Goal: Information Seeking & Learning: Understand process/instructions

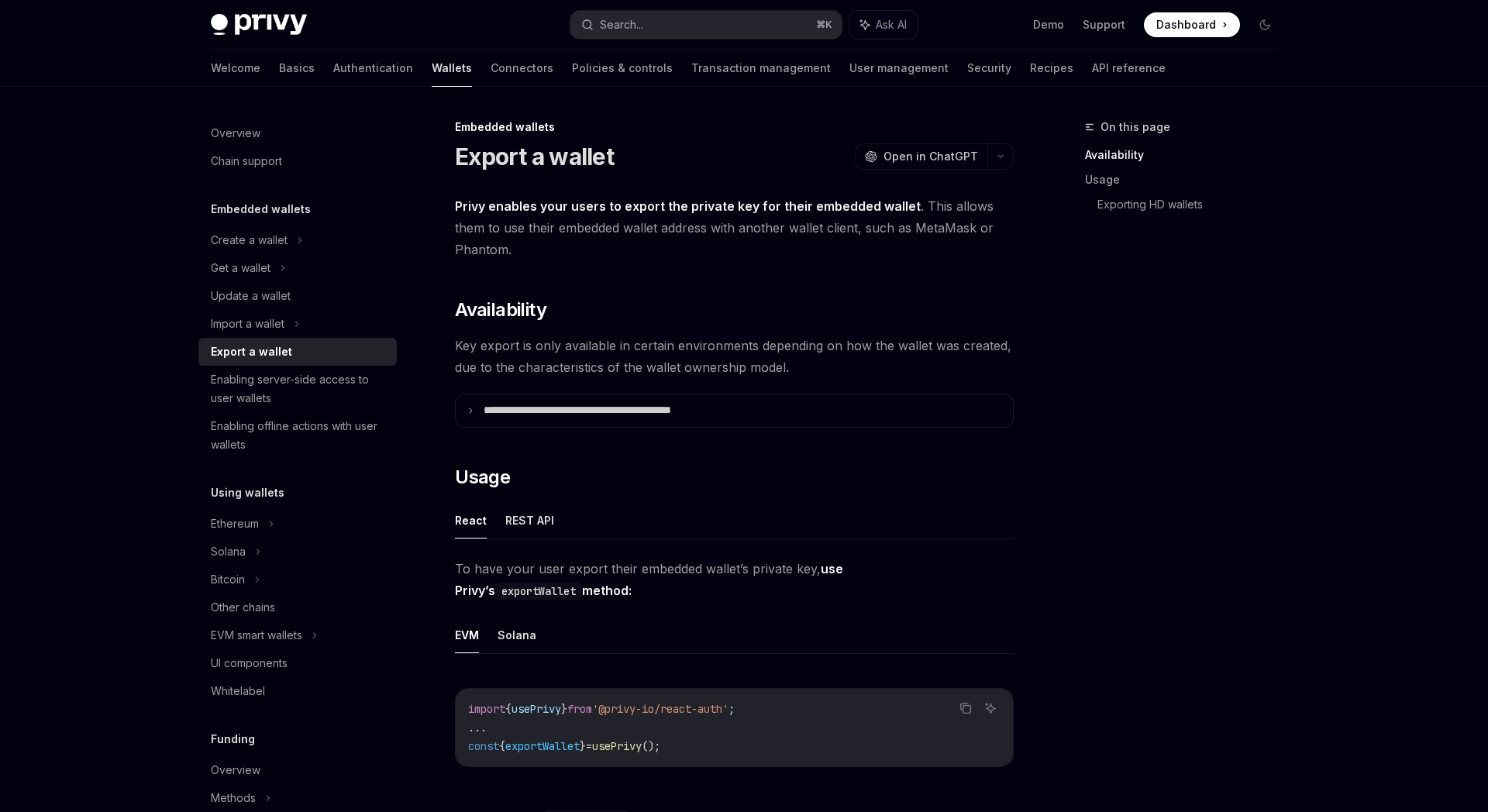
click at [1150, 19] on span at bounding box center [1191, 24] width 96 height 25
click at [602, 415] on p "**********" at bounding box center [611, 411] width 256 height 14
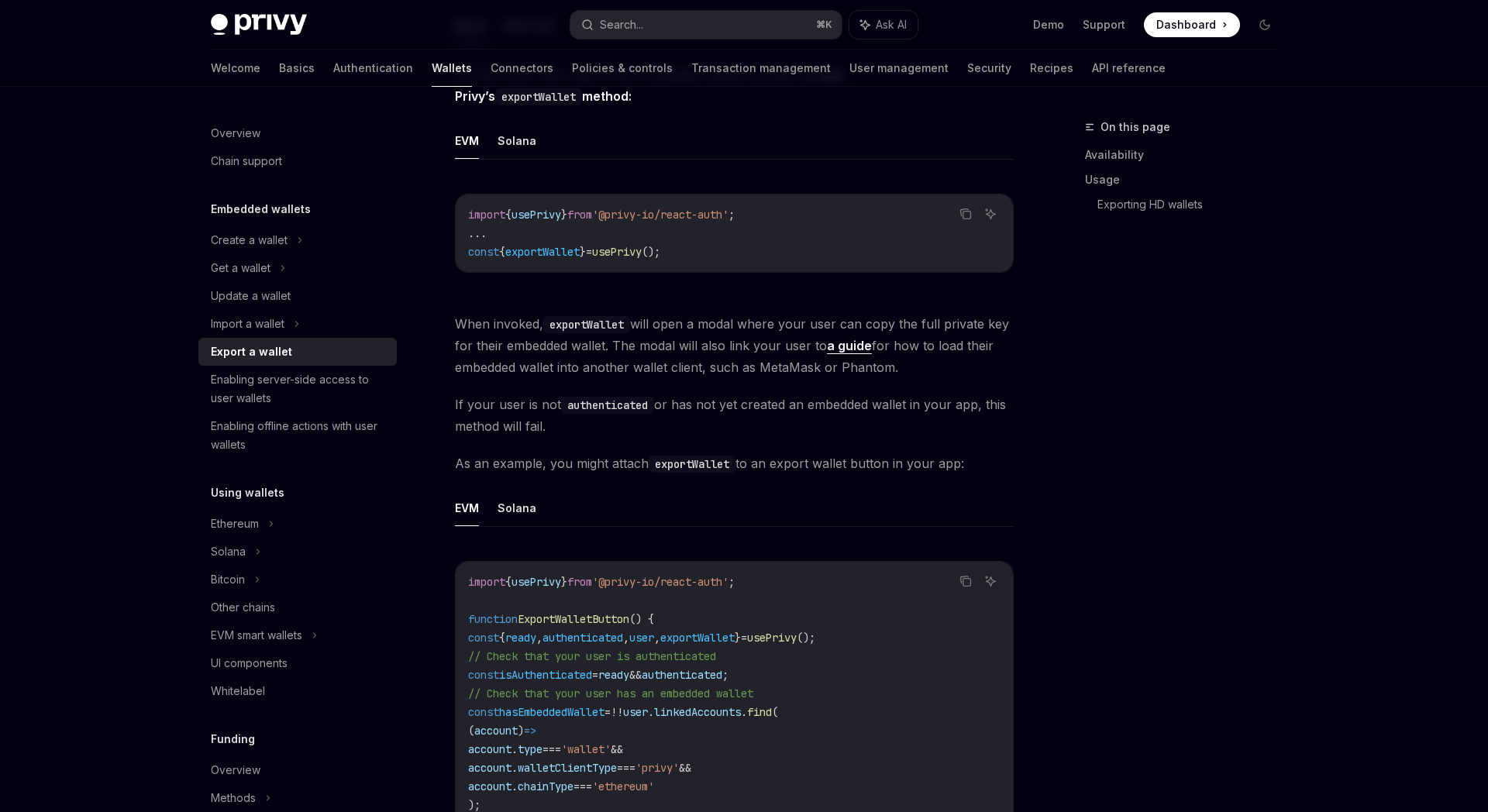
scroll to position [542, 0]
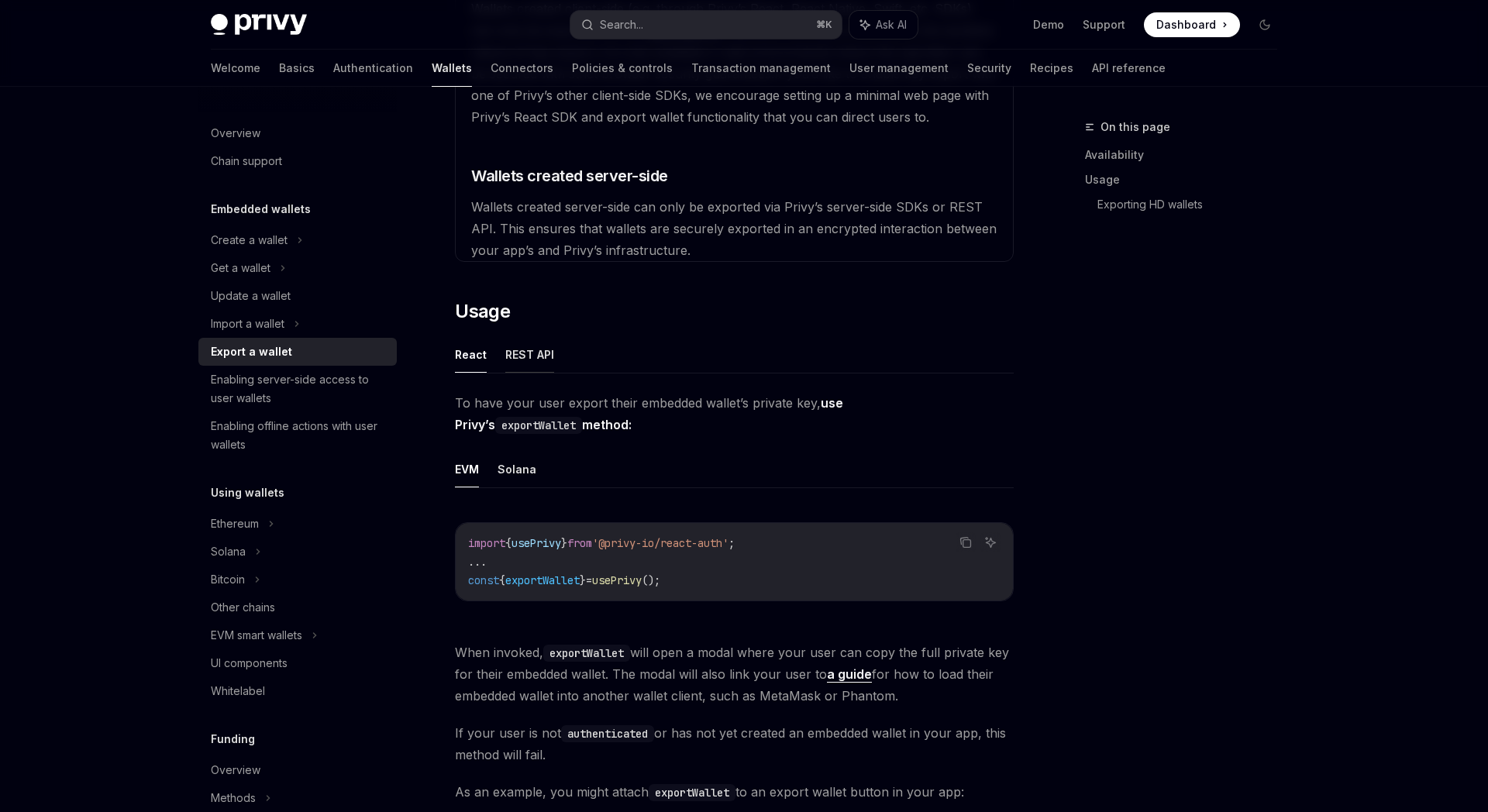
click at [524, 355] on button "REST API" at bounding box center [530, 354] width 48 height 36
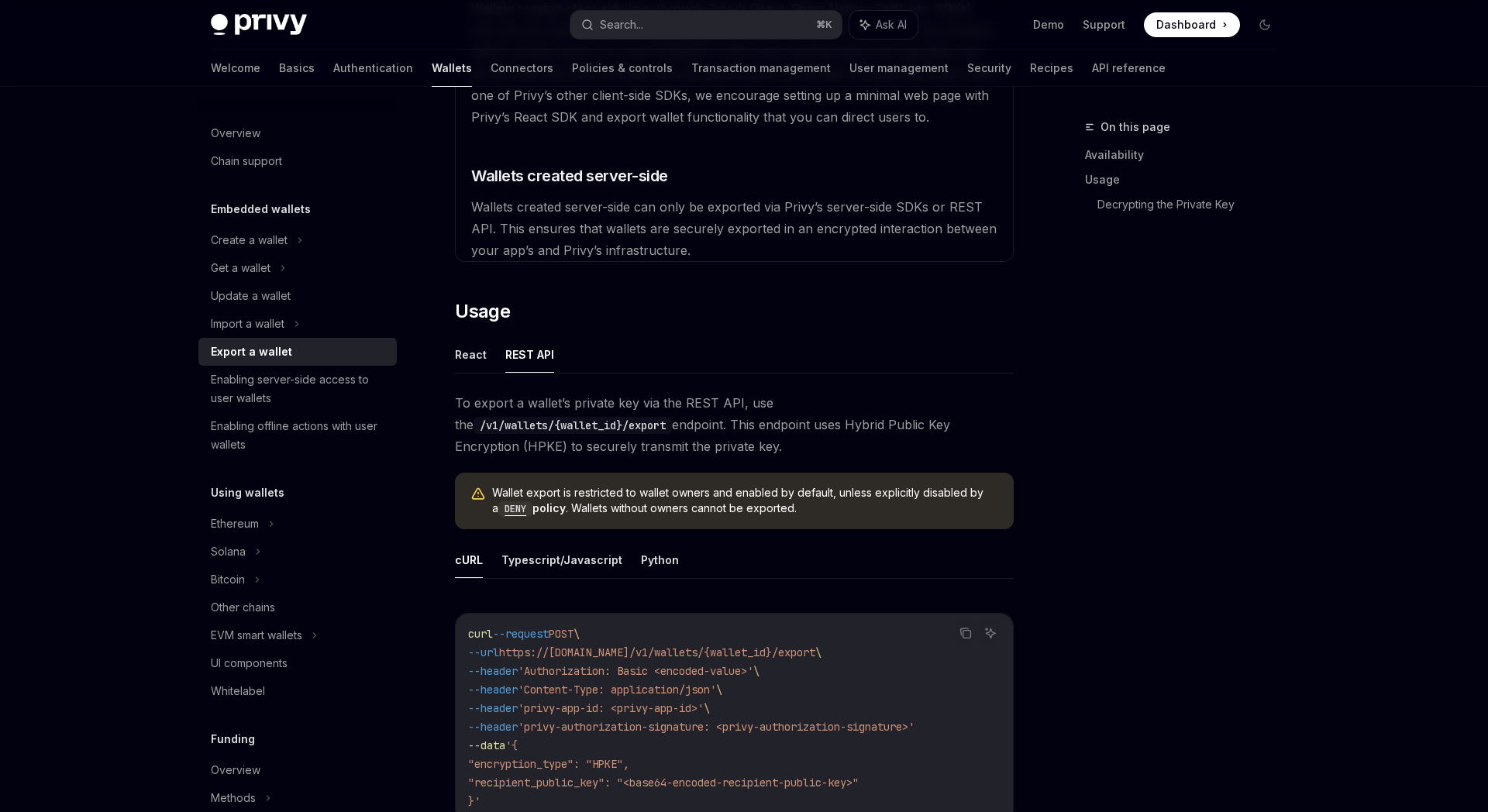
click at [511, 512] on code "DENY" at bounding box center [515, 508] width 34 height 16
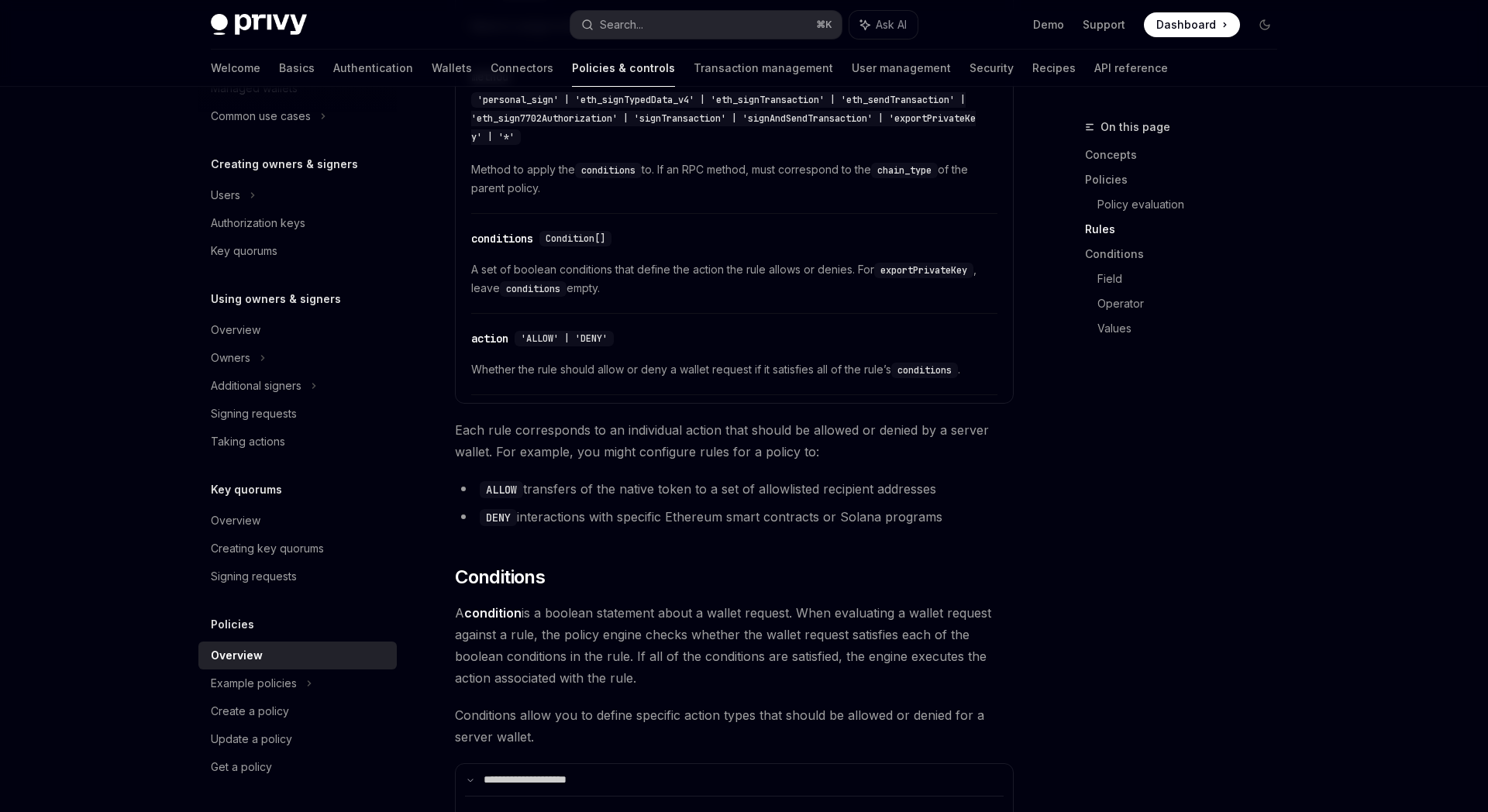
scroll to position [2306, 0]
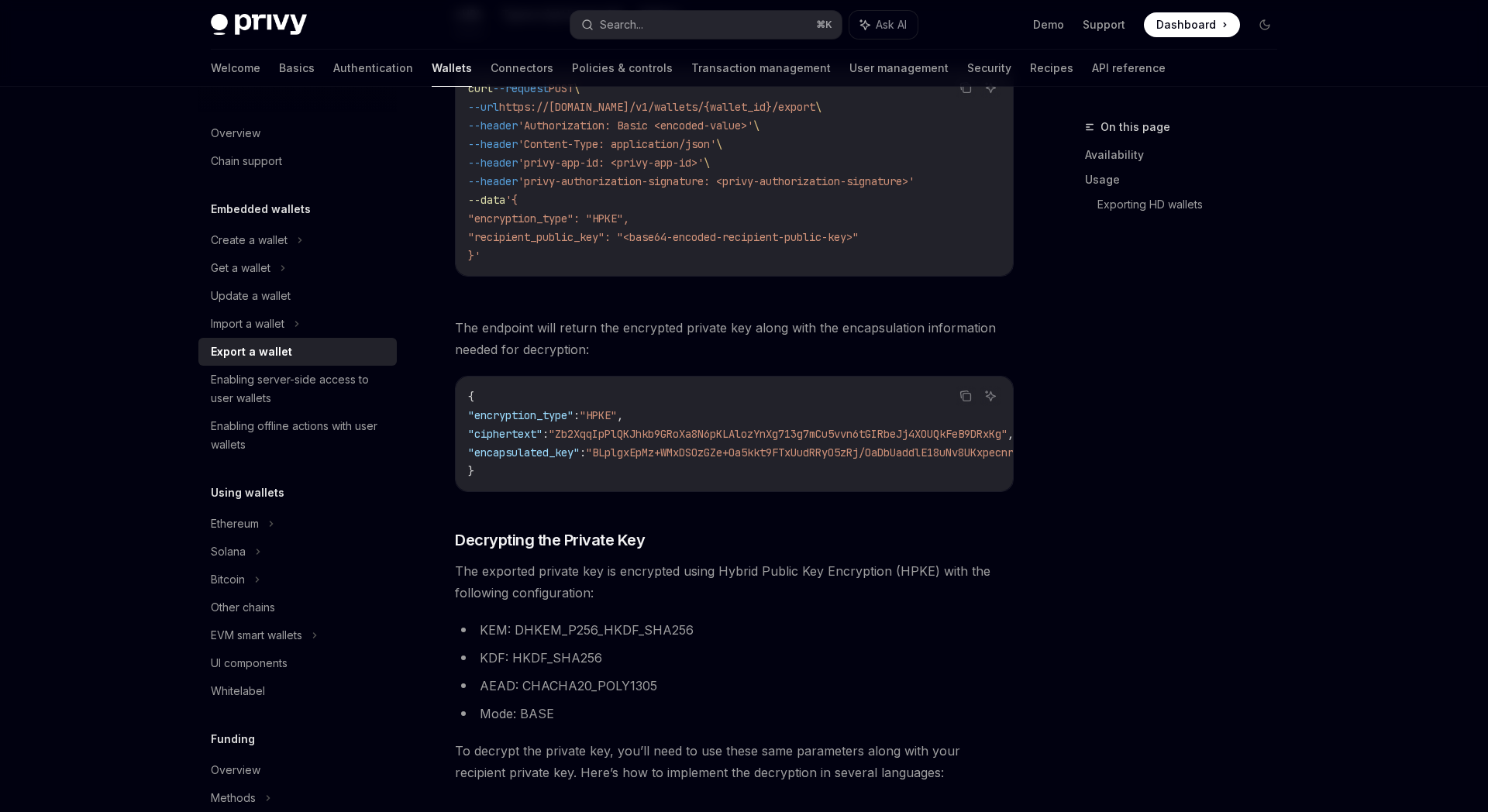
scroll to position [364, 0]
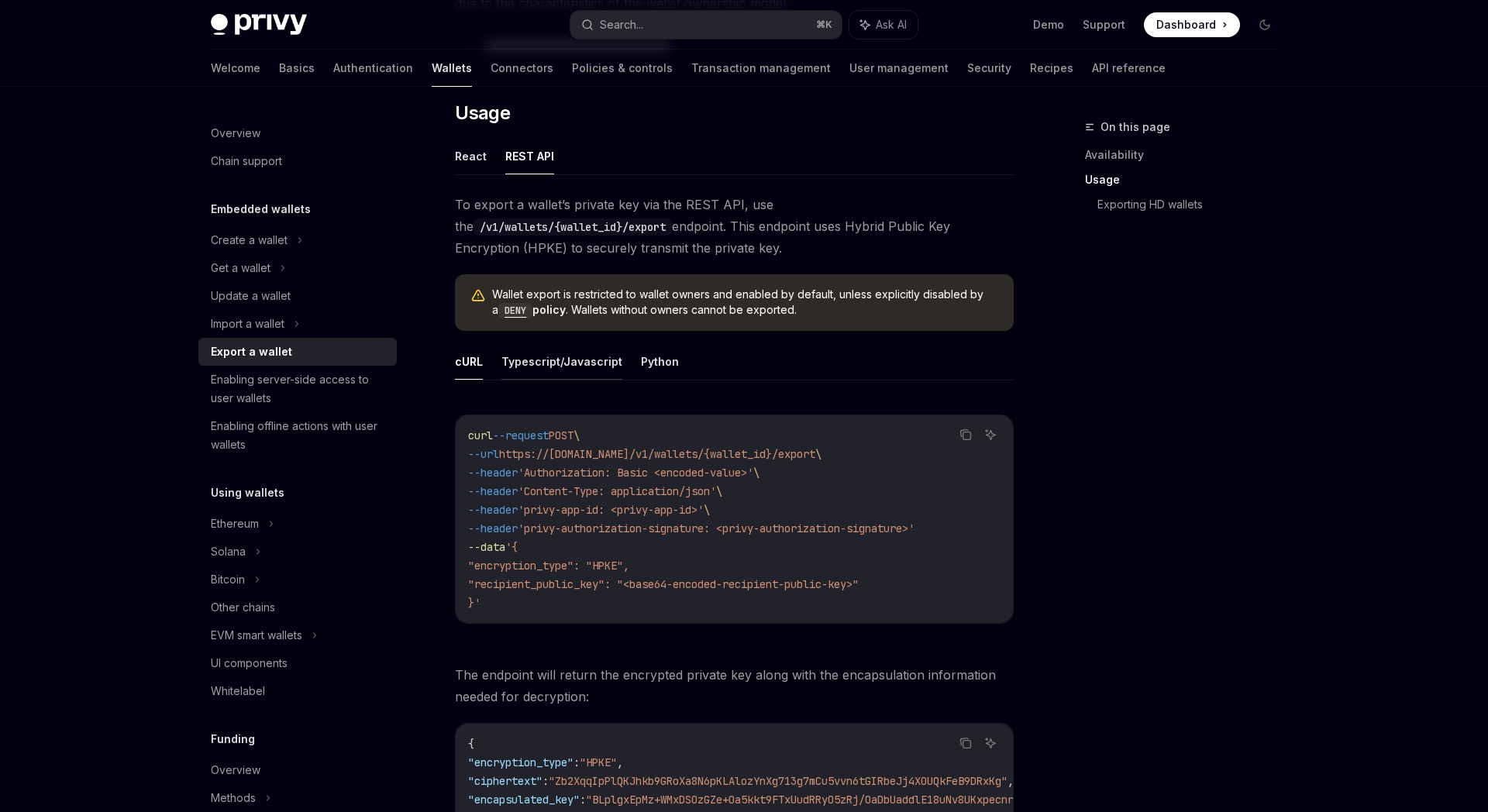
click at [561, 358] on button "Typescript/Javascript" at bounding box center [561, 361] width 121 height 36
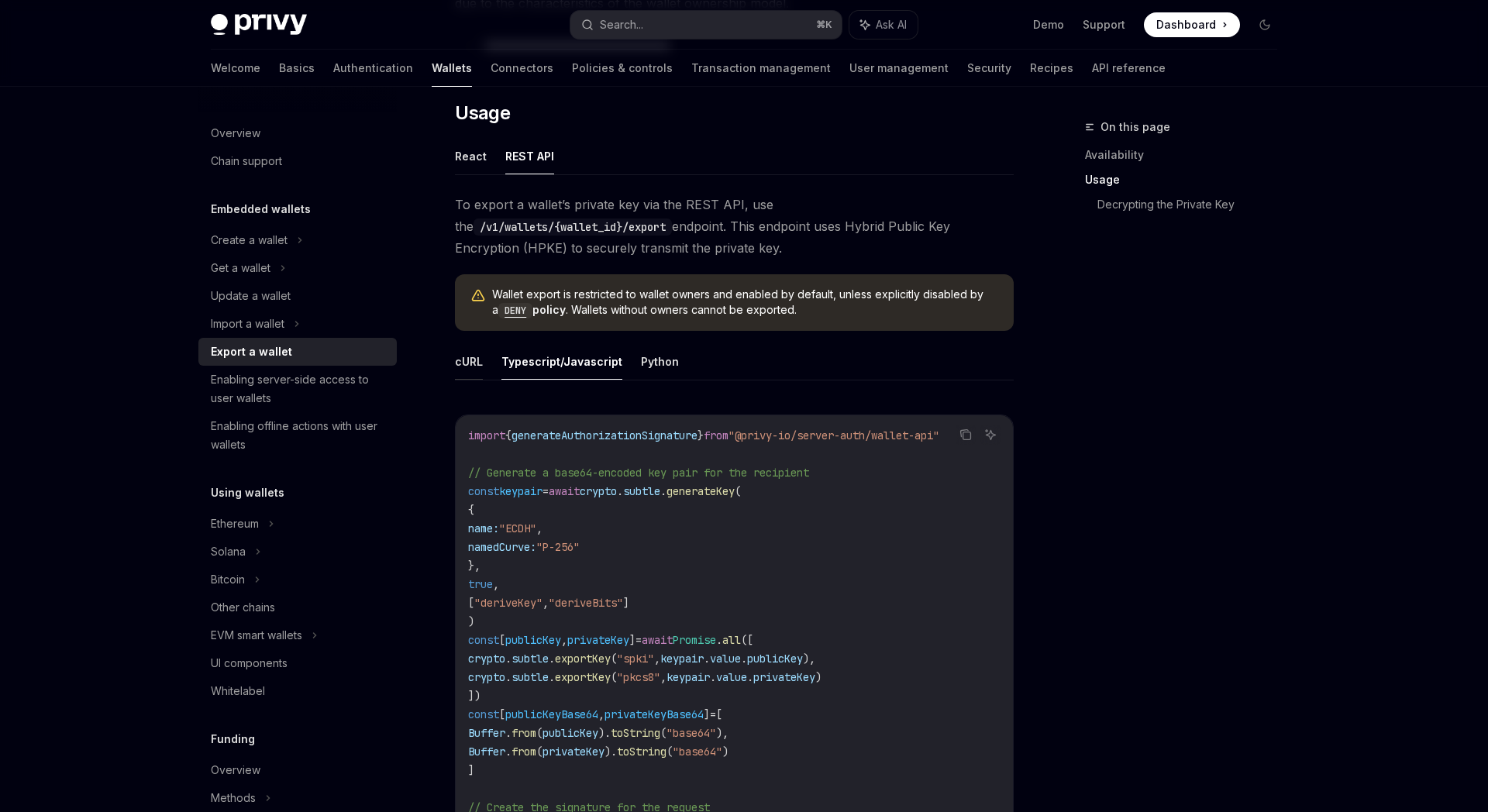
click at [474, 365] on button "cURL" at bounding box center [468, 361] width 28 height 36
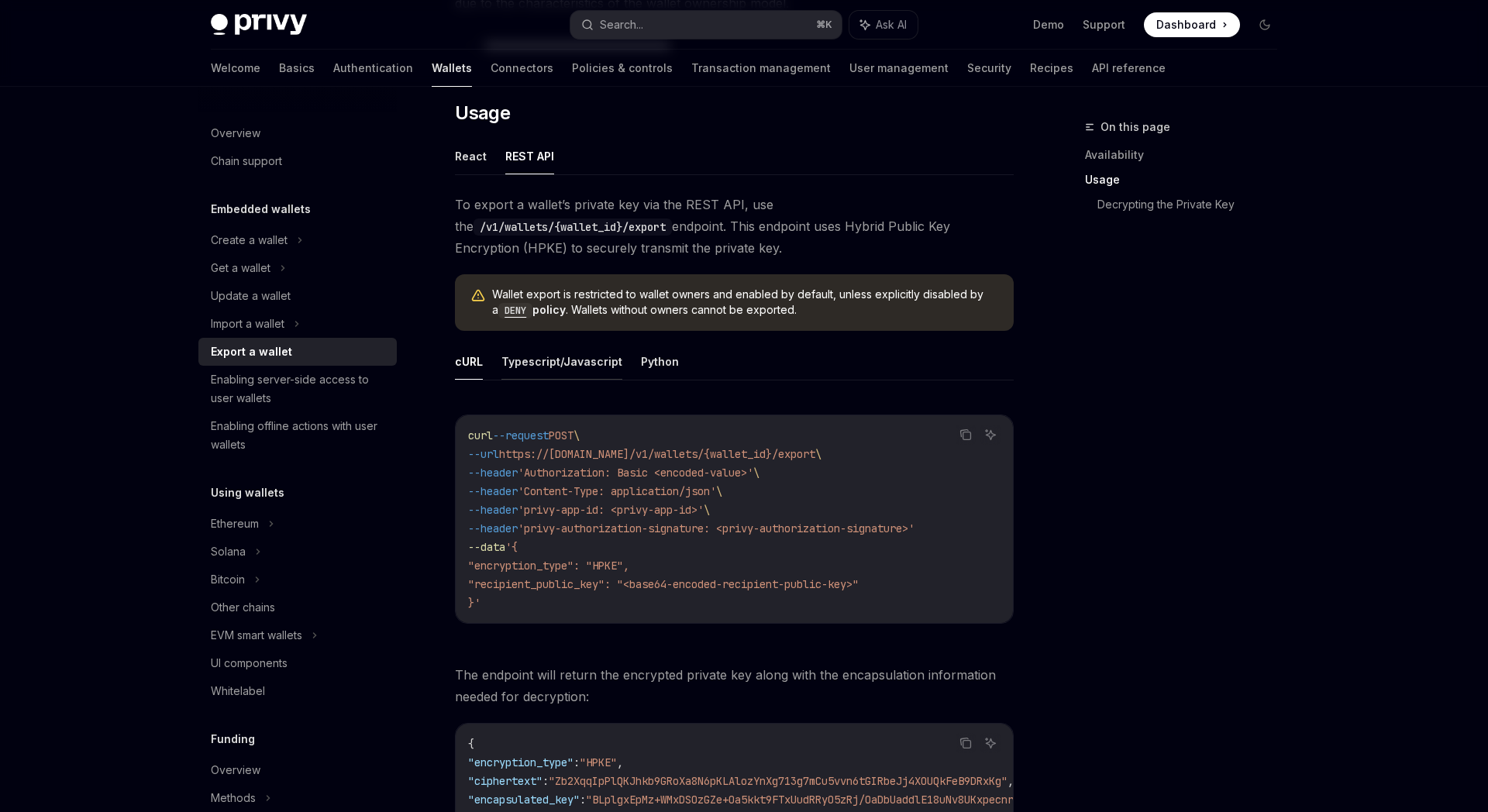
click at [533, 364] on button "Typescript/Javascript" at bounding box center [561, 361] width 121 height 36
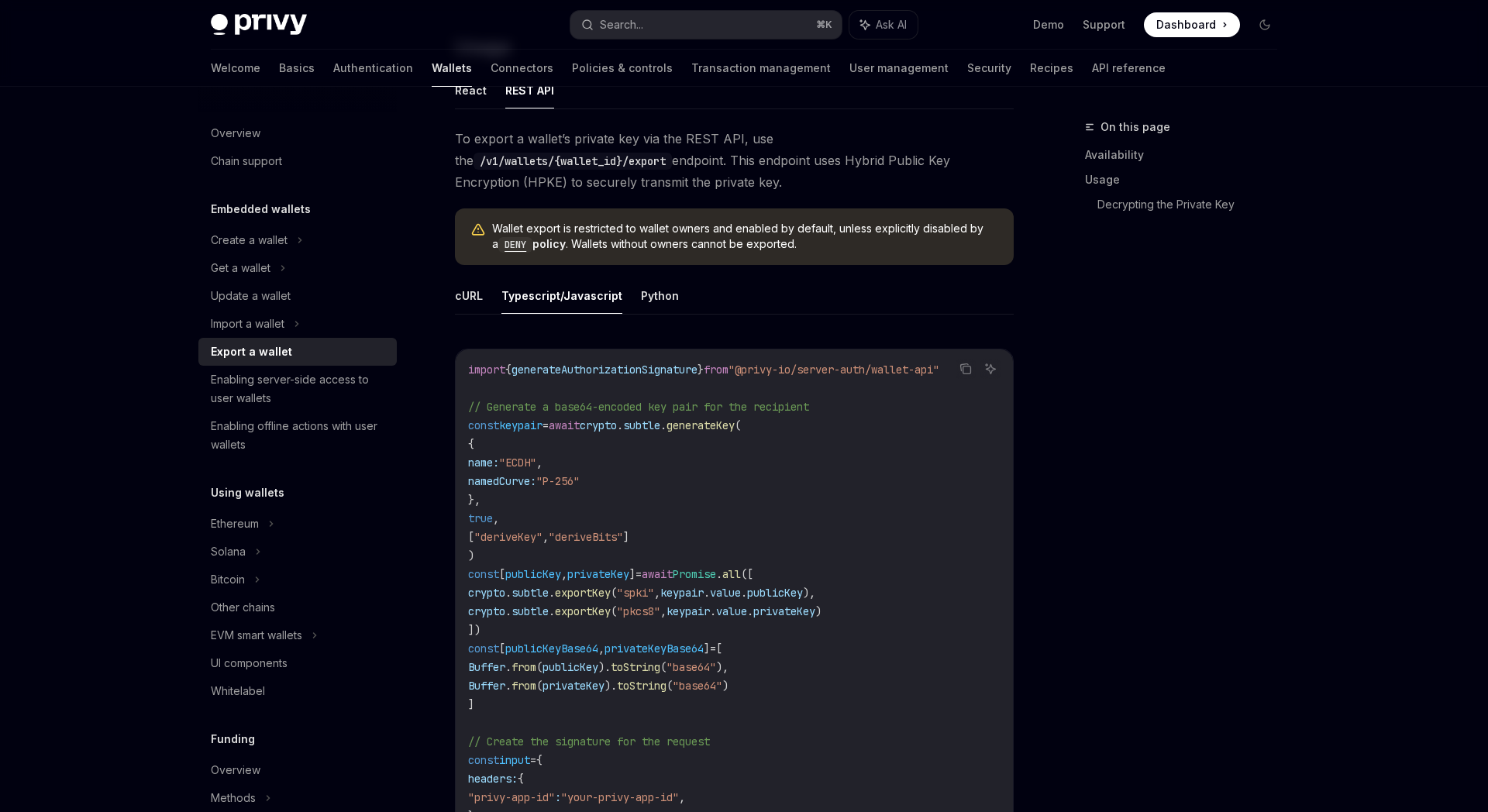
scroll to position [440, 0]
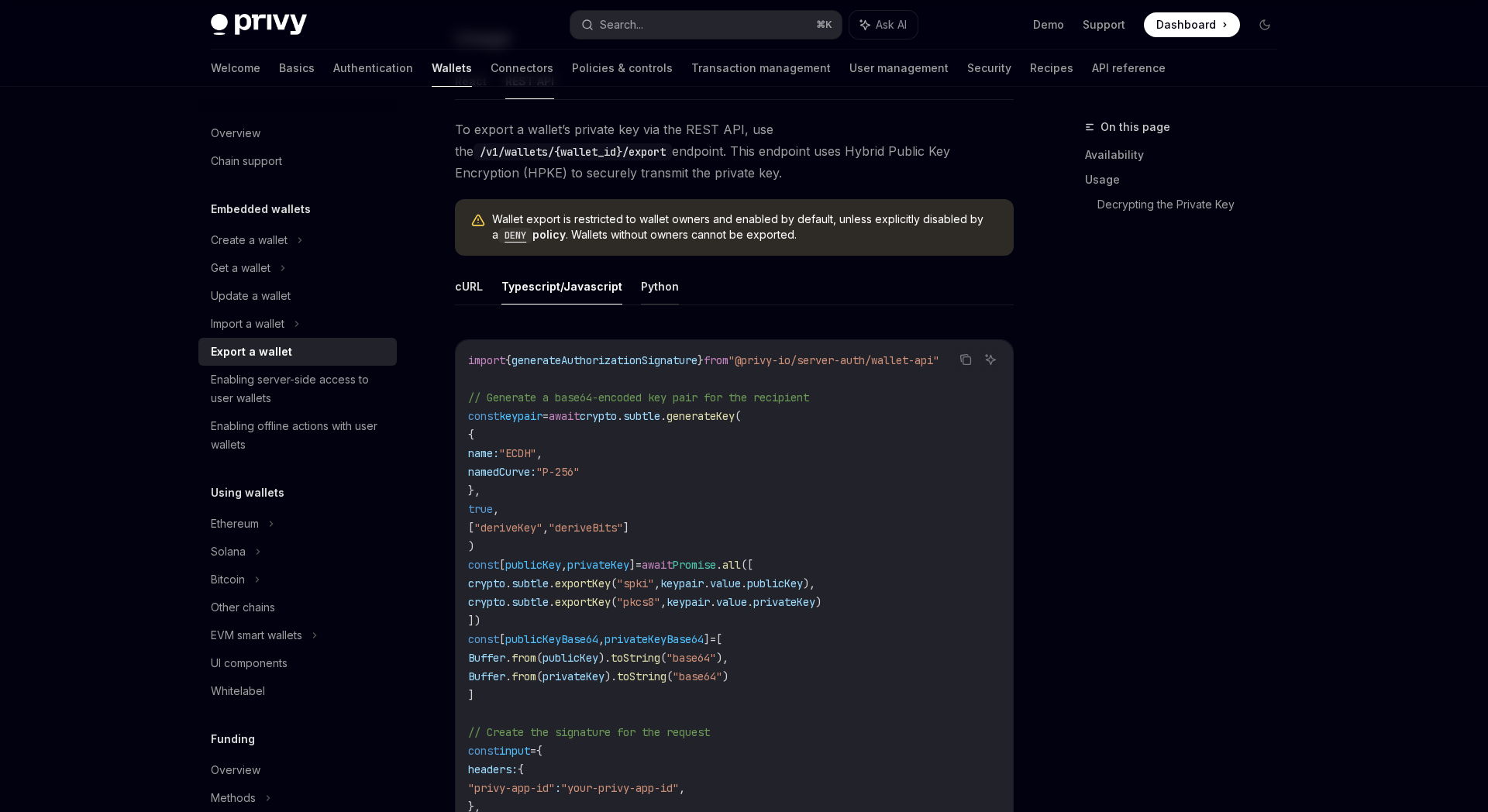
click at [647, 290] on button "Python" at bounding box center [659, 286] width 38 height 36
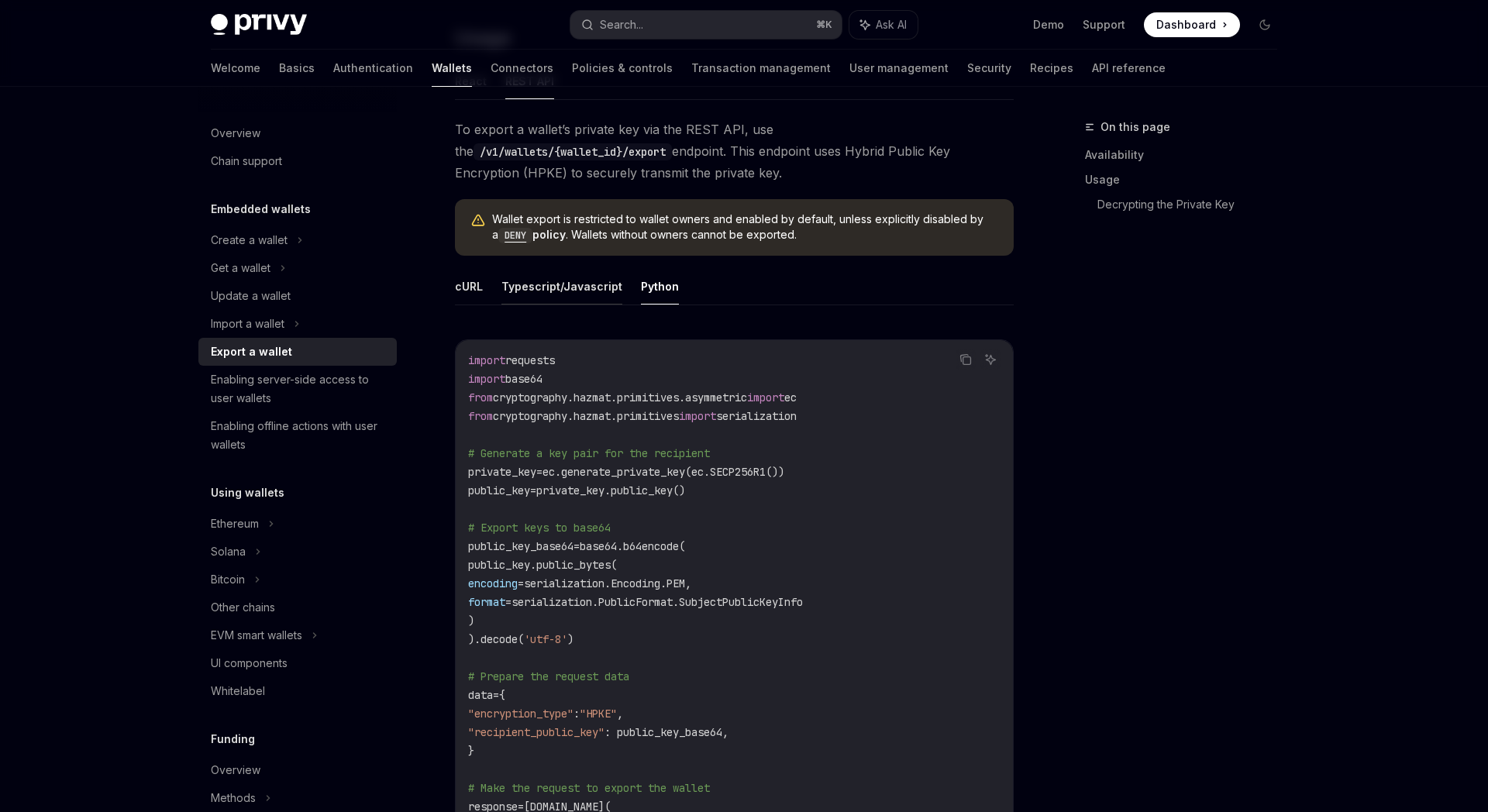
click at [584, 293] on button "Typescript/Javascript" at bounding box center [561, 286] width 121 height 36
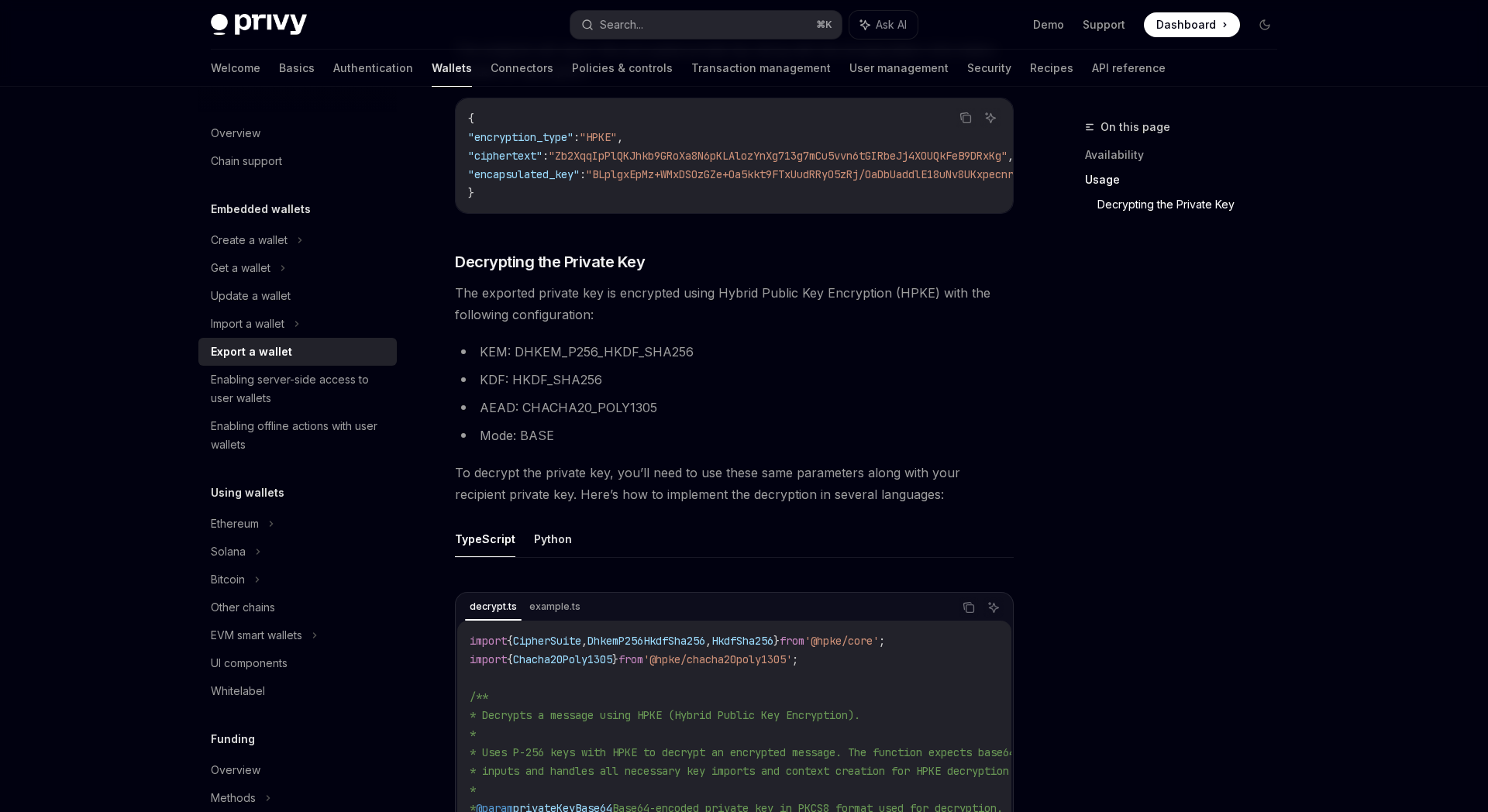
scroll to position [185, 0]
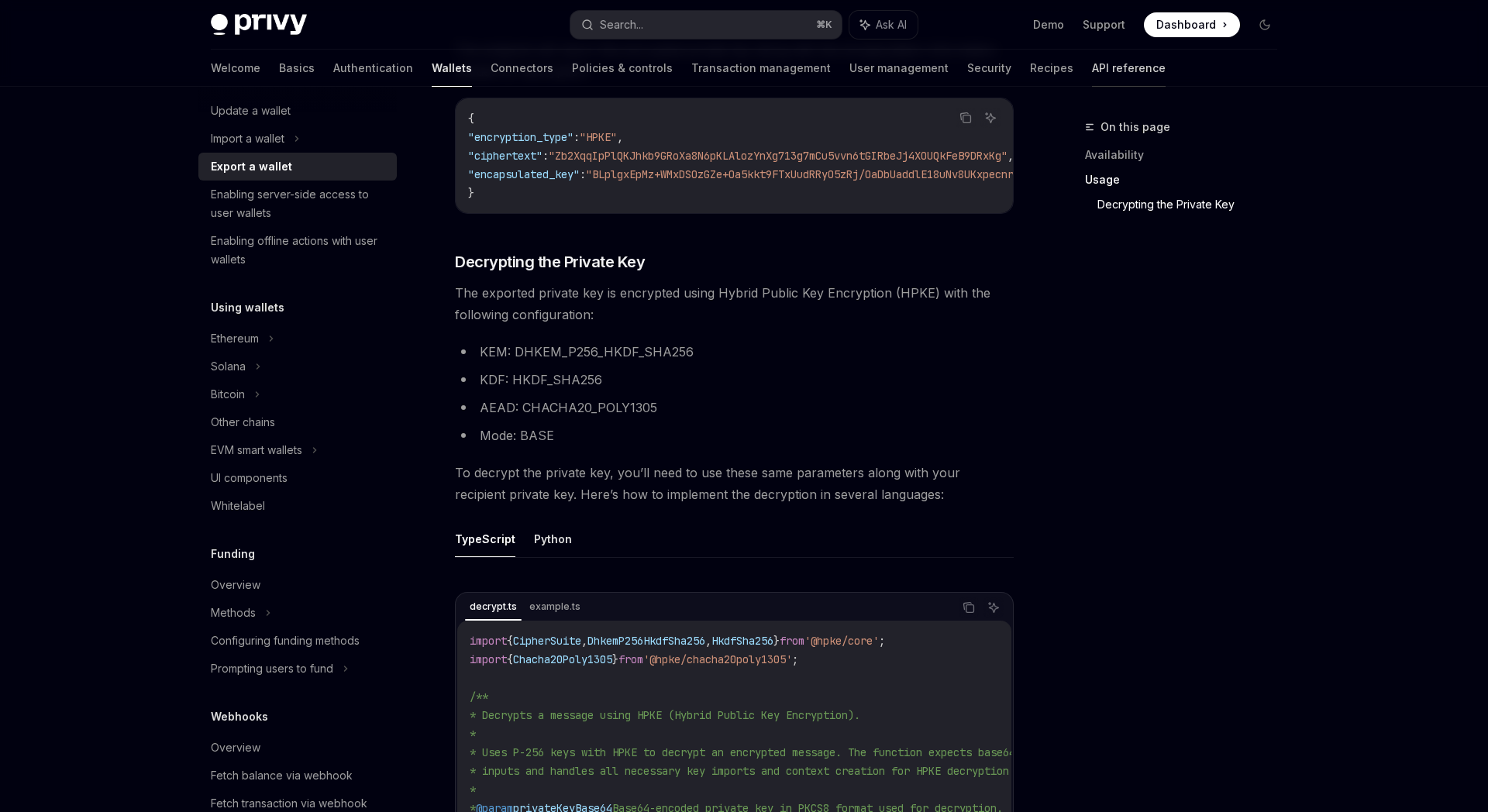
click at [1091, 64] on link "API reference" at bounding box center [1128, 68] width 74 height 37
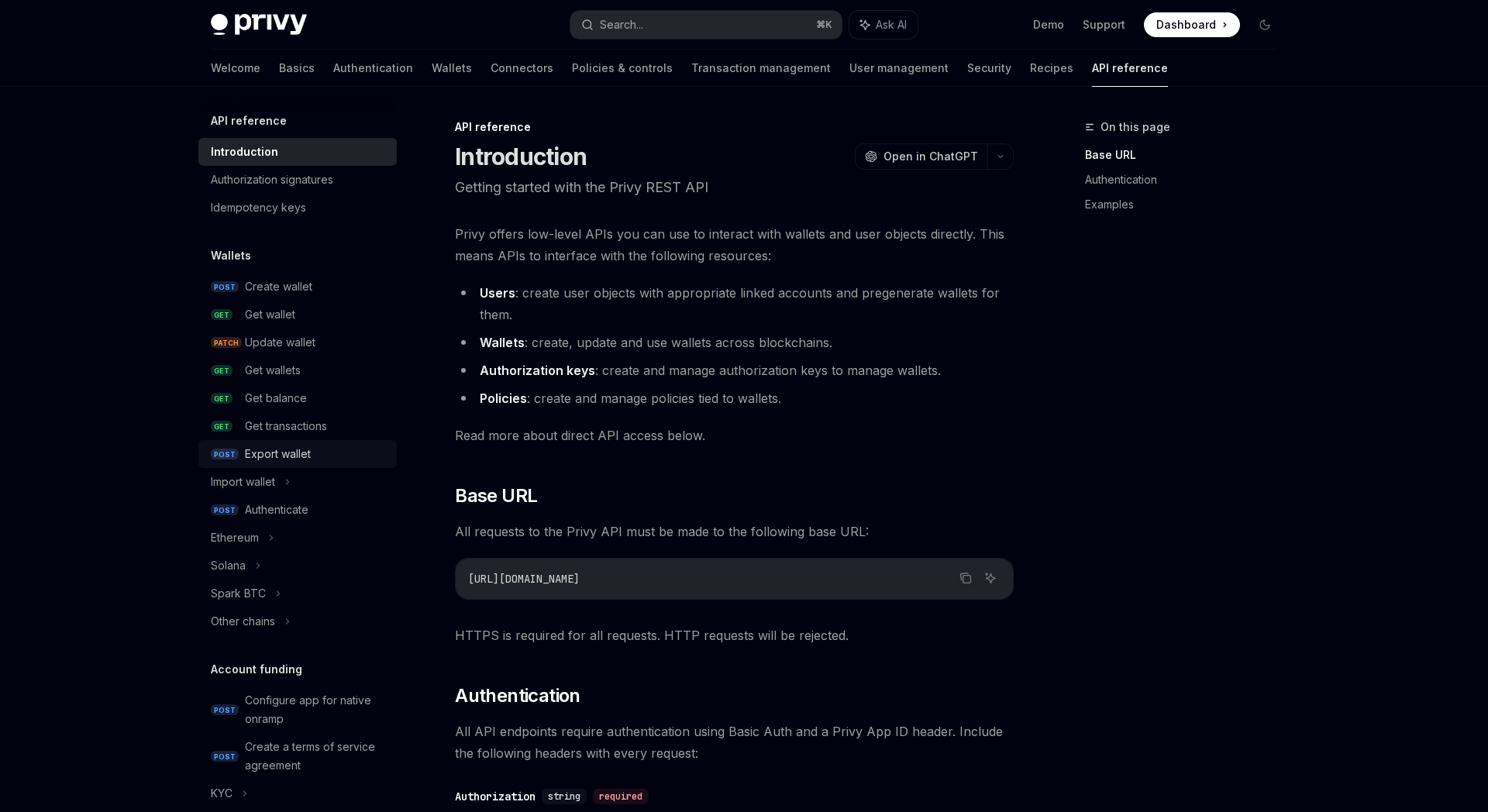
click at [284, 458] on div "Export wallet" at bounding box center [277, 454] width 66 height 19
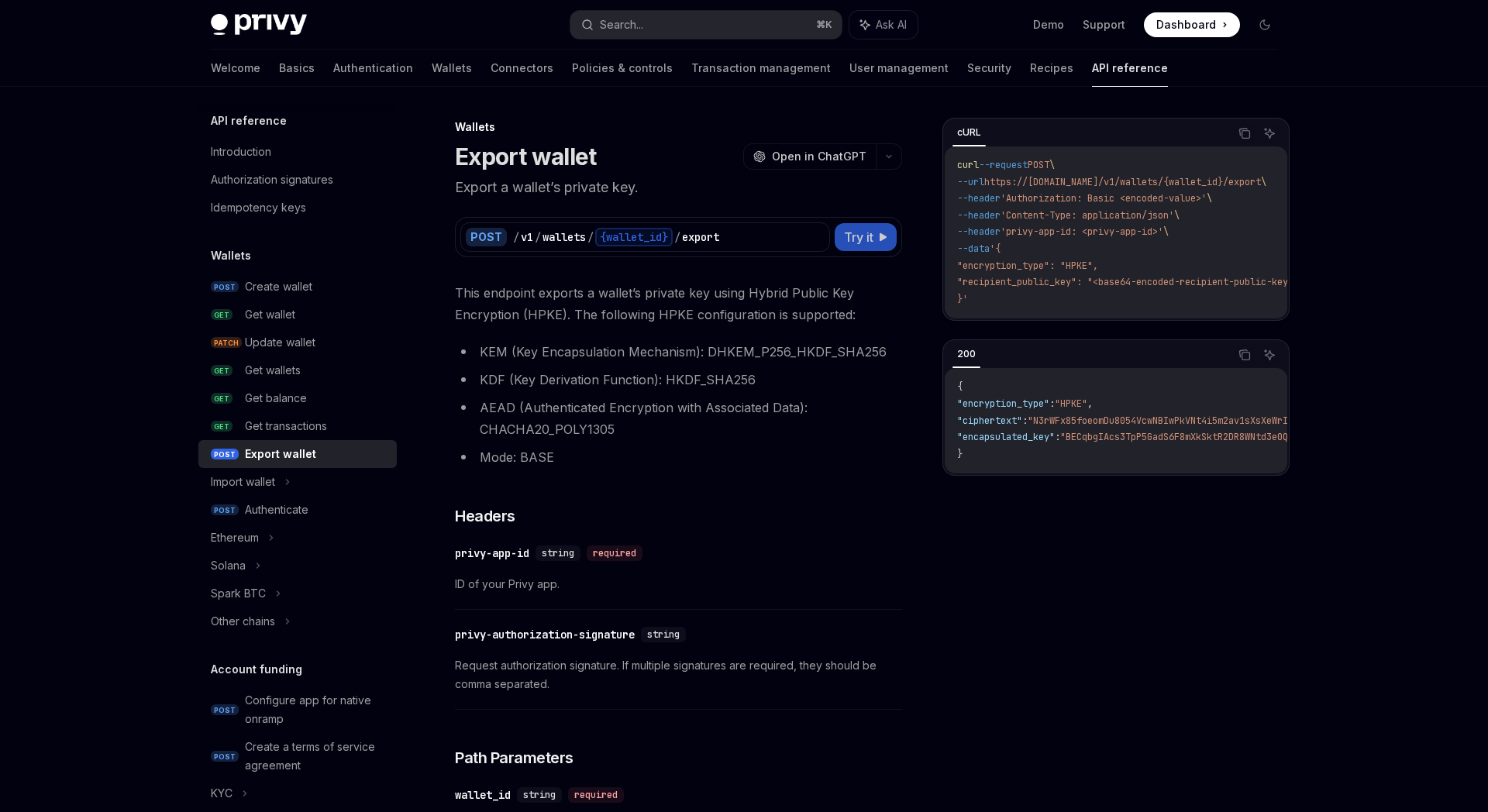
click at [871, 244] on span "Try it" at bounding box center [859, 237] width 30 height 19
type textarea "*"
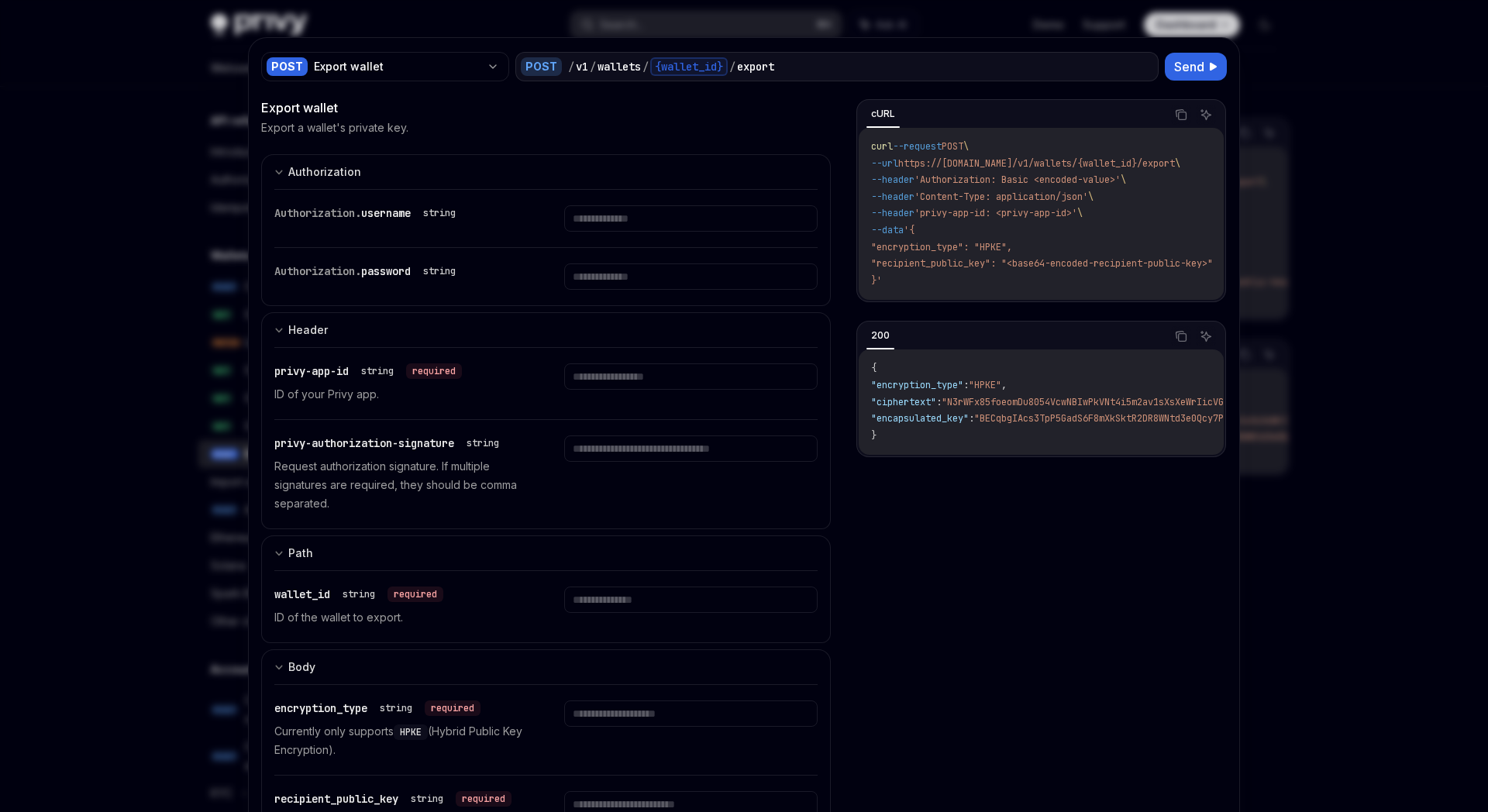
click at [341, 398] on p "ID of your Privy app." at bounding box center [400, 395] width 252 height 19
click at [349, 391] on p "ID of your Privy app." at bounding box center [400, 395] width 252 height 19
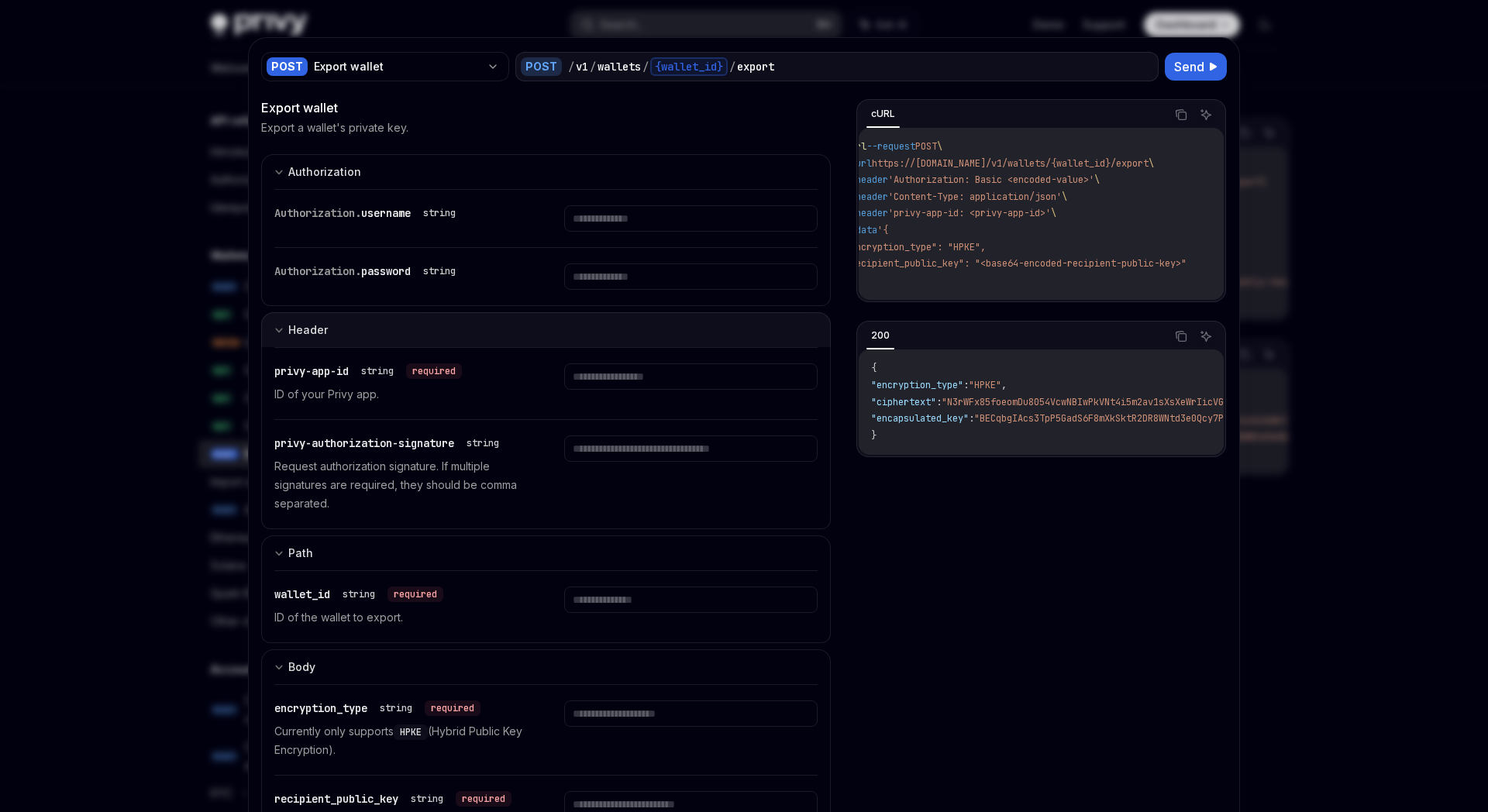
click at [312, 335] on div "Header" at bounding box center [308, 331] width 39 height 19
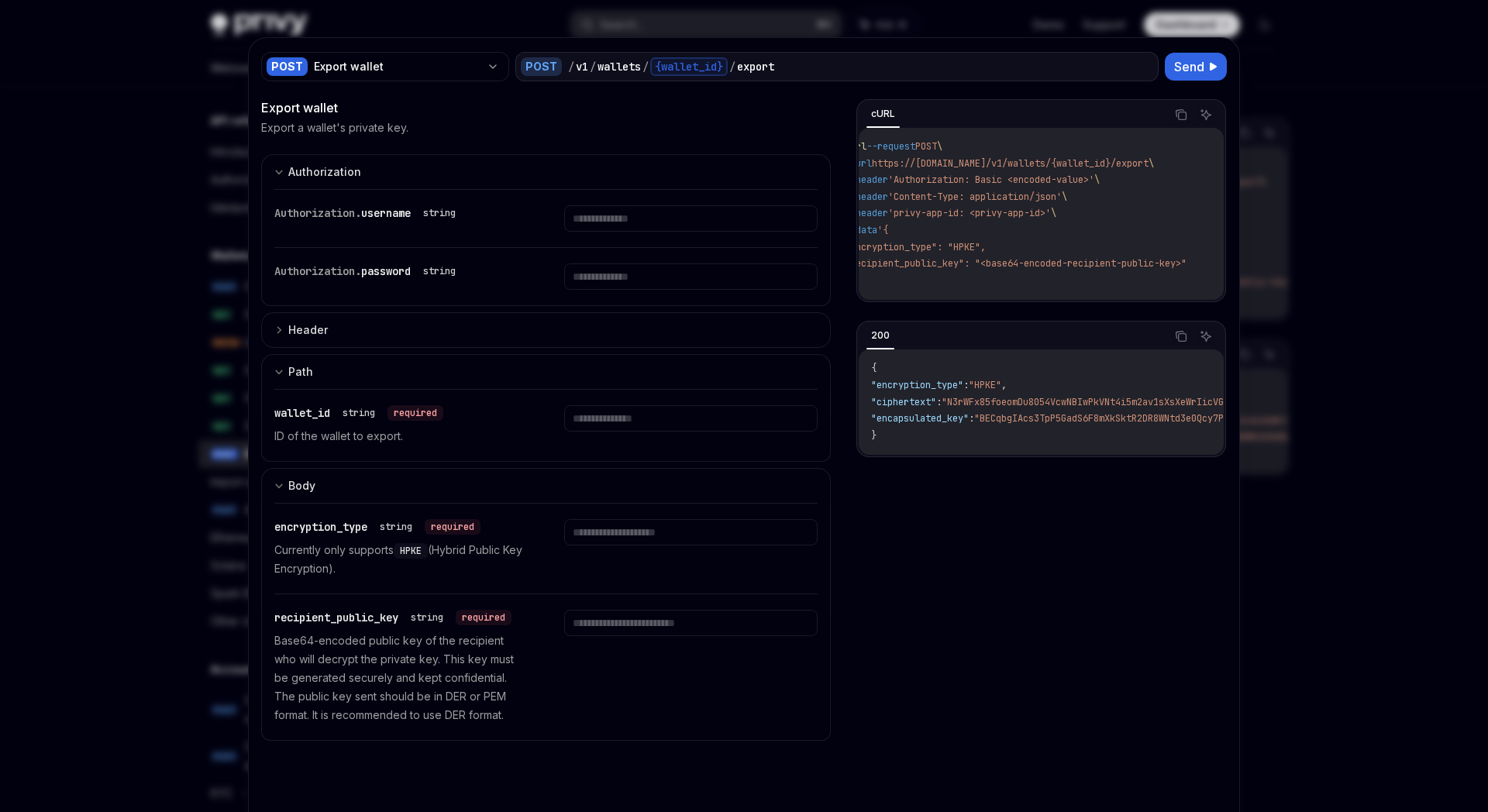
click at [339, 442] on p "ID of the wallet to export." at bounding box center [400, 437] width 252 height 19
click at [339, 438] on p "ID of the wallet to export." at bounding box center [400, 437] width 252 height 19
drag, startPoint x: 475, startPoint y: 429, endPoint x: 459, endPoint y: 439, distance: 18.9
click at [459, 439] on p "ID of the wallet to export." at bounding box center [400, 437] width 252 height 19
click at [564, 406] on div at bounding box center [690, 418] width 252 height 26
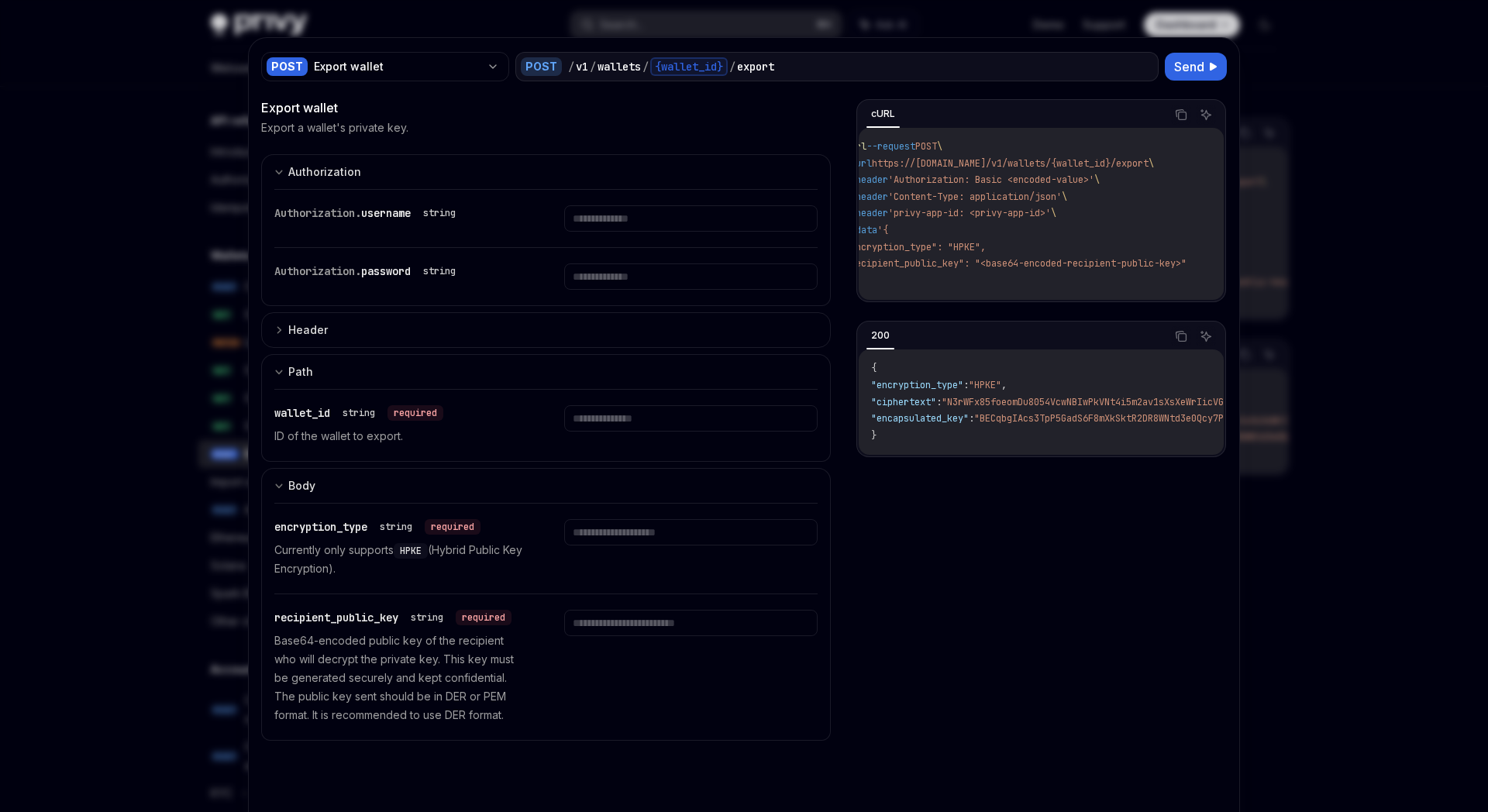
click at [412, 413] on div "required" at bounding box center [415, 413] width 56 height 16
click at [332, 368] on button "Path" at bounding box center [546, 371] width 570 height 34
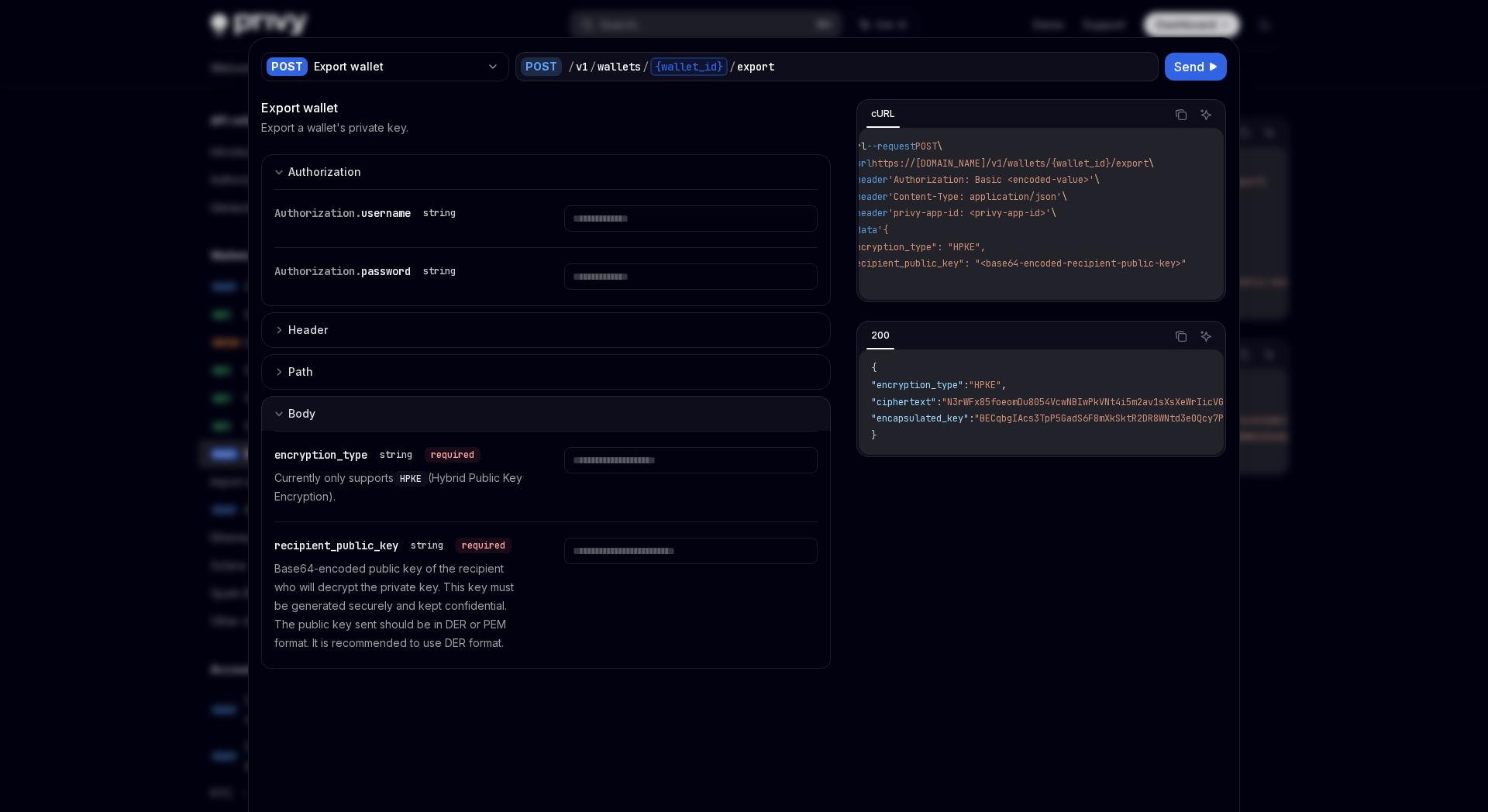
click at [313, 407] on div "Body" at bounding box center [302, 413] width 27 height 19
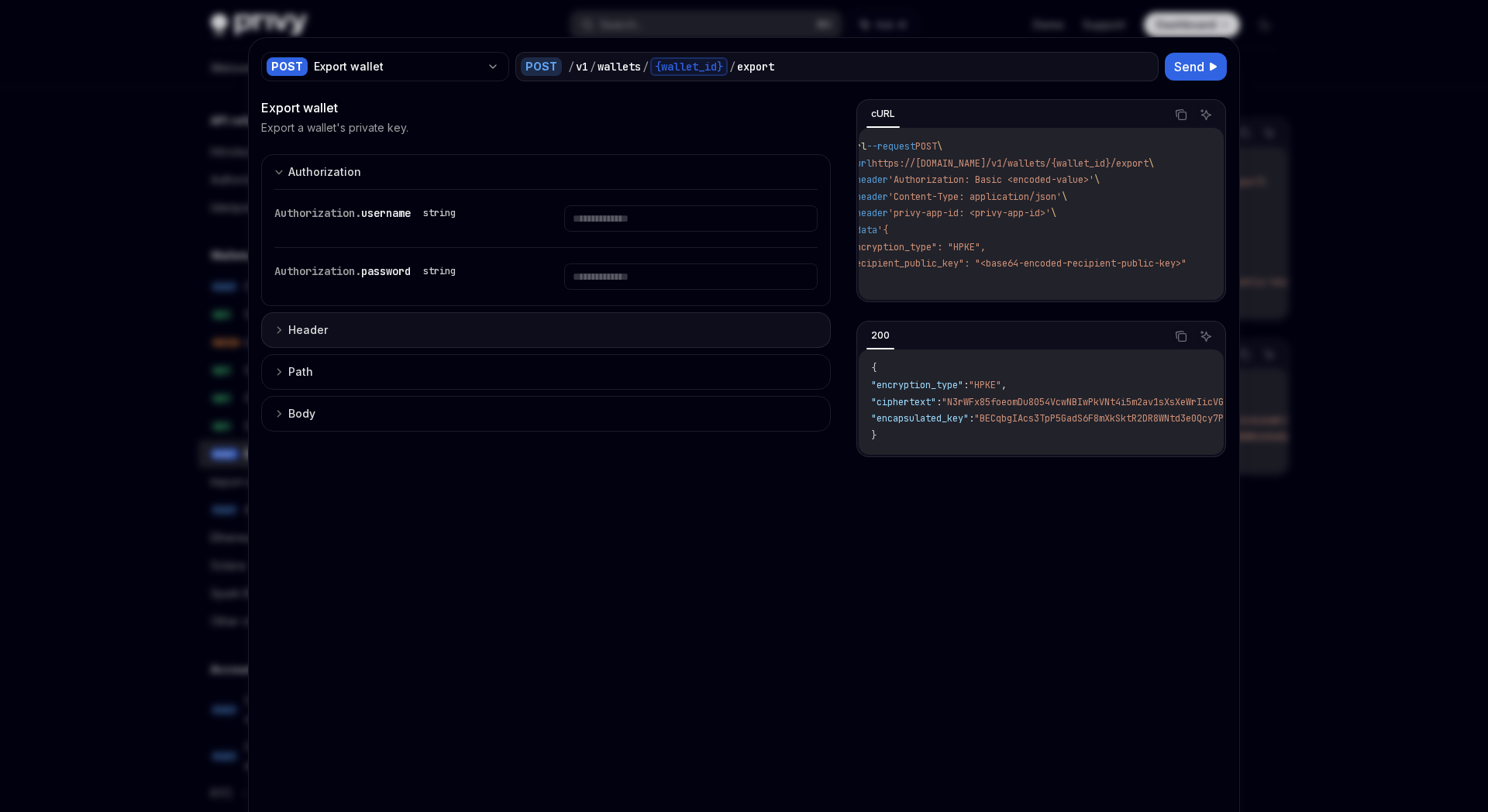
click at [334, 328] on button "Header" at bounding box center [546, 330] width 570 height 35
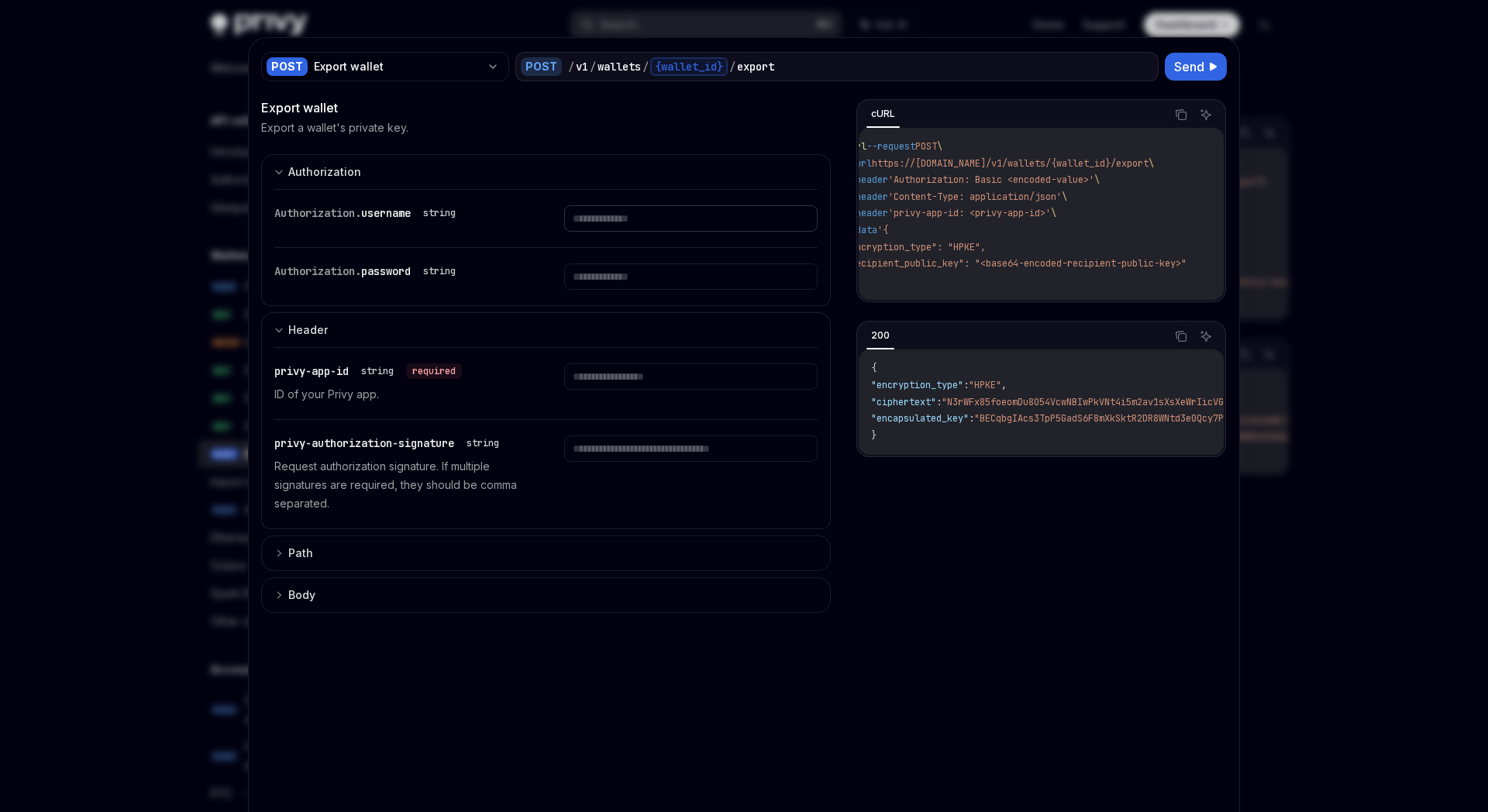
click at [640, 216] on input "text" at bounding box center [690, 219] width 252 height 26
click at [613, 232] on input "text" at bounding box center [690, 219] width 252 height 26
click at [307, 549] on div "Path" at bounding box center [301, 553] width 25 height 19
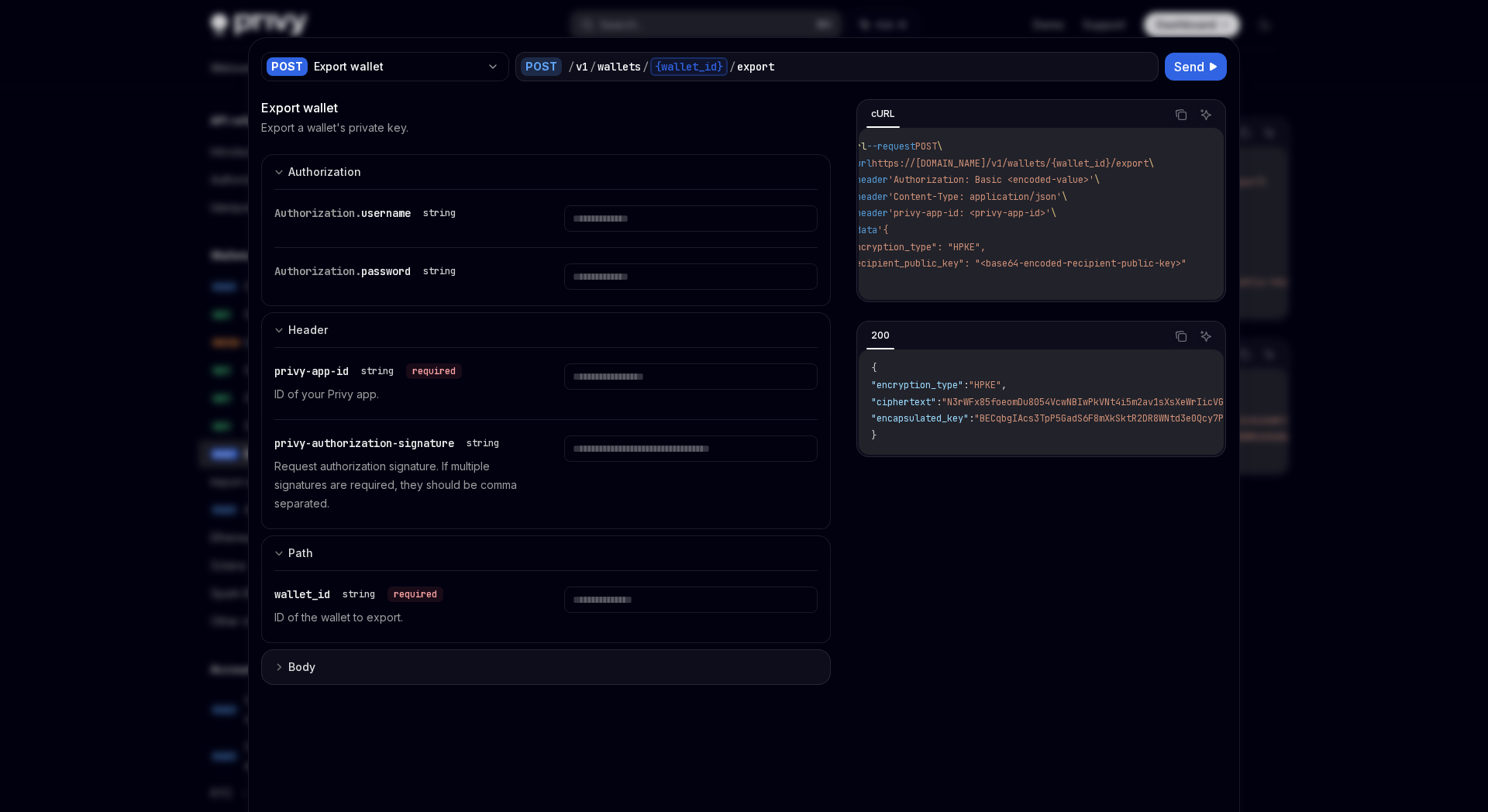
click at [341, 675] on button "Body" at bounding box center [546, 667] width 570 height 35
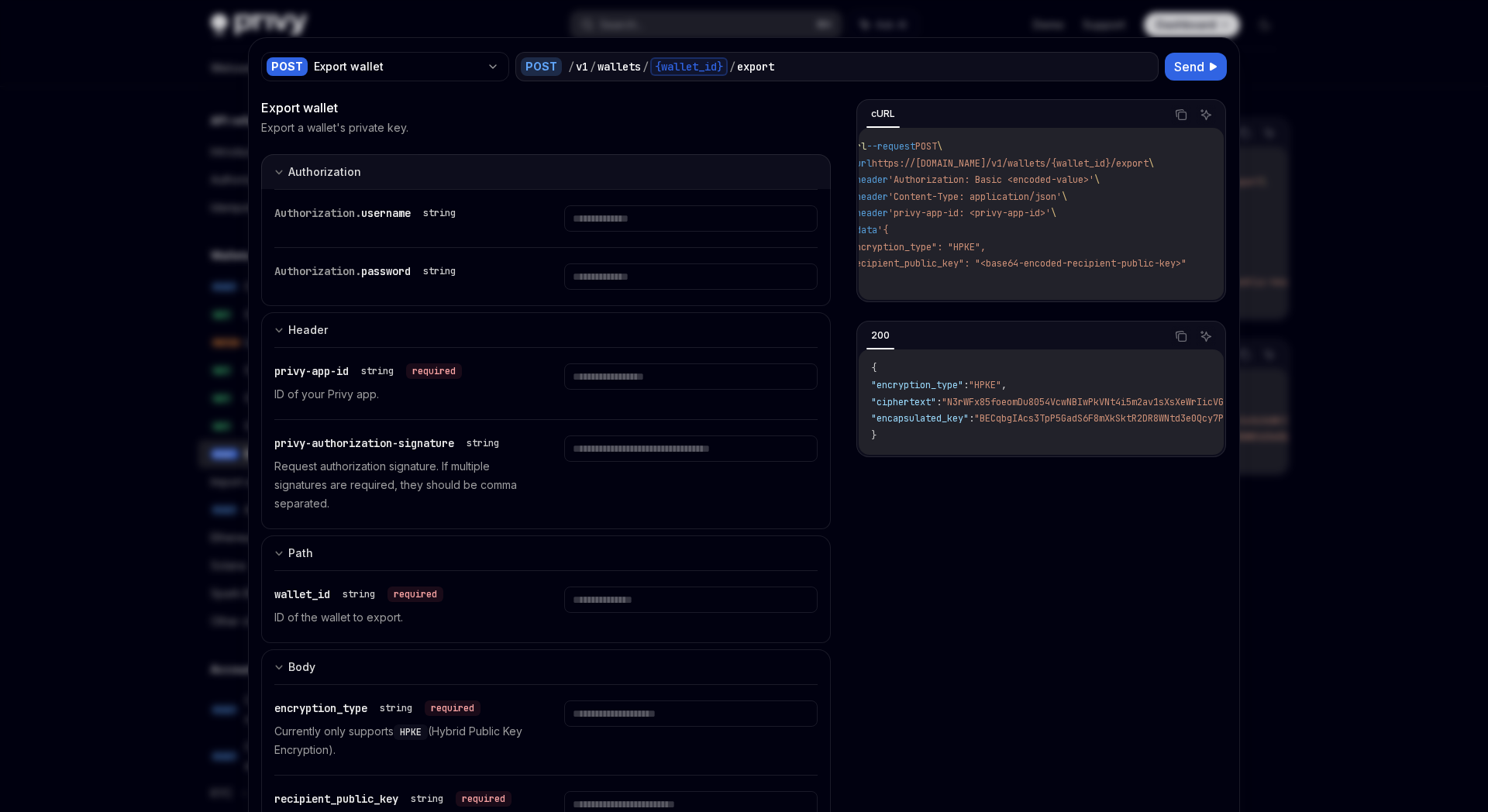
click at [331, 173] on div "Authorization" at bounding box center [325, 172] width 73 height 19
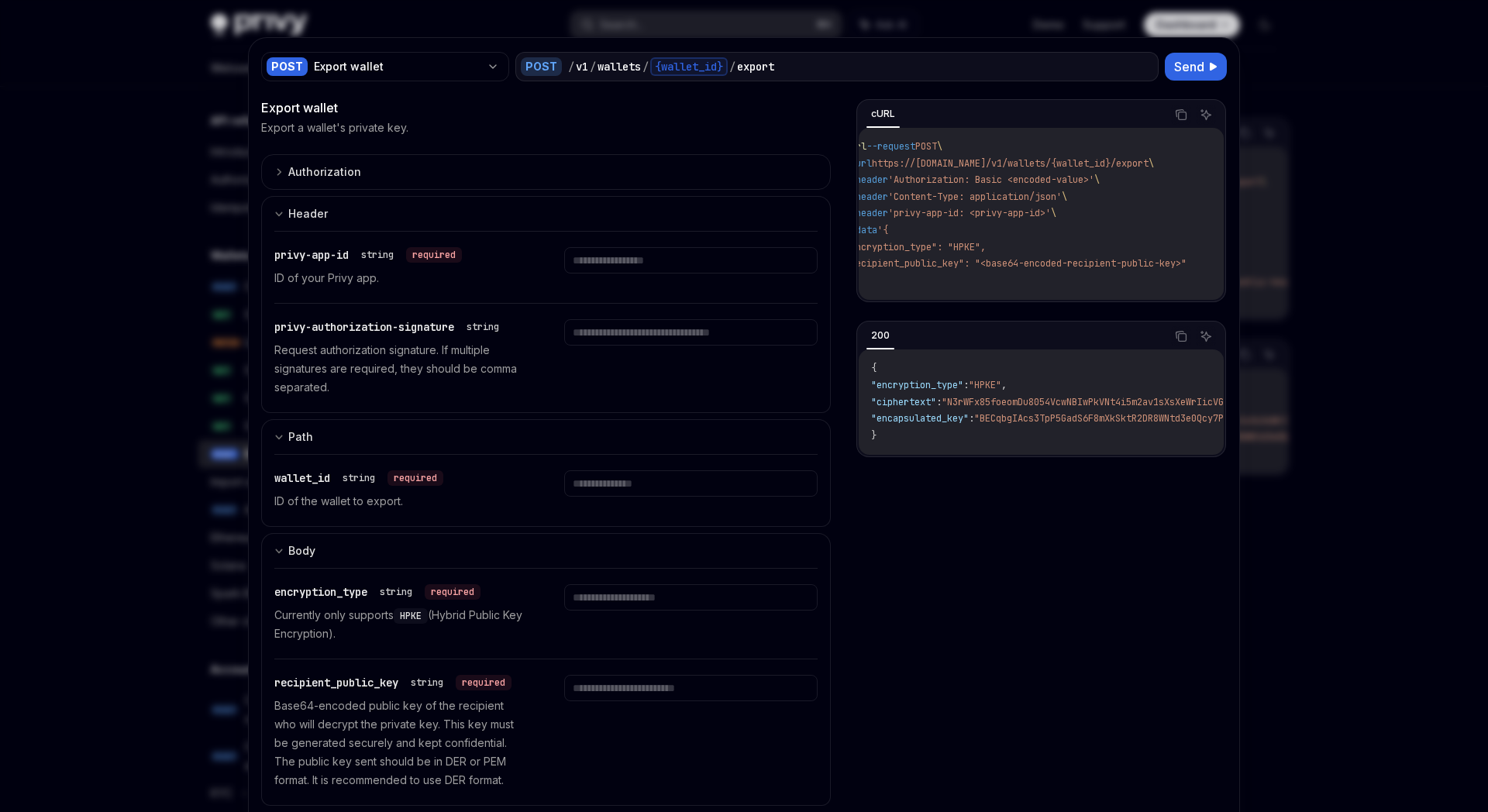
scroll to position [0, 0]
click at [0, 0] on input "text" at bounding box center [0, 0] width 0 height 0
paste input "**********"
type input "**********"
click at [0, 0] on input "text" at bounding box center [0, 0] width 0 height 0
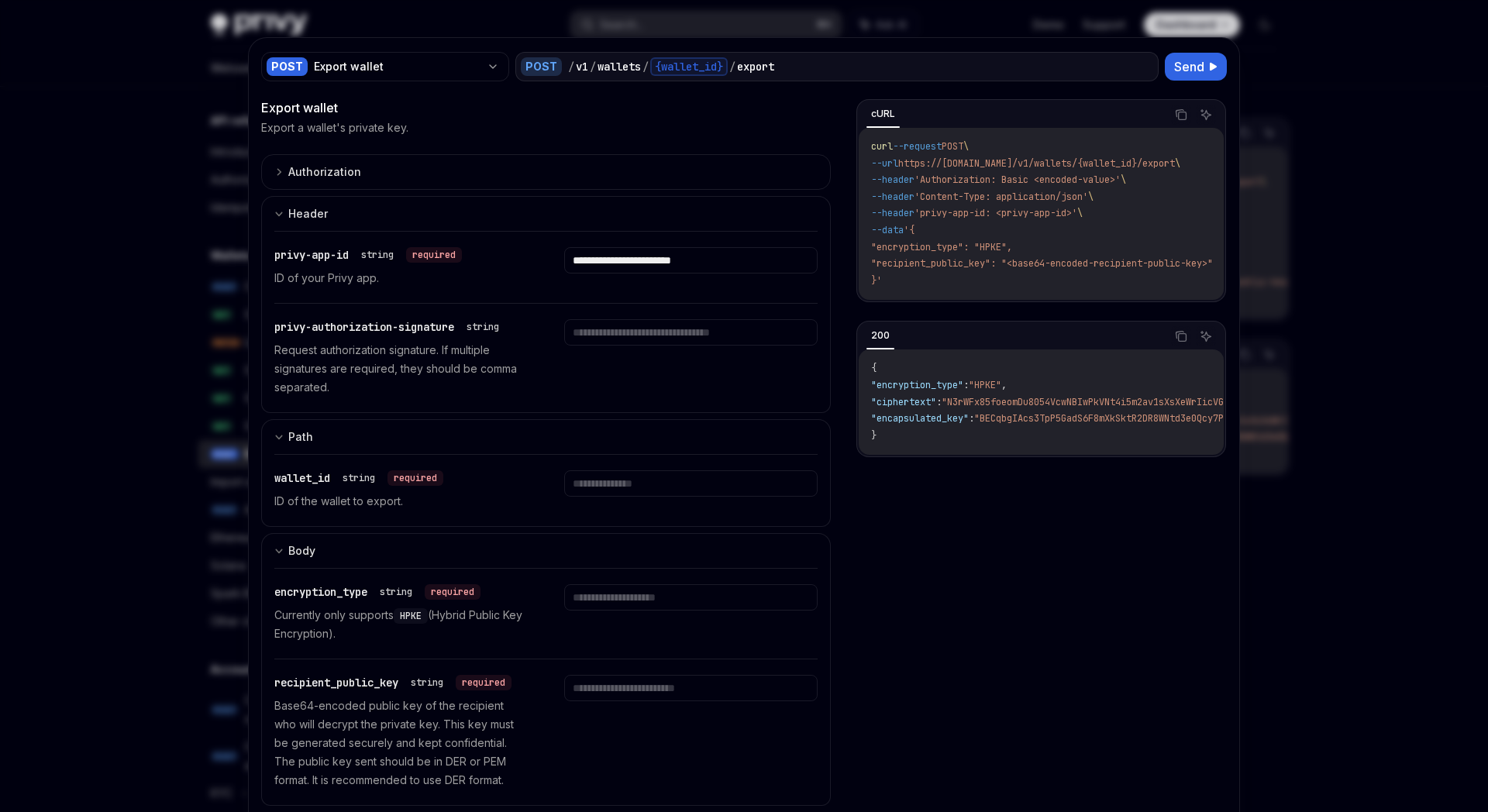
click at [217, 449] on div at bounding box center [744, 406] width 1488 height 812
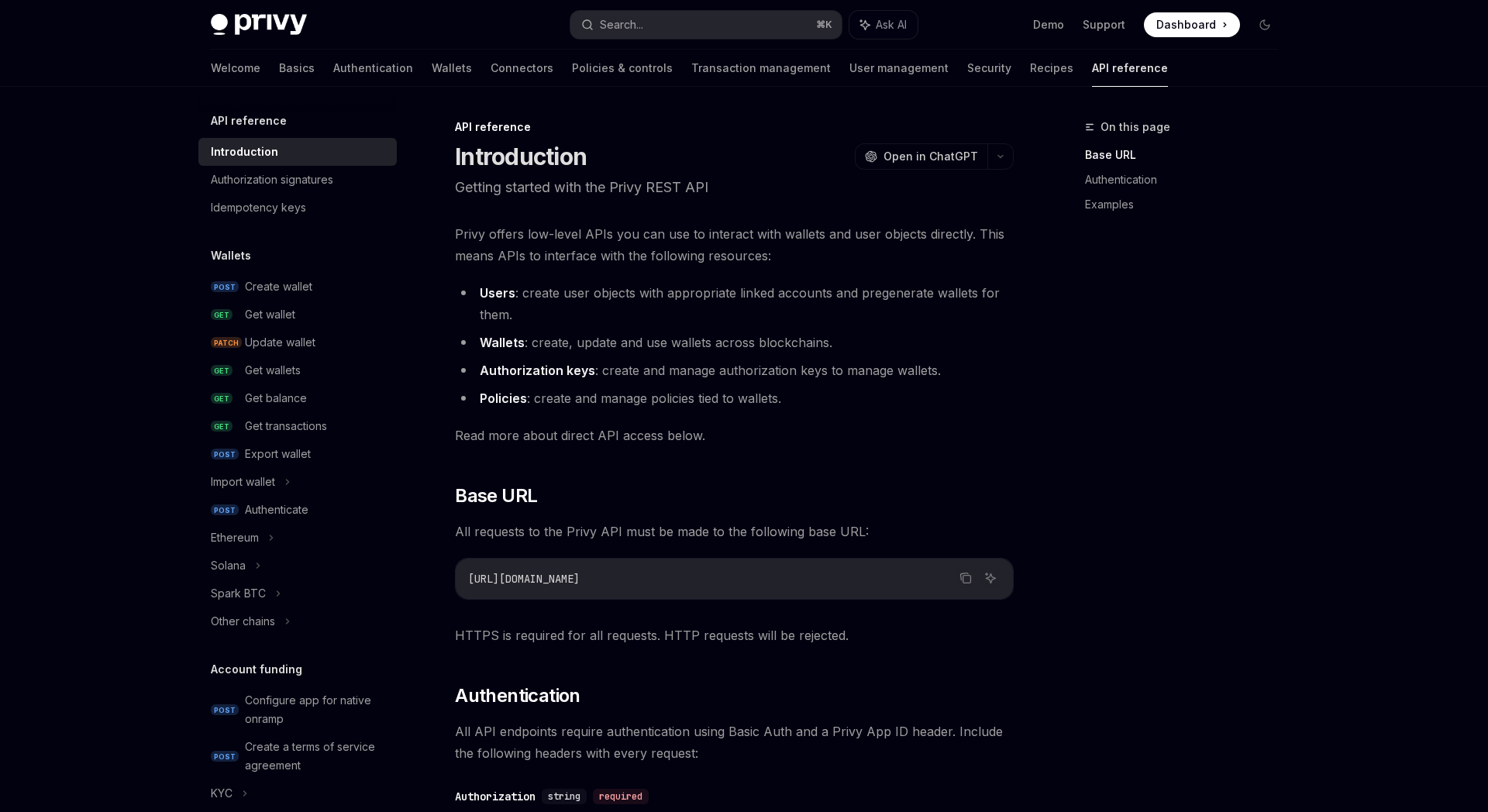
type textarea "*"
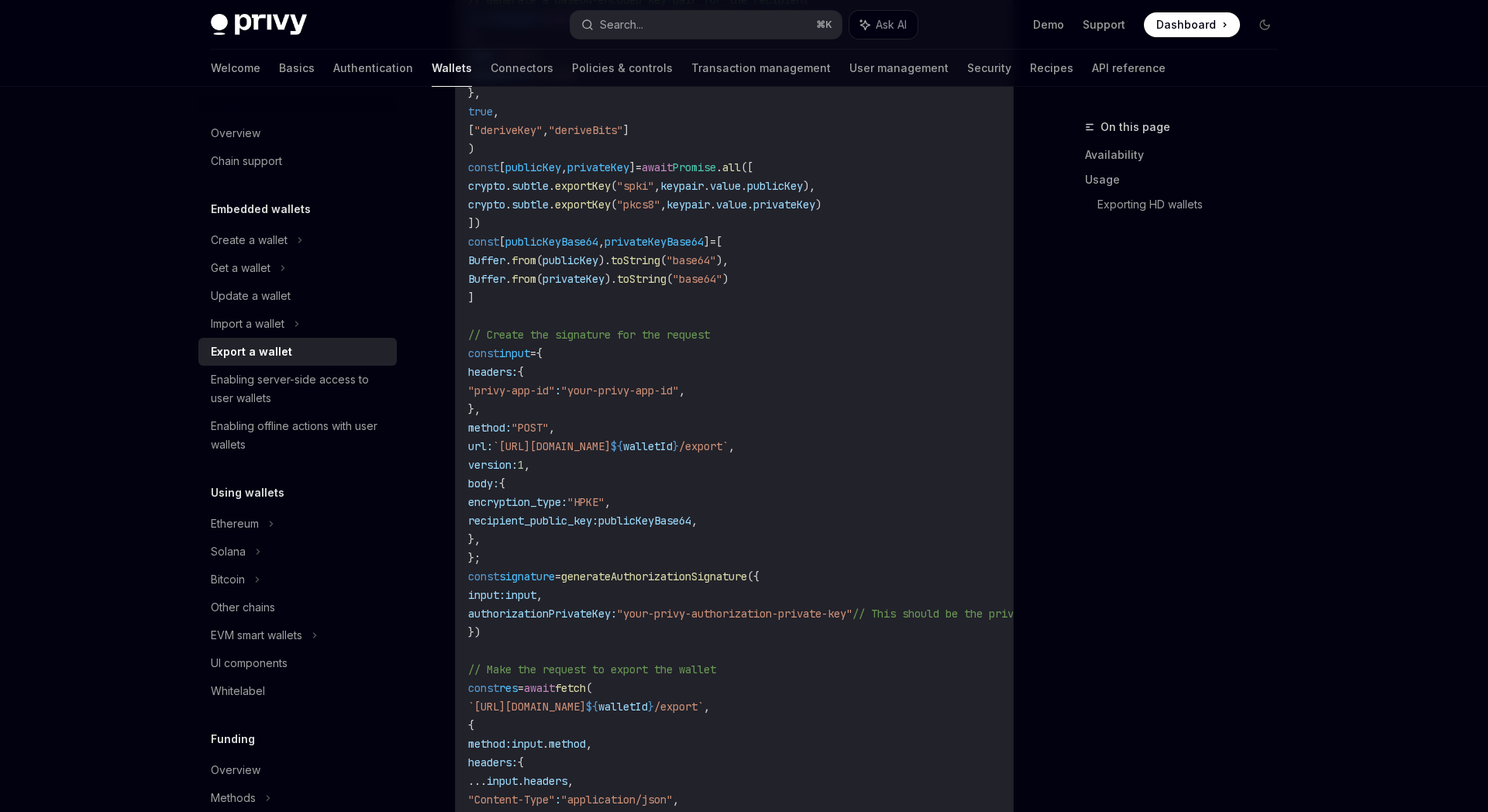
drag, startPoint x: 534, startPoint y: 410, endPoint x: 482, endPoint y: 376, distance: 62.1
click at [482, 376] on code "import { generateAuthorizationSignature } from "@privy-io/server-auth/wallet-ap…" at bounding box center [861, 465] width 787 height 1022
copy code "headers: { "privy-app-id" : "your-privy-app-id" , },"
click at [790, 519] on code "import { generateAuthorizationSignature } from "@privy-io/server-auth/wallet-ap…" at bounding box center [861, 465] width 787 height 1022
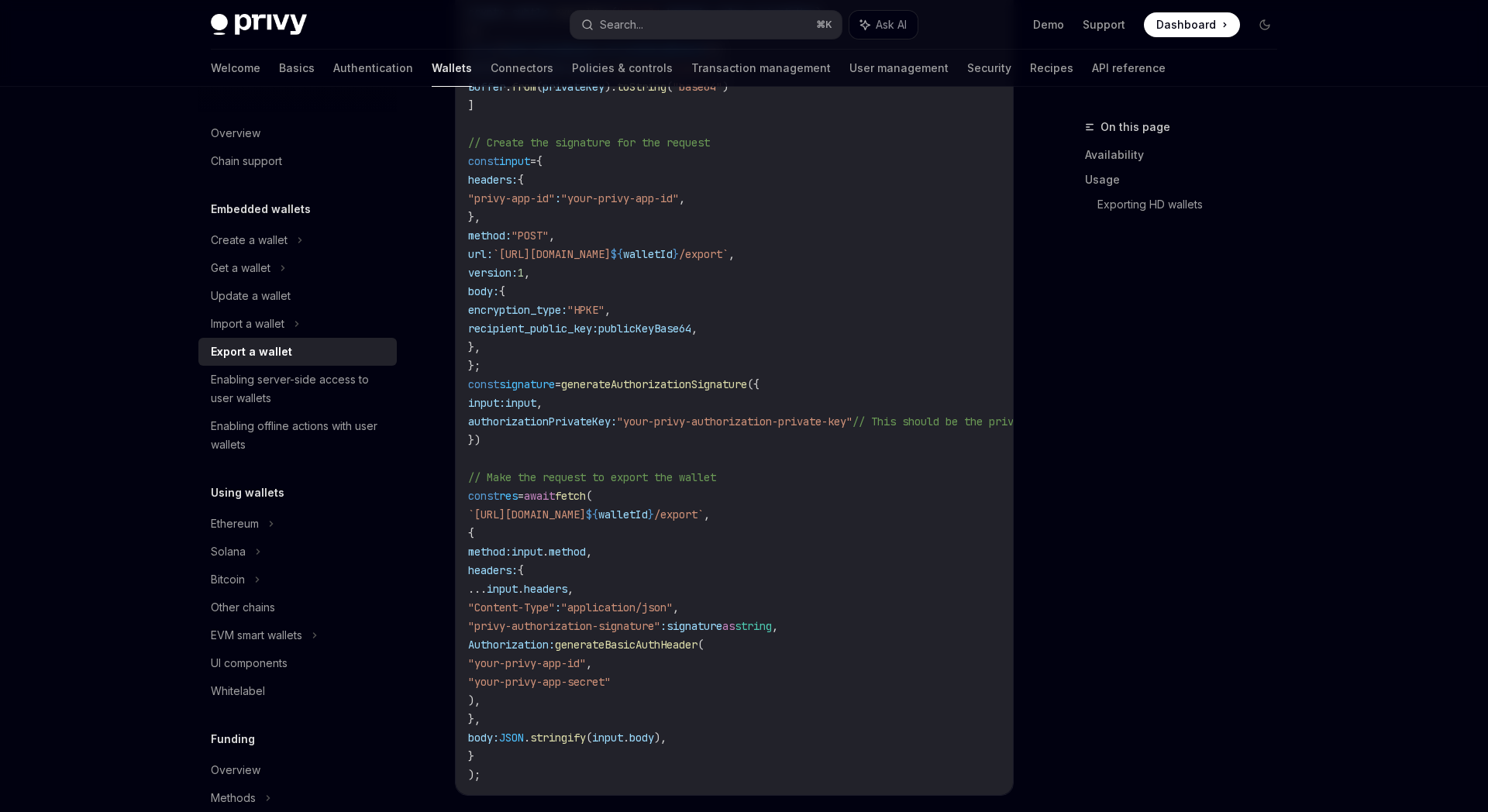
scroll to position [1058, 0]
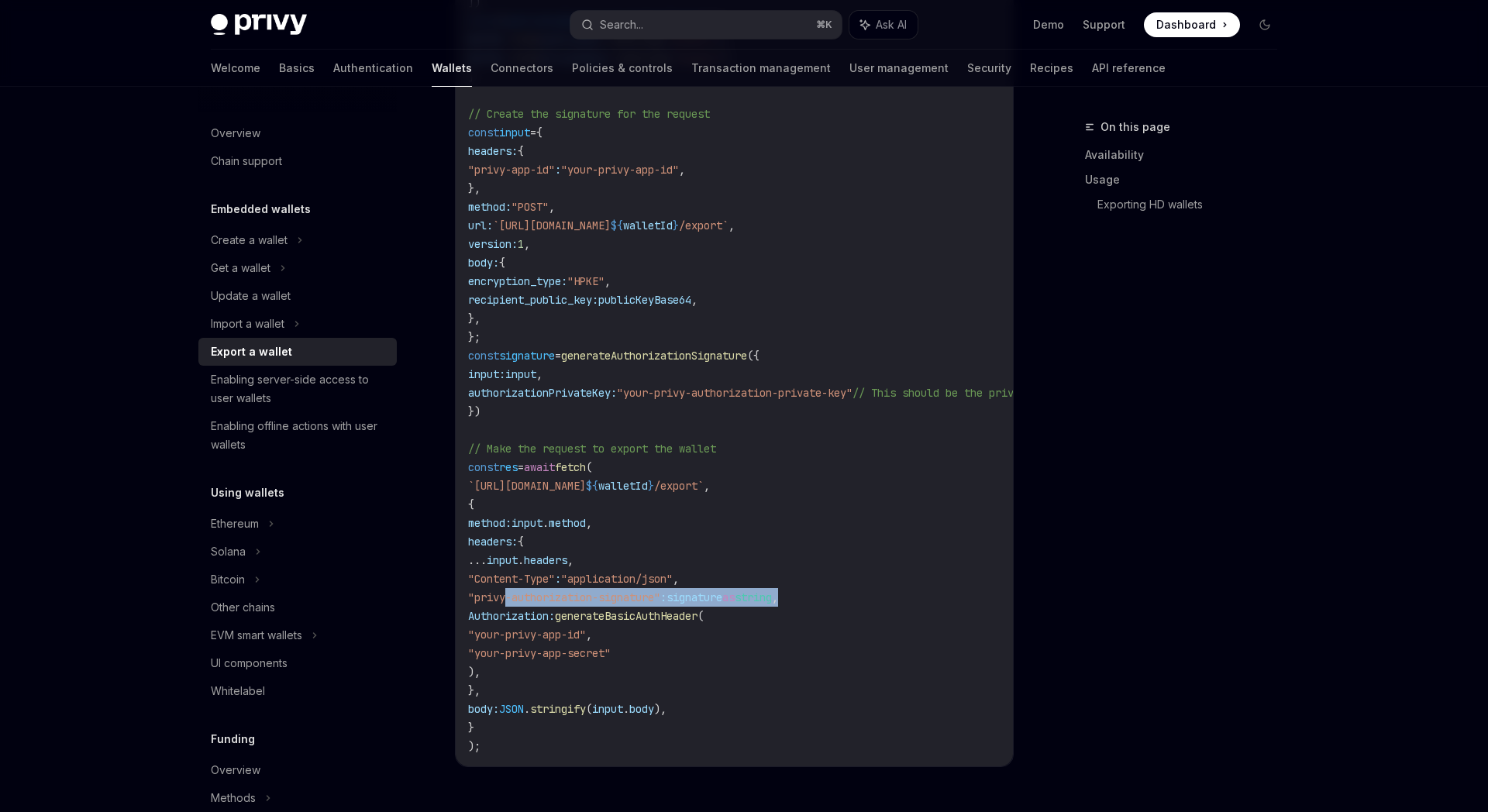
drag, startPoint x: 517, startPoint y: 596, endPoint x: 861, endPoint y: 596, distance: 344.0
click at [861, 596] on code "import { generateAuthorizationSignature } from "@privy-io/server-auth/wallet-ap…" at bounding box center [861, 244] width 787 height 1022
copy span ""privy-authorization-signature" : signature as string ,"
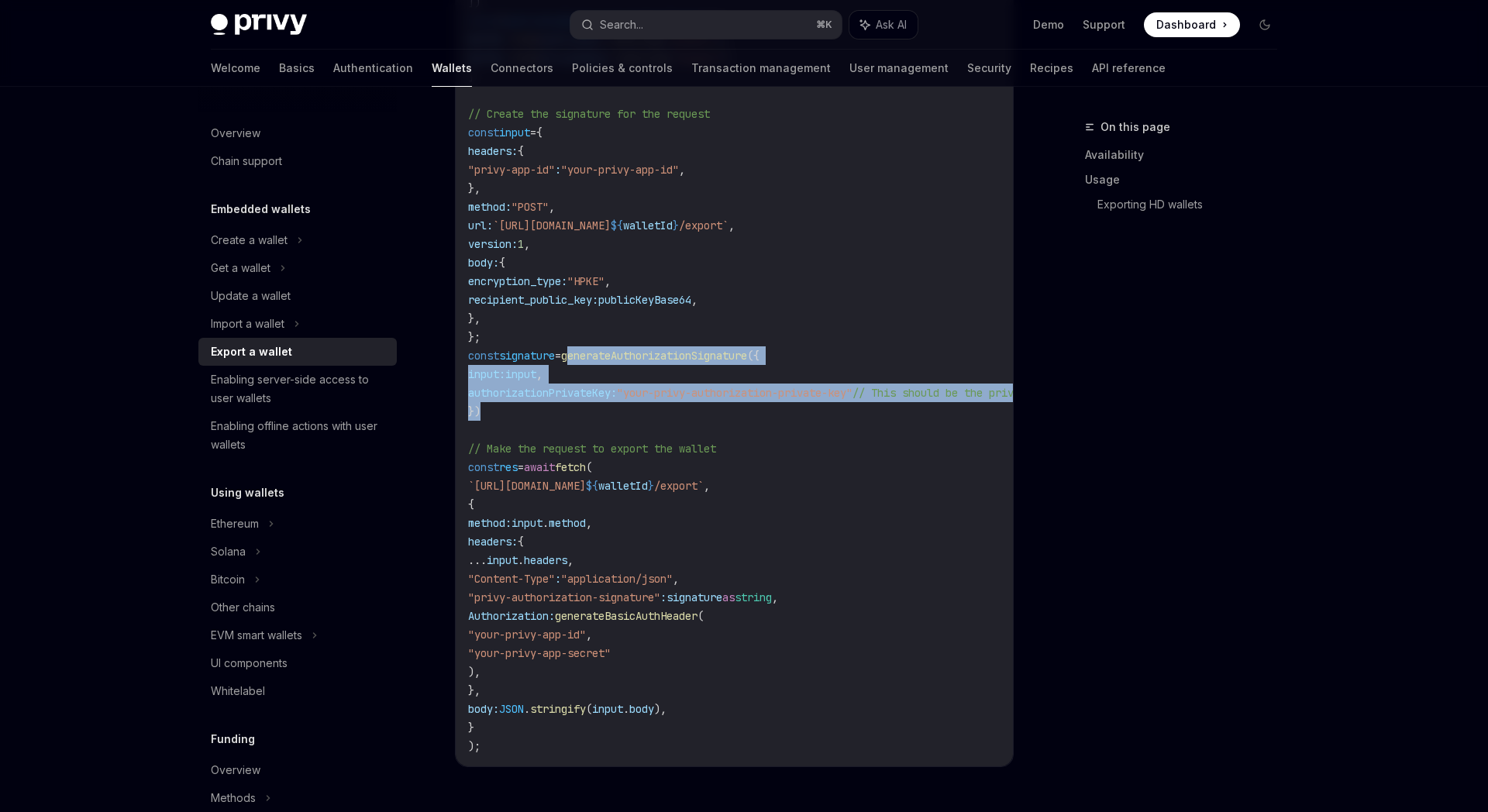
drag, startPoint x: 588, startPoint y: 352, endPoint x: 589, endPoint y: 408, distance: 56.0
click at [589, 408] on code "import { generateAuthorizationSignature } from "@privy-io/server-auth/wallet-ap…" at bounding box center [861, 244] width 787 height 1022
copy code "generateAuthorizationSignature ({ input: input , authorizationPrivateKey: "your…"
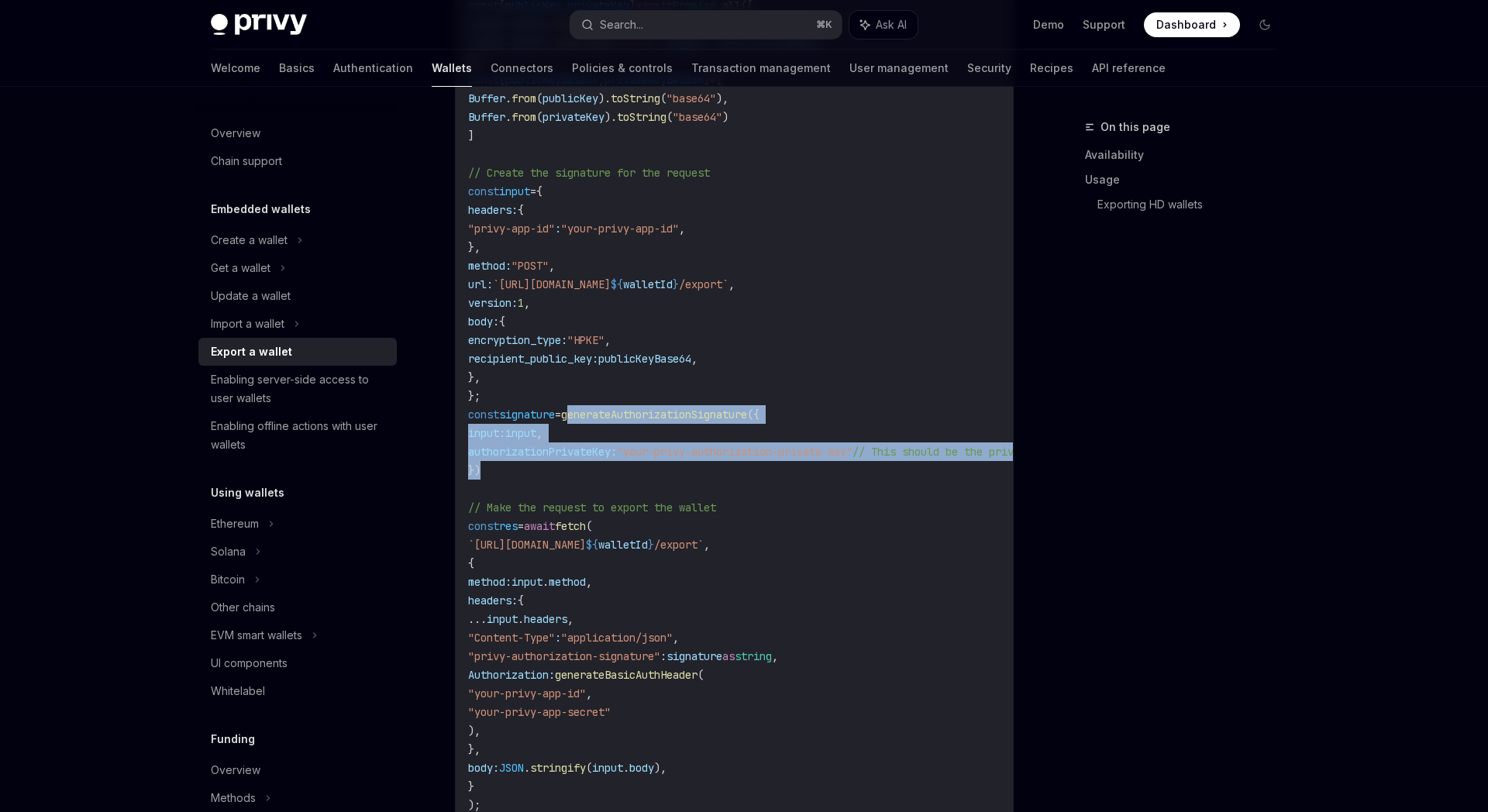
scroll to position [916, 0]
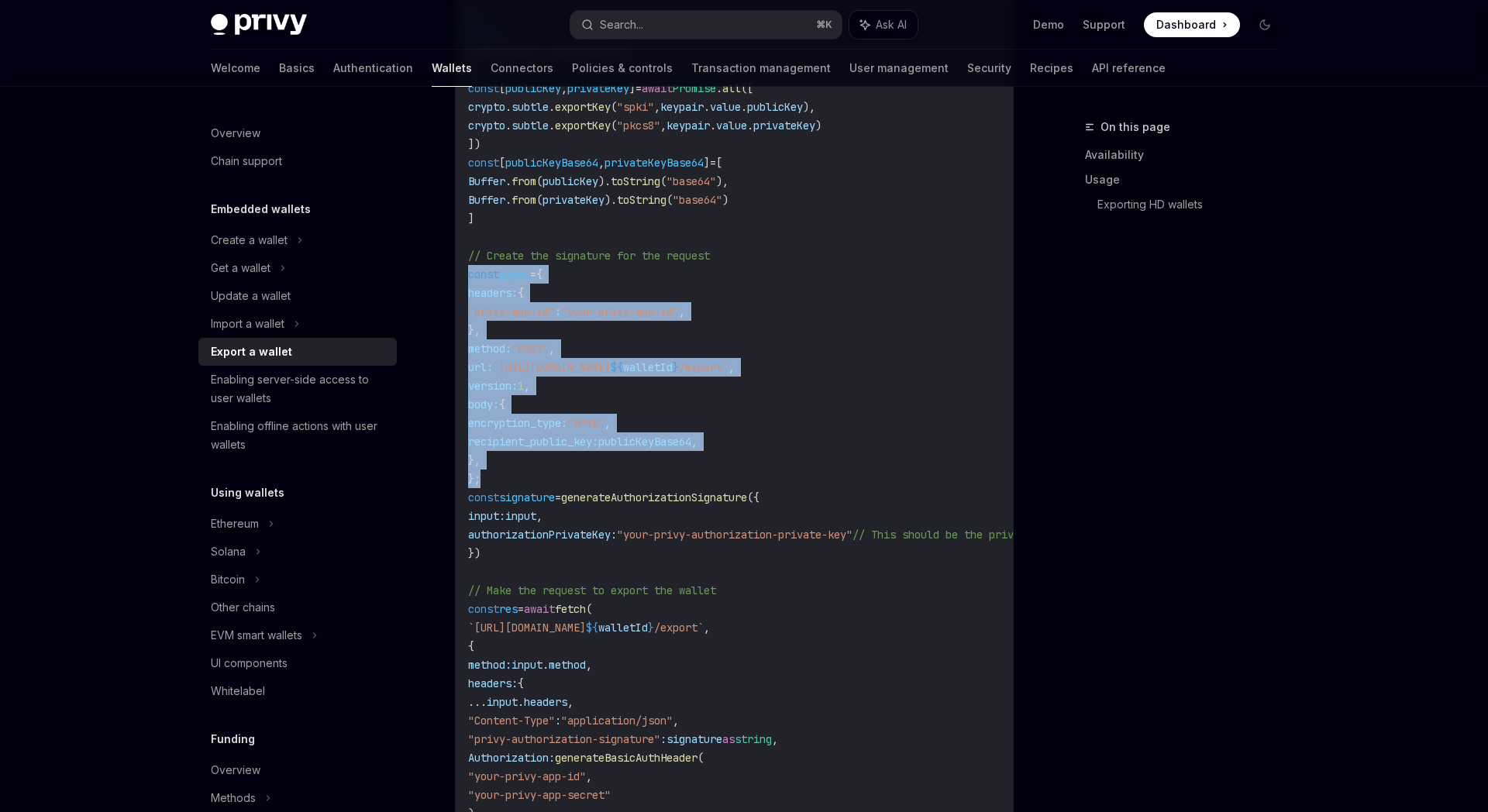
drag, startPoint x: 499, startPoint y: 476, endPoint x: 462, endPoint y: 265, distance: 214.2
click at [462, 265] on div "import { generateAuthorizationSignature } from "@privy-io/server-auth/wallet-ap…" at bounding box center [734, 386] width 557 height 1045
copy code "const input = { headers: { "privy-app-id" : "your-privy-app-id" , }, method: "P…"
click at [824, 291] on code "import { generateAuthorizationSignature } from "@privy-io/server-auth/wallet-ap…" at bounding box center [861, 386] width 787 height 1022
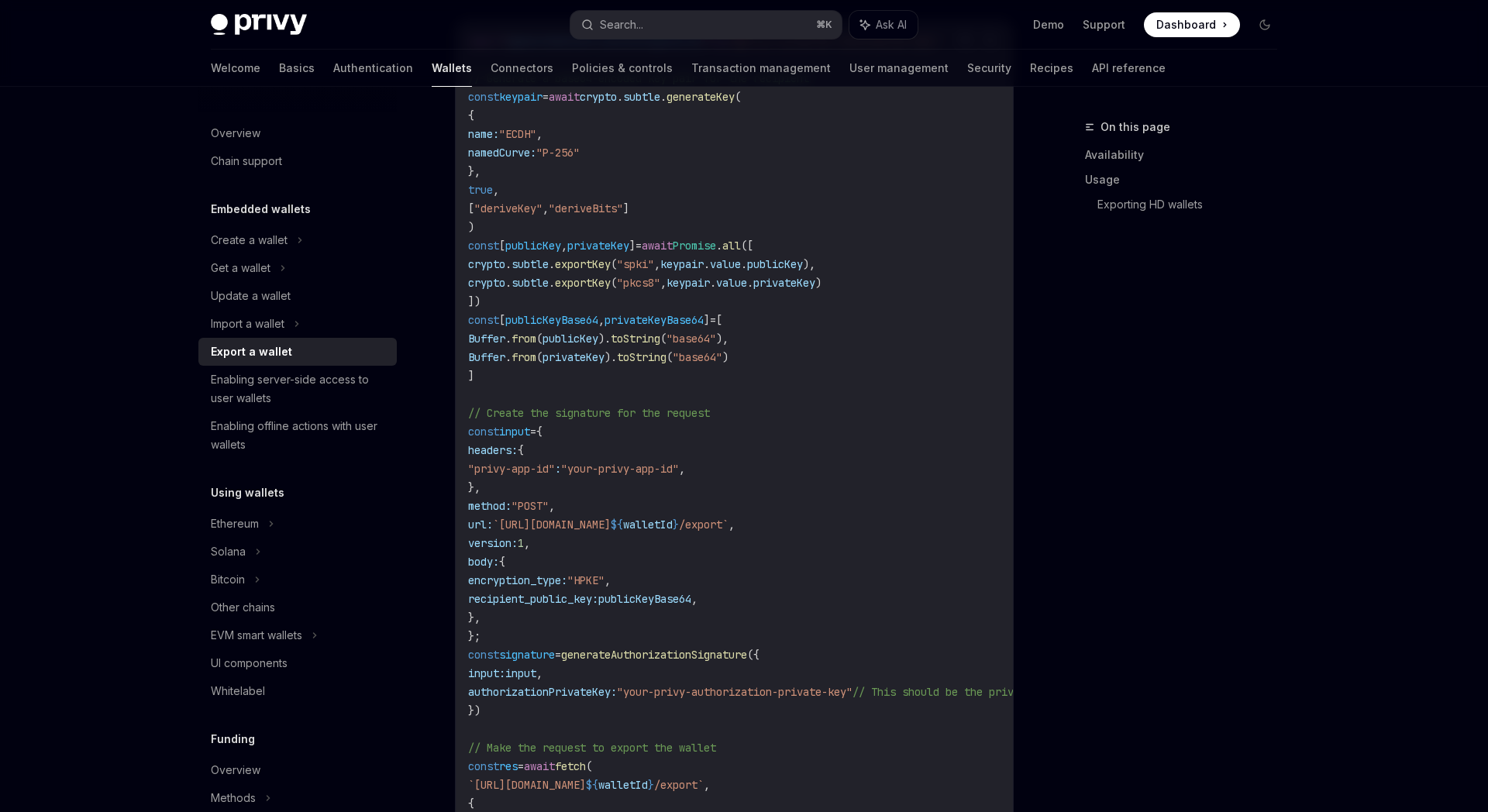
scroll to position [430, 0]
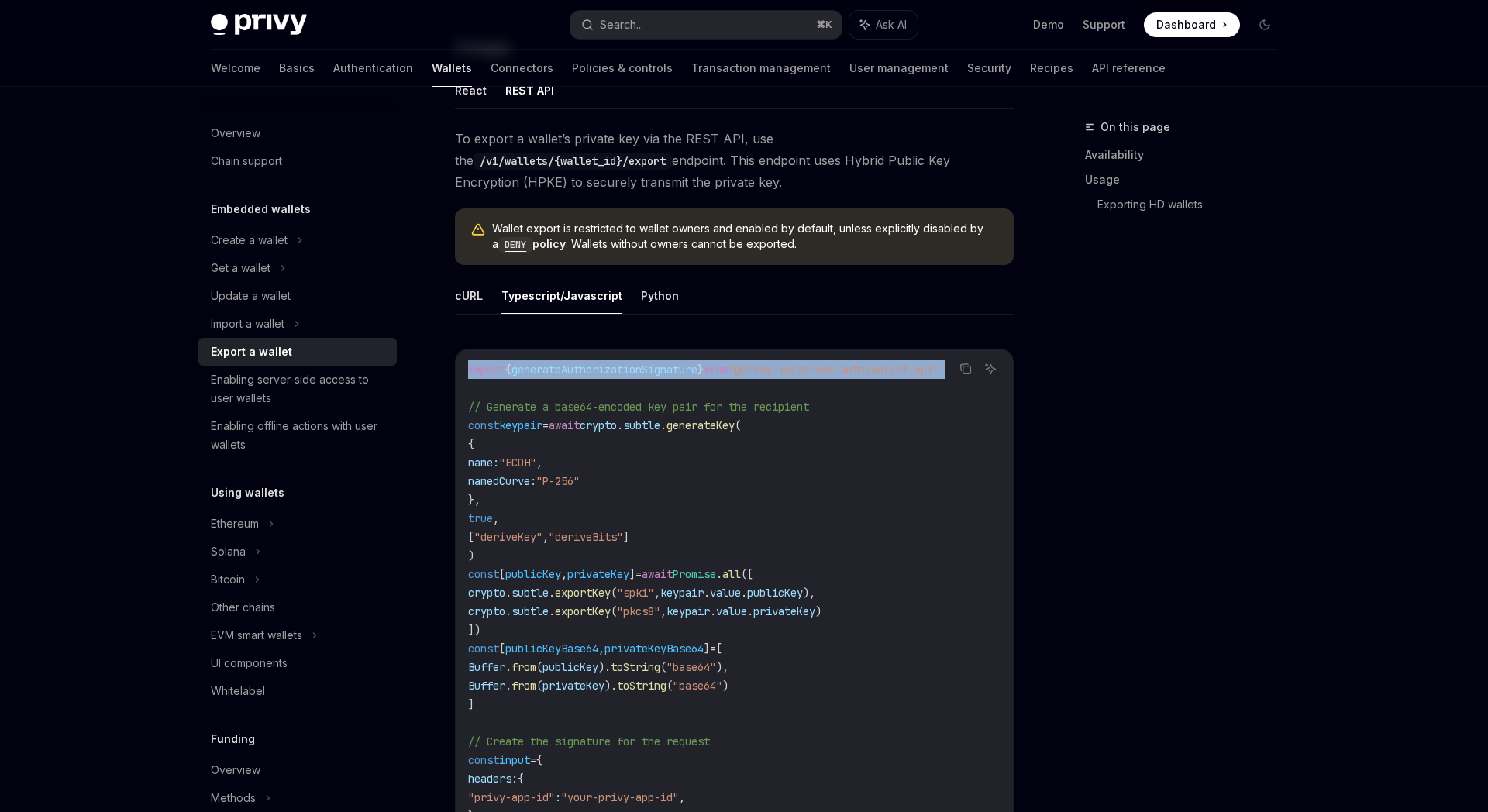
drag, startPoint x: 468, startPoint y: 363, endPoint x: 480, endPoint y: 386, distance: 25.9
copy code "import { generateAuthorizationSignature } from "@privy-io/server-auth/wallet-ap…"
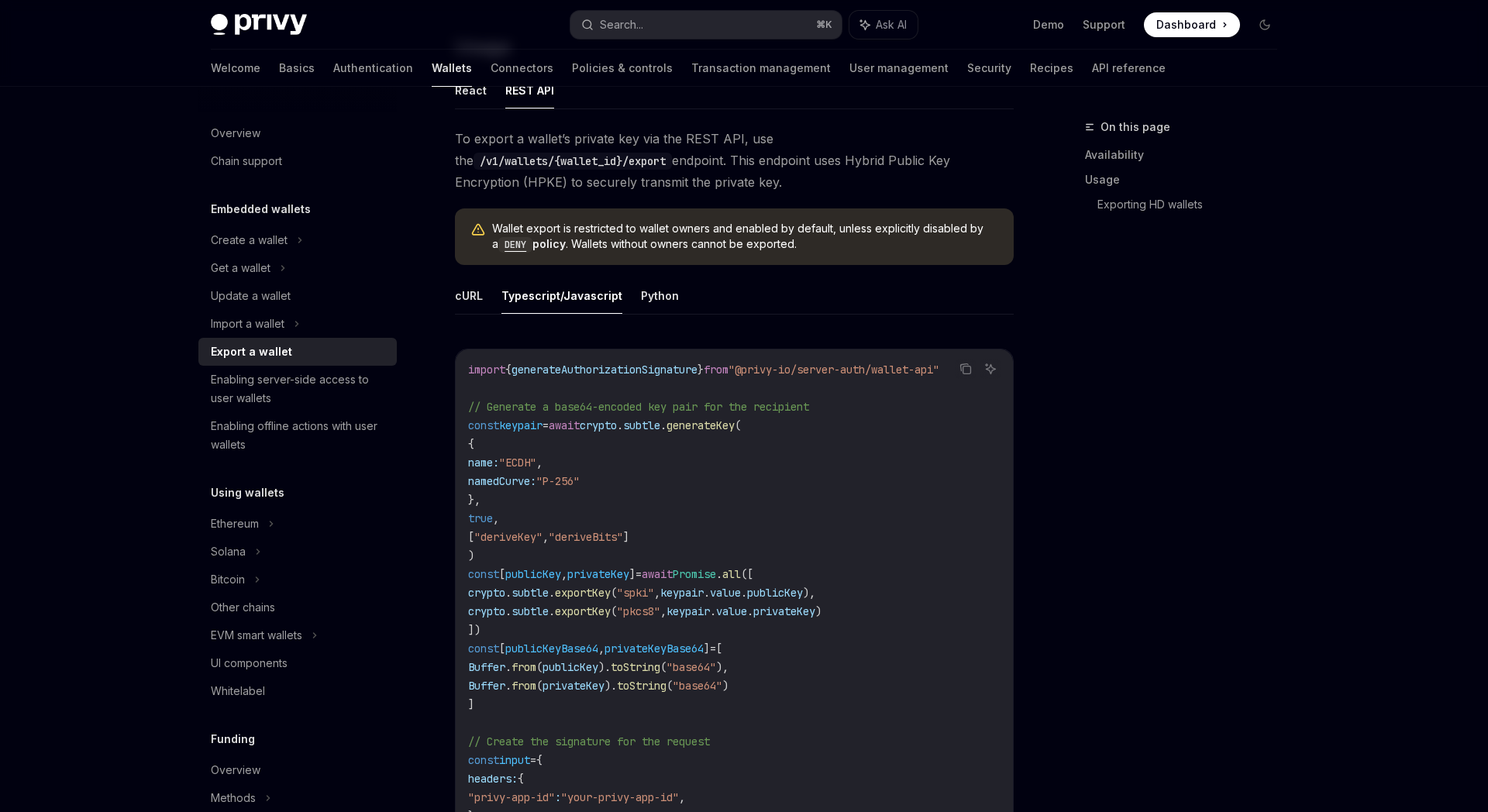
click at [966, 372] on icon "Copy the contents from the code block" at bounding box center [965, 368] width 12 height 12
click at [333, 65] on link "Authentication" at bounding box center [373, 68] width 80 height 37
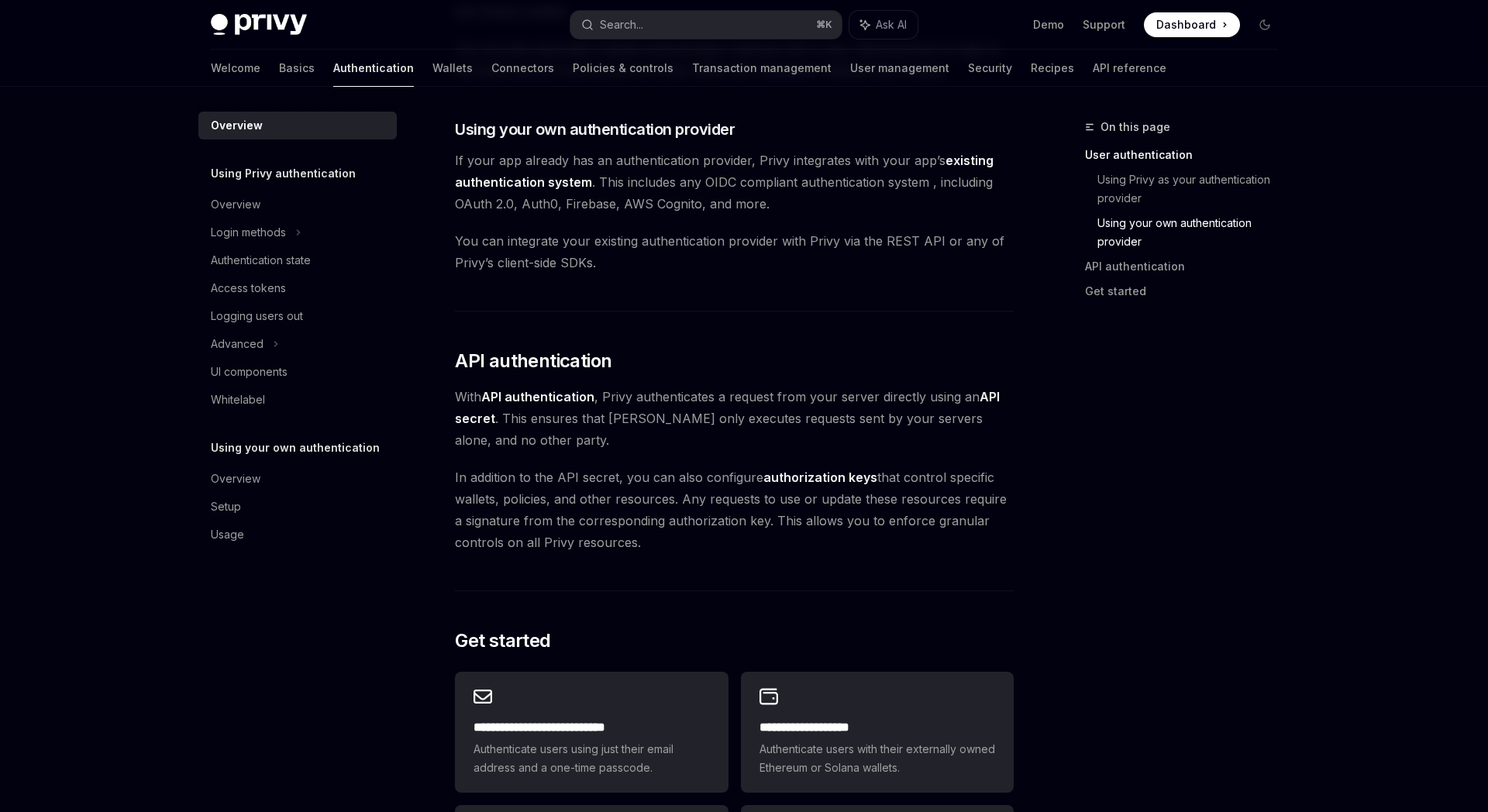
scroll to position [967, 0]
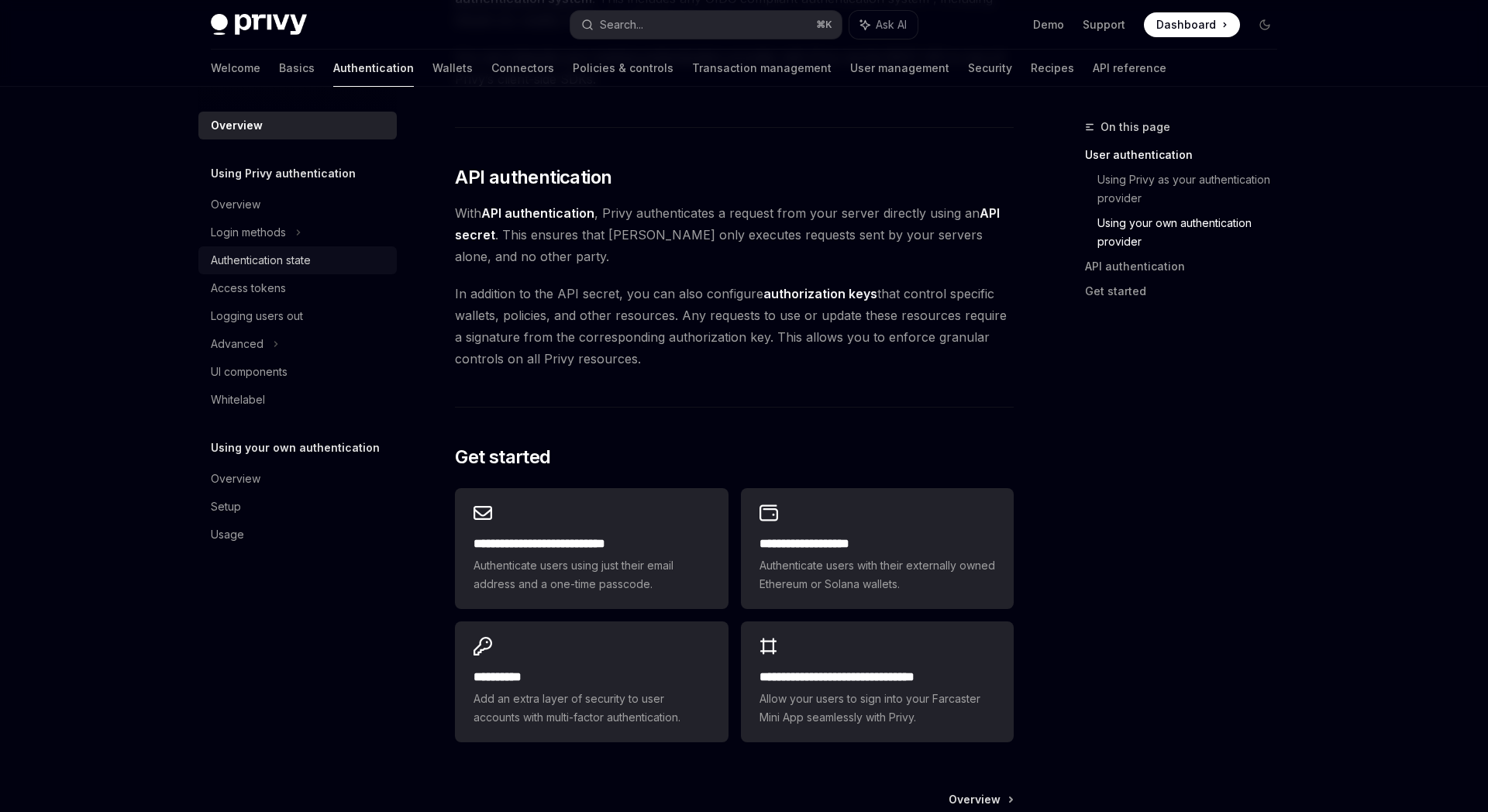
click at [242, 258] on div "Authentication state" at bounding box center [260, 261] width 100 height 19
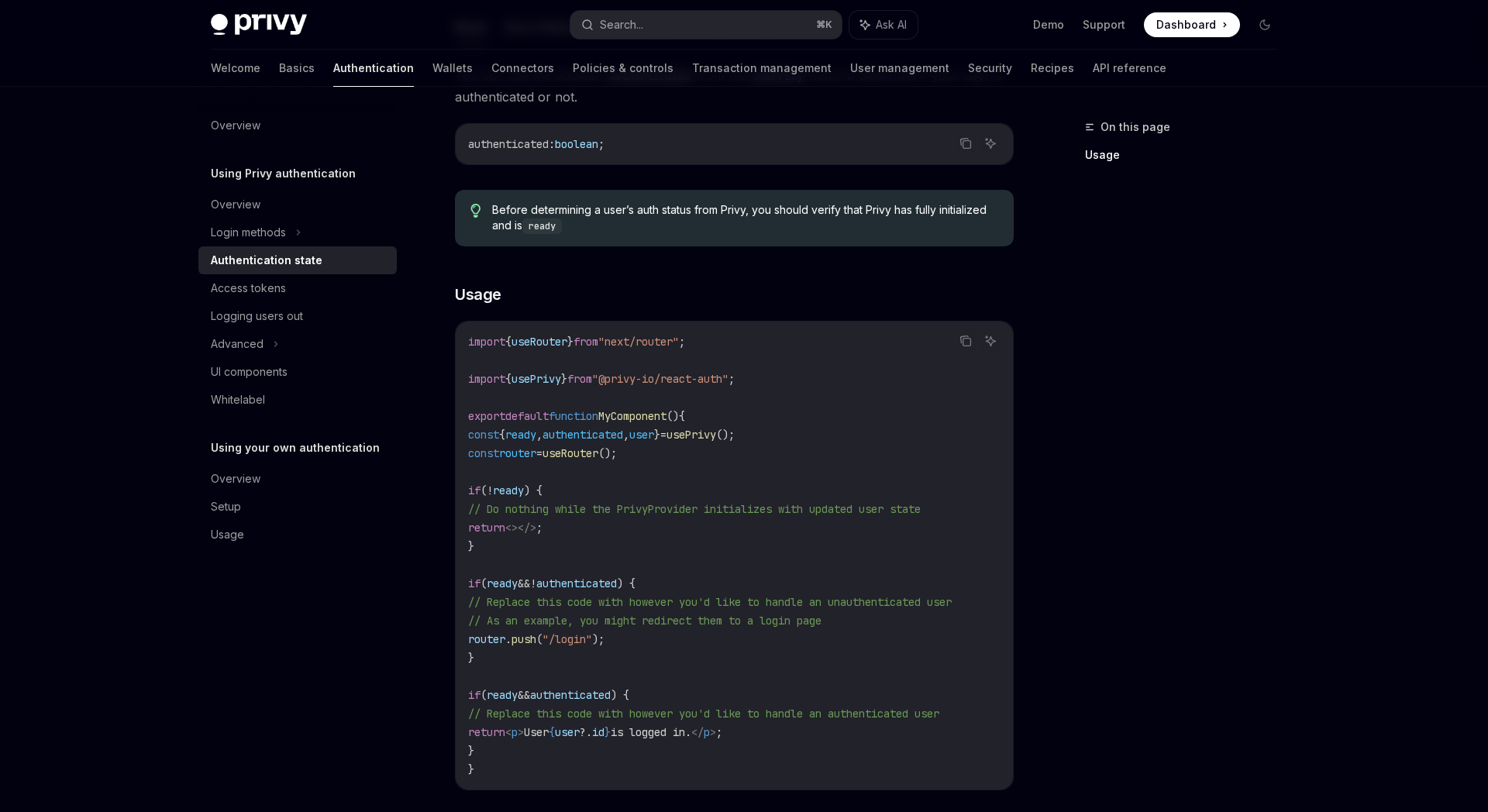
scroll to position [506, 0]
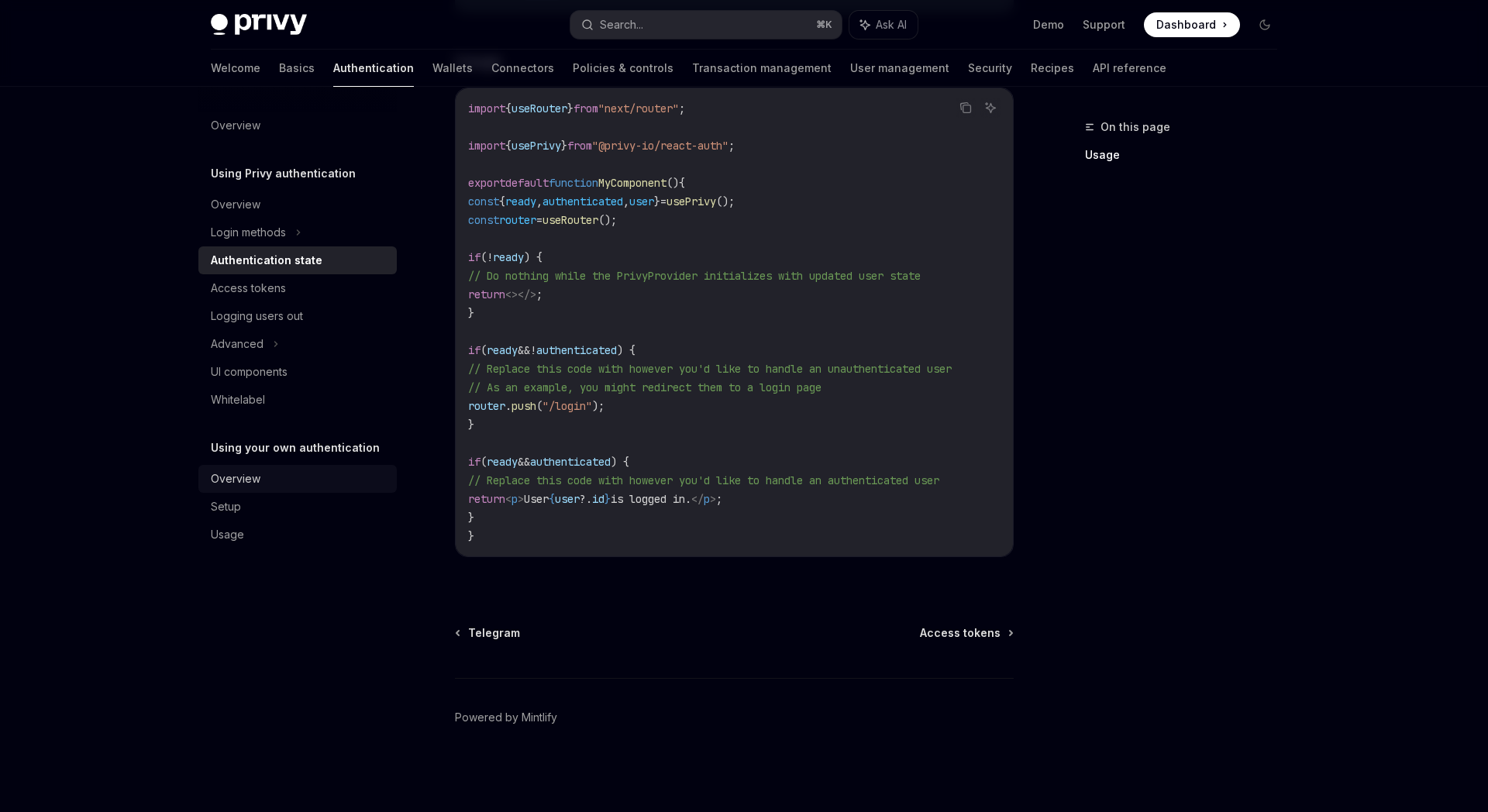
click at [242, 482] on div "Overview" at bounding box center [235, 479] width 49 height 19
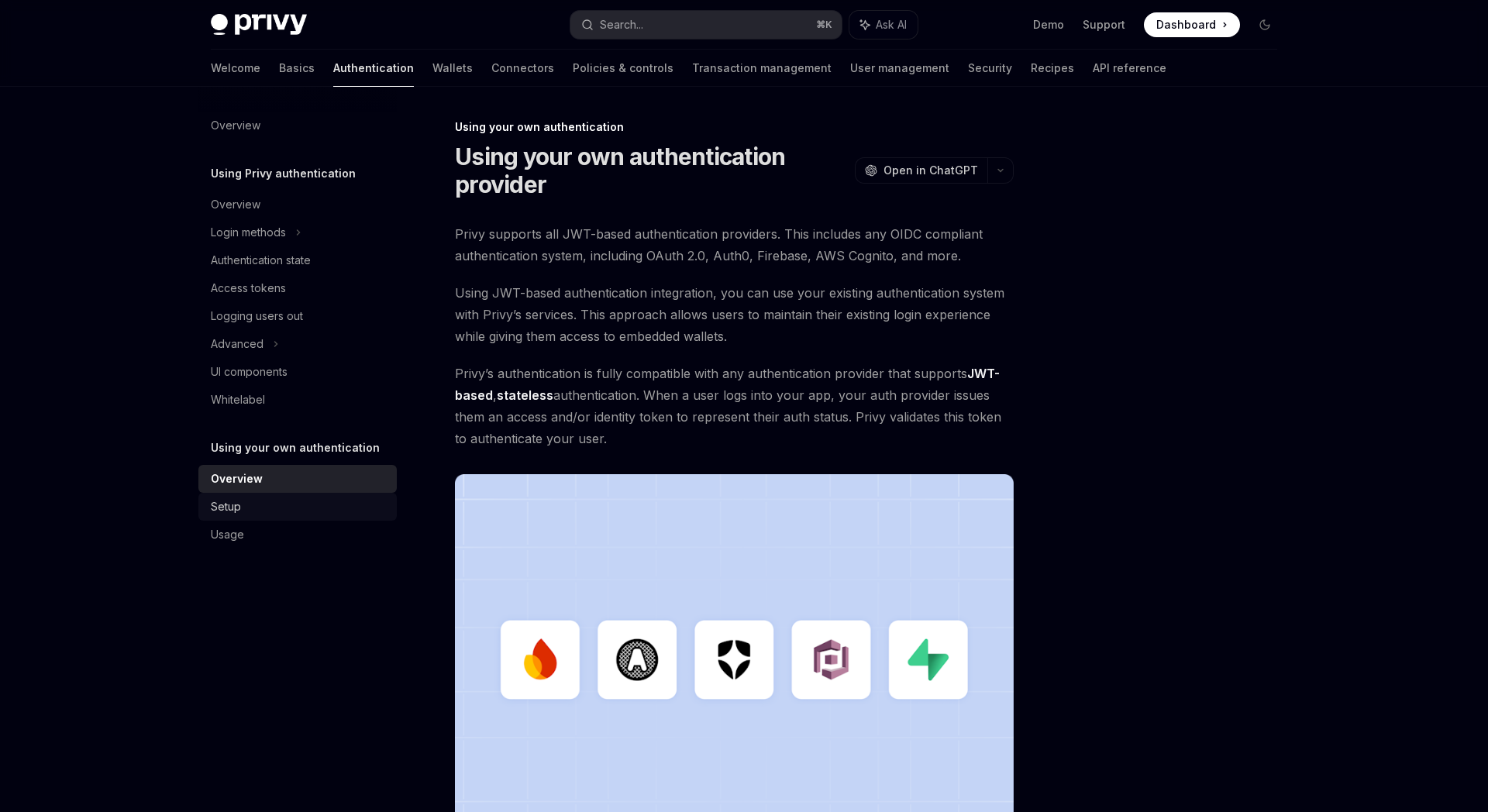
click at [242, 503] on div "Setup" at bounding box center [299, 507] width 177 height 19
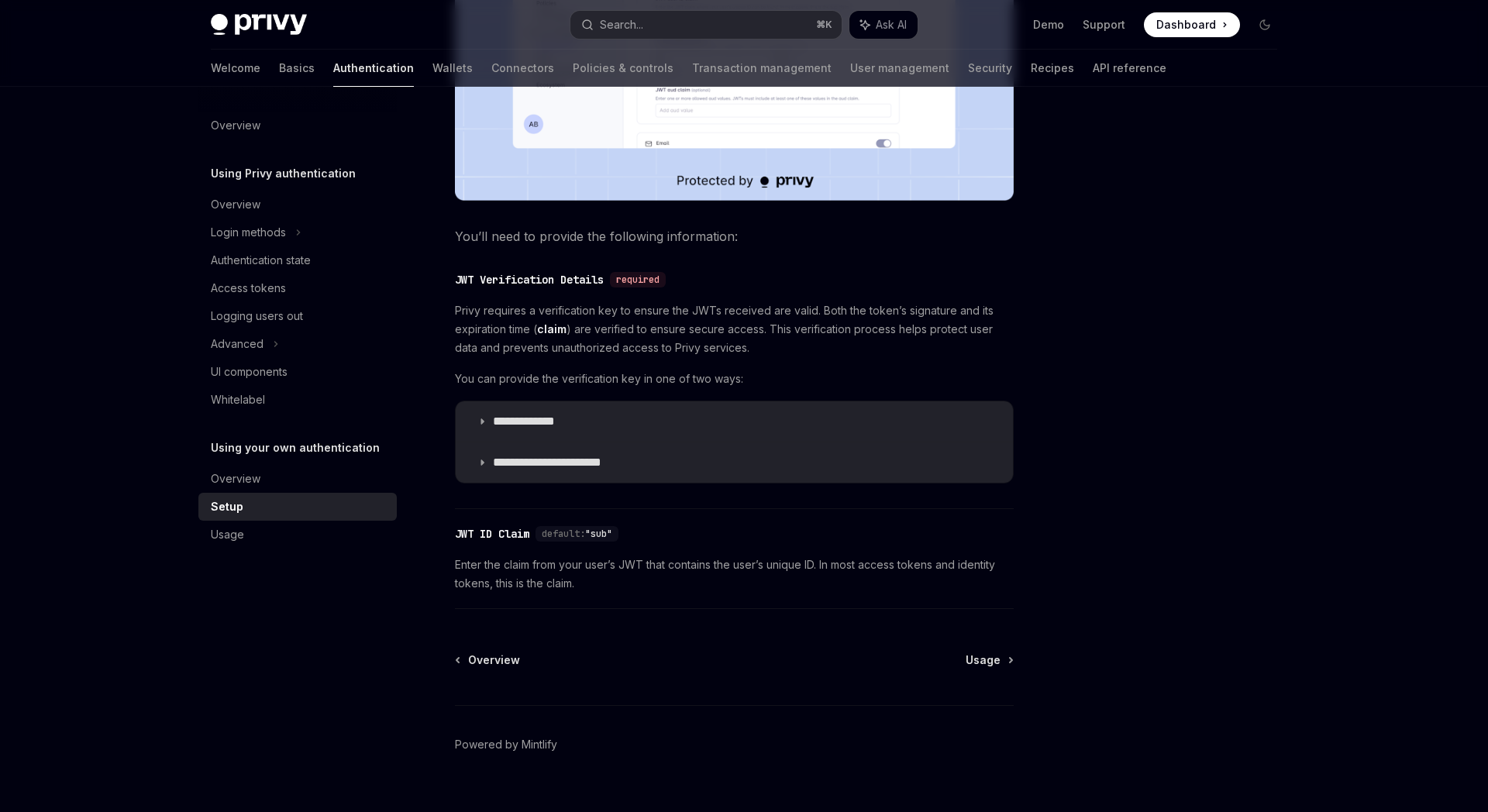
scroll to position [638, 0]
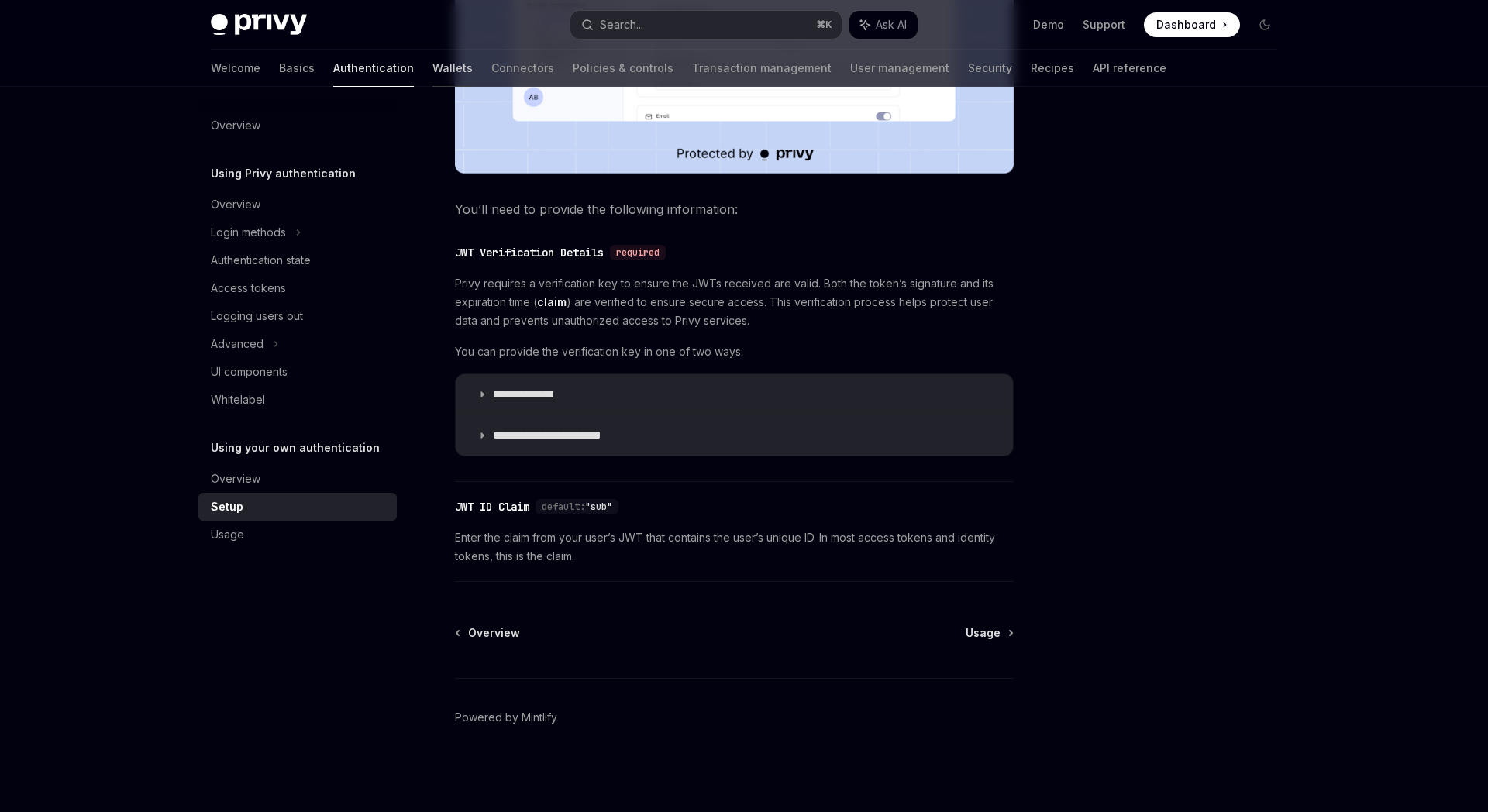
click at [432, 64] on link "Wallets" at bounding box center [452, 68] width 40 height 37
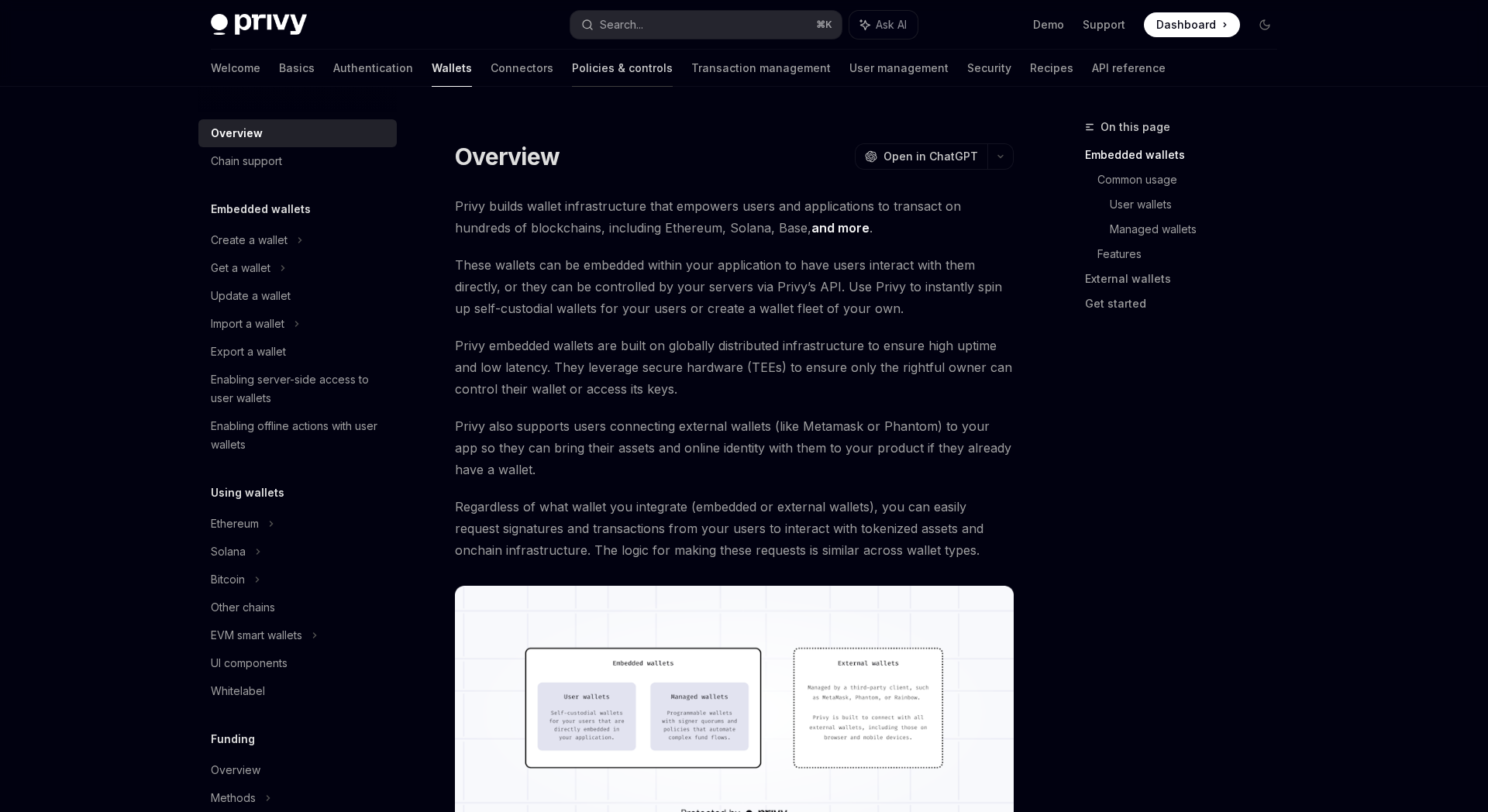
click at [573, 76] on link "Policies & controls" at bounding box center [622, 68] width 101 height 37
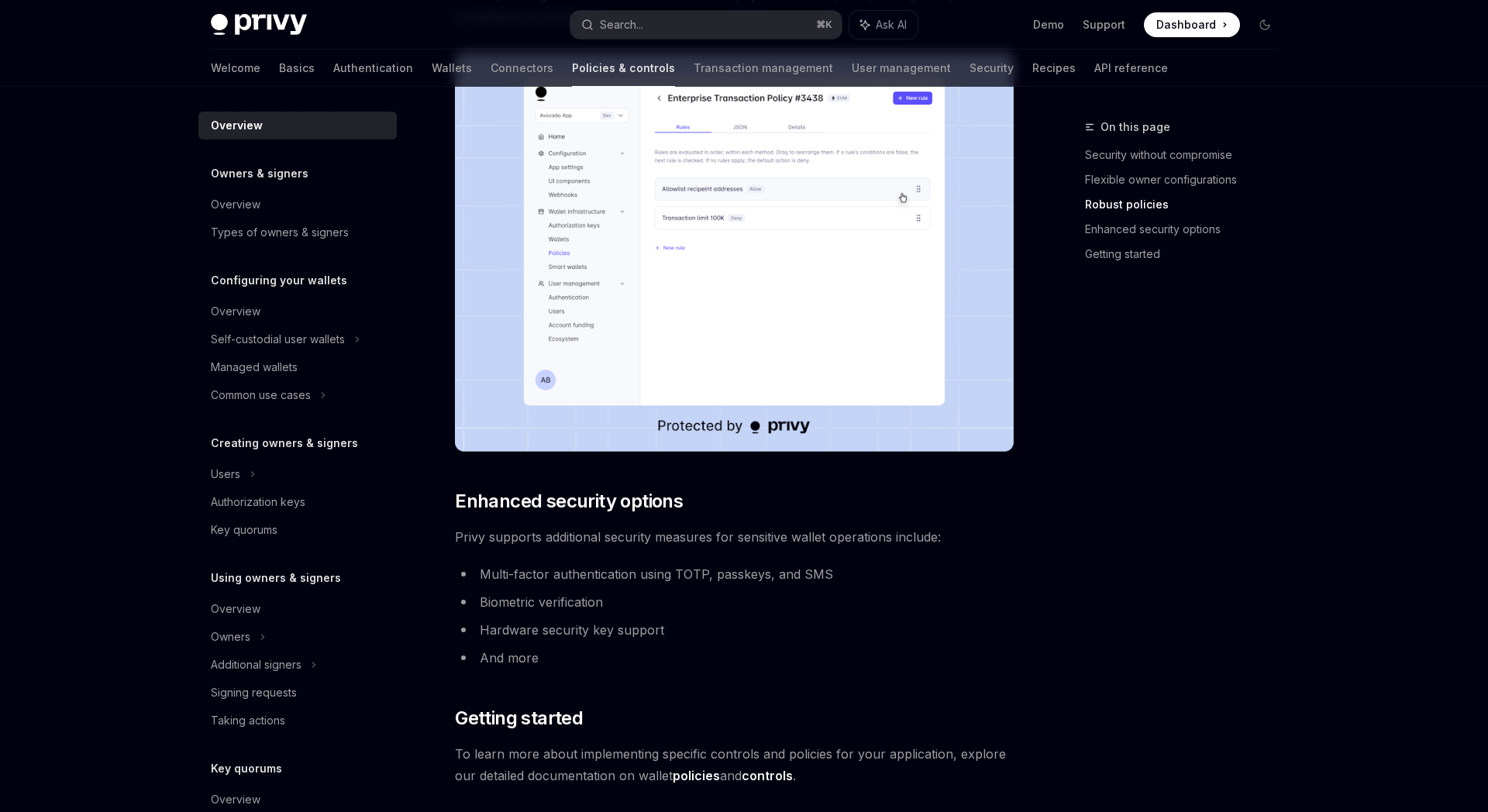
scroll to position [1155, 0]
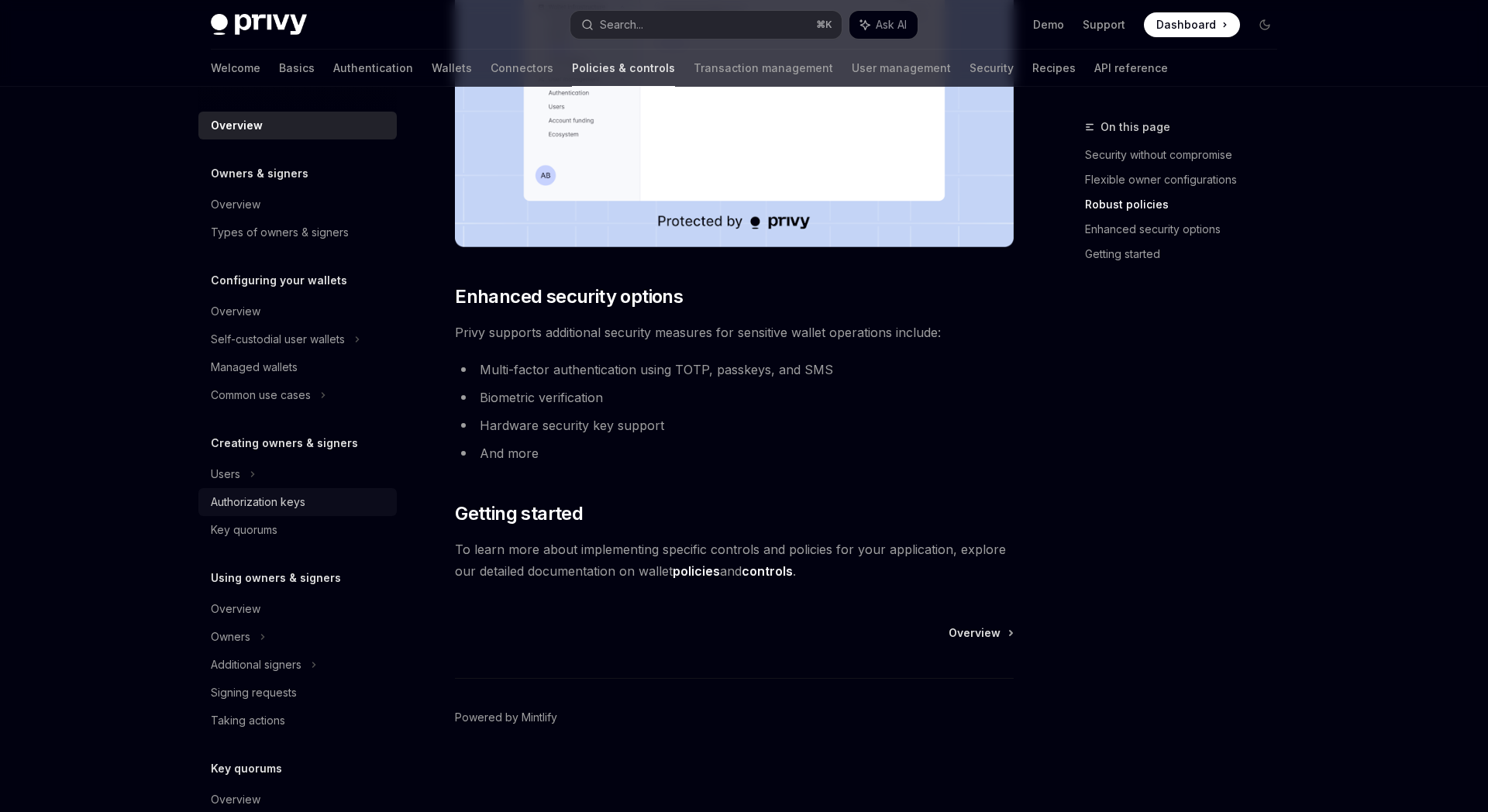
click at [303, 508] on div "Authorization keys" at bounding box center [258, 502] width 95 height 19
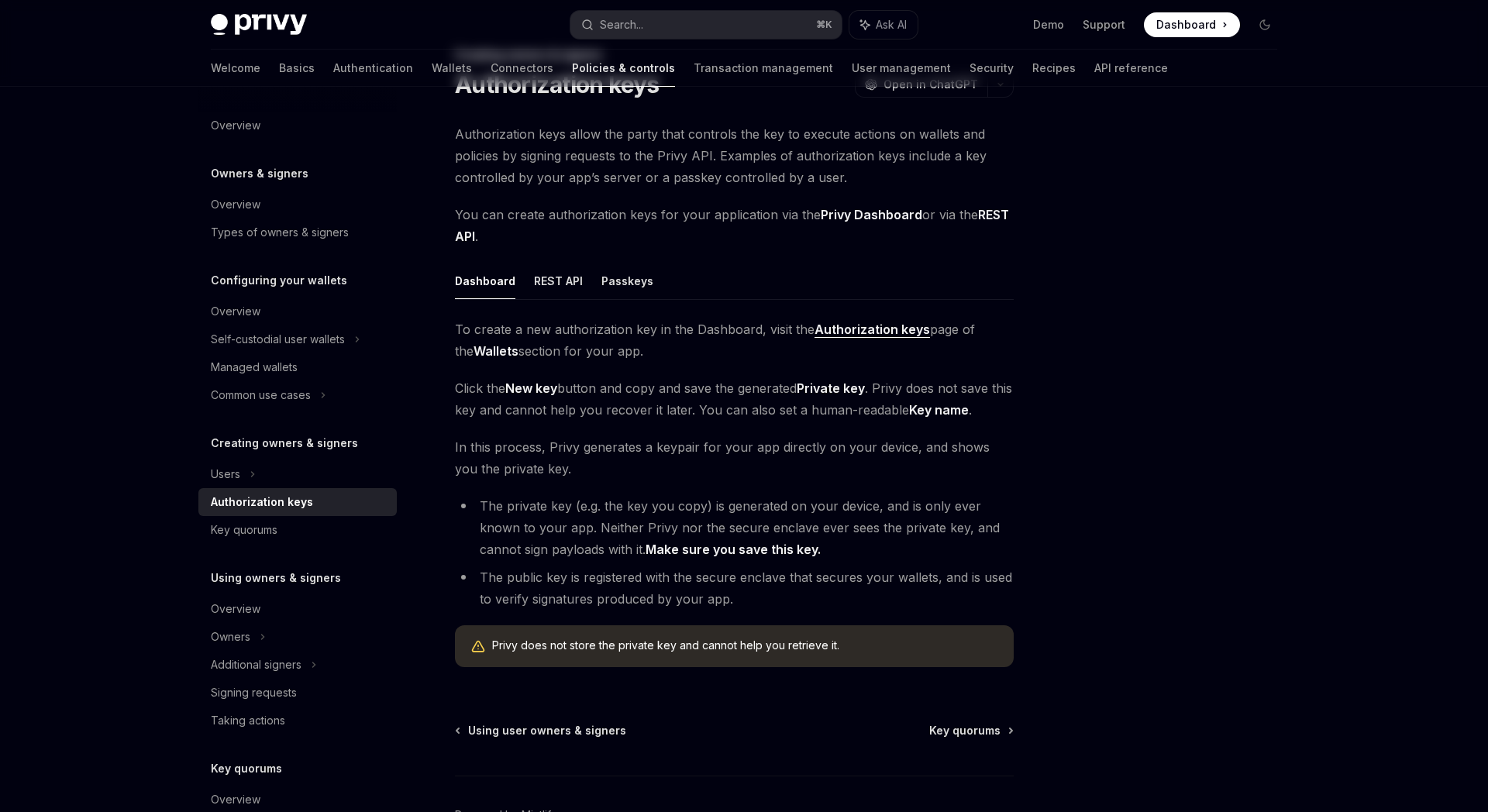
scroll to position [90, 0]
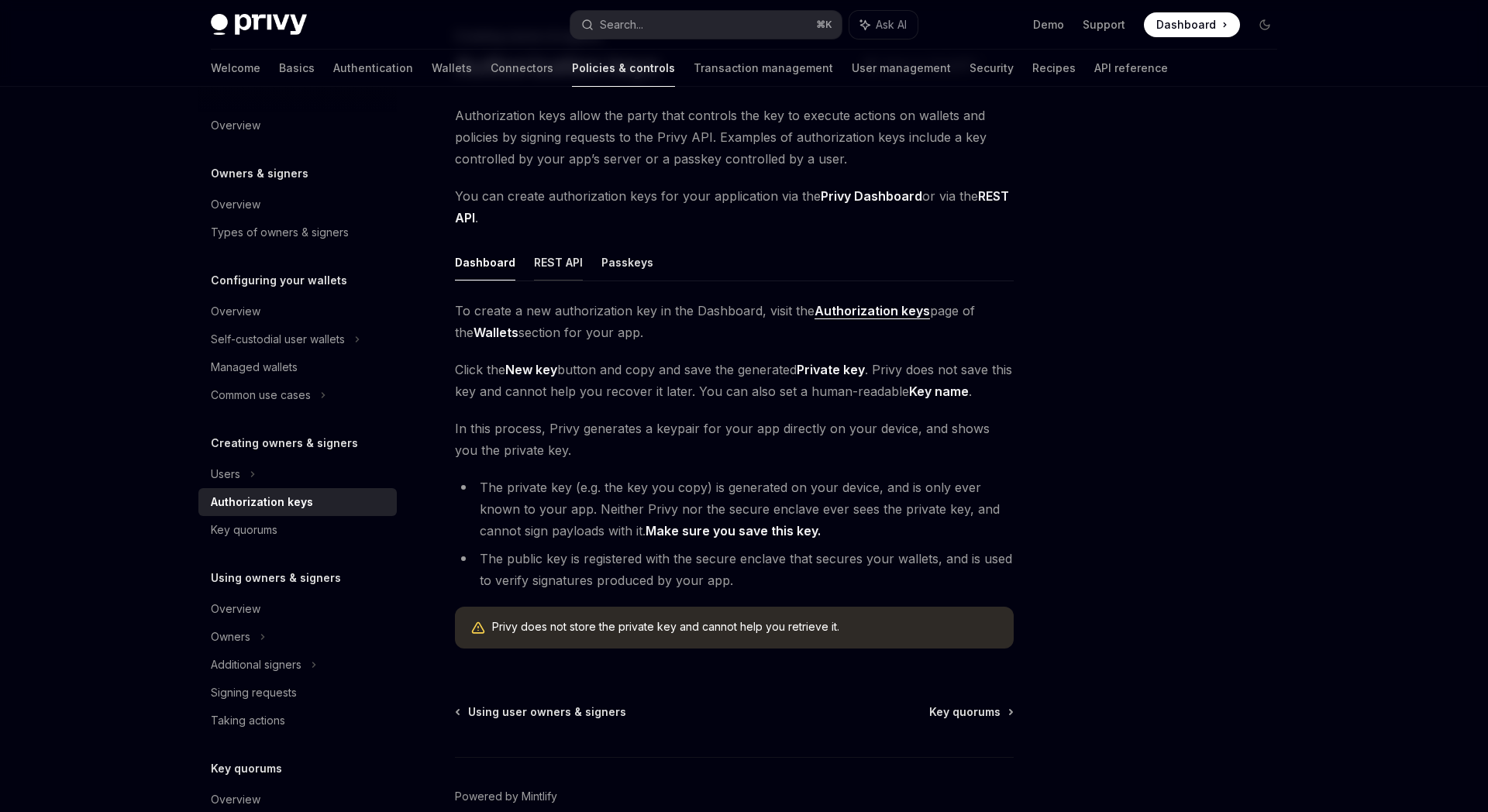
click at [562, 262] on button "REST API" at bounding box center [558, 262] width 48 height 36
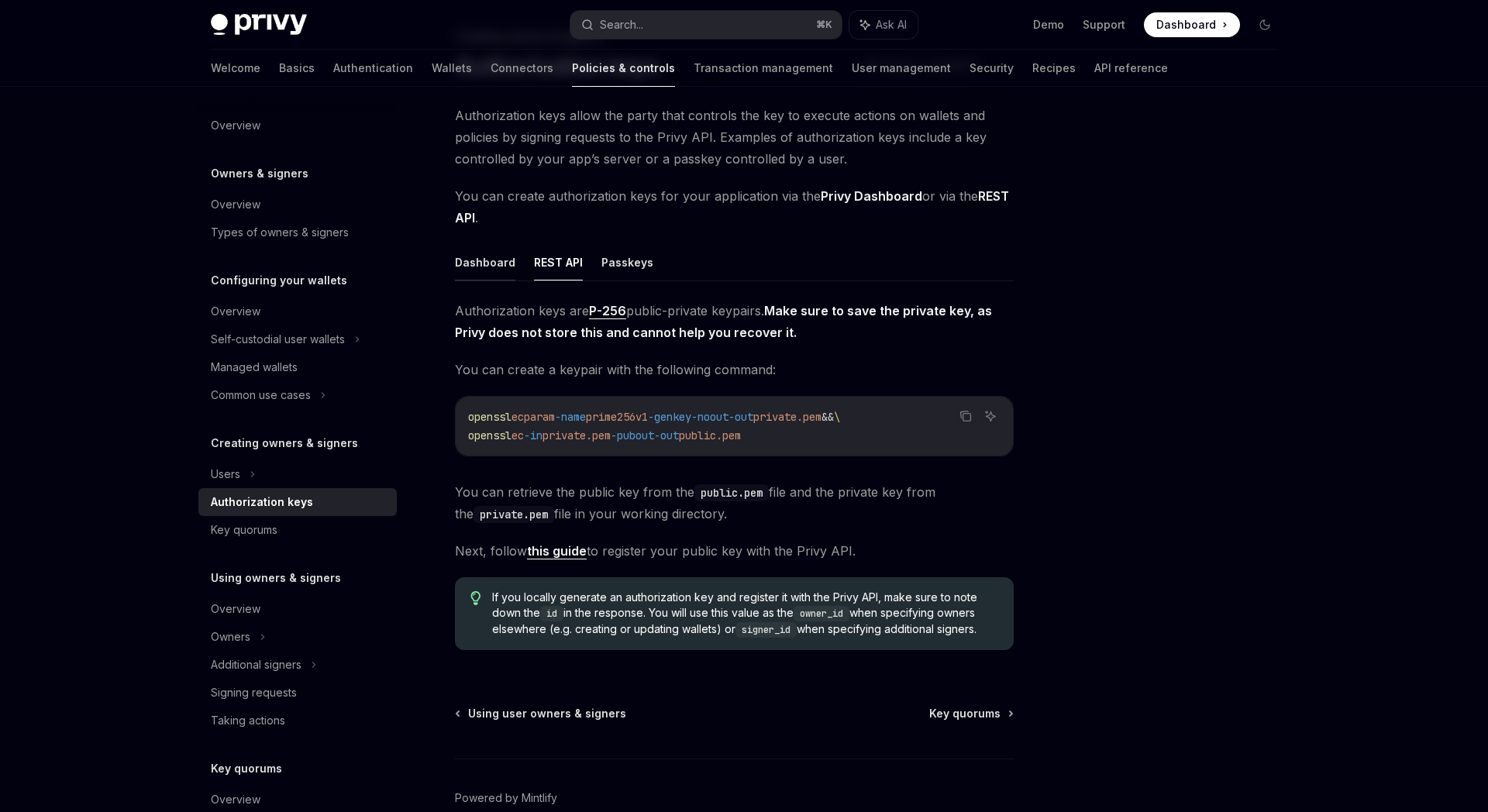
click at [480, 261] on button "Dashboard" at bounding box center [484, 262] width 61 height 36
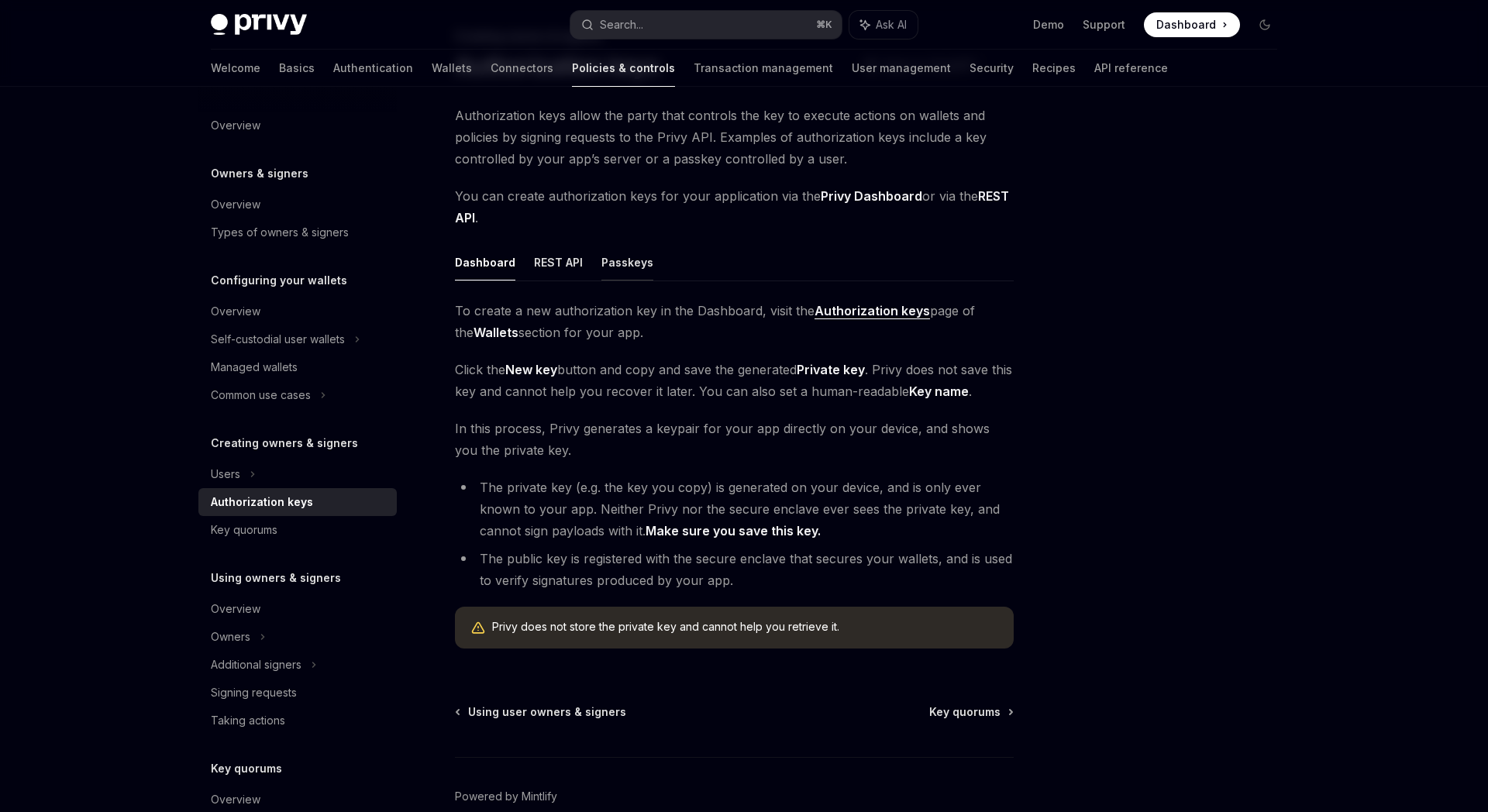
click at [628, 277] on button "Passkeys" at bounding box center [628, 262] width 52 height 36
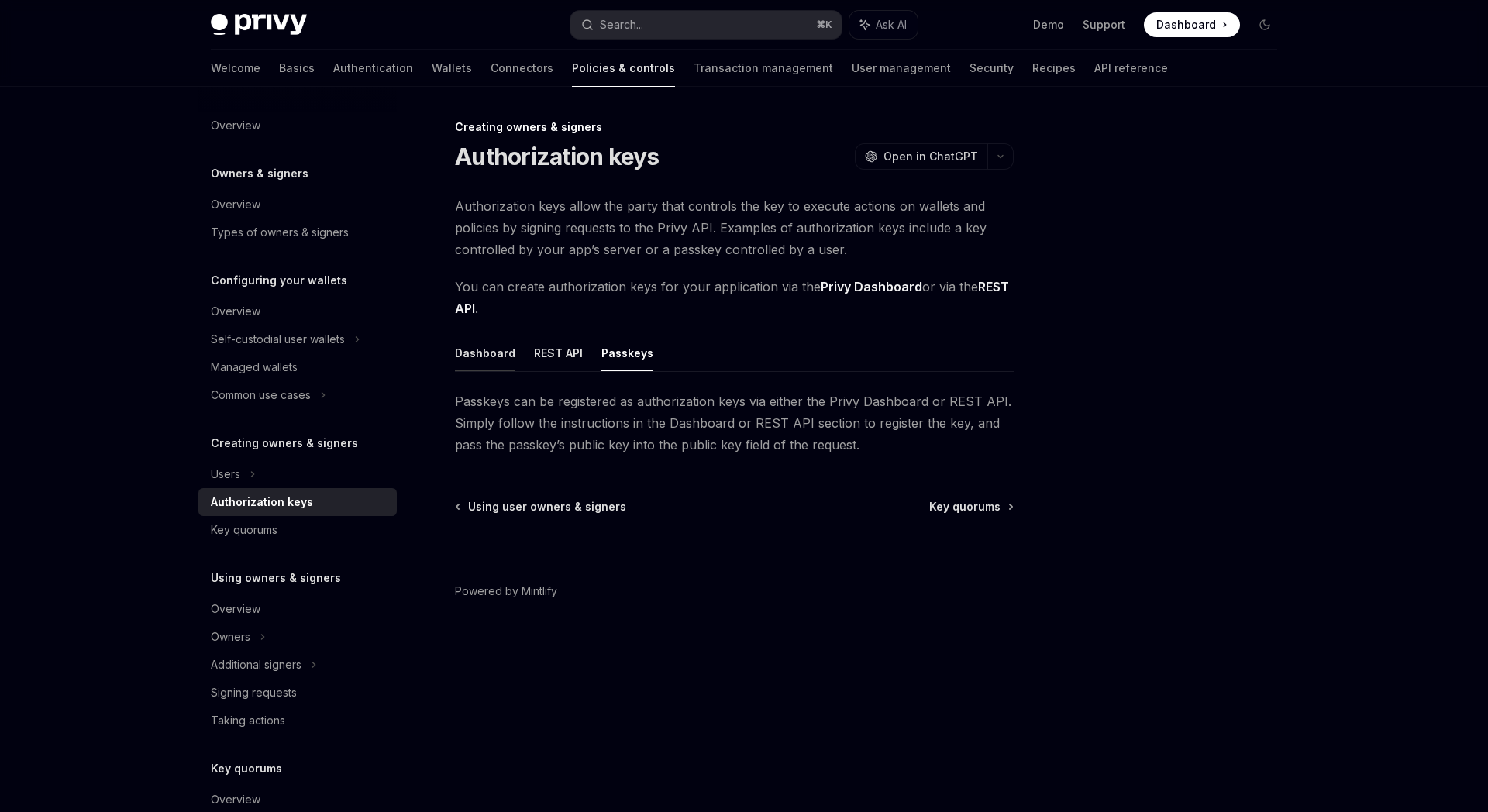
click at [476, 363] on button "Dashboard" at bounding box center [484, 352] width 61 height 36
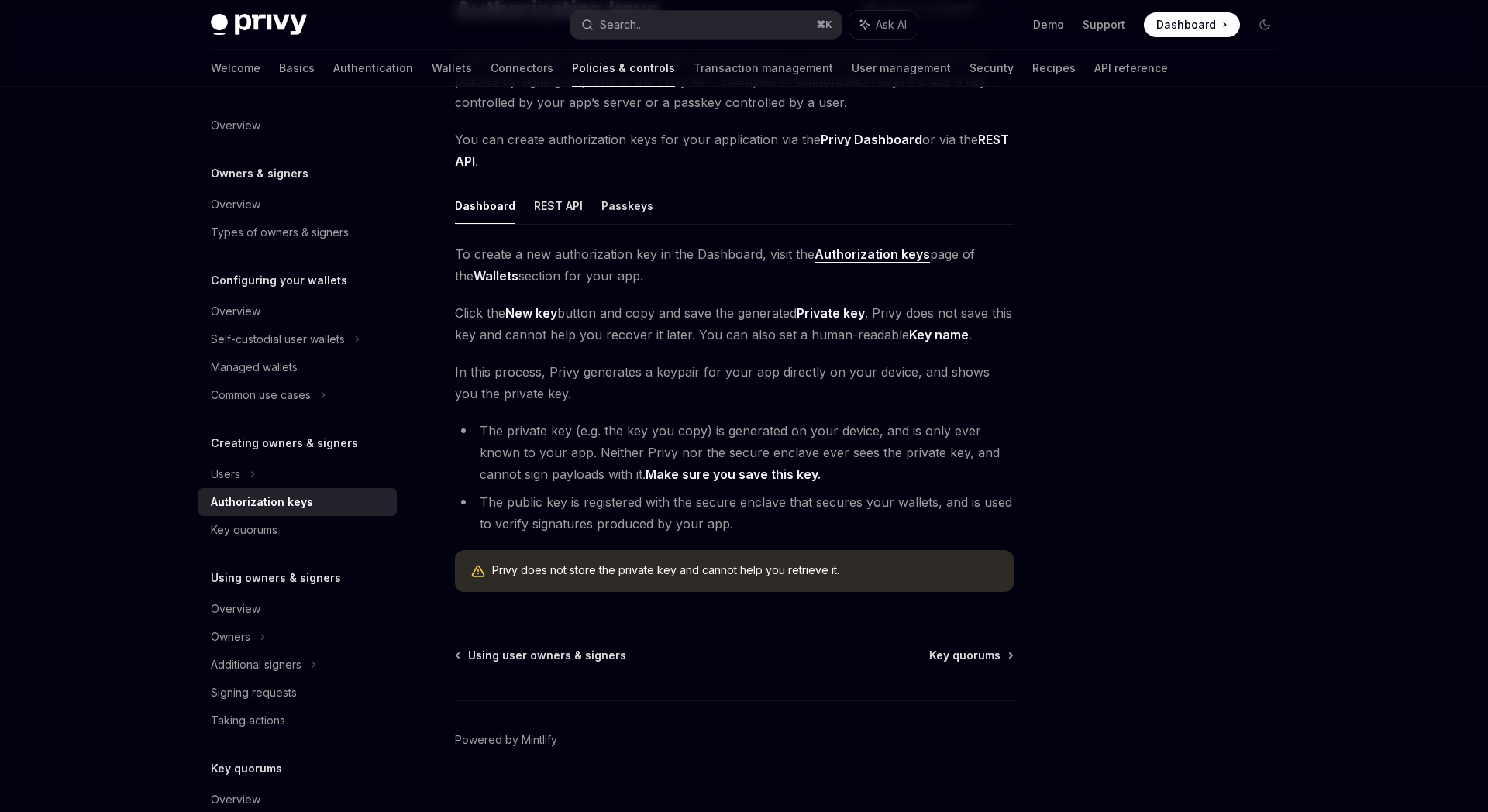
scroll to position [148, 0]
click at [255, 534] on div "Key quorums" at bounding box center [244, 530] width 67 height 19
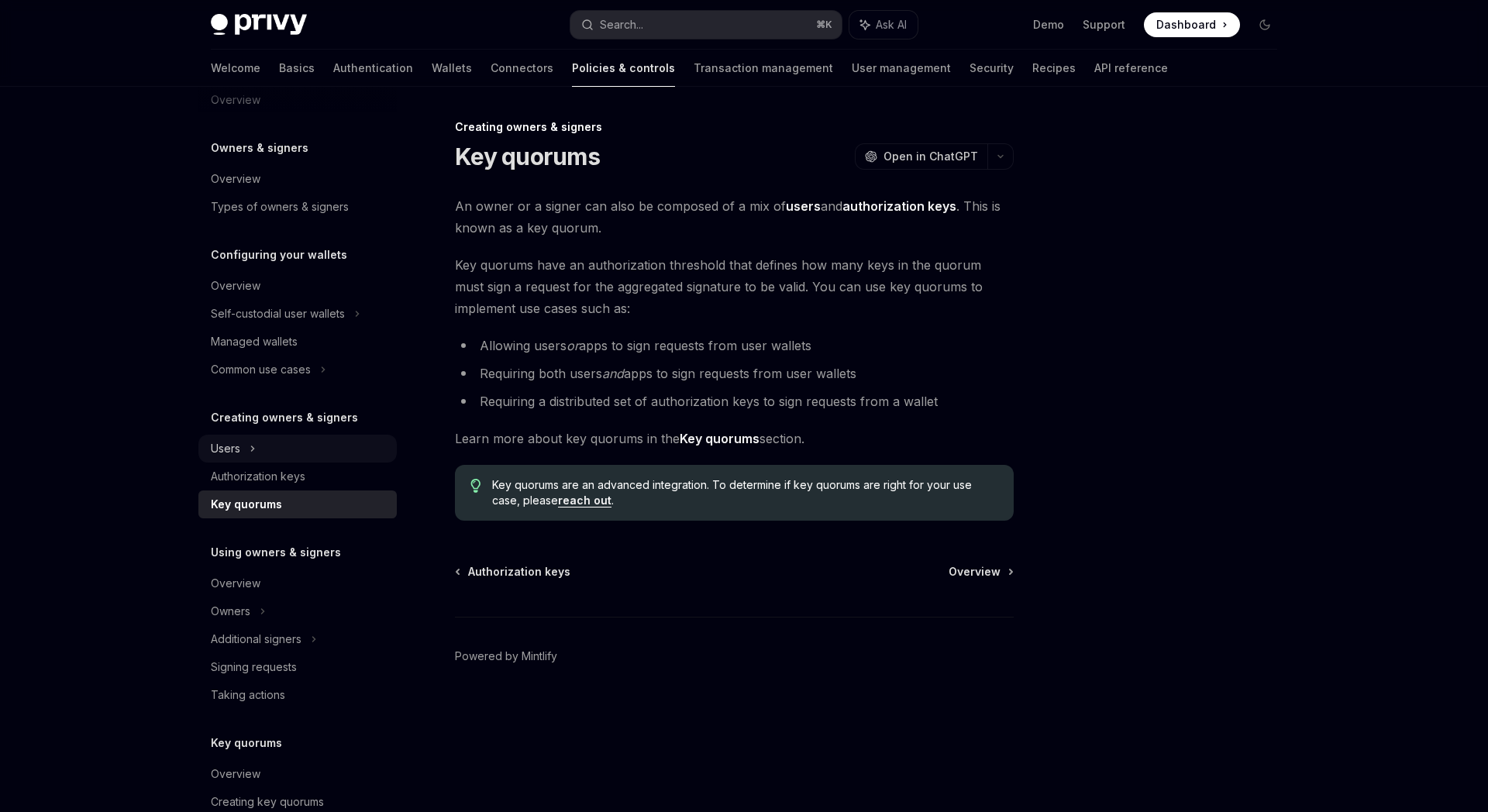
scroll to position [25, 0]
click at [275, 376] on div "Common use cases" at bounding box center [260, 371] width 100 height 19
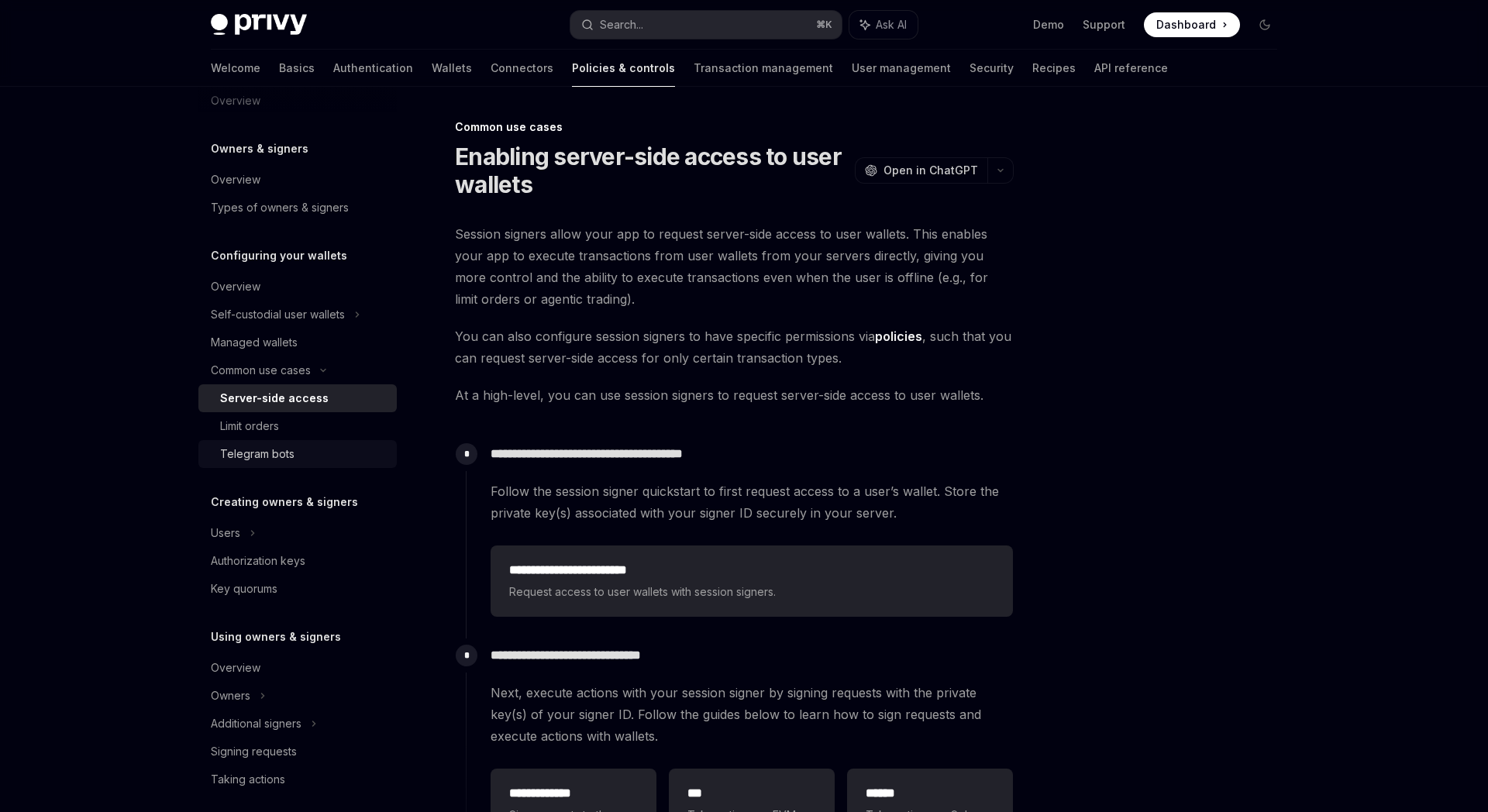
click at [265, 459] on div "Telegram bots" at bounding box center [257, 454] width 74 height 19
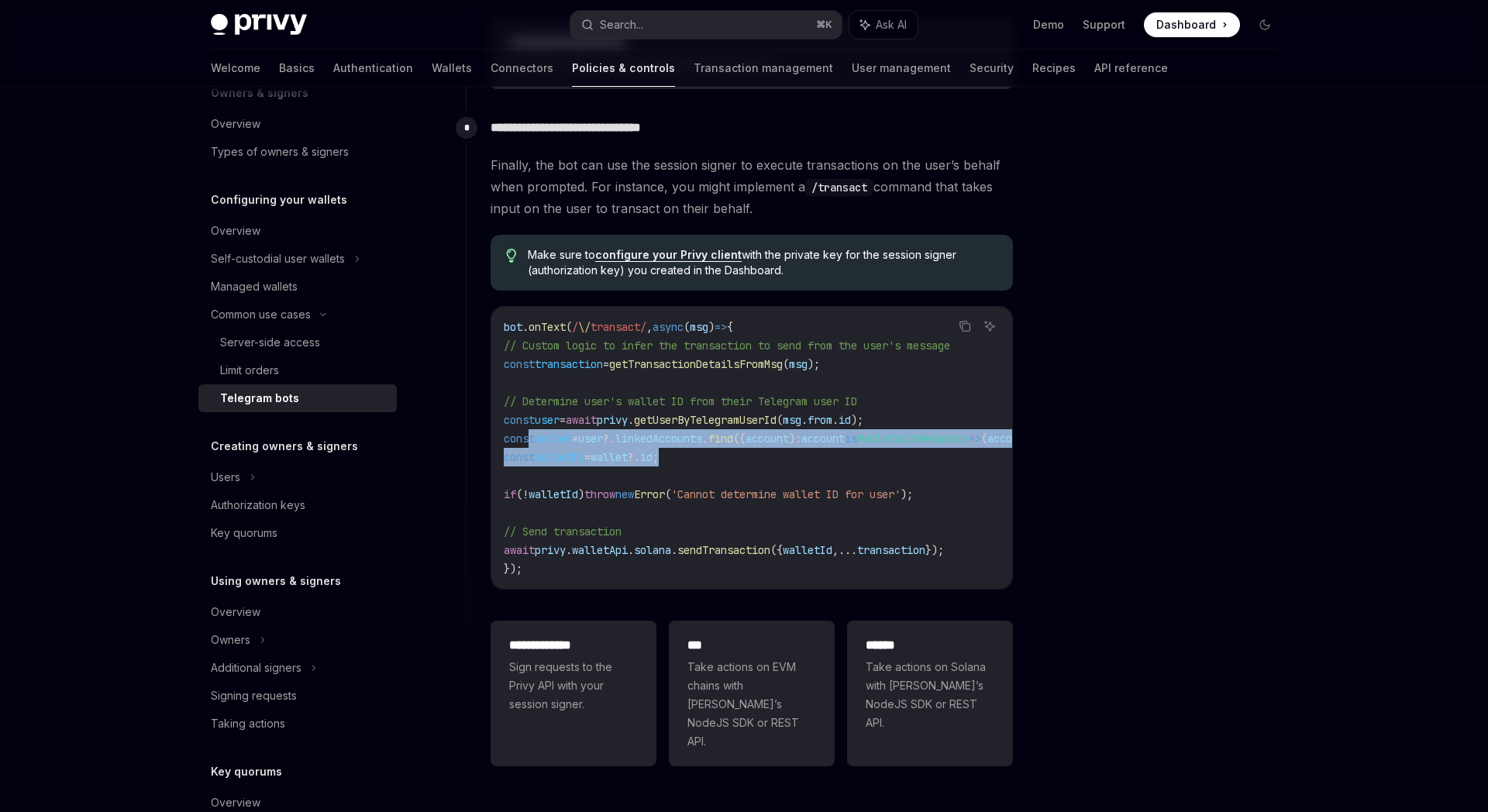
drag, startPoint x: 531, startPoint y: 420, endPoint x: 730, endPoint y: 436, distance: 199.6
click at [730, 436] on code "bot . onText ( / \/ transact/ , async ( msg ) => { // Custom logic to infer the…" at bounding box center [956, 448] width 905 height 261
drag, startPoint x: 709, startPoint y: 436, endPoint x: 531, endPoint y: 414, distance: 179.4
click at [531, 414] on code "bot . onText ( / \/ transact/ , async ( msg ) => { // Custom logic to infer the…" at bounding box center [956, 448] width 905 height 261
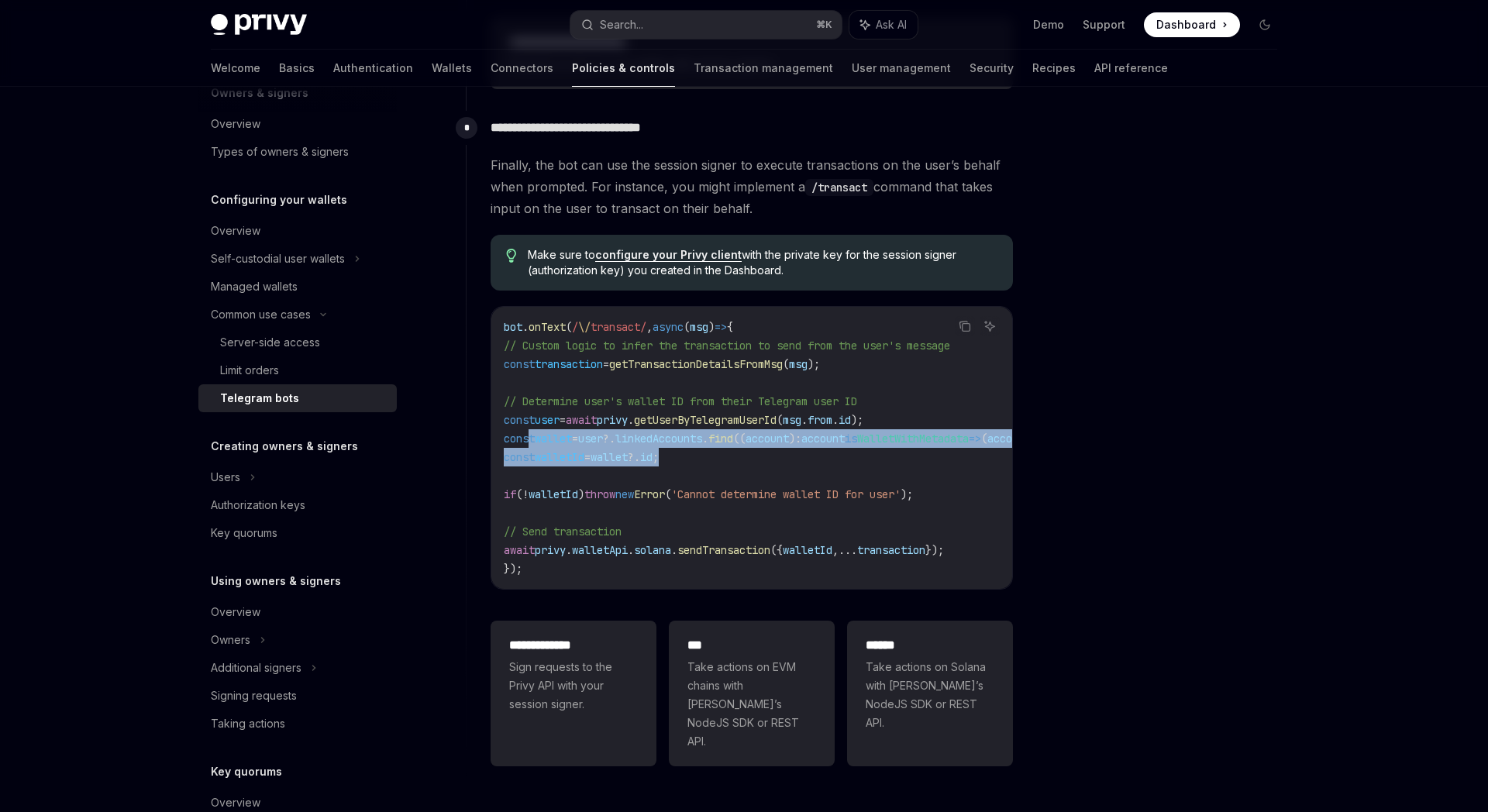
copy code "const wallet = user ?. linkedAccounts . find (( account ) : account is WalletWi…"
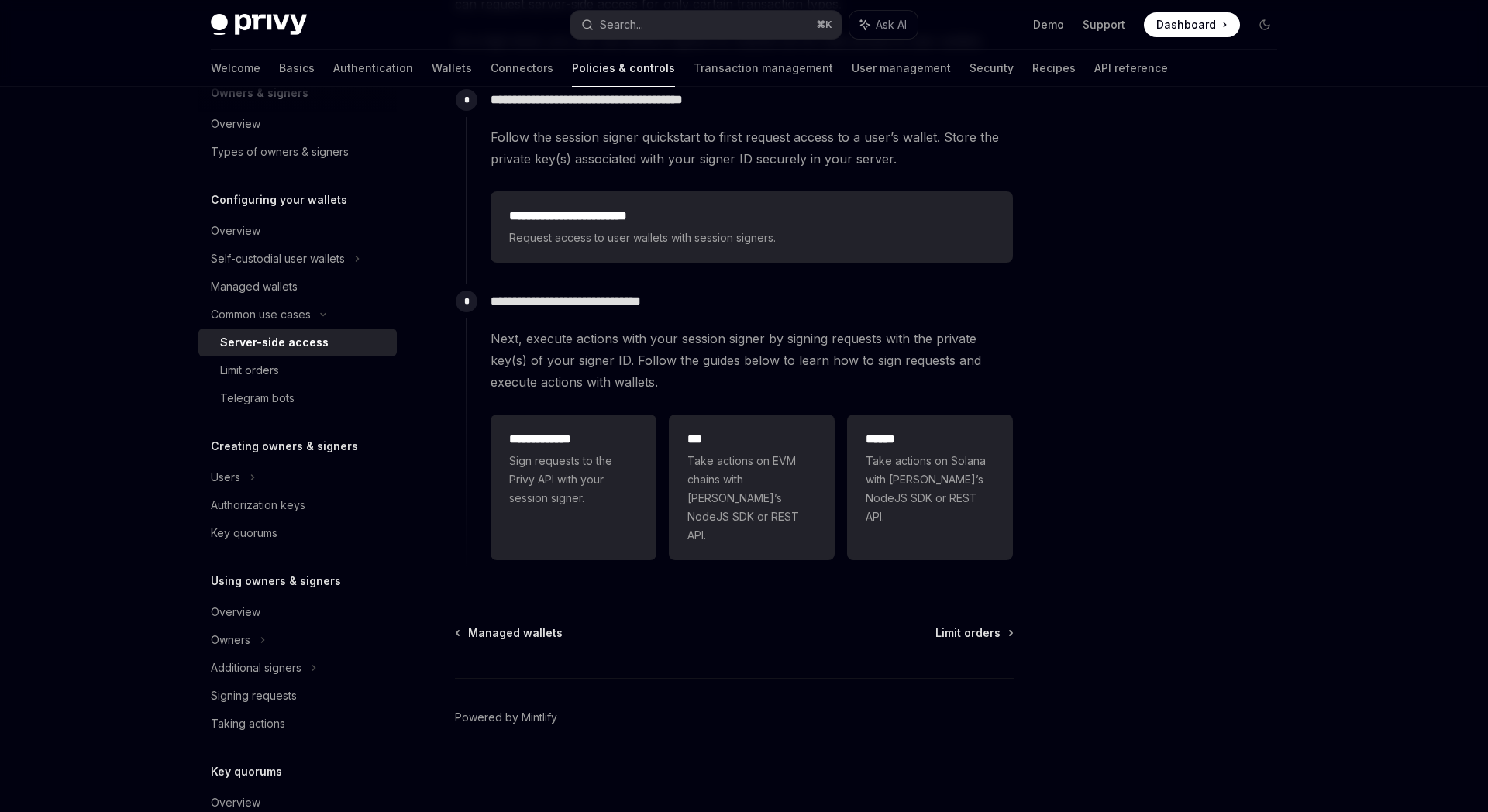
scroll to position [220, 0]
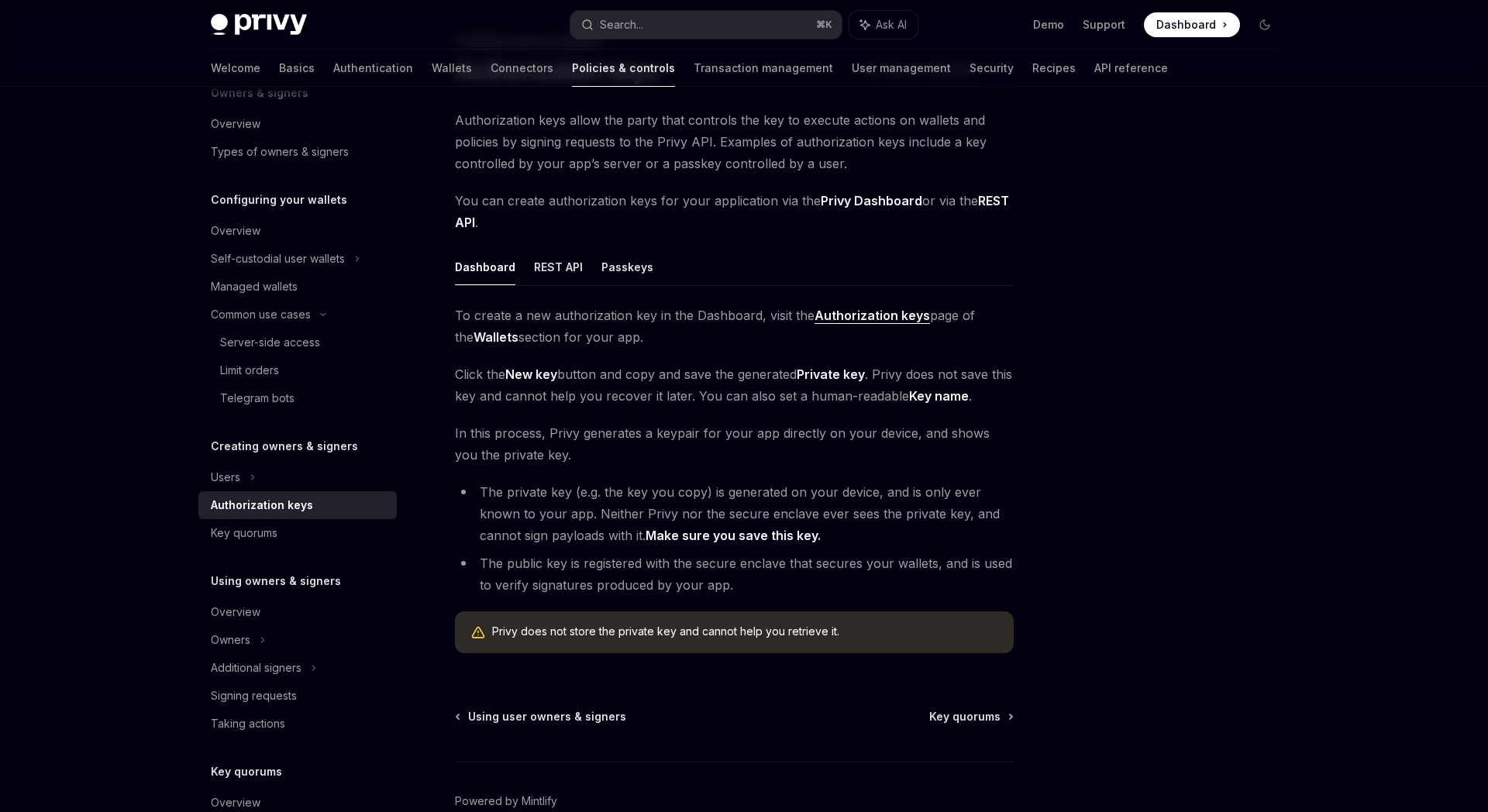
scroll to position [90, 0]
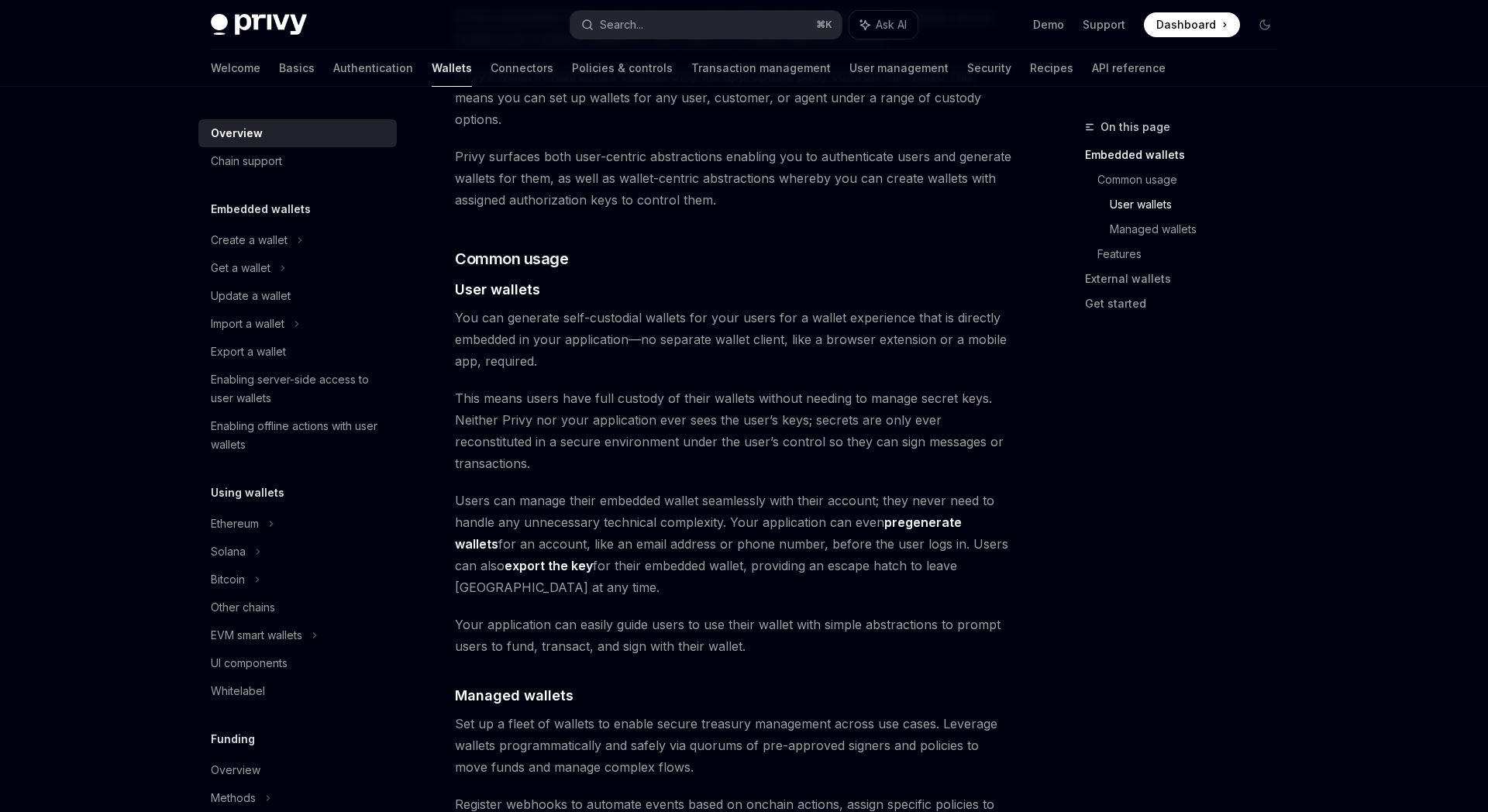
scroll to position [1155, 0]
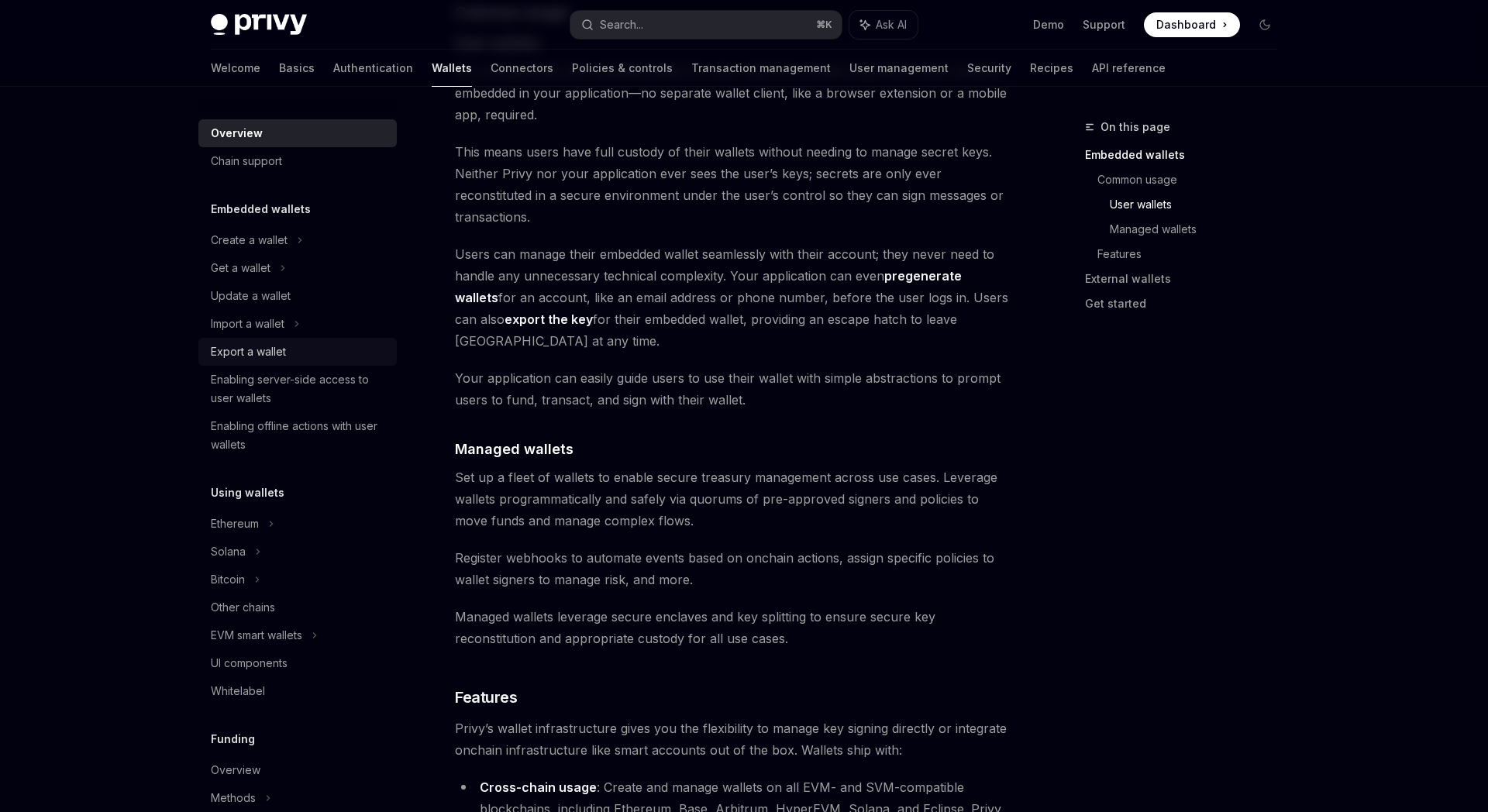
click at [257, 359] on div "Export a wallet" at bounding box center [248, 352] width 75 height 19
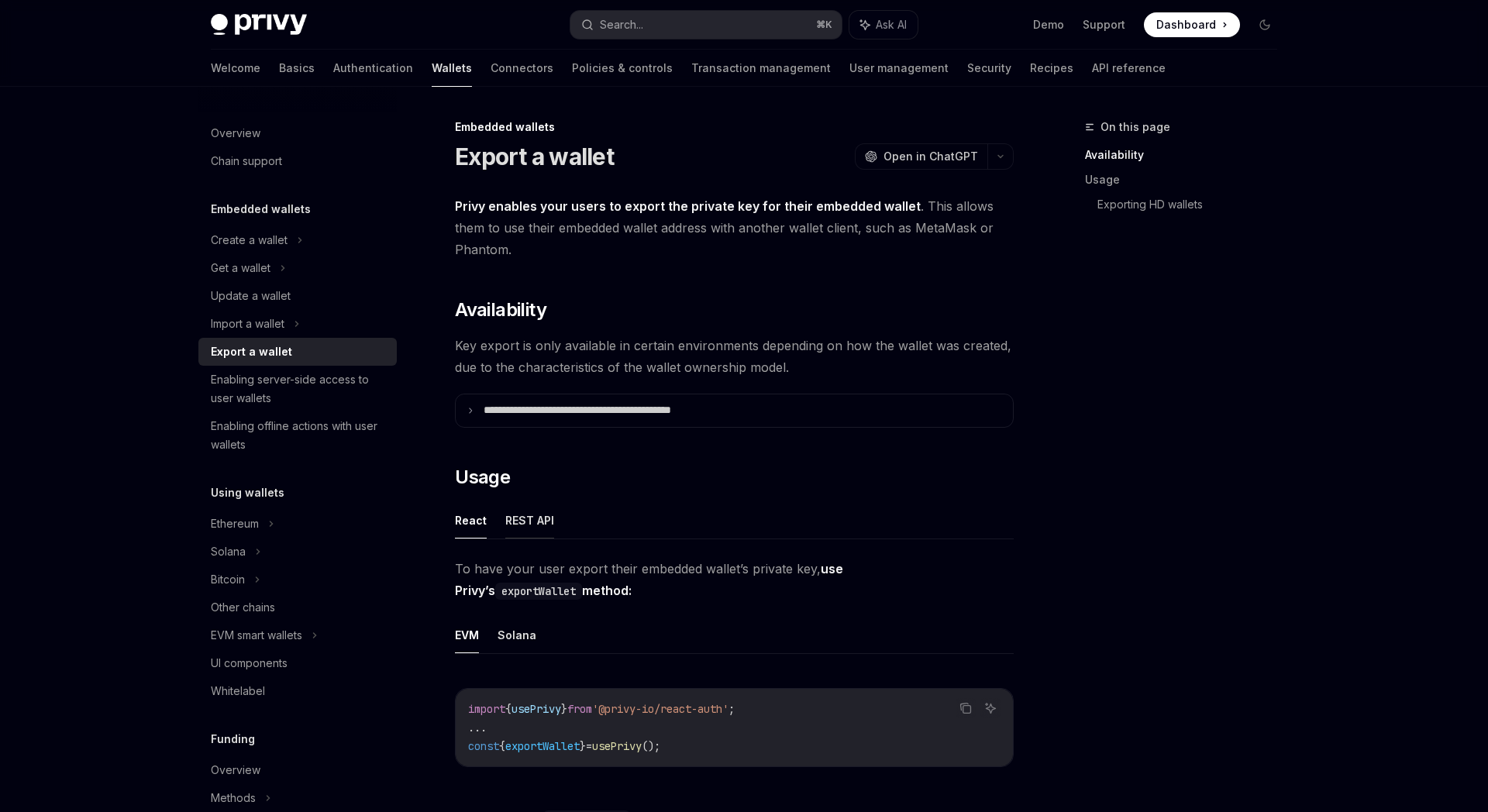
click at [522, 525] on button "REST API" at bounding box center [530, 520] width 48 height 36
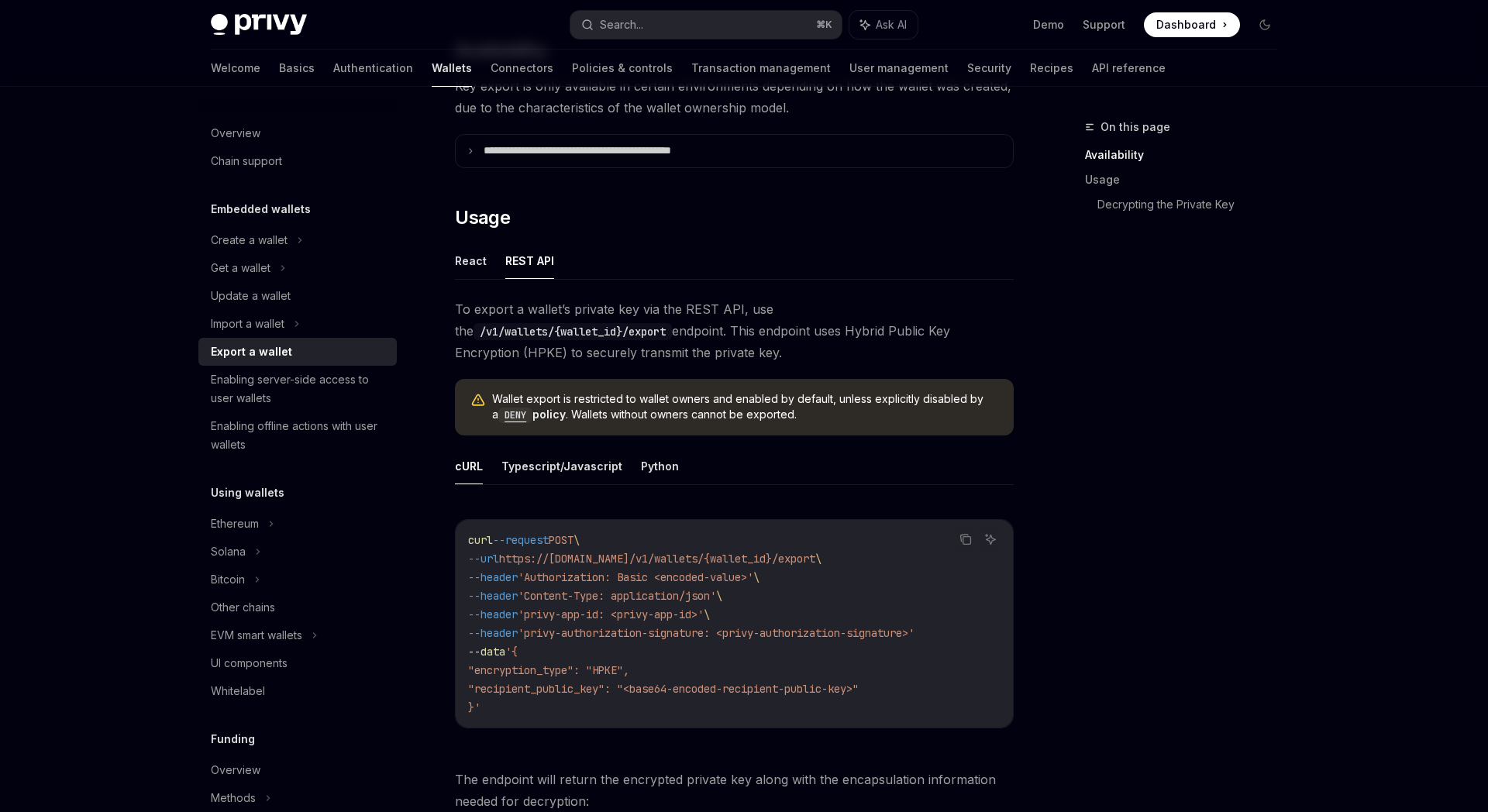
scroll to position [270, 0]
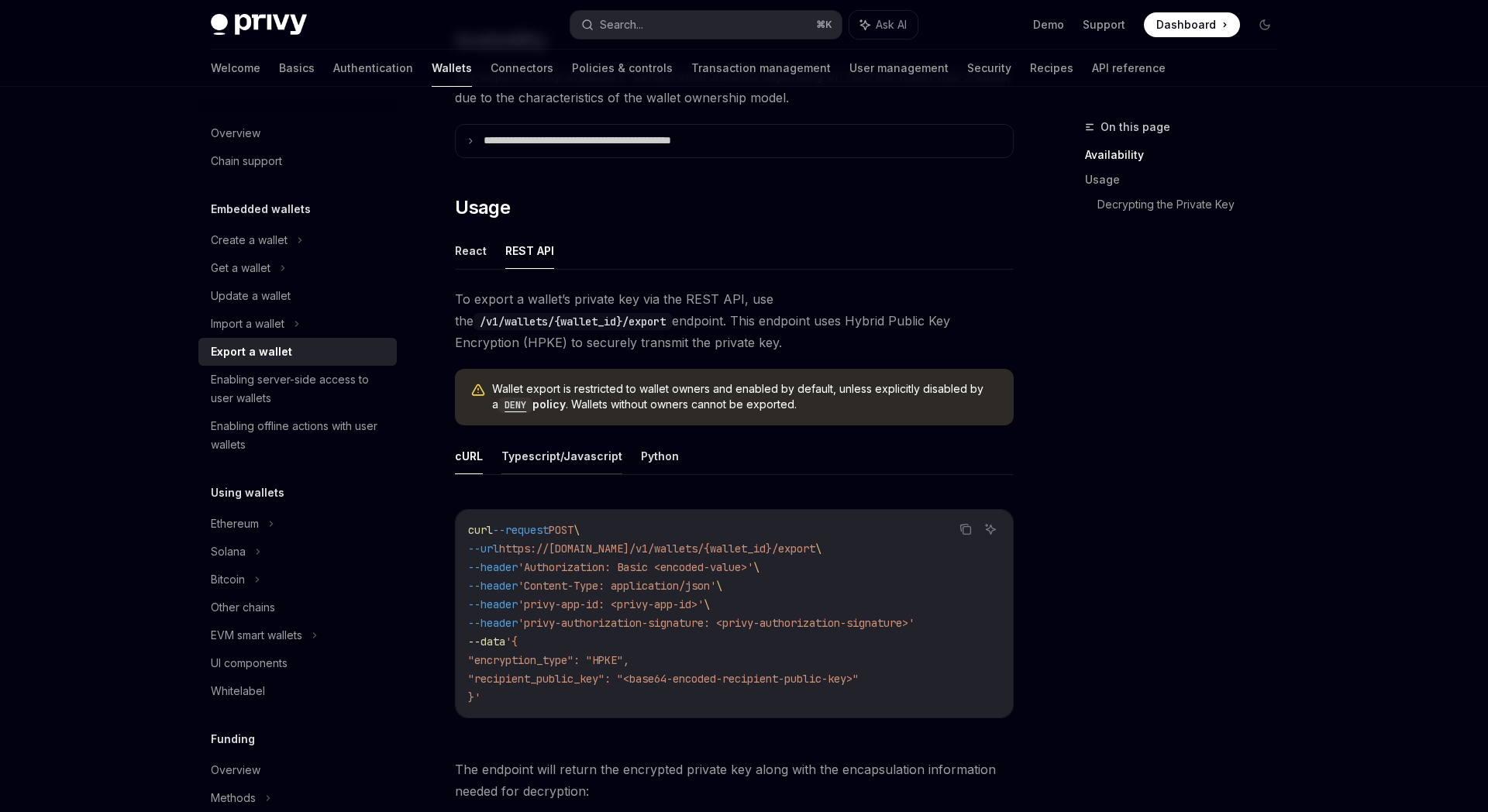
click at [548, 454] on button "Typescript/Javascript" at bounding box center [561, 455] width 121 height 36
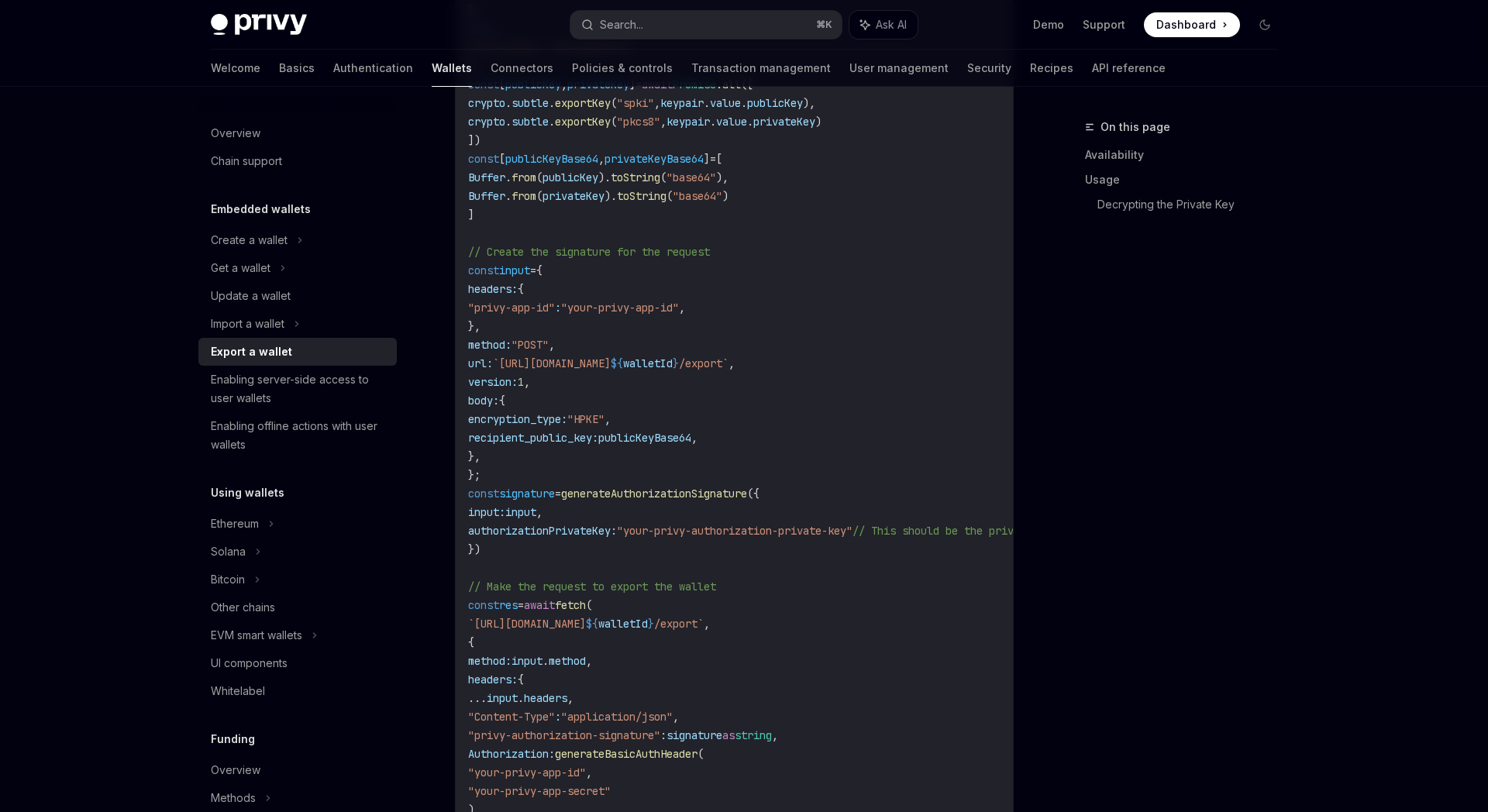
scroll to position [1036, 0]
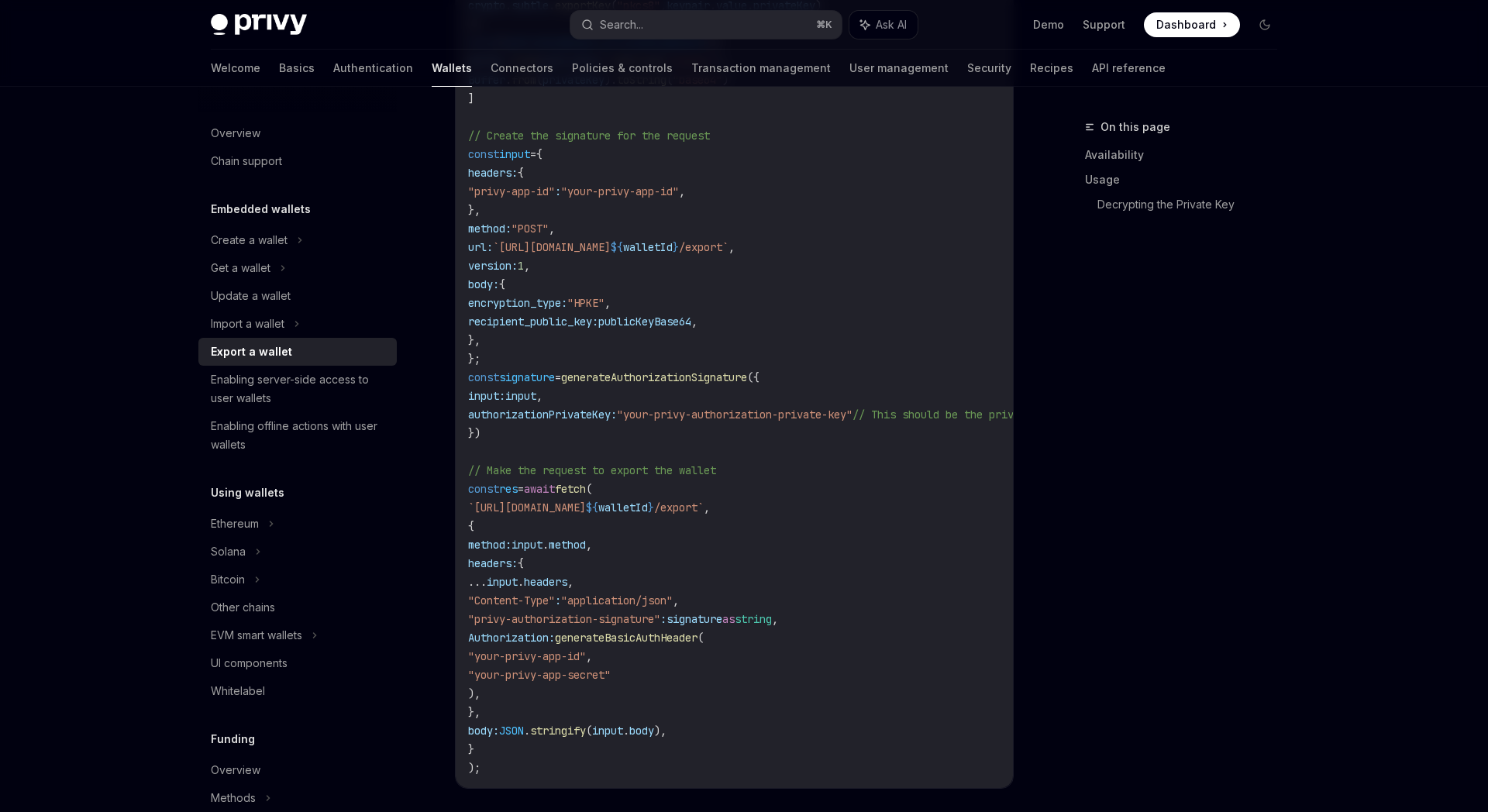
drag, startPoint x: 548, startPoint y: 690, endPoint x: 507, endPoint y: 643, distance: 62.4
click at [507, 643] on code "import { generateAuthorizationSignature } from "@privy-io/server-auth/wallet-ap…" at bounding box center [861, 265] width 787 height 1022
copy code "Authorization: generateBasicAuthHeader ( "your-privy-app-id" , "your-privy-app-…"
click at [859, 366] on code "import { generateAuthorizationSignature } from "@privy-io/server-auth/wallet-ap…" at bounding box center [861, 265] width 787 height 1022
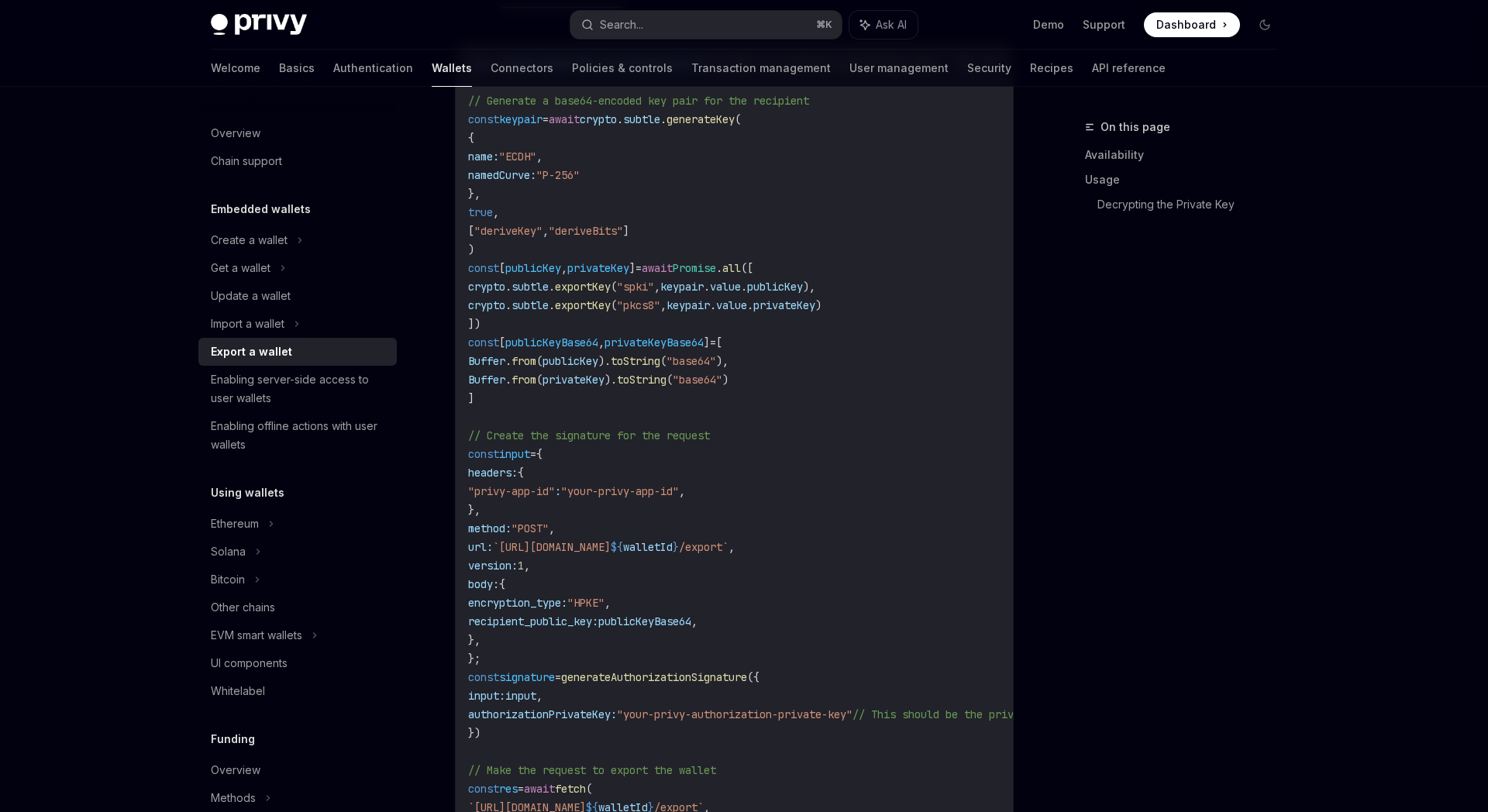
scroll to position [392, 0]
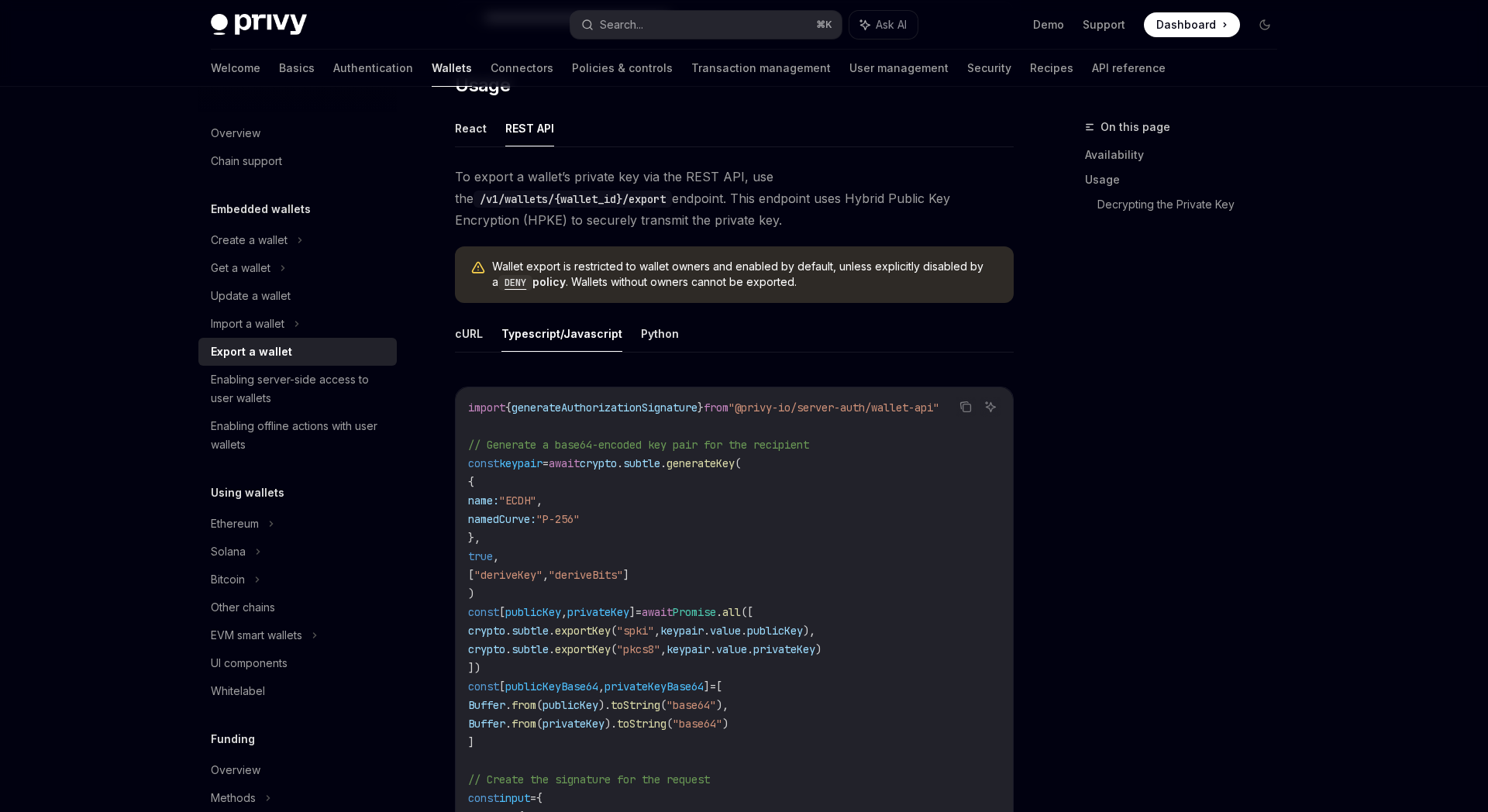
click at [681, 341] on ul "cURL Typescript/Javascript Python" at bounding box center [734, 334] width 559 height 37
click at [664, 334] on button "Python" at bounding box center [659, 333] width 38 height 36
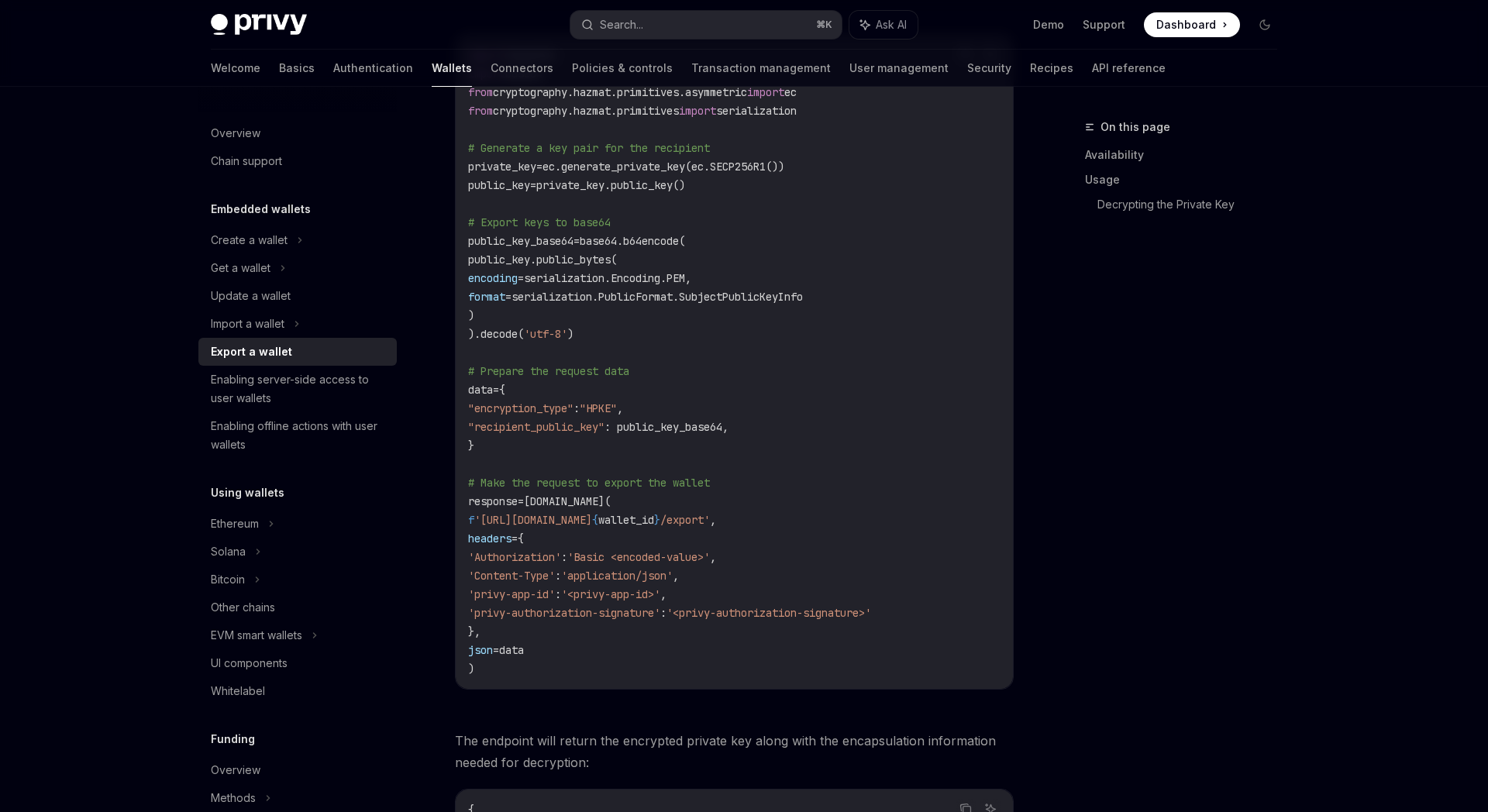
scroll to position [556, 0]
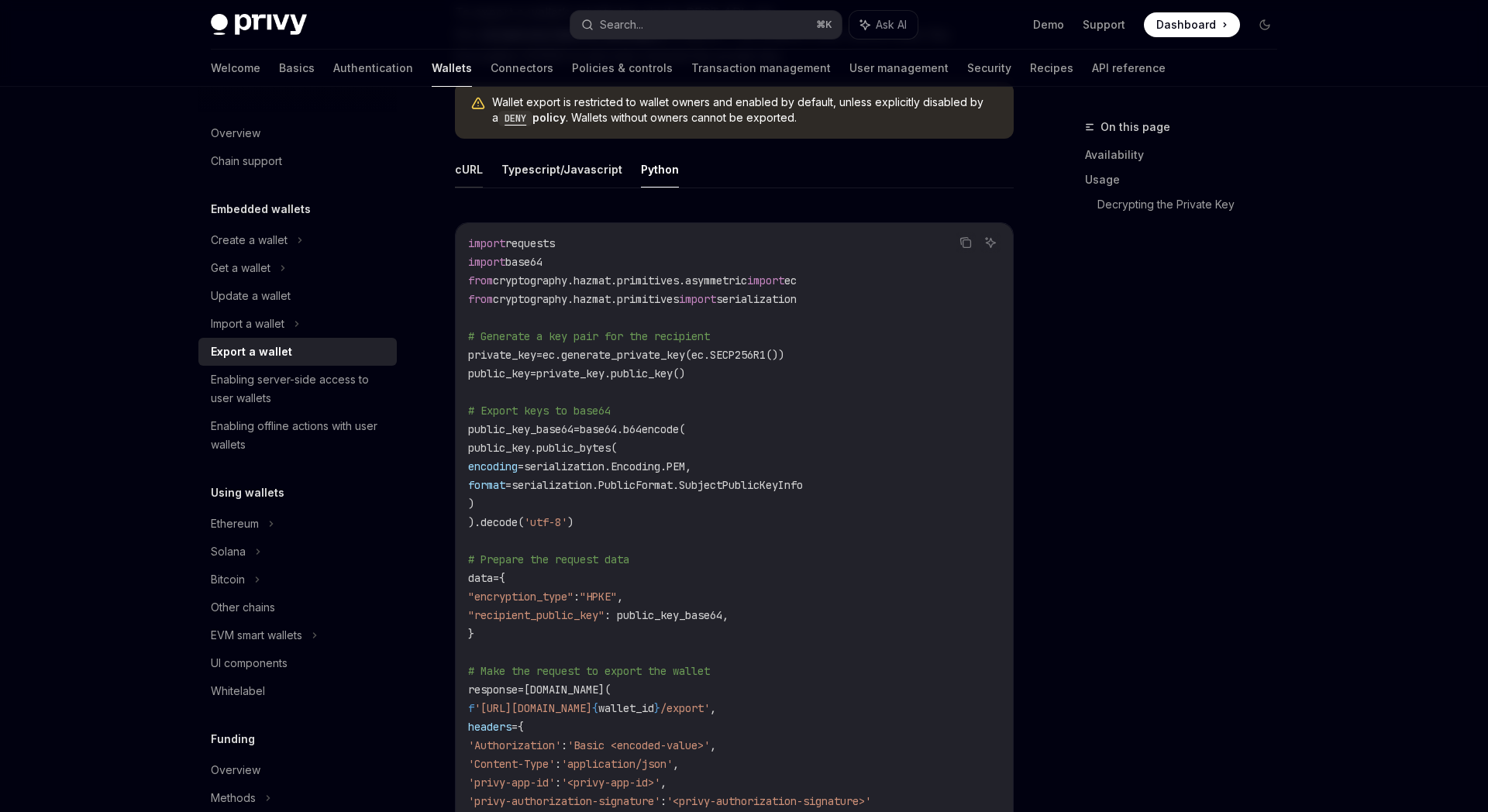
click at [458, 155] on button "cURL" at bounding box center [468, 169] width 28 height 36
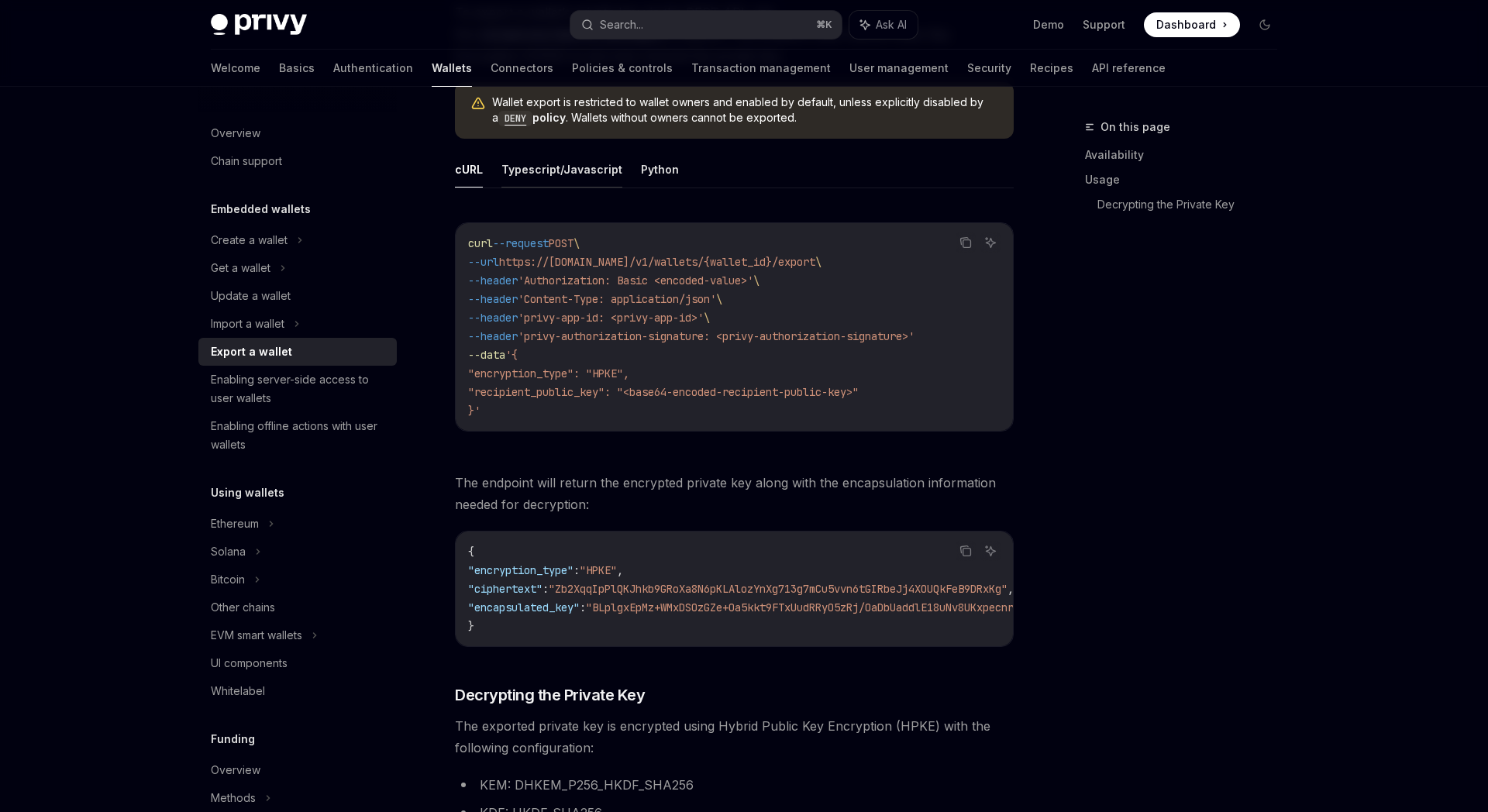
click at [565, 185] on button "Typescript/Javascript" at bounding box center [561, 169] width 121 height 36
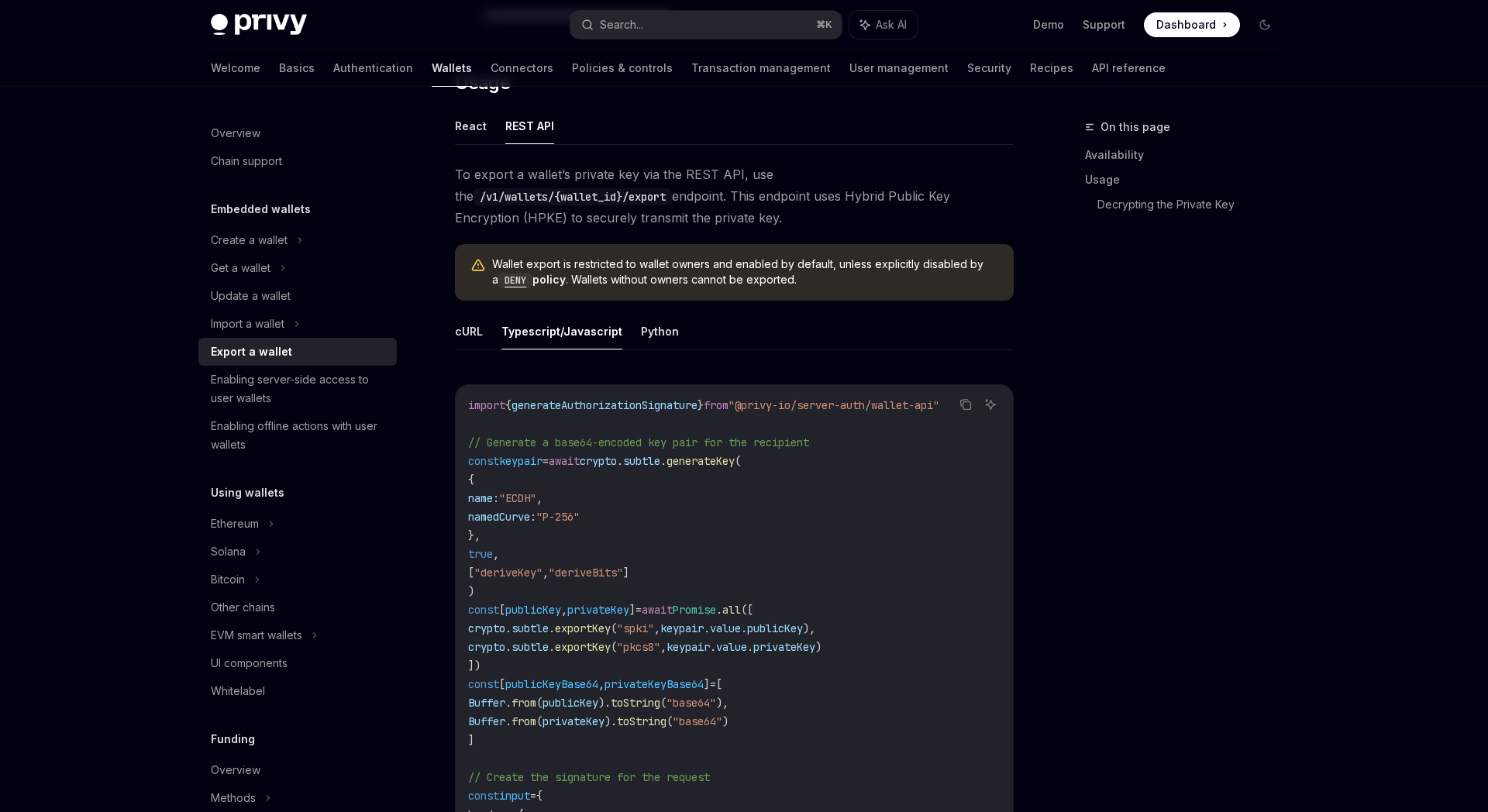
scroll to position [20, 0]
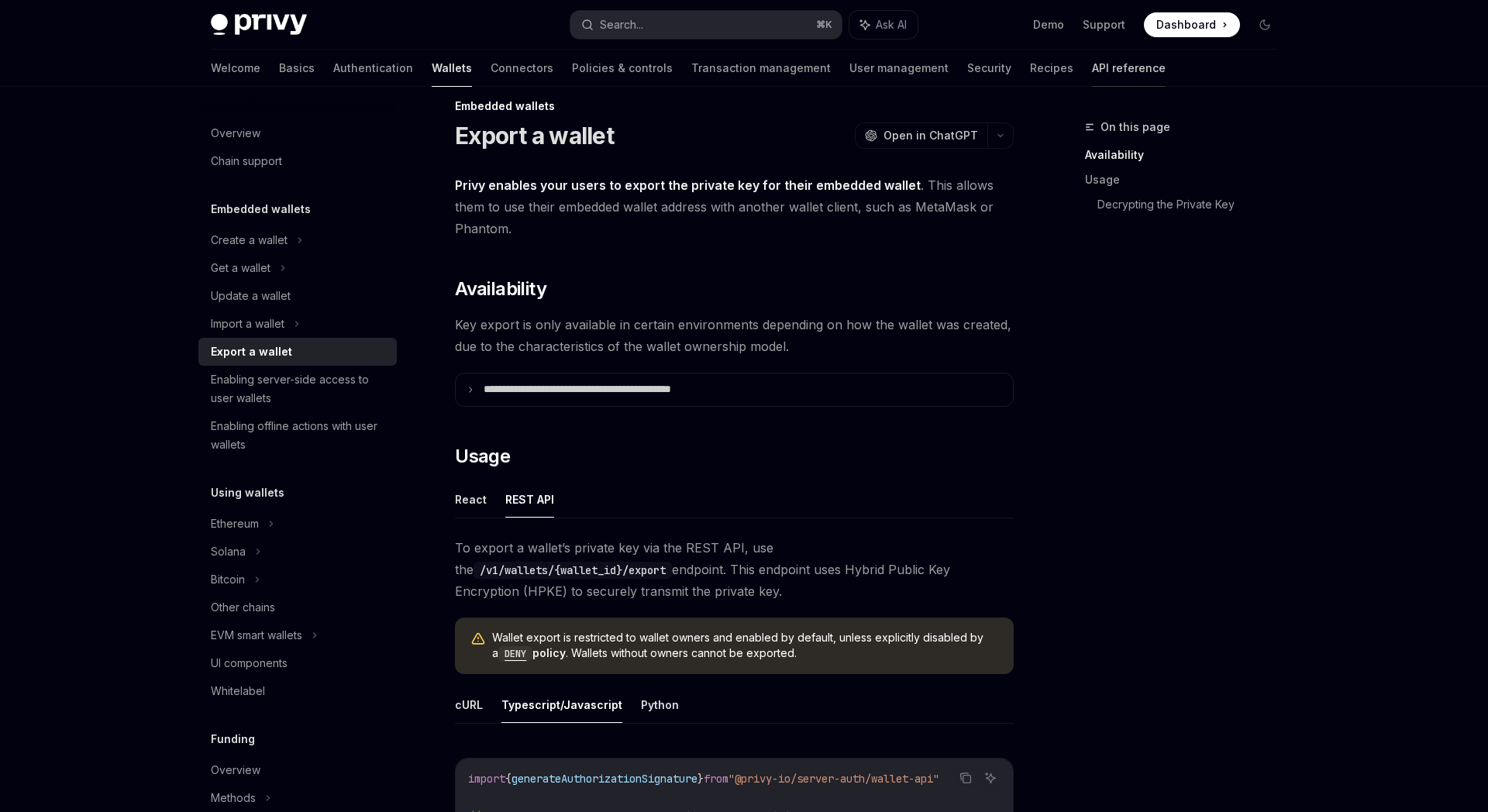
click at [1091, 77] on link "API reference" at bounding box center [1128, 68] width 74 height 37
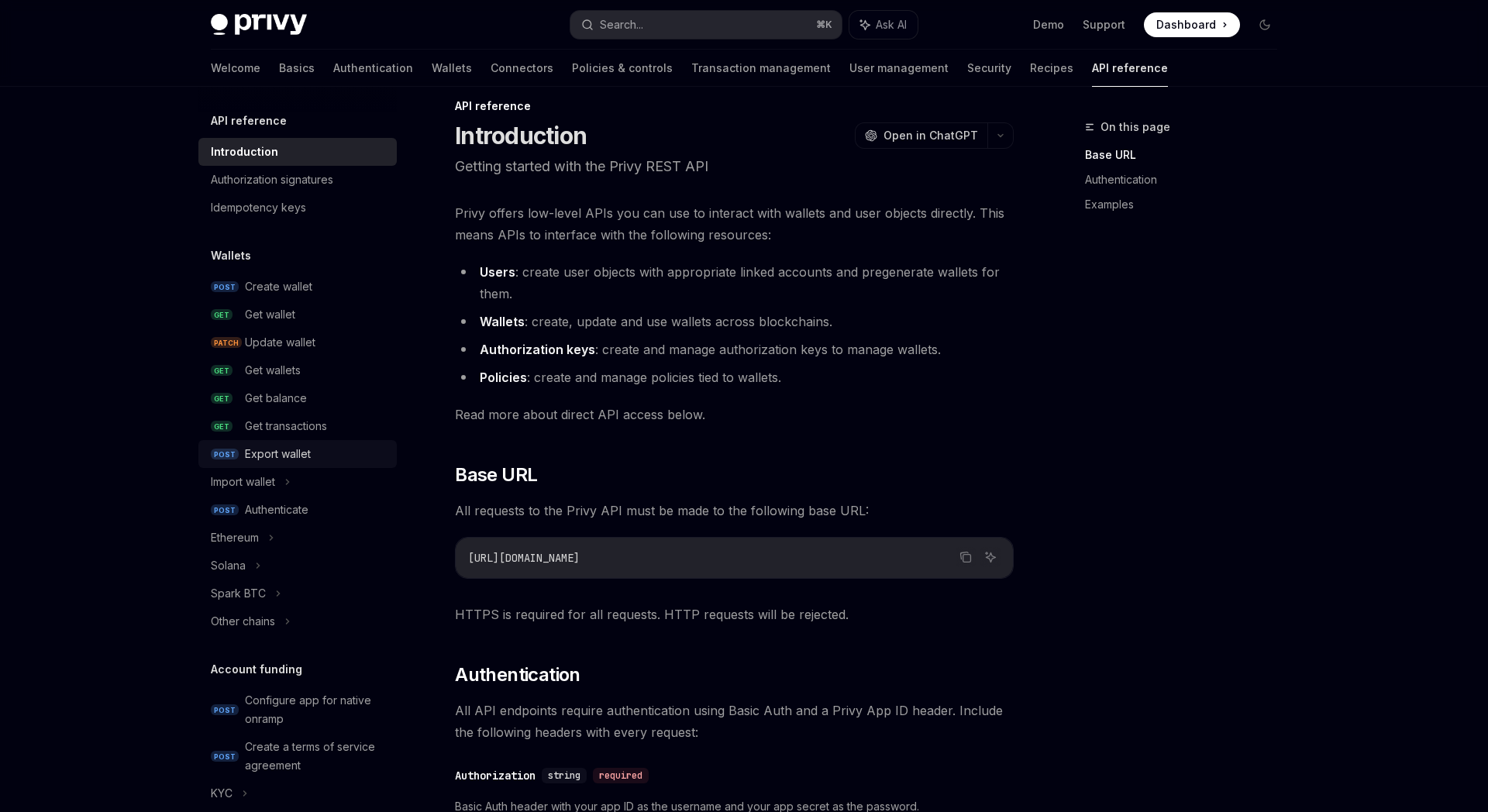
click at [298, 459] on div "Export wallet" at bounding box center [277, 454] width 66 height 19
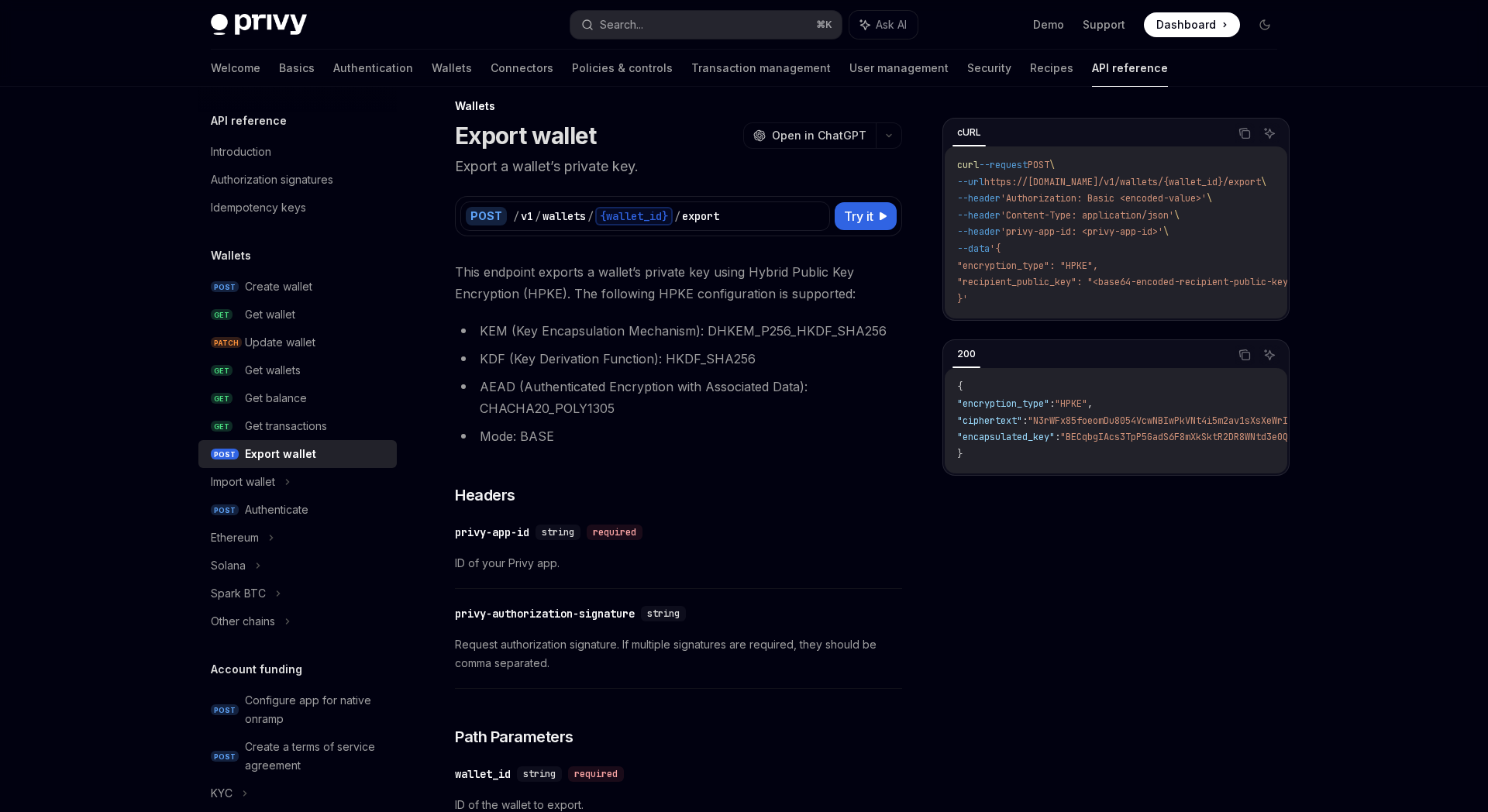
scroll to position [331, 0]
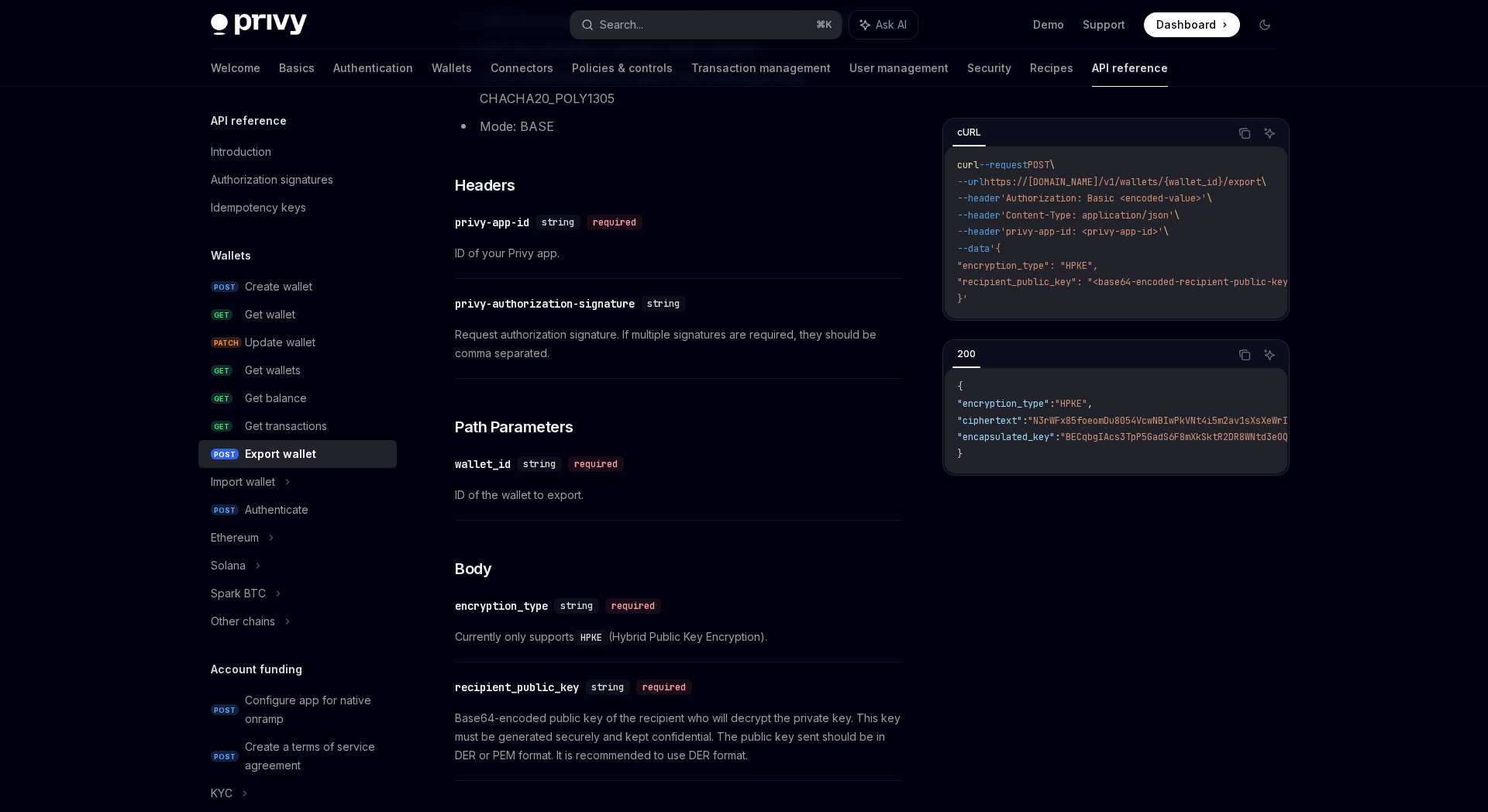
click at [507, 256] on span "ID of your Privy app." at bounding box center [678, 253] width 447 height 19
click at [643, 362] on div "​ privy-authorization-signature string Request authorization signature. If mult…" at bounding box center [678, 332] width 447 height 92
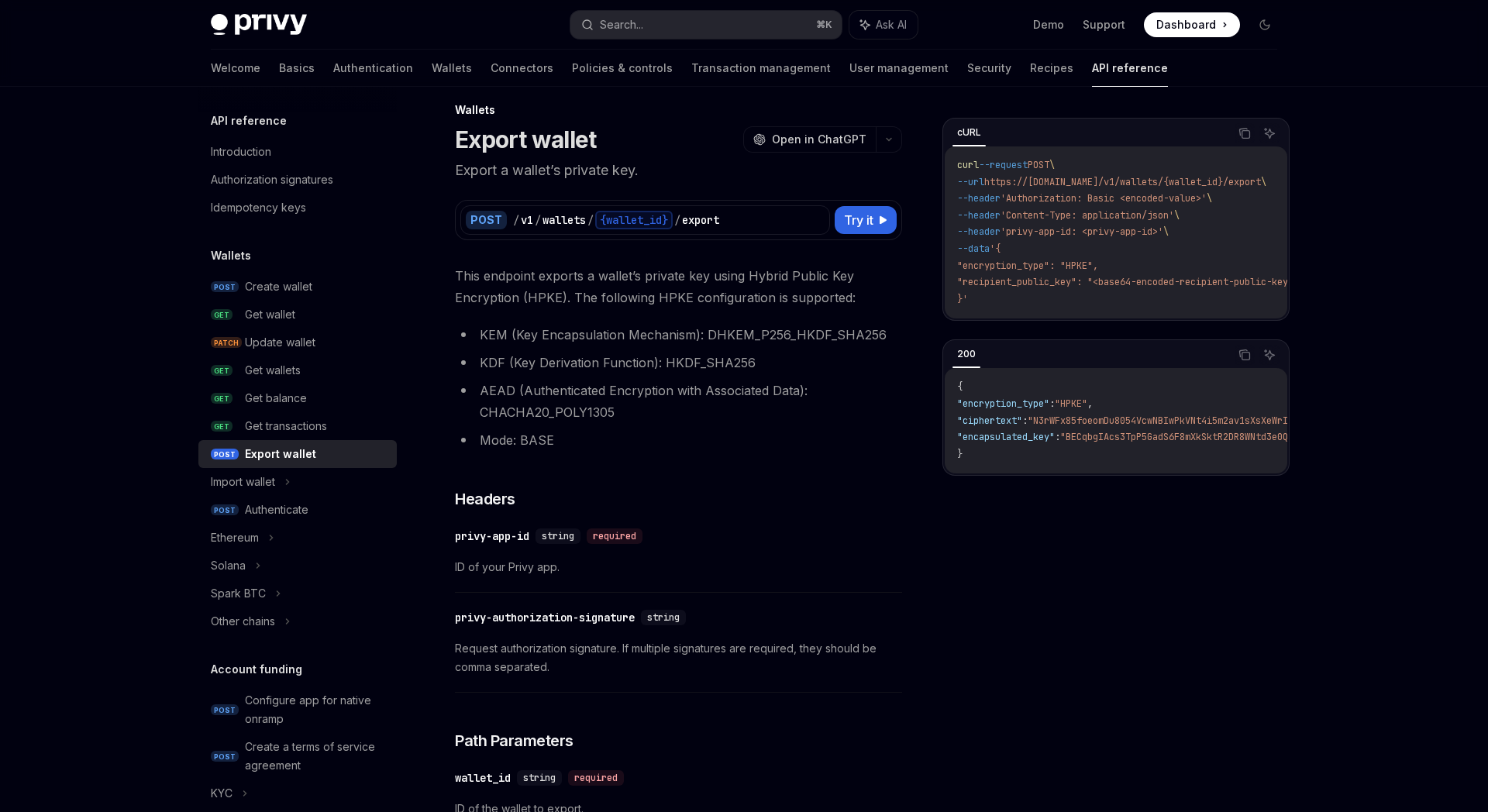
scroll to position [0, 0]
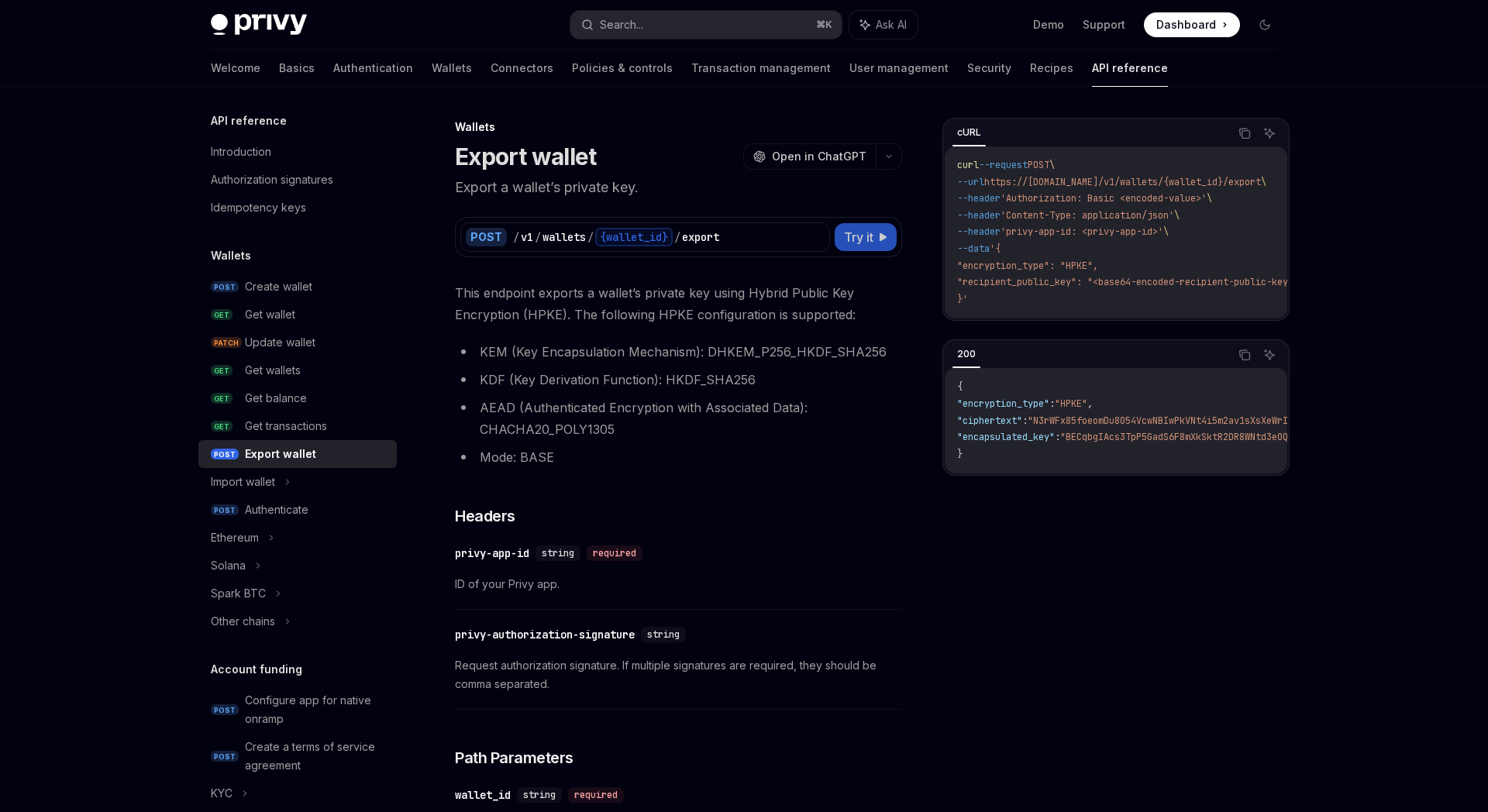
click at [852, 243] on span "Try it" at bounding box center [859, 237] width 30 height 19
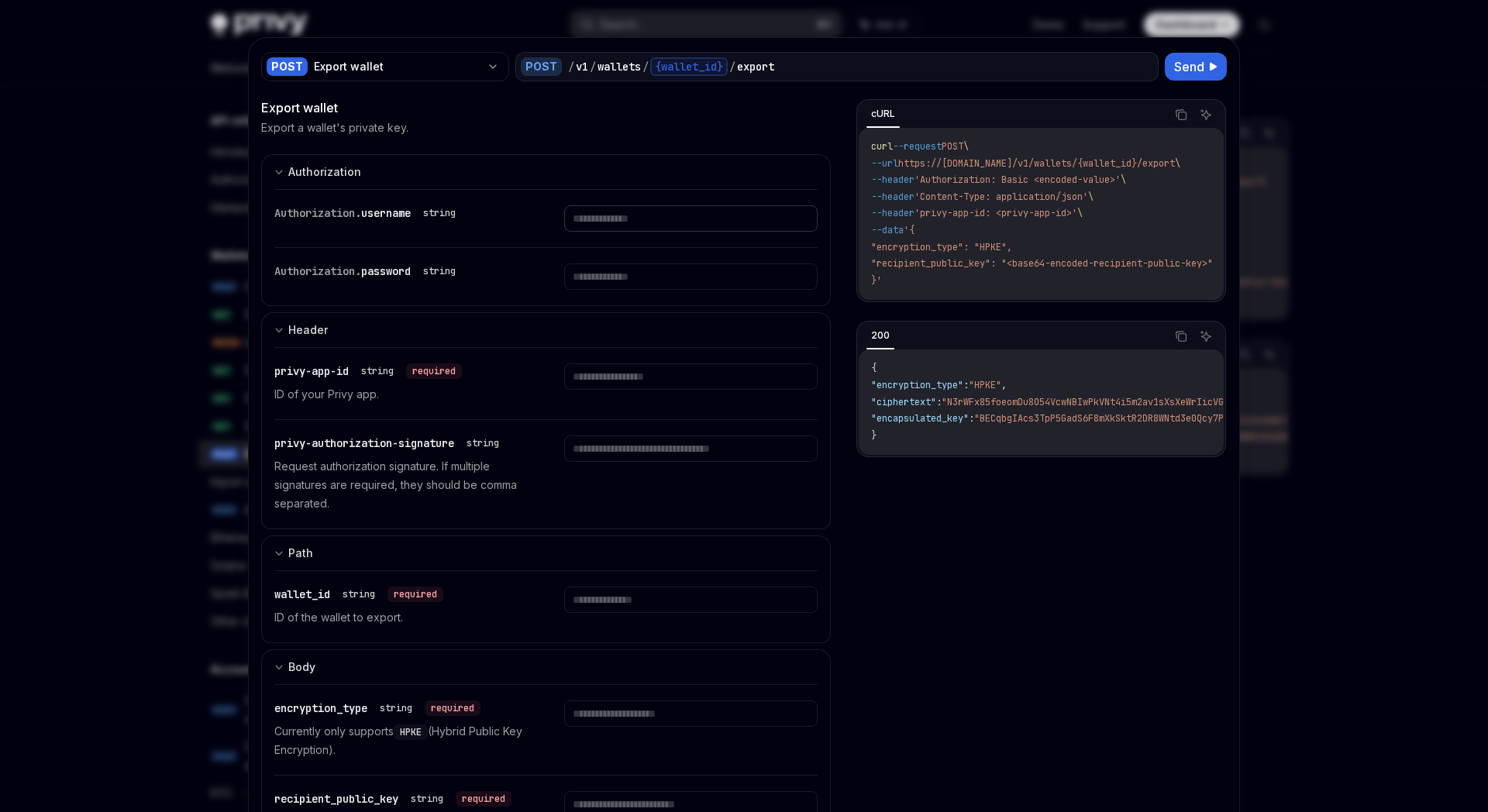
click at [620, 223] on input "text" at bounding box center [690, 219] width 252 height 26
drag, startPoint x: 611, startPoint y: 279, endPoint x: 608, endPoint y: 291, distance: 12.4
click at [611, 232] on input "text" at bounding box center [690, 219] width 252 height 26
click at [429, 158] on button "Authorization Basic Auth" at bounding box center [546, 171] width 570 height 34
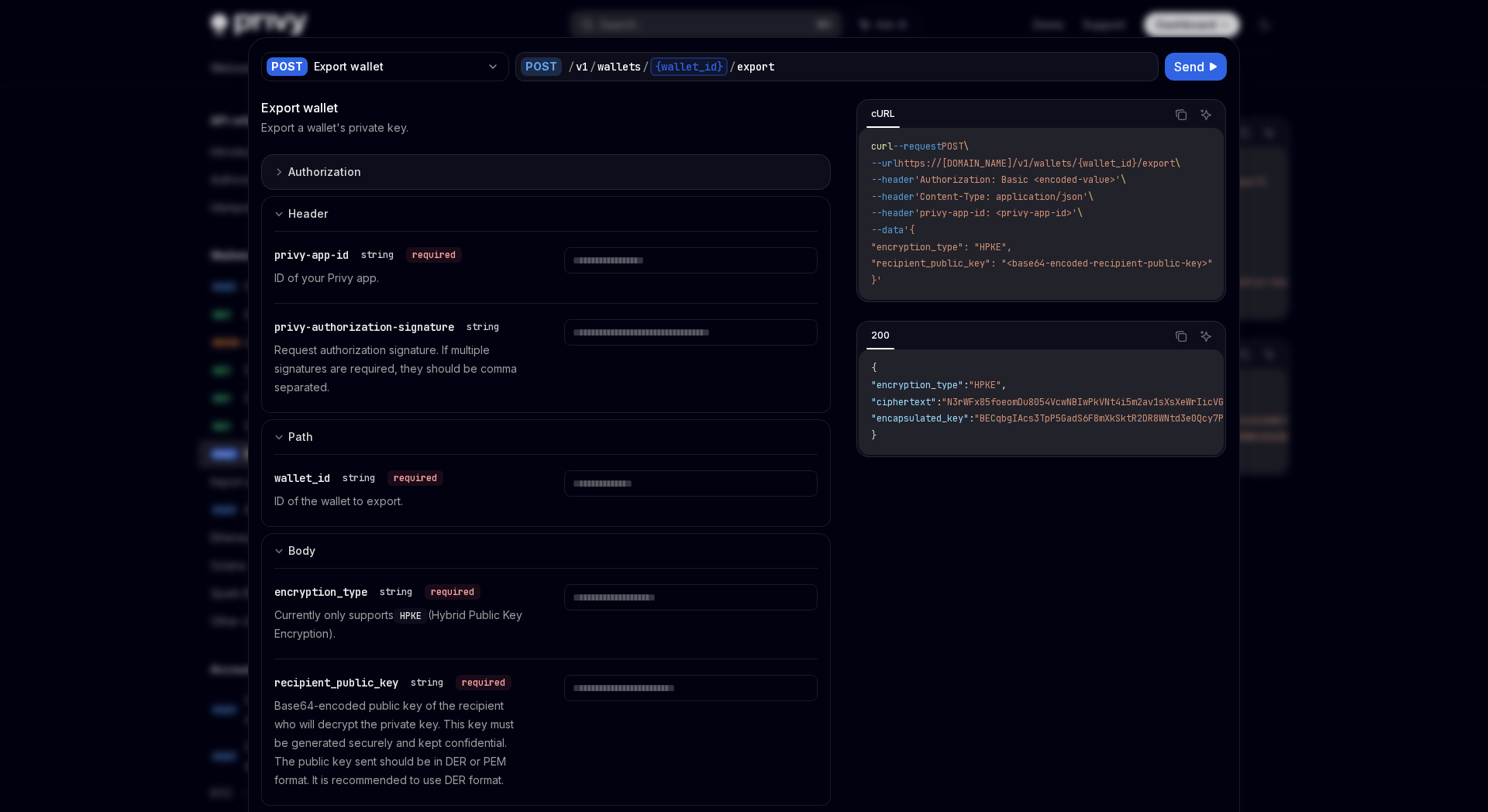
click at [345, 171] on div "Authorization" at bounding box center [325, 172] width 73 height 19
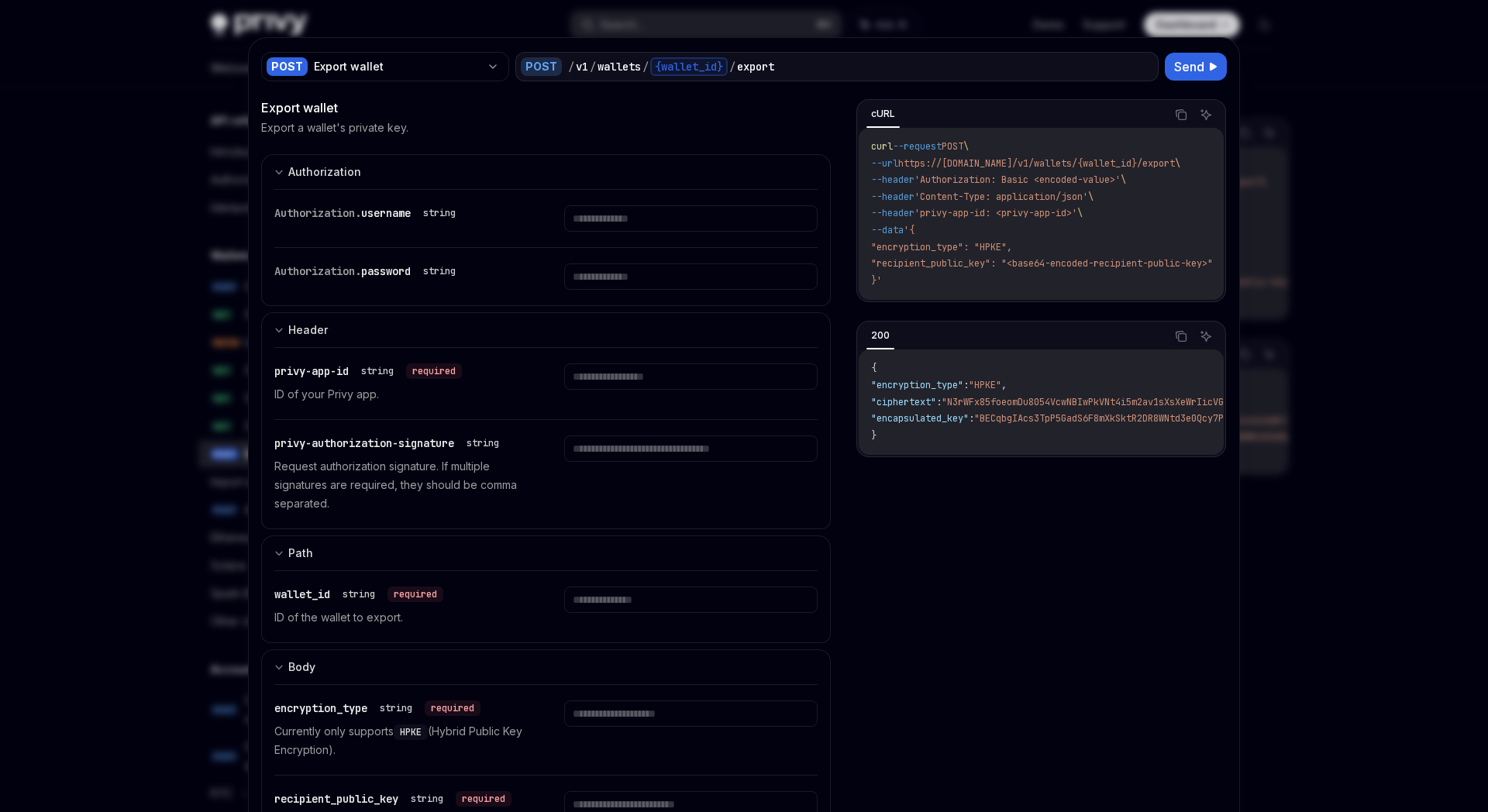
click at [1313, 104] on div at bounding box center [744, 406] width 1488 height 812
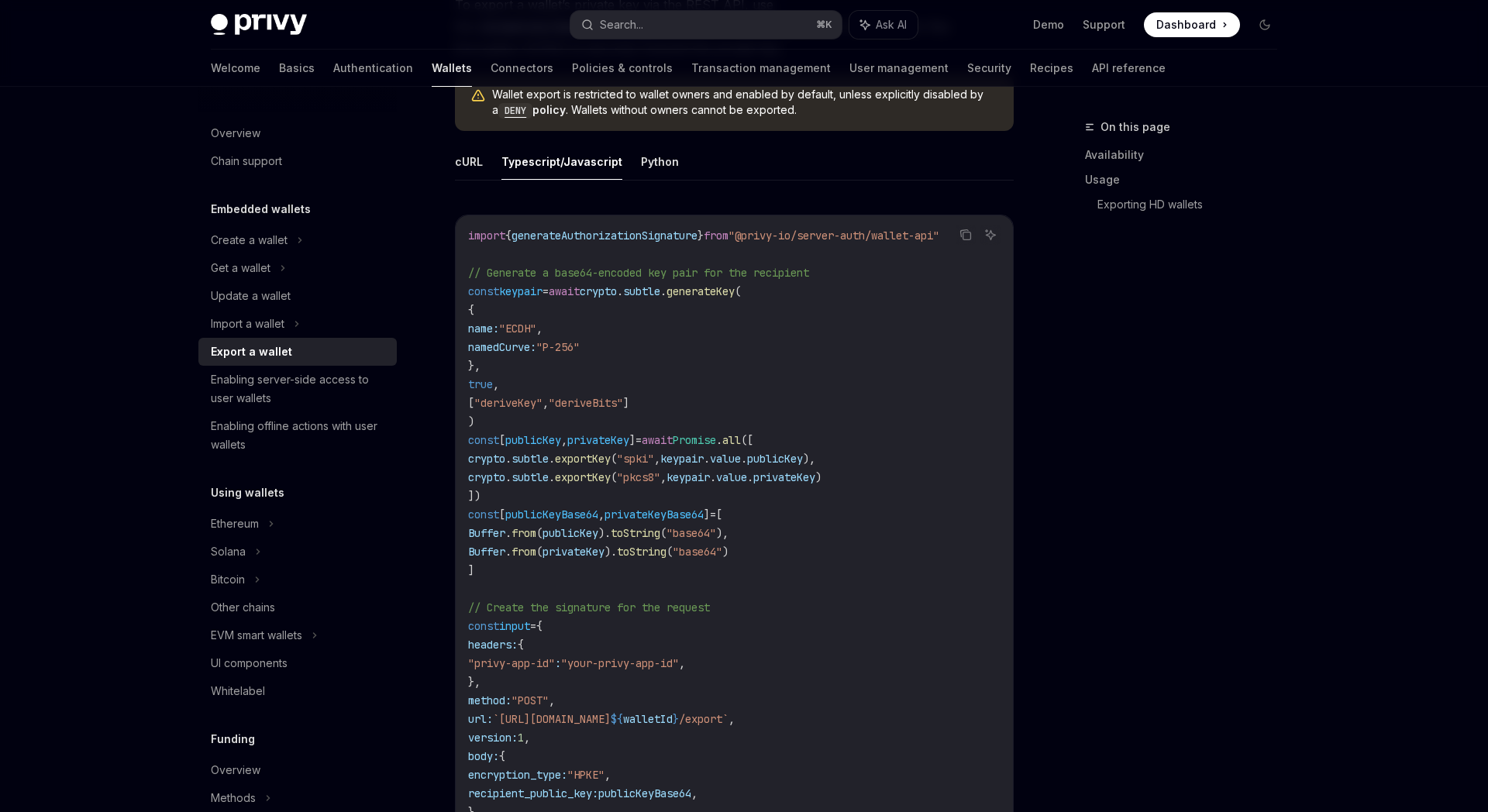
scroll to position [789, 0]
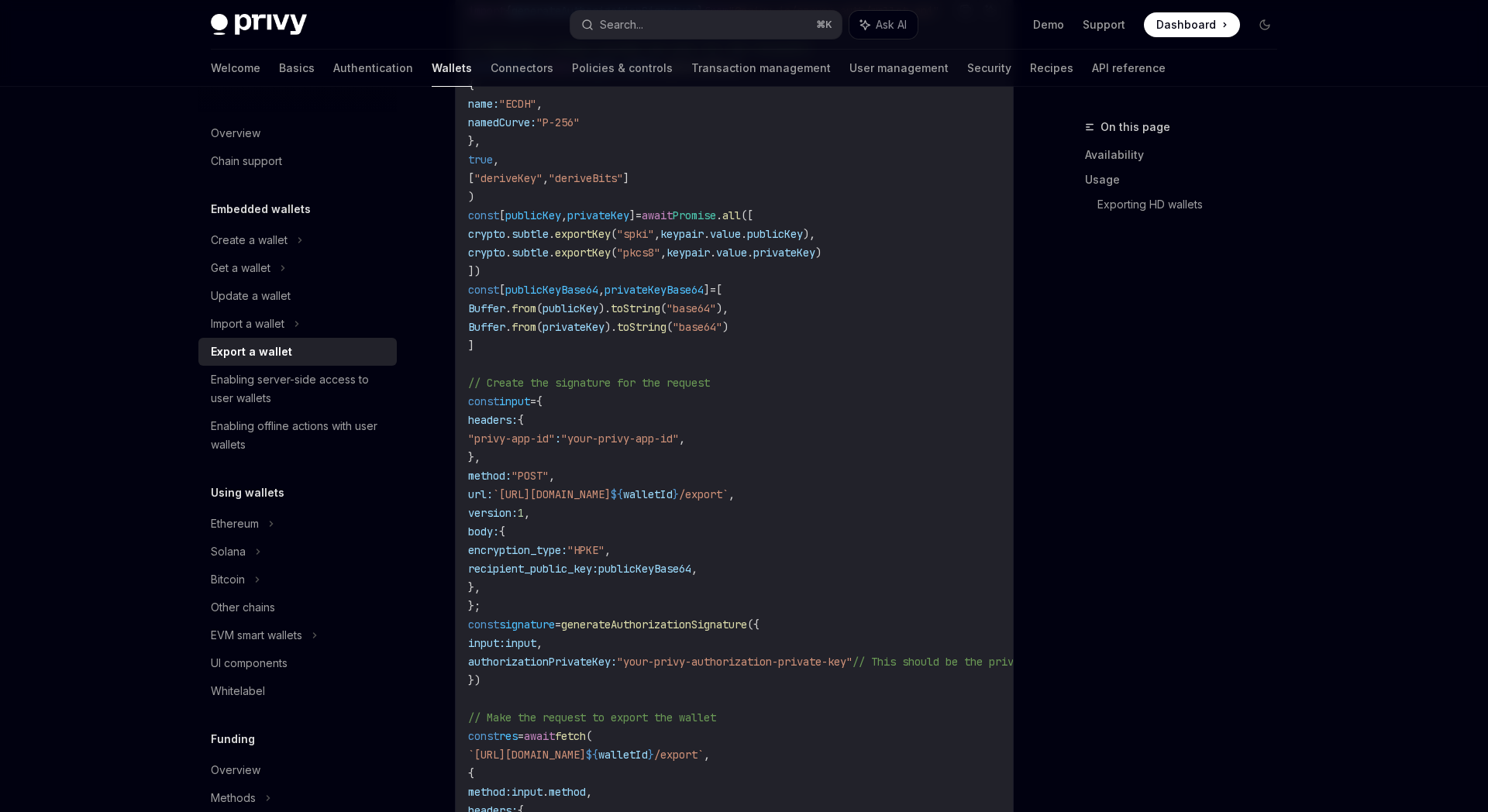
click at [678, 621] on span "generateAuthorizationSignature" at bounding box center [654, 624] width 186 height 14
copy span "generateAuthorizationSignature"
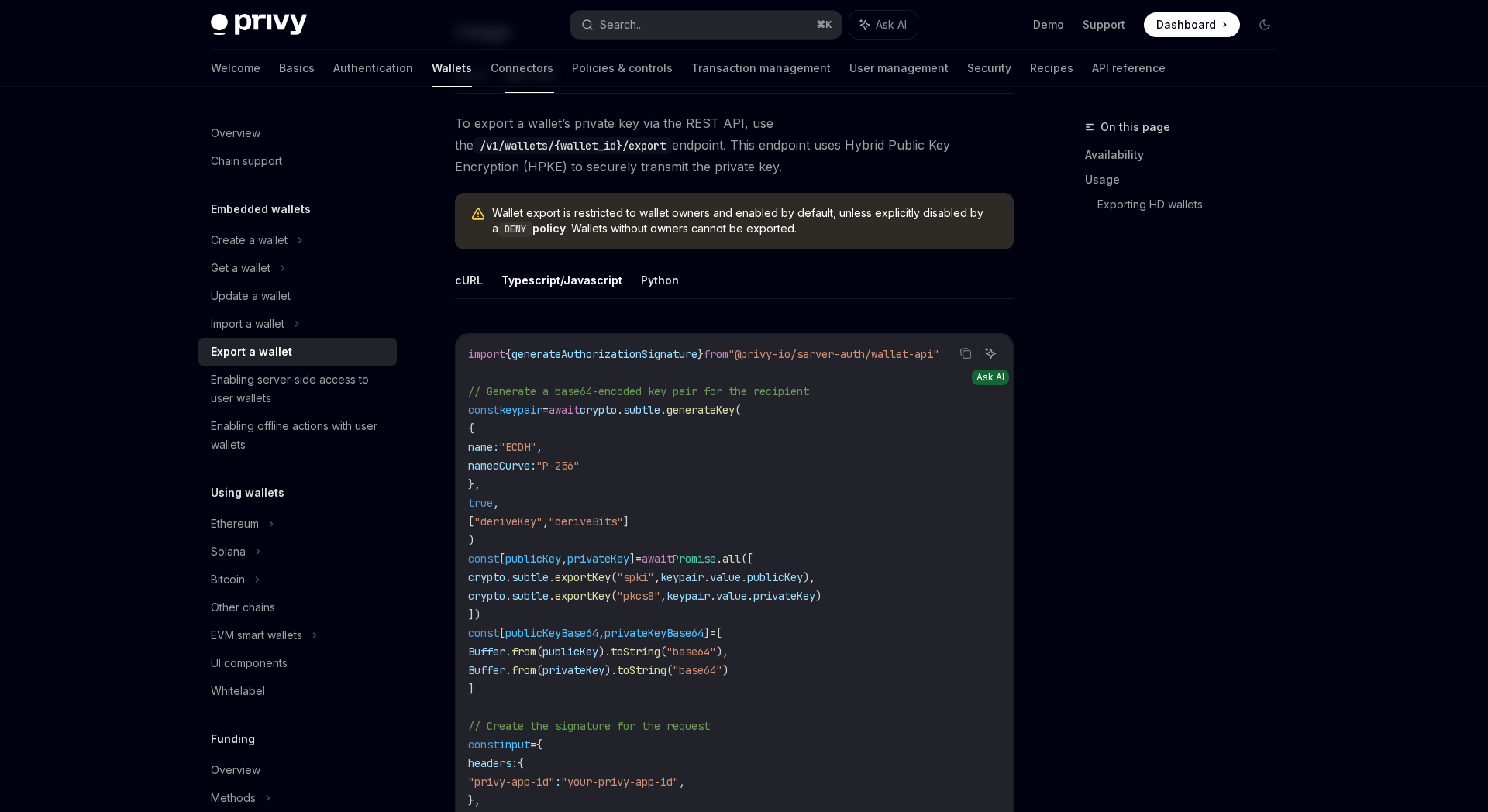
click at [991, 347] on icon "Ask AI" at bounding box center [990, 353] width 12 height 12
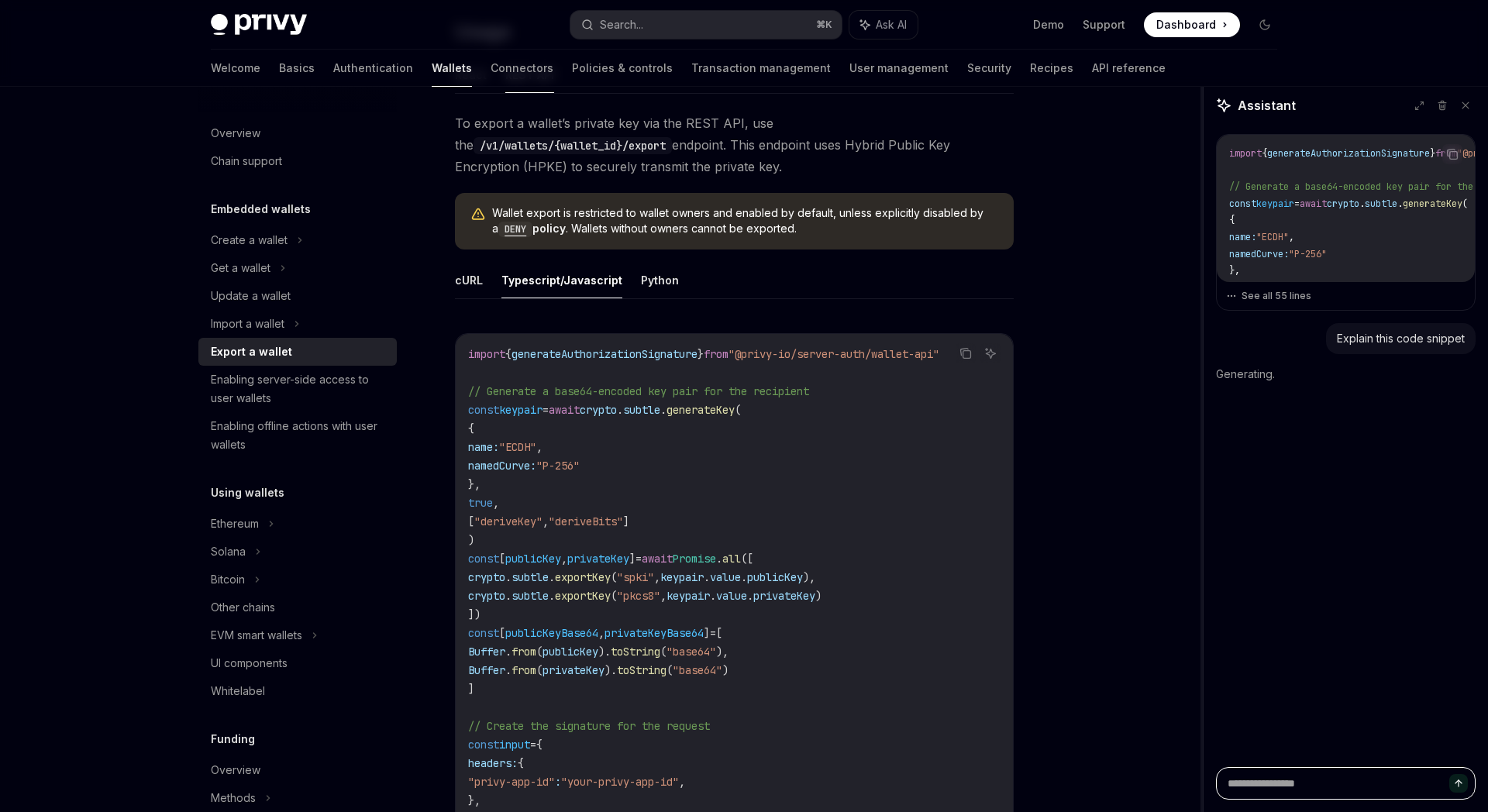
type textarea "*"
paste textarea "**********"
type textarea "**********"
type textarea "*"
type textarea "**********"
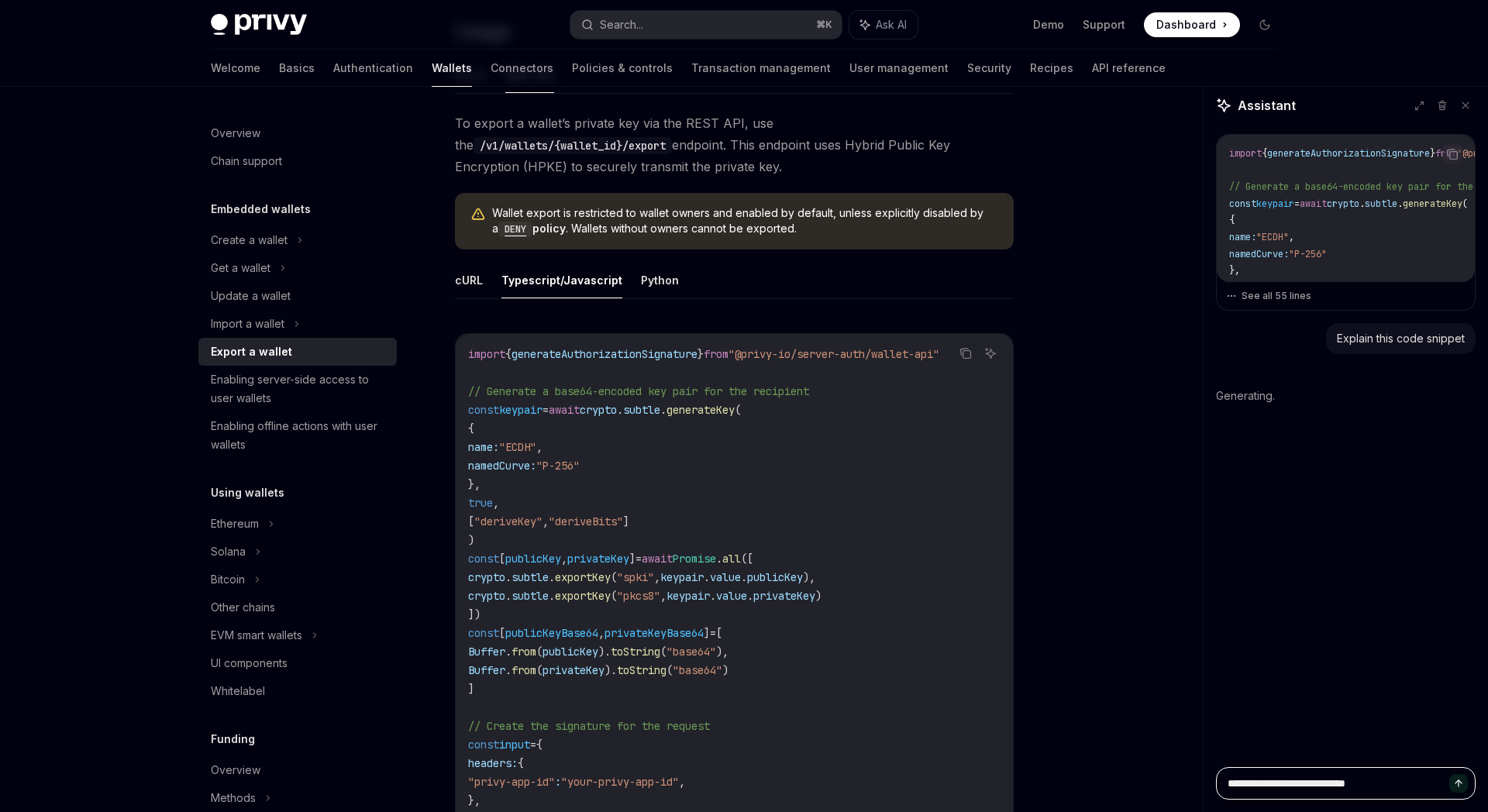
type textarea "*"
type textarea "**********"
type textarea "*"
type textarea "**********"
type textarea "*"
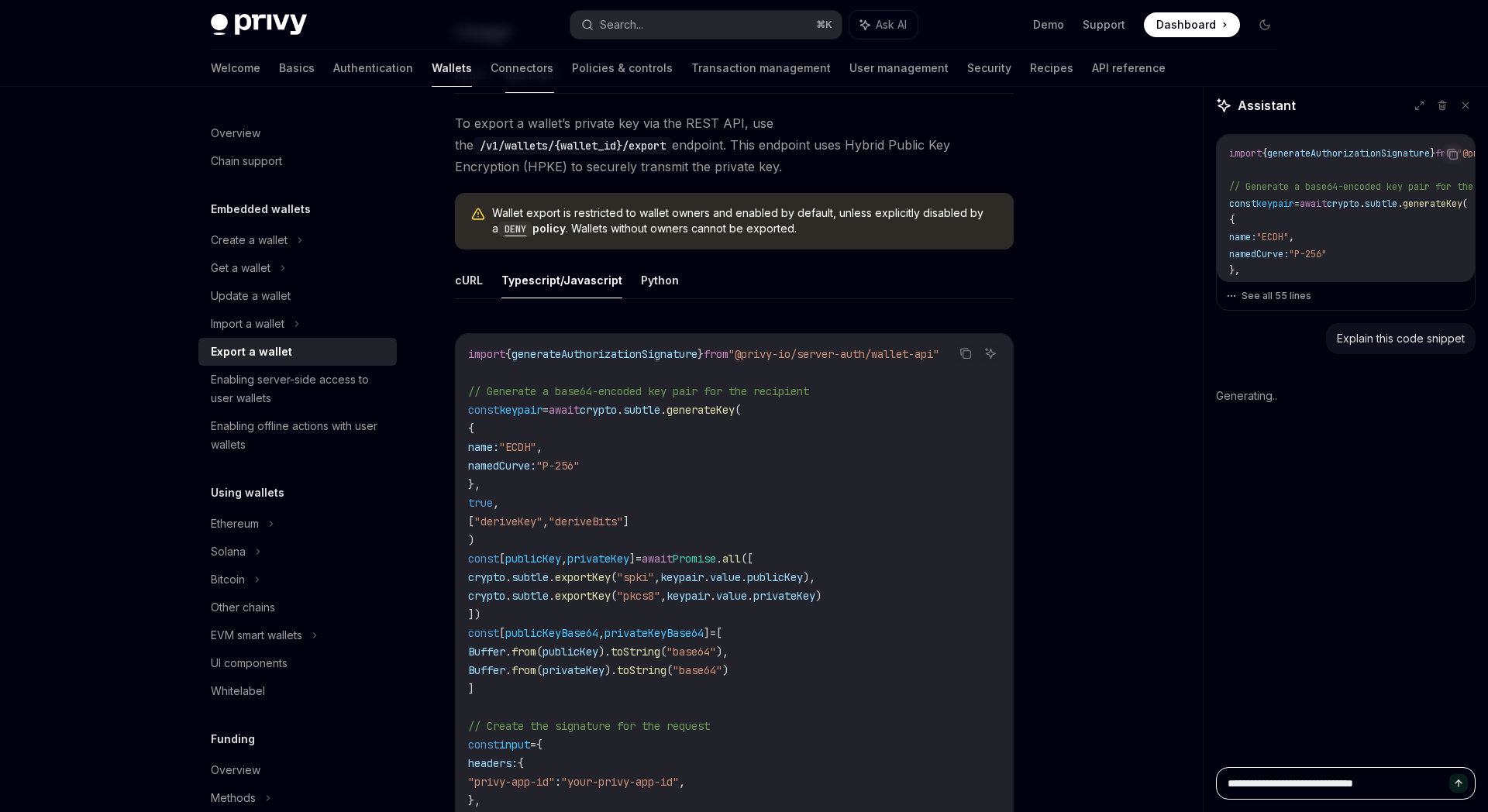
type textarea "**********"
type textarea "*"
type textarea "**********"
type textarea "*"
type textarea "**********"
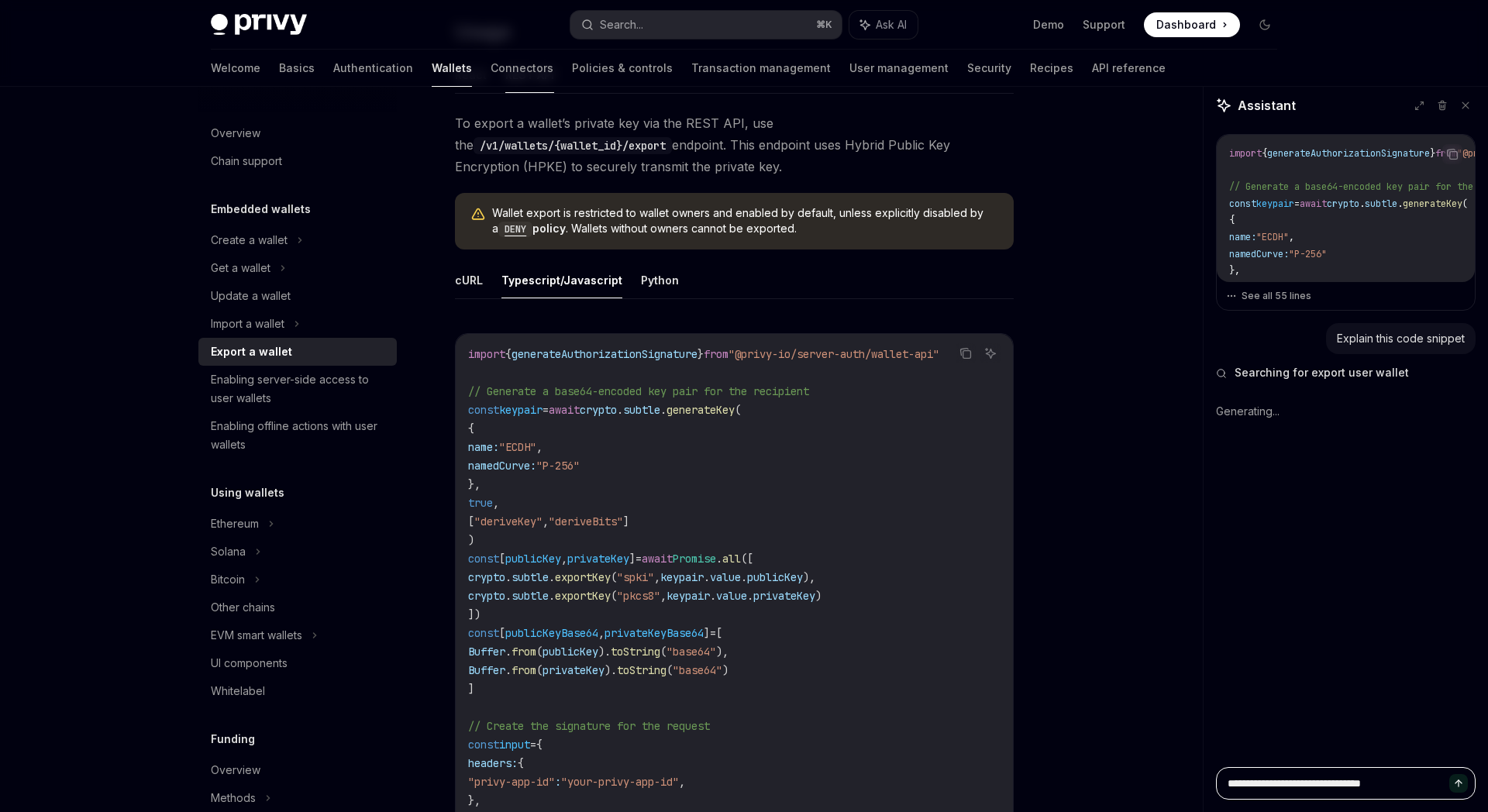
type textarea "*"
type textarea "**********"
type textarea "*"
type textarea "**********"
type textarea "*"
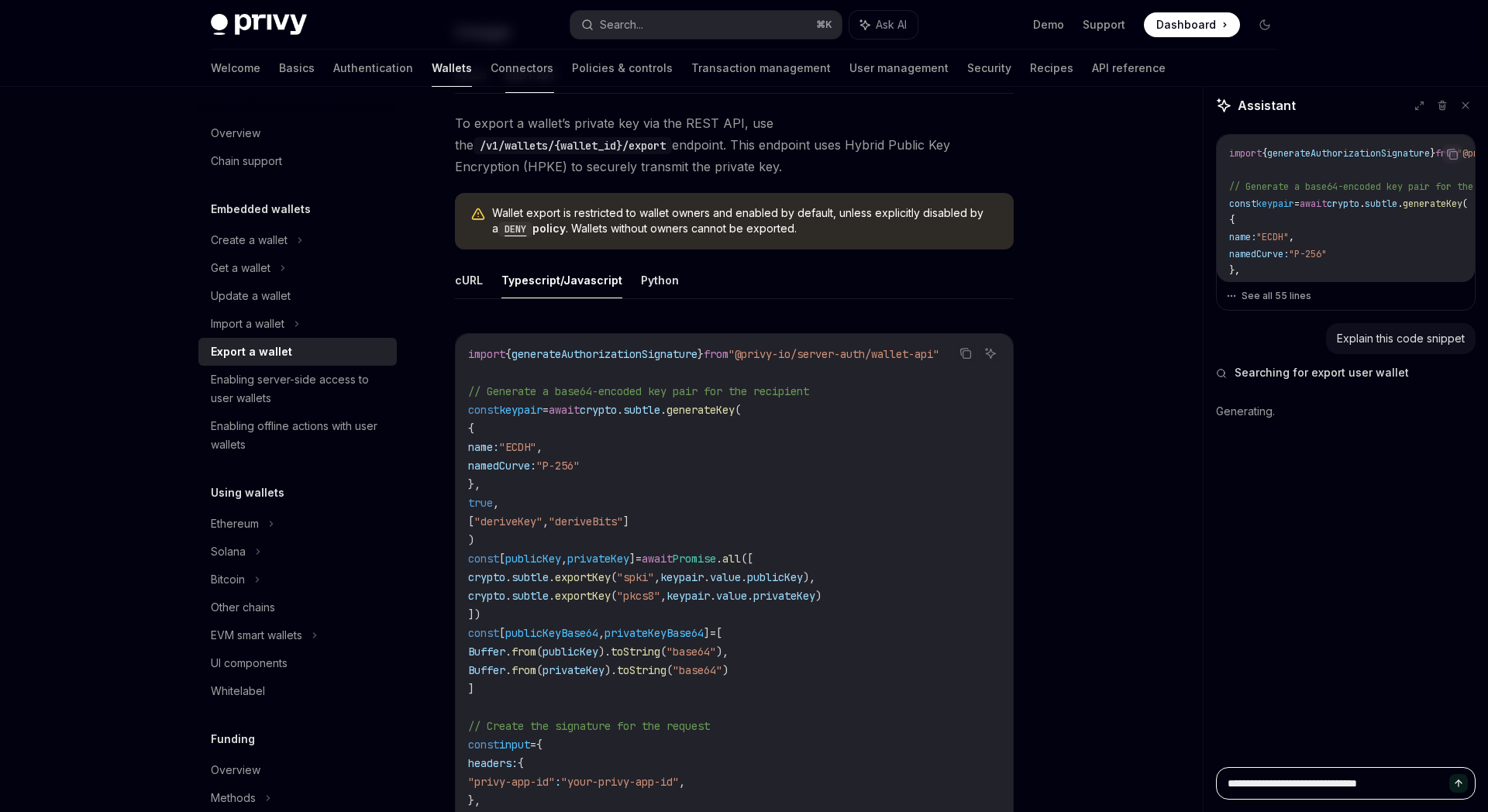
type textarea "**********"
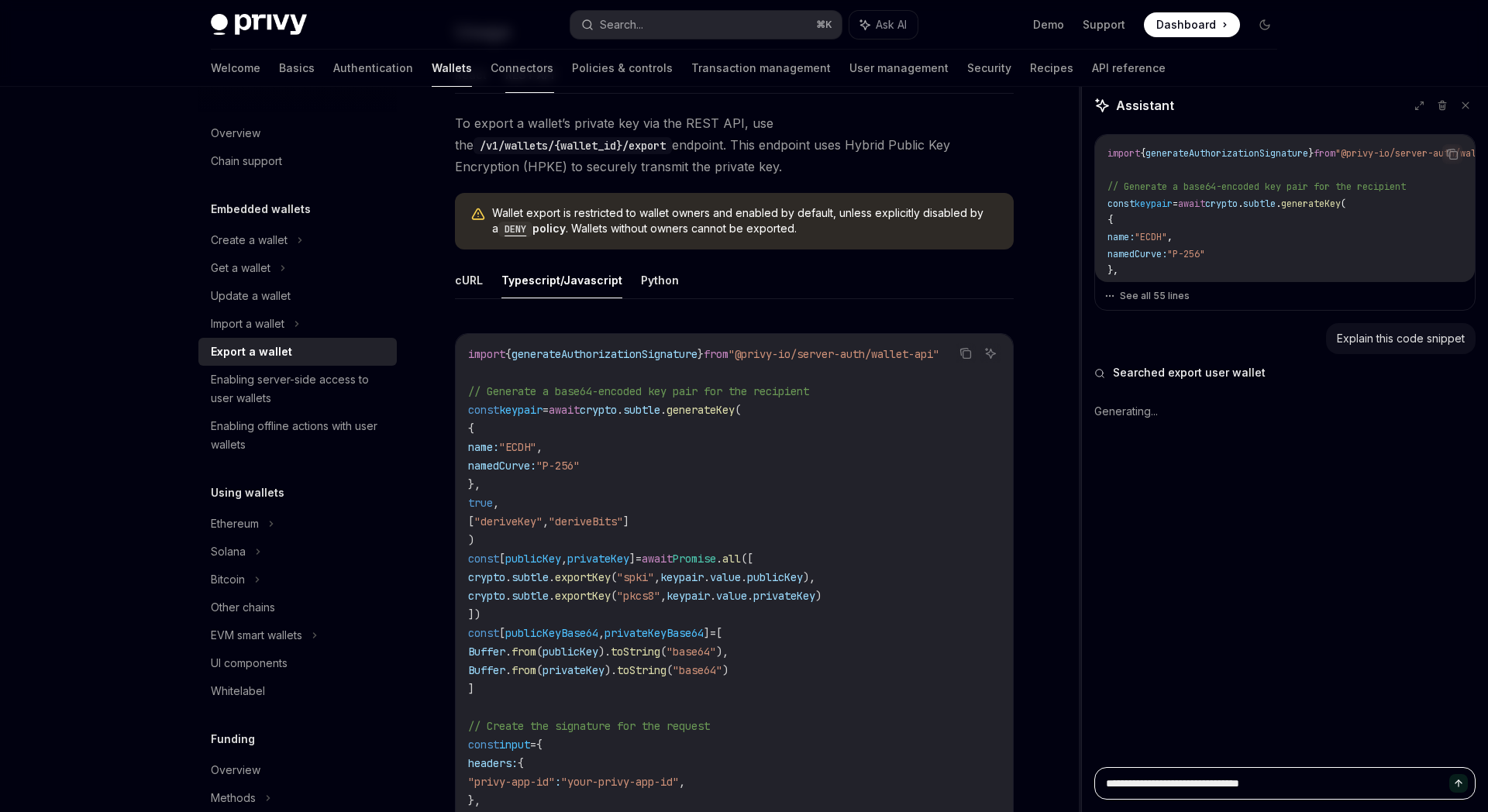
drag, startPoint x: 1202, startPoint y: 371, endPoint x: 1116, endPoint y: 395, distance: 89.3
click at [1081, 372] on div at bounding box center [1079, 449] width 3 height 725
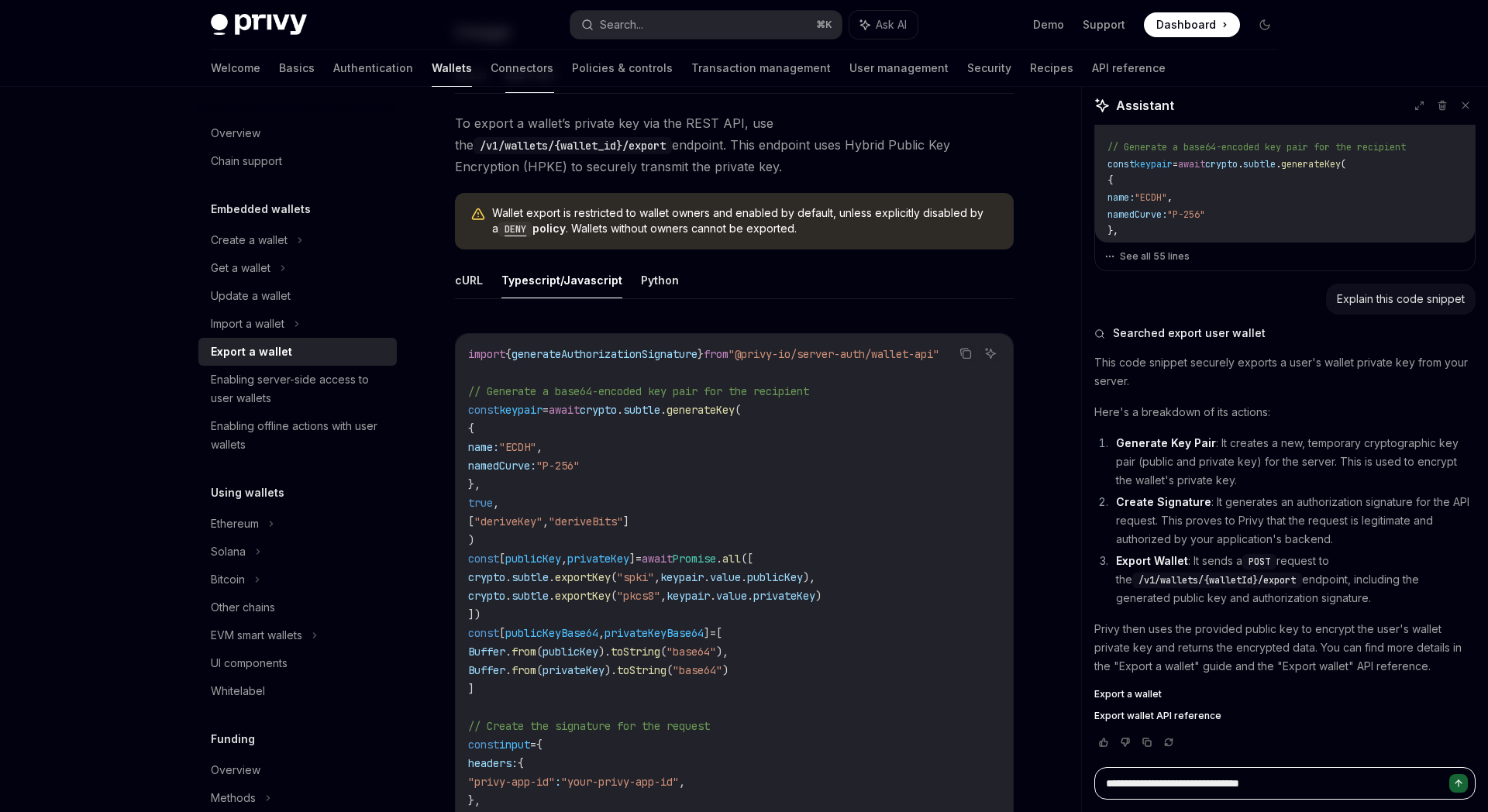
type textarea "*"
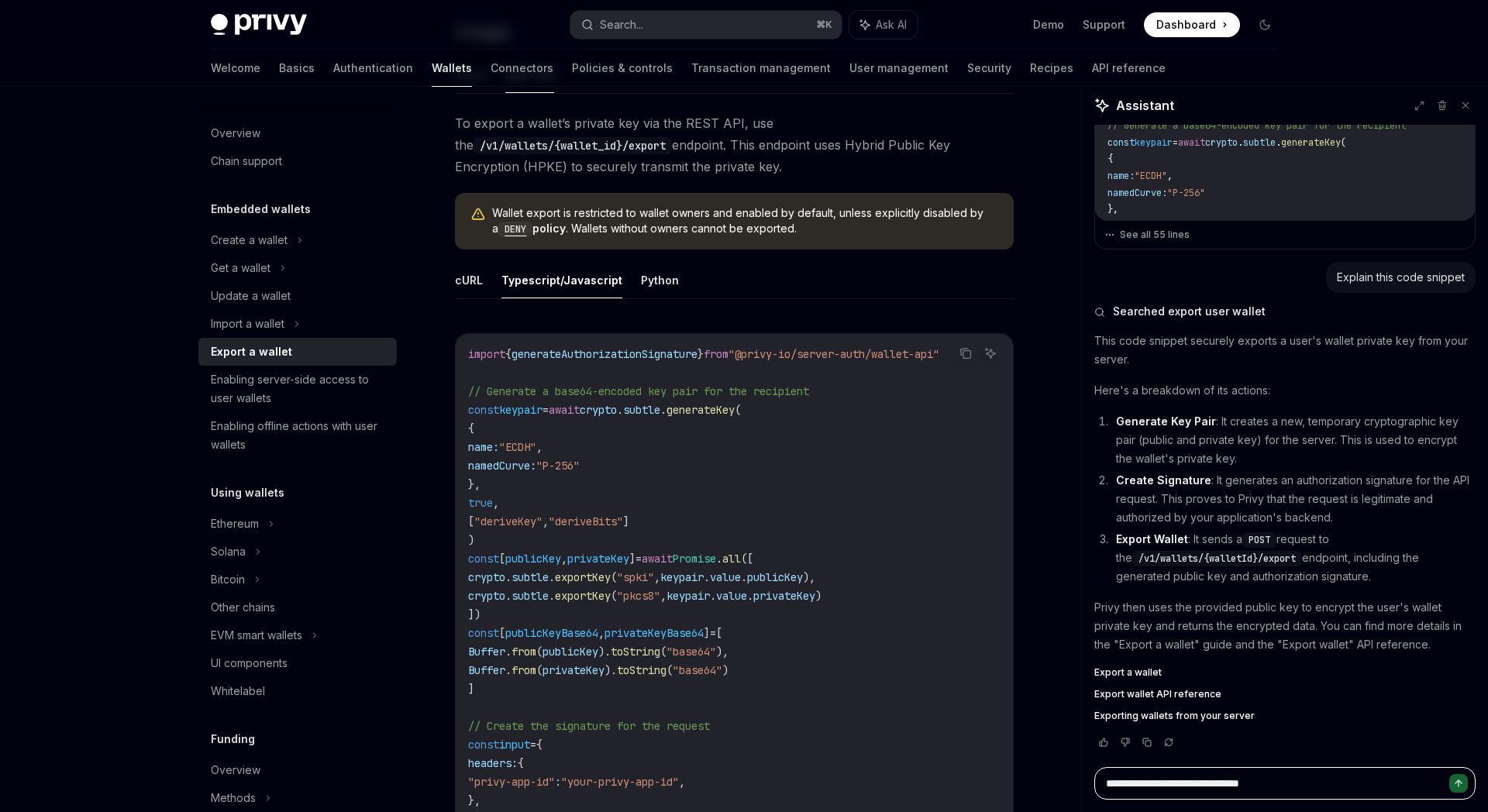
click at [1468, 787] on textarea "**********" at bounding box center [1284, 783] width 381 height 33
type textarea "**********"
click at [1464, 787] on button "Send message" at bounding box center [1458, 783] width 19 height 19
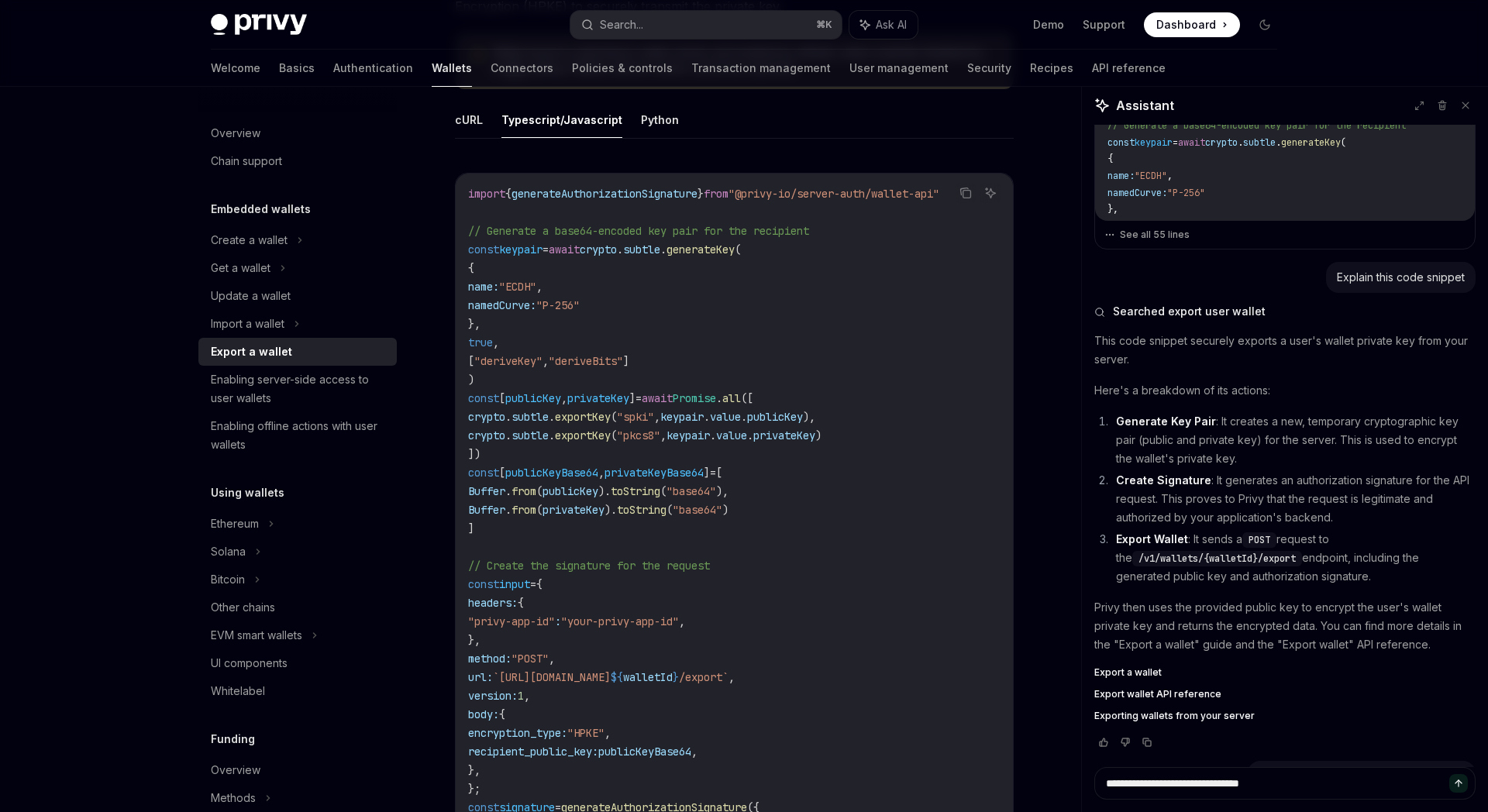
scroll to position [792, 0]
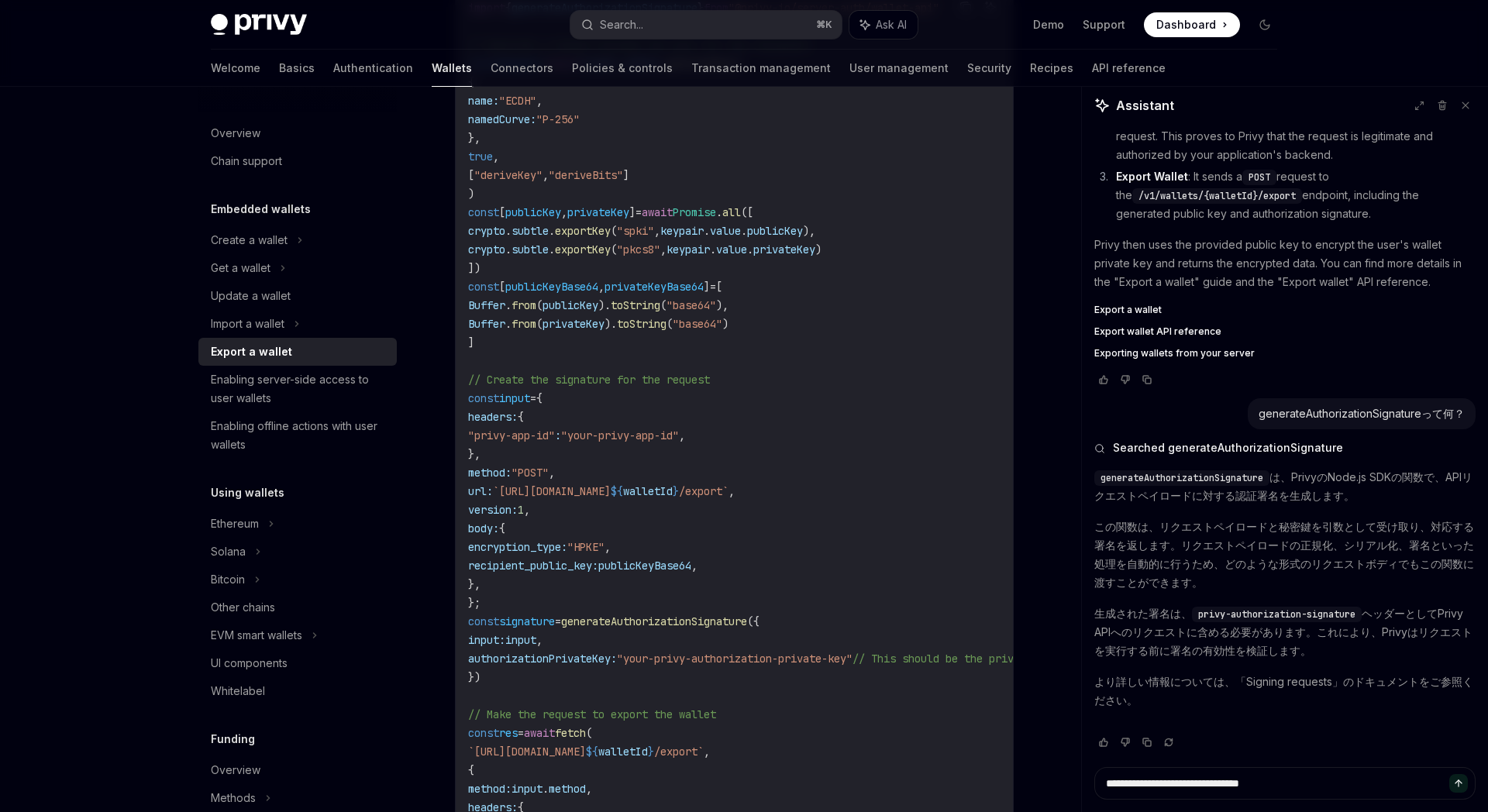
type textarea "*"
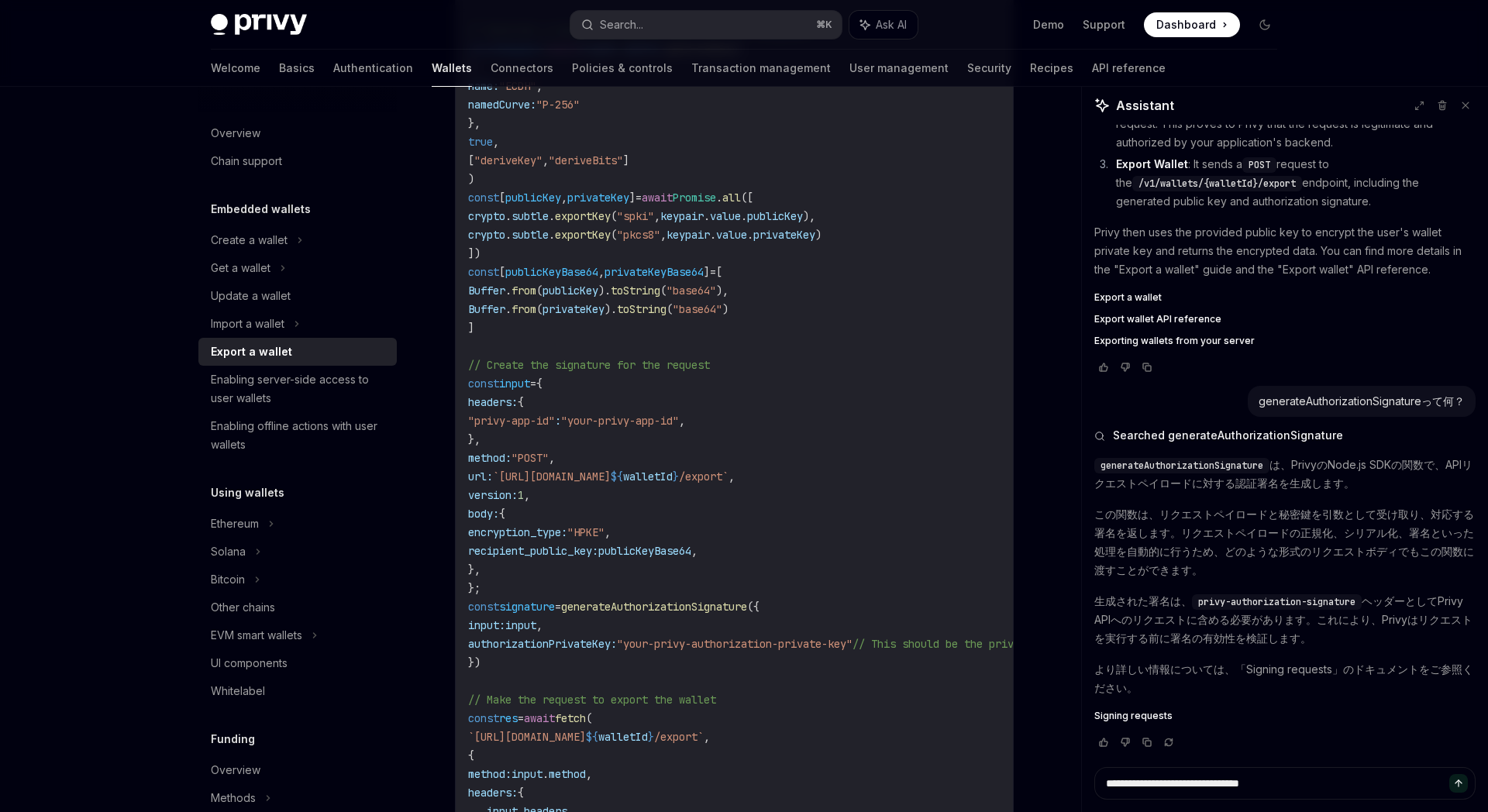
scroll to position [1070, 0]
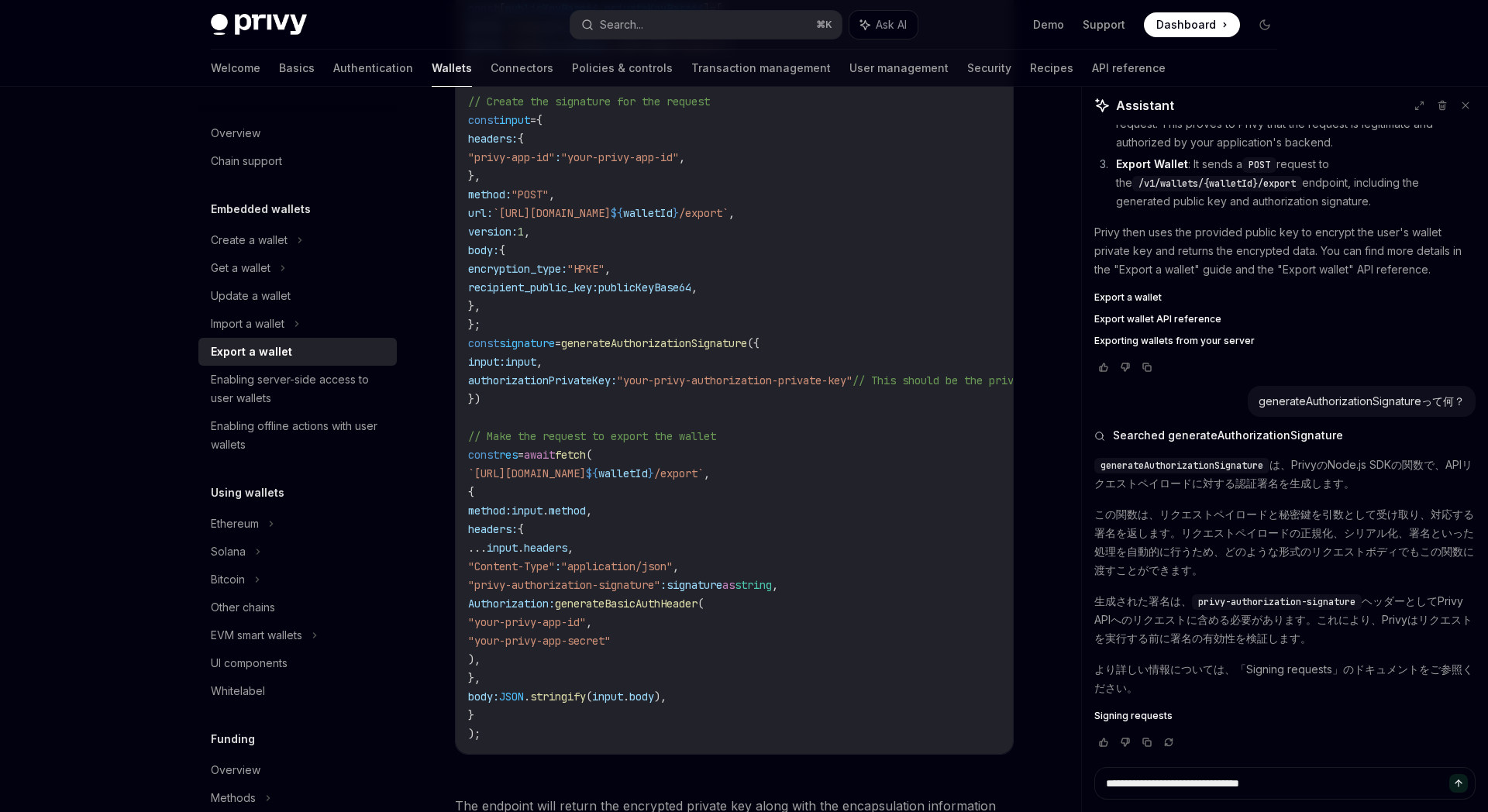
click at [697, 605] on span "generateBasicAuthHeader" at bounding box center [626, 603] width 142 height 14
copy span "generateBasicAuthHeader"
click at [1162, 778] on textarea "**********" at bounding box center [1284, 783] width 381 height 33
paste textarea "**********"
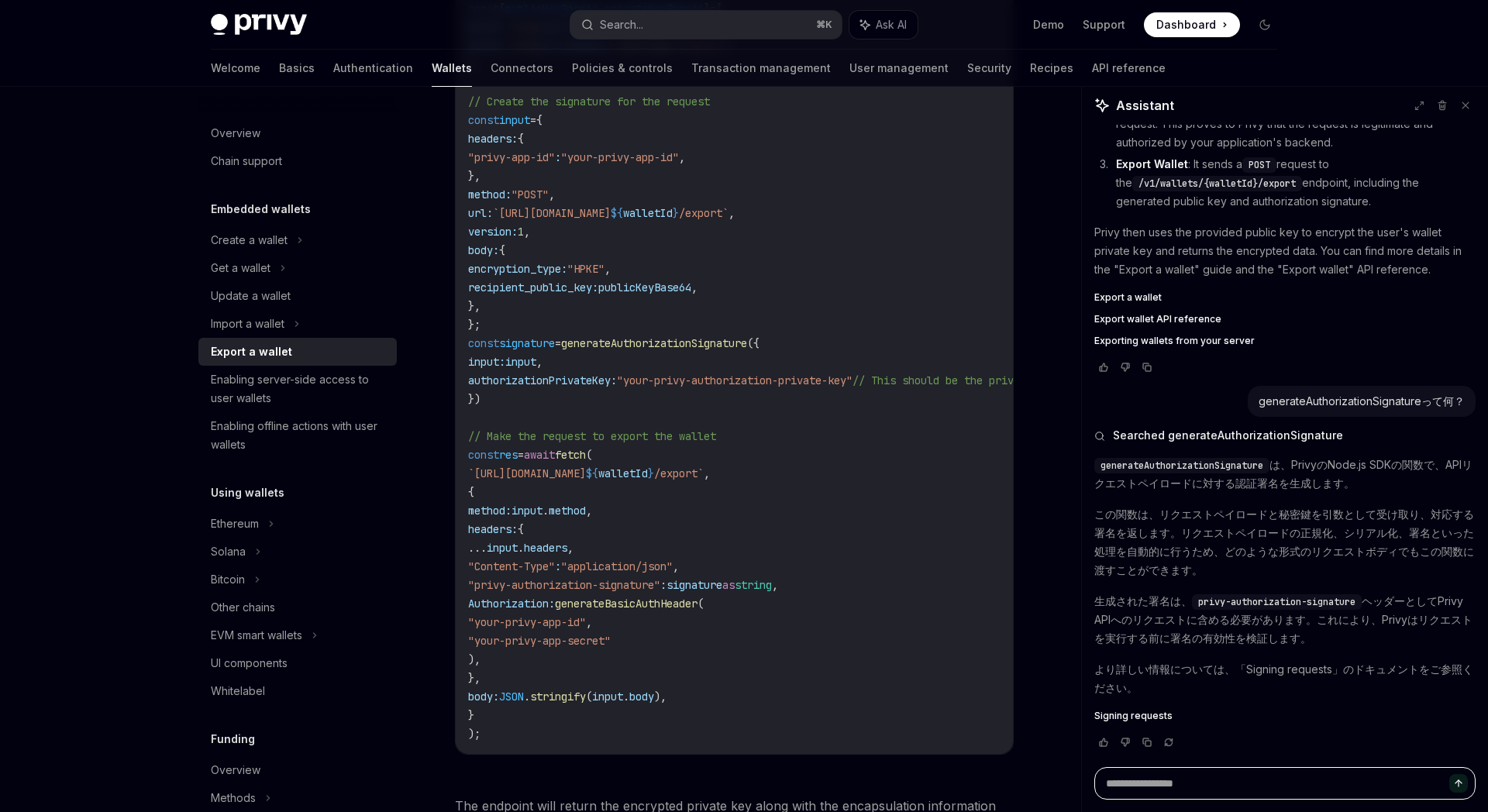
type textarea "**********"
type textarea "*"
type textarea "**********"
type textarea "*"
type textarea "**********"
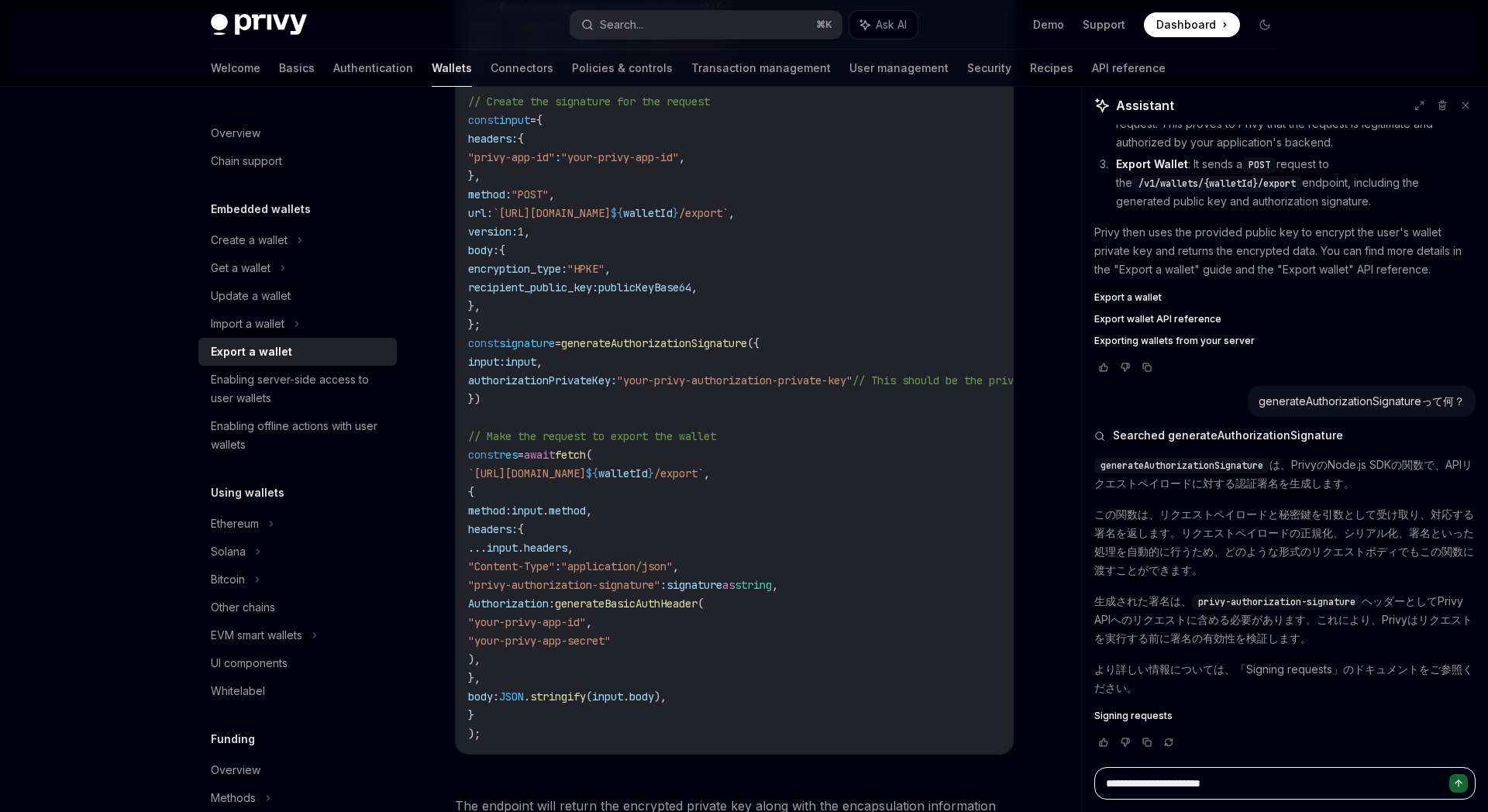
type textarea "*"
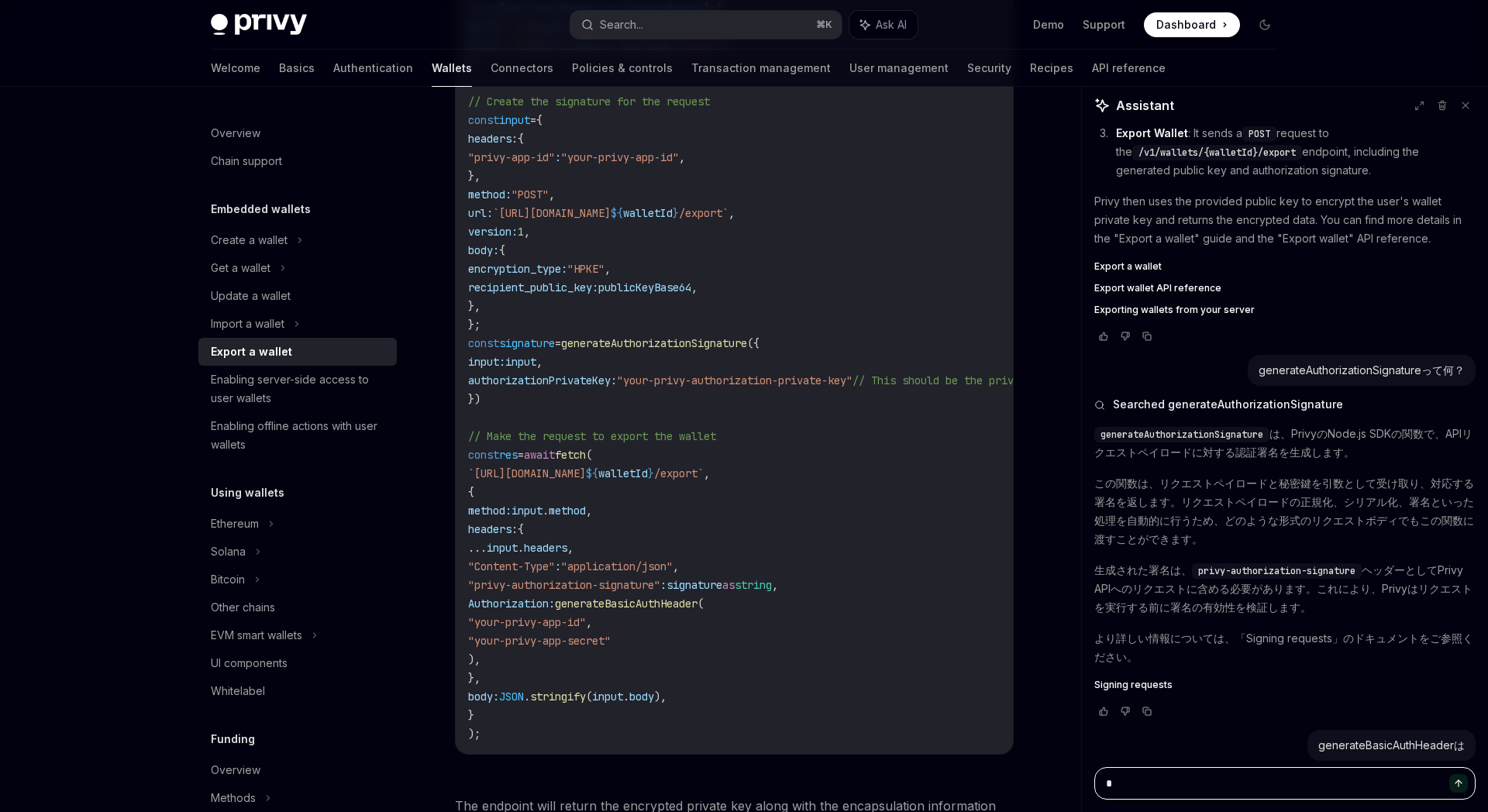
type textarea "**"
type textarea "*"
type textarea "**"
type textarea "*"
type textarea "***"
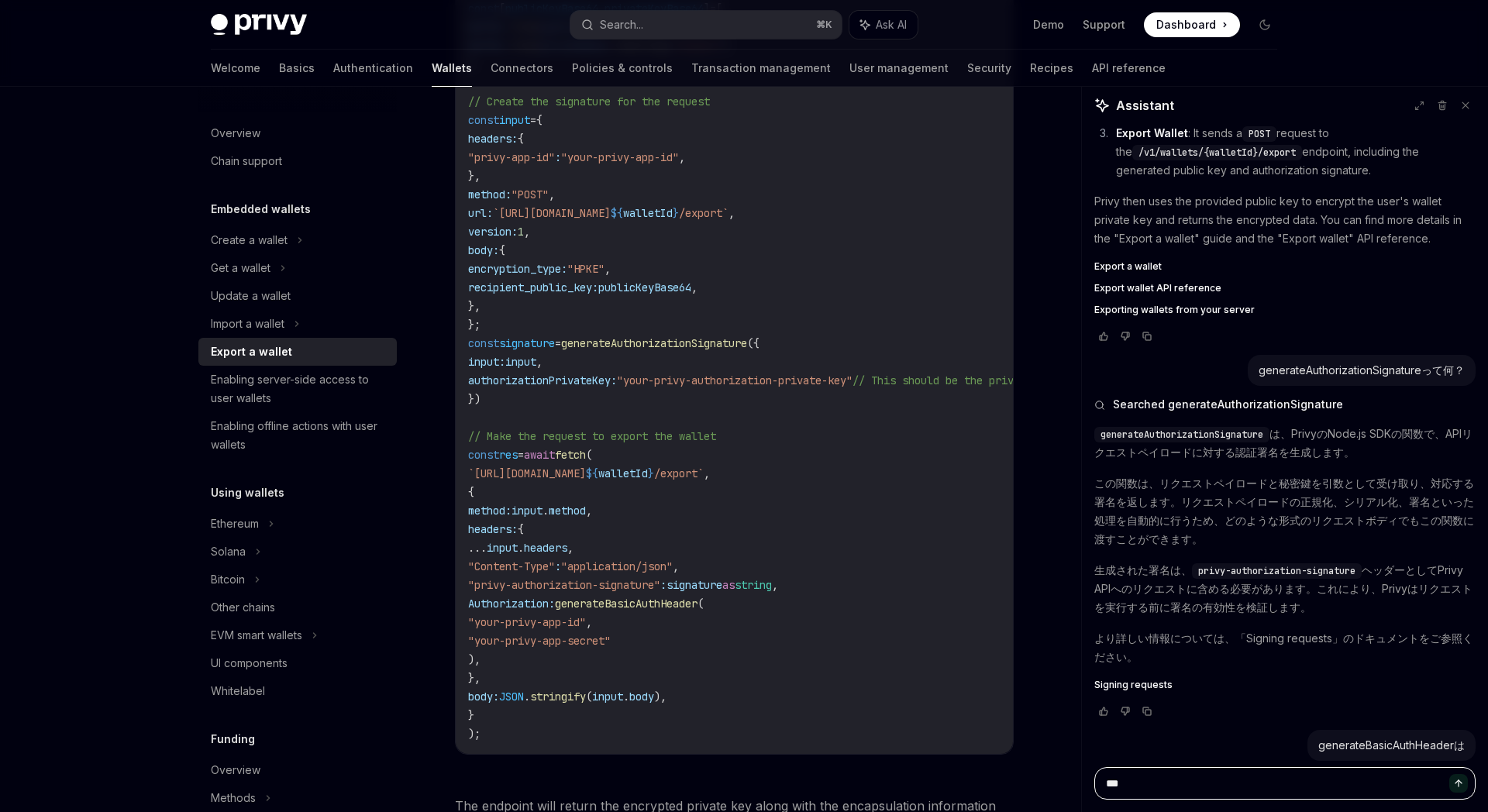
type textarea "*"
type textarea "***"
type textarea "*"
type textarea "**"
type textarea "*"
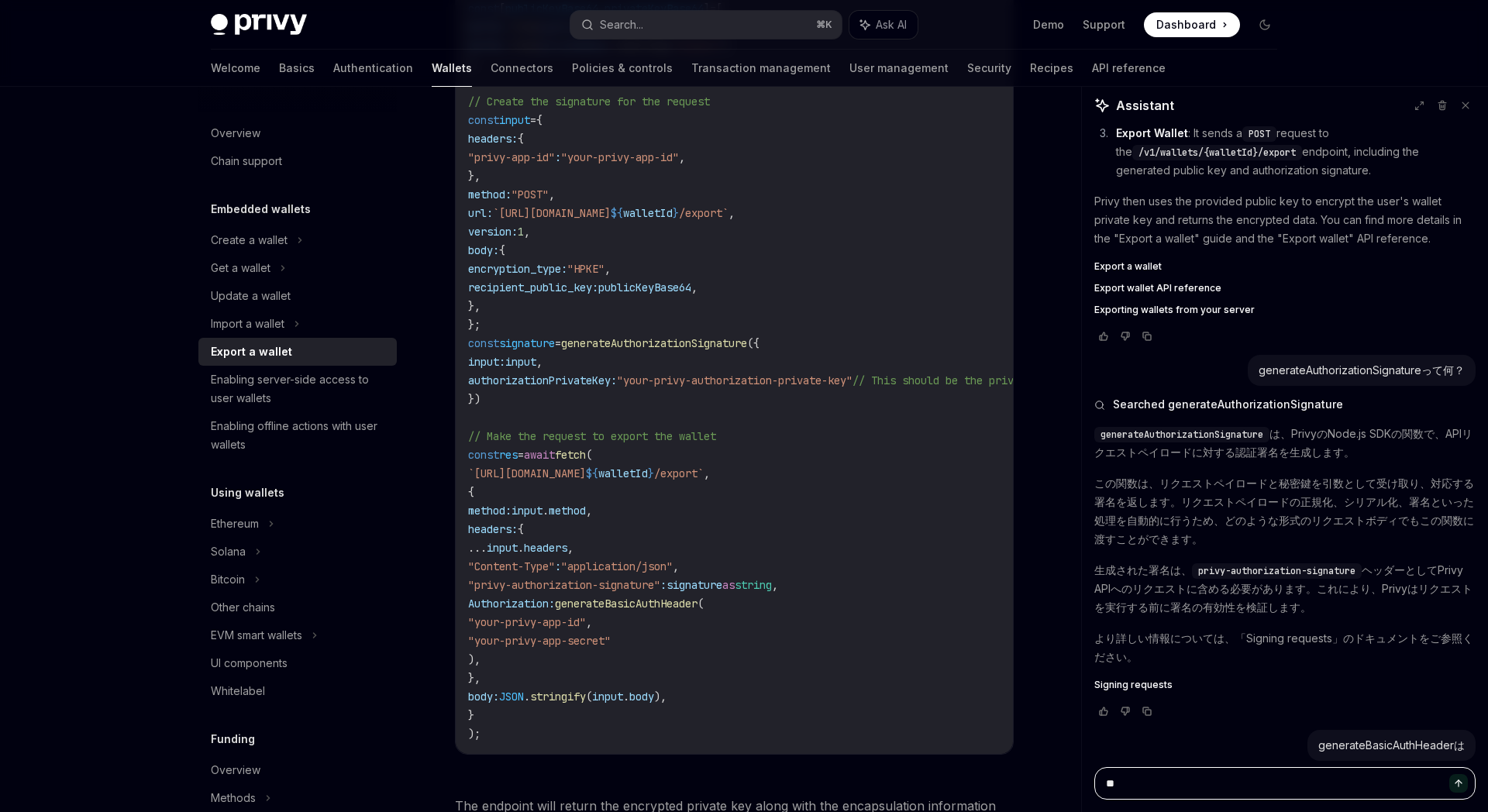
type textarea "*"
paste textarea "**********"
type textarea "**********"
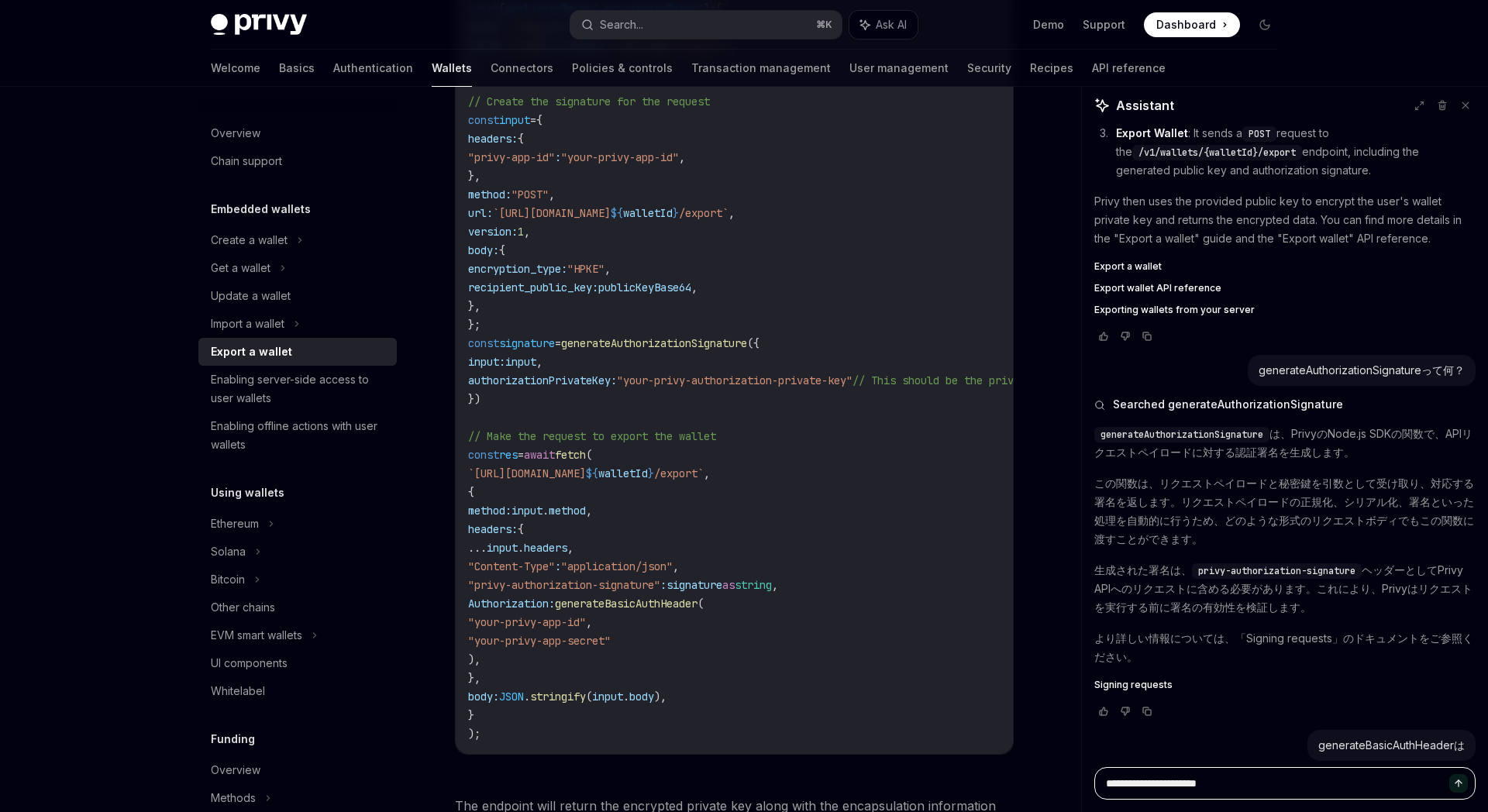
type textarea "*"
type textarea "**********"
type textarea "*"
type textarea "**********"
type textarea "*"
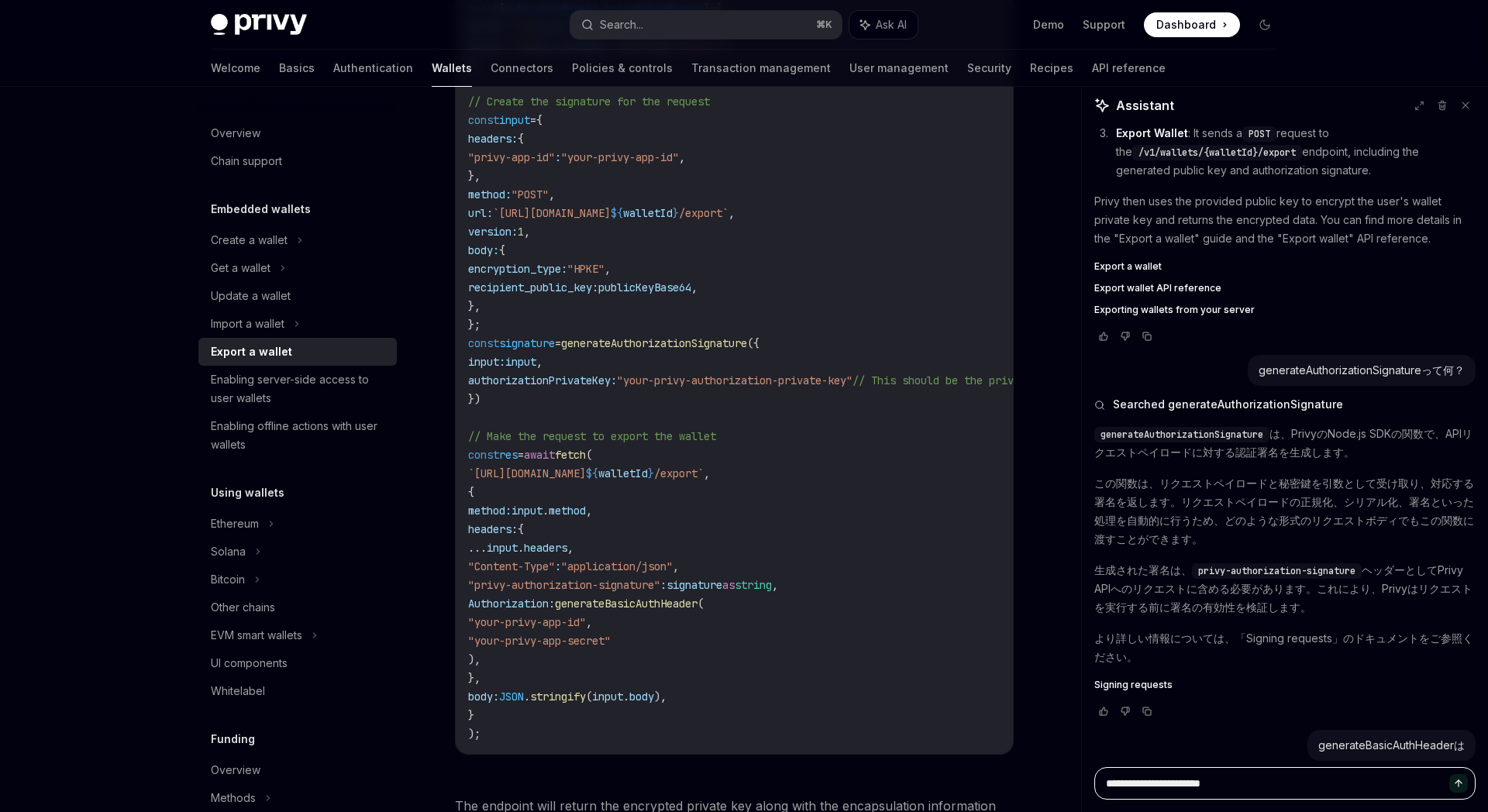
type textarea "**********"
type textarea "*"
type textarea "**********"
type textarea "*"
type textarea "**********"
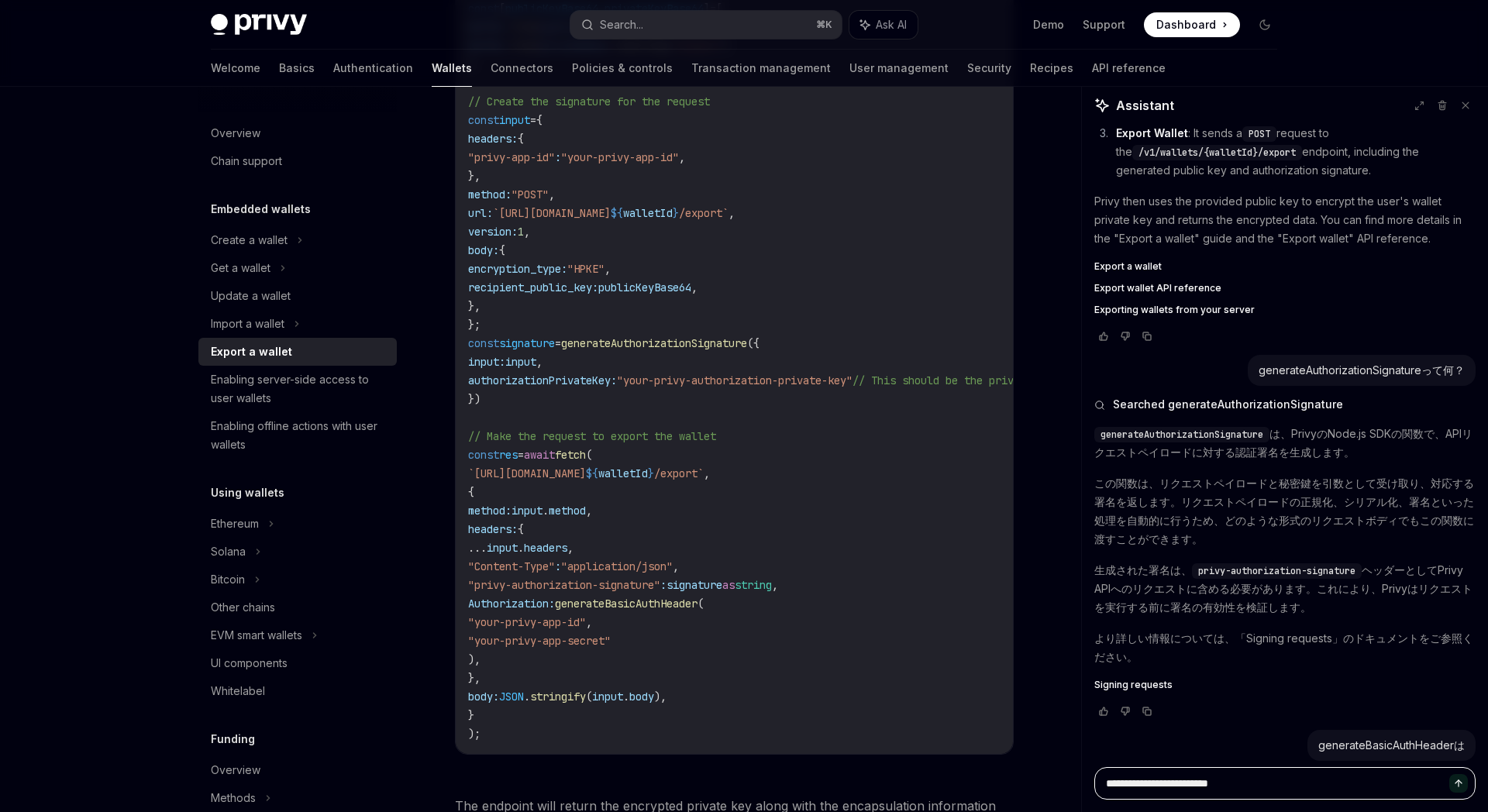
type textarea "*"
type textarea "**********"
type textarea "*"
type textarea "**********"
type textarea "*"
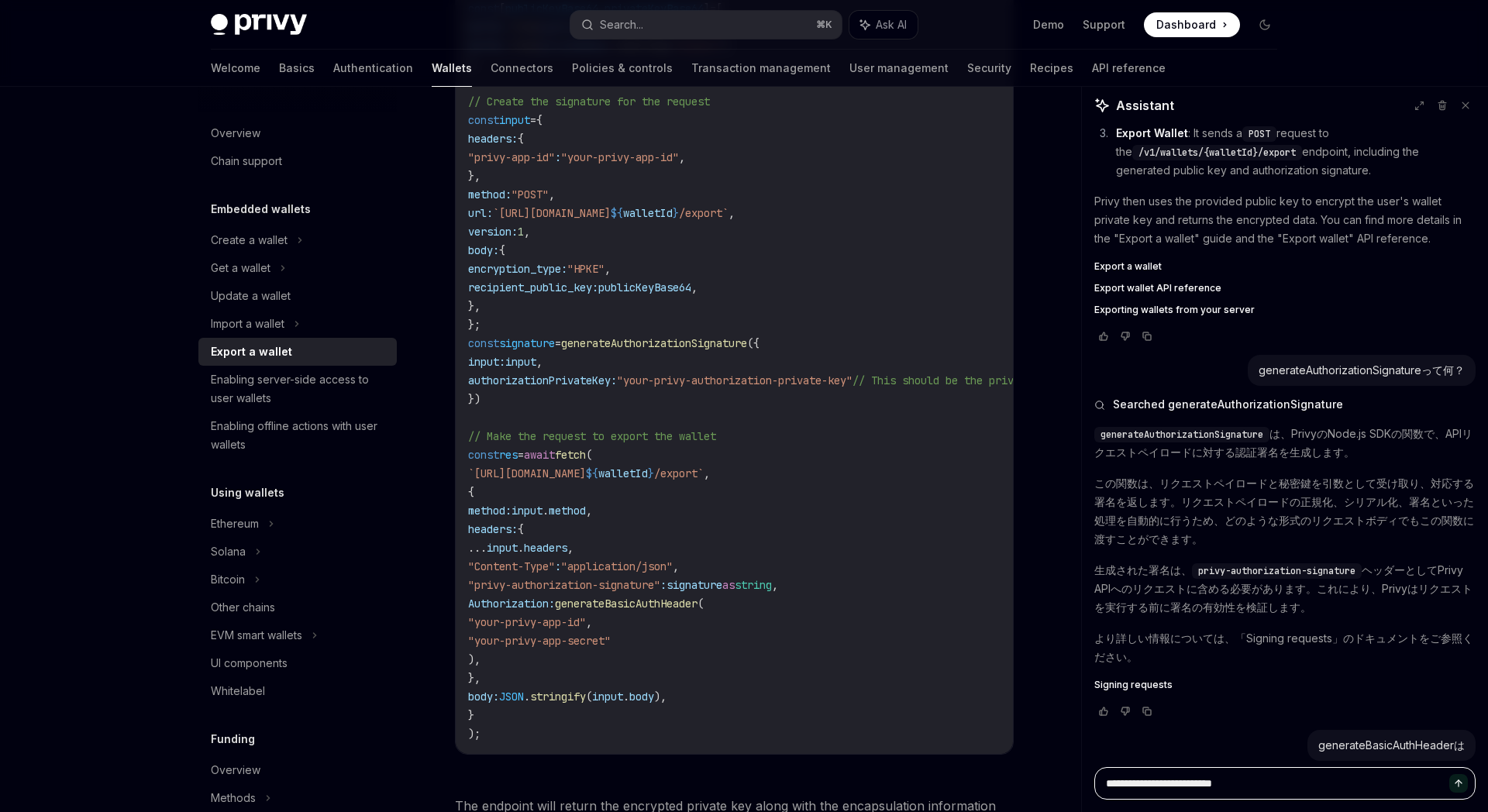
type textarea "**********"
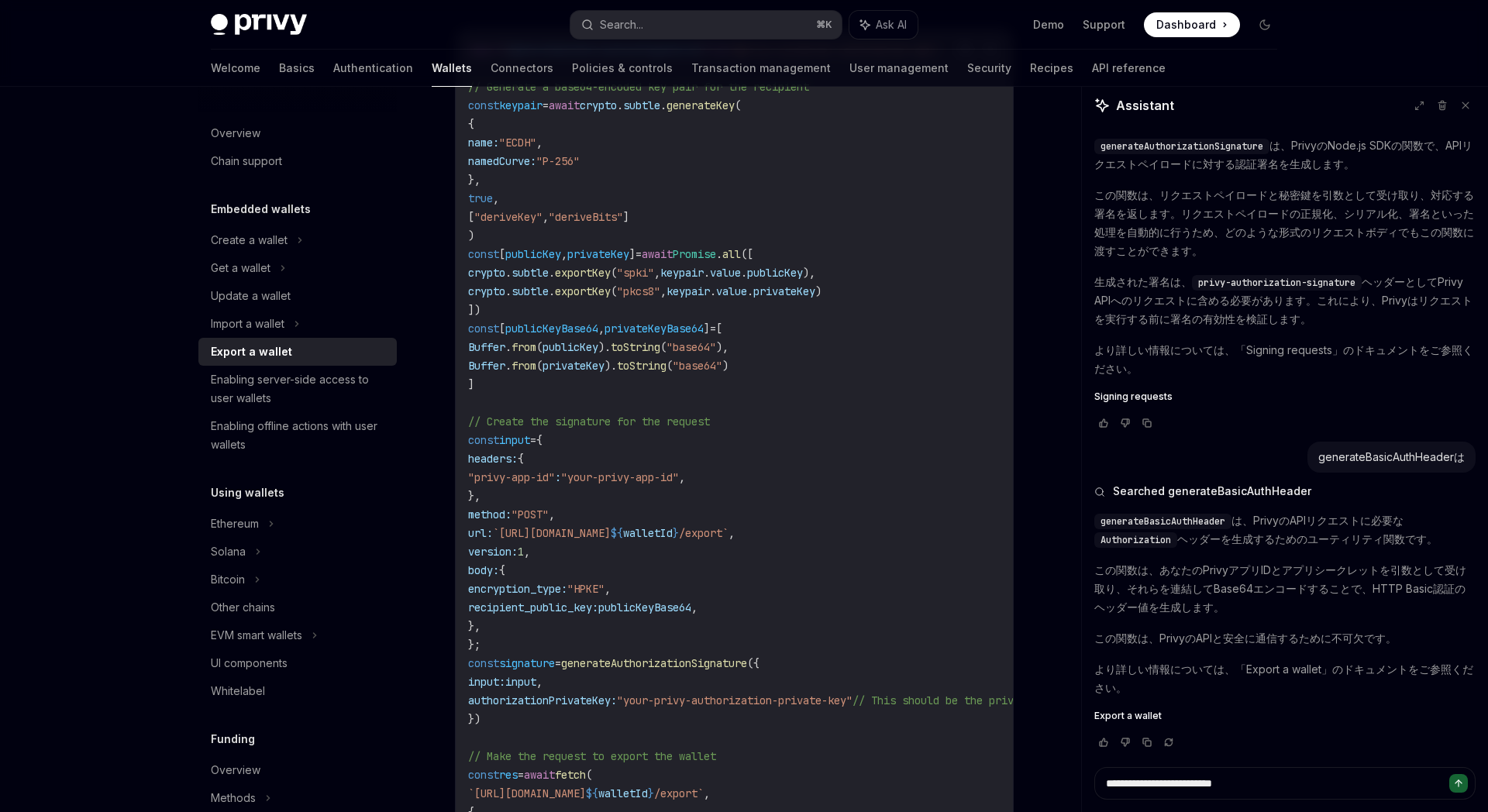
scroll to position [701, 0]
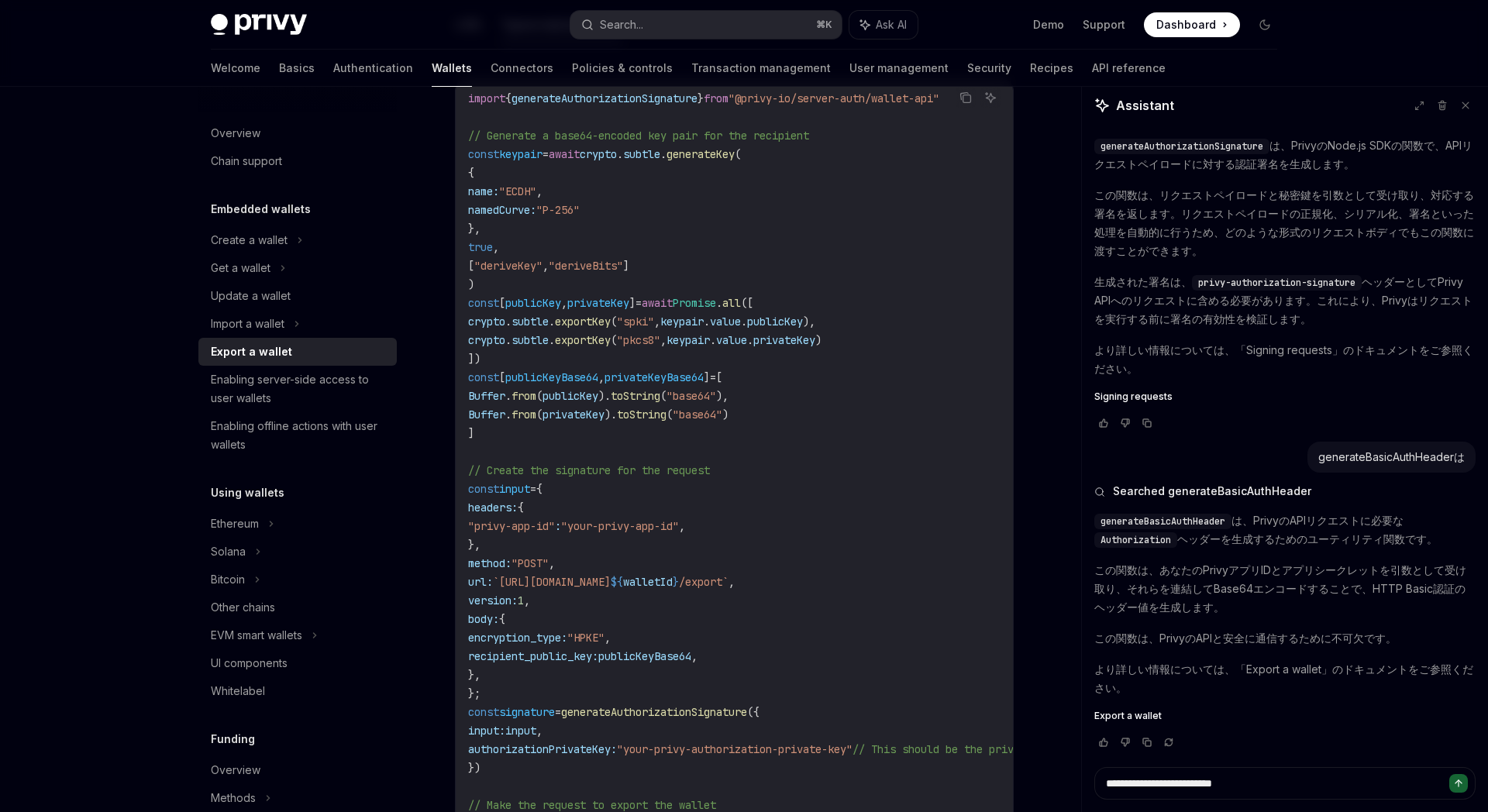
click at [267, 349] on div "Export a wallet" at bounding box center [250, 352] width 81 height 19
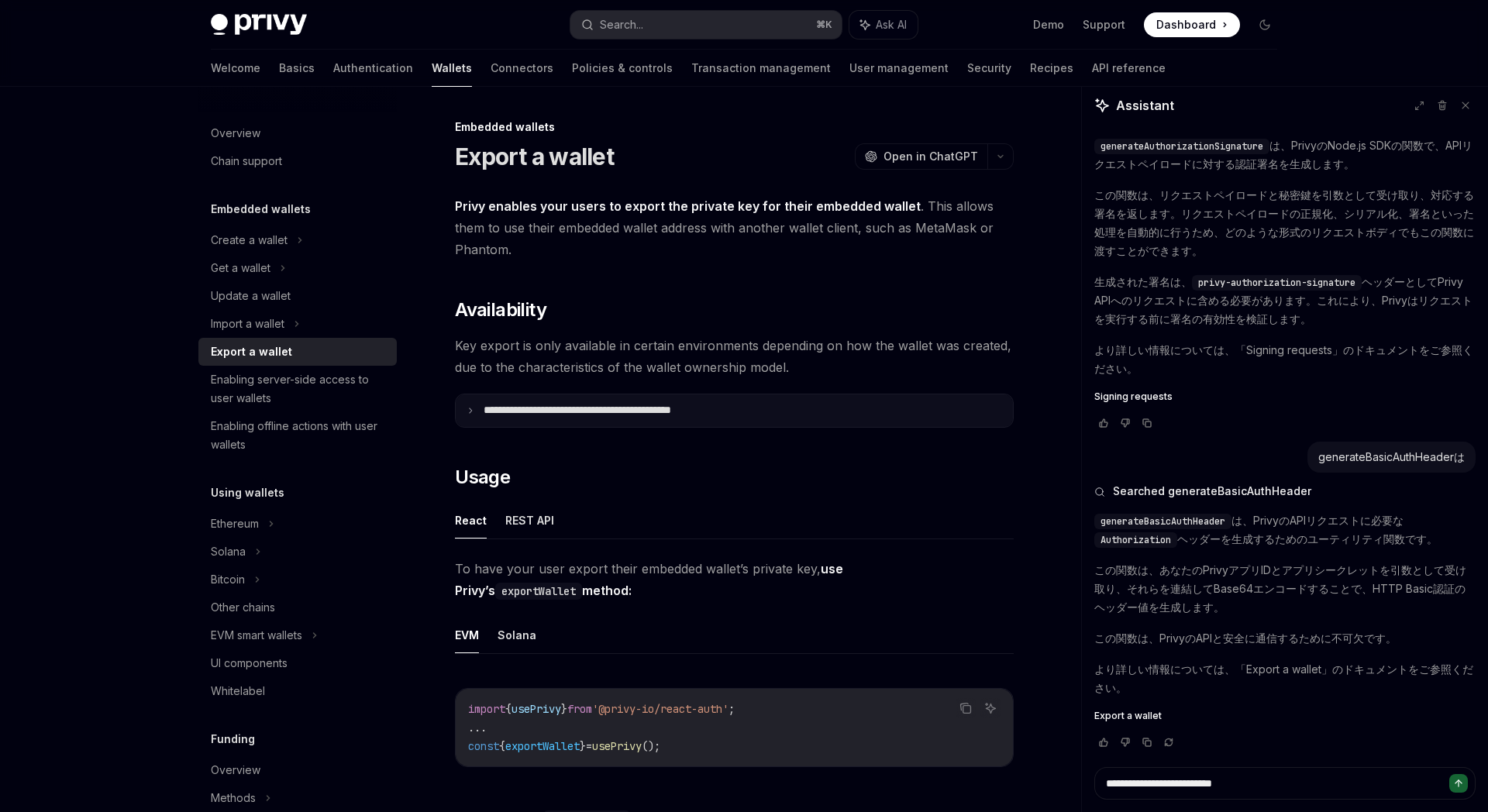
click at [468, 414] on summary "**********" at bounding box center [734, 411] width 557 height 33
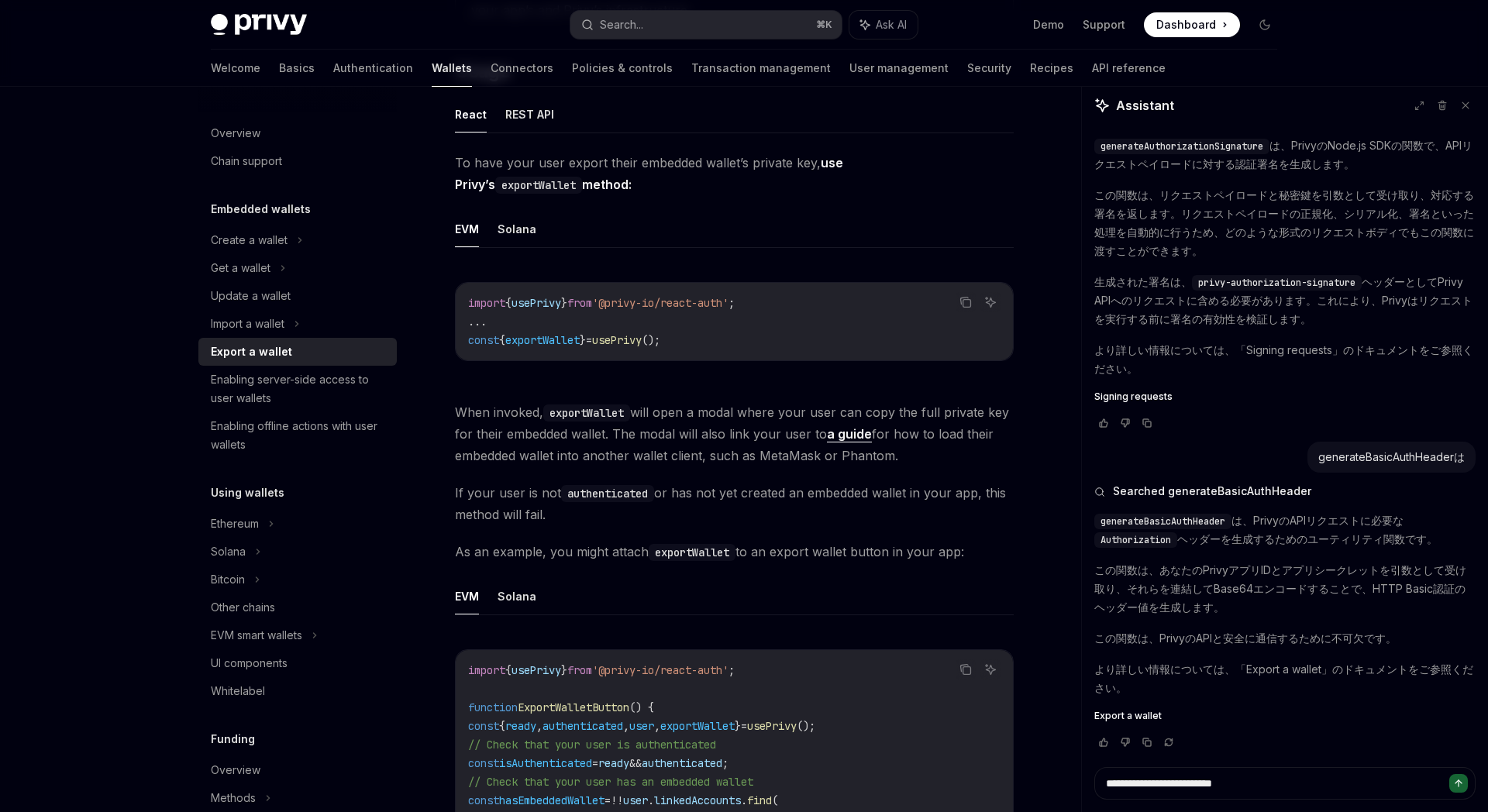
scroll to position [901, 0]
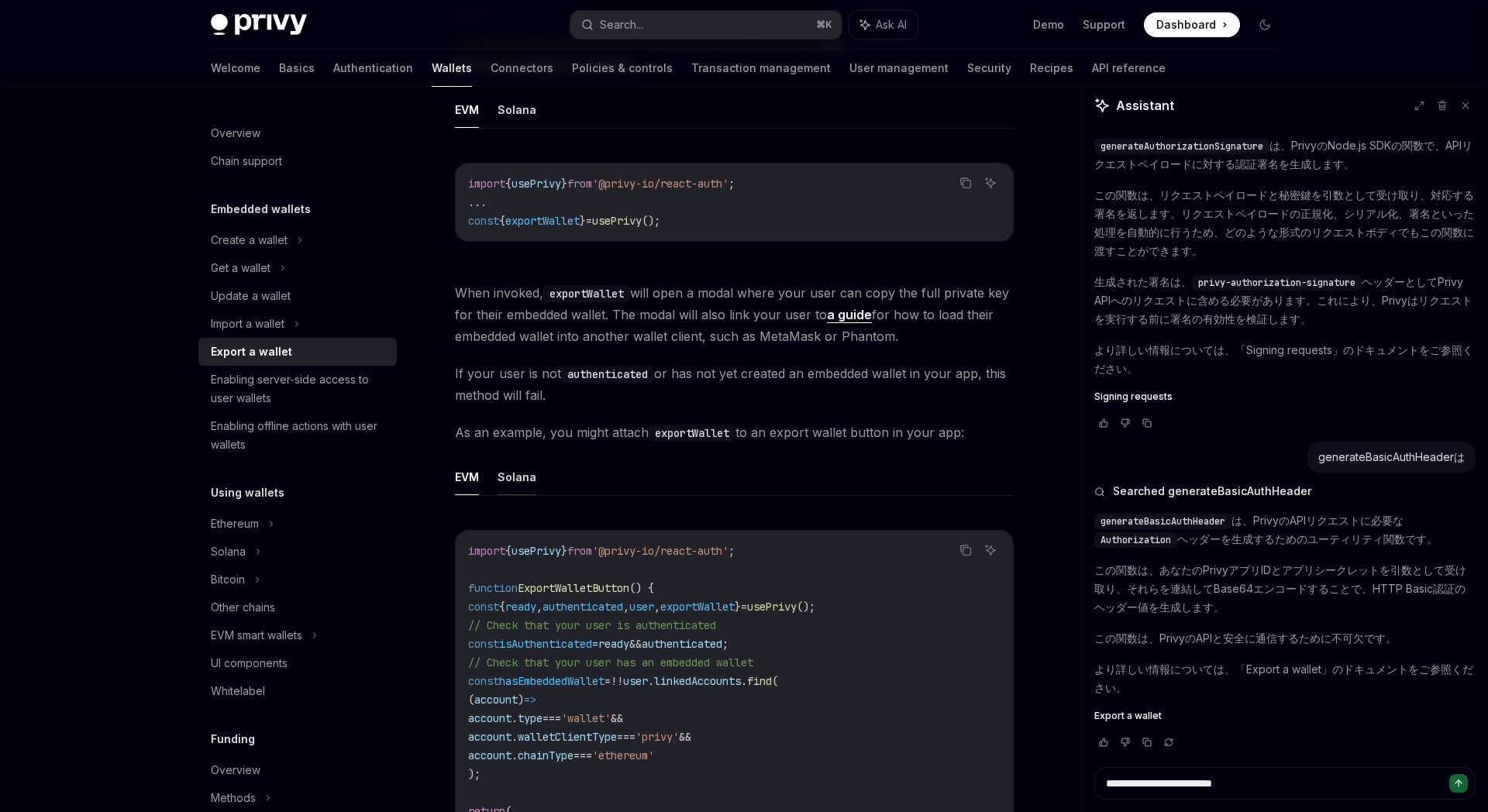
click at [518, 482] on button "Solana" at bounding box center [517, 477] width 39 height 36
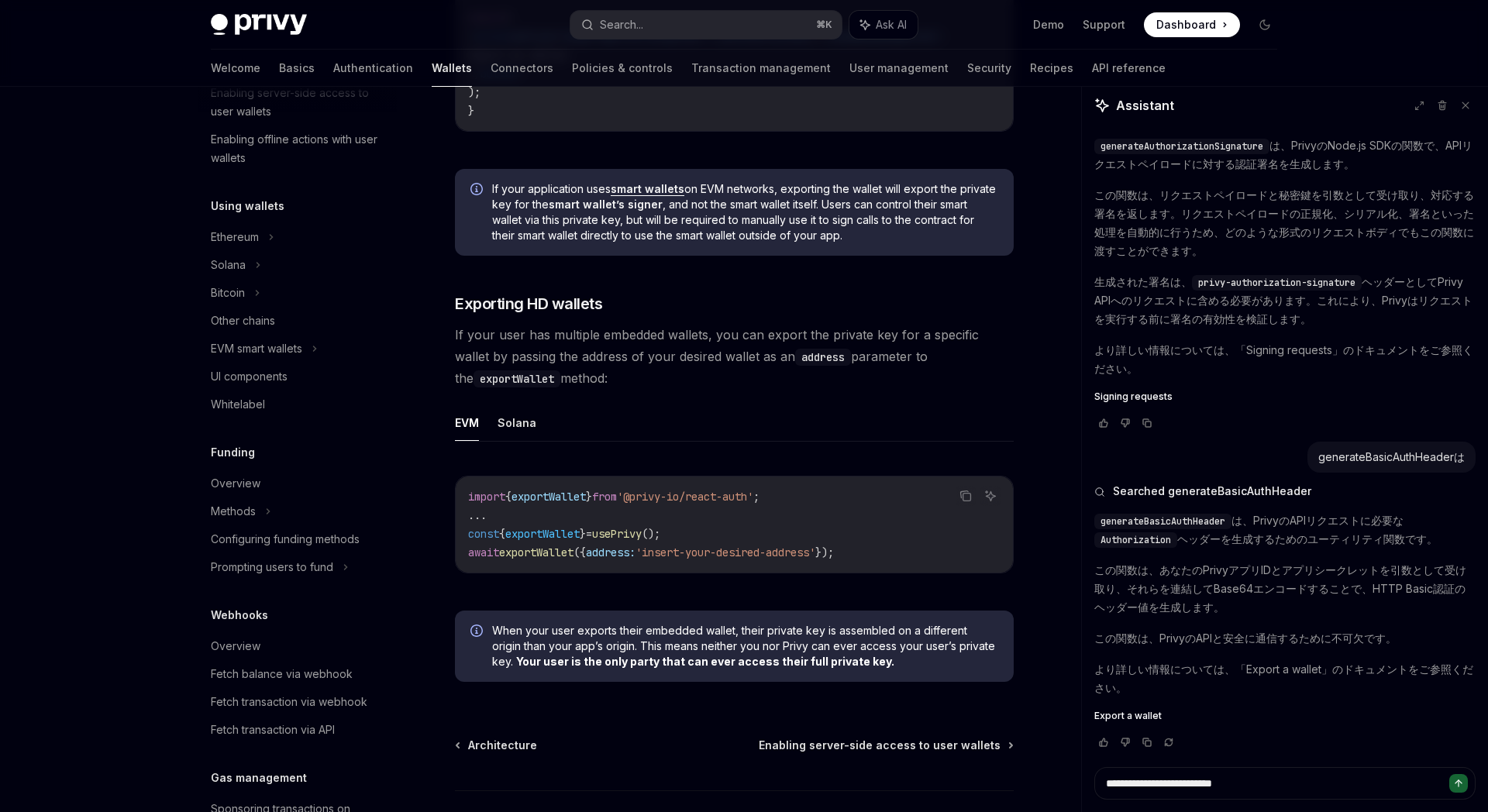
scroll to position [1733, 0]
click at [534, 452] on div "EVM Solana Copy Ask AI import { exportWallet } from '@privy-io/react-auth' ; ..…" at bounding box center [734, 501] width 559 height 194
click at [517, 435] on button "Solana" at bounding box center [517, 422] width 39 height 36
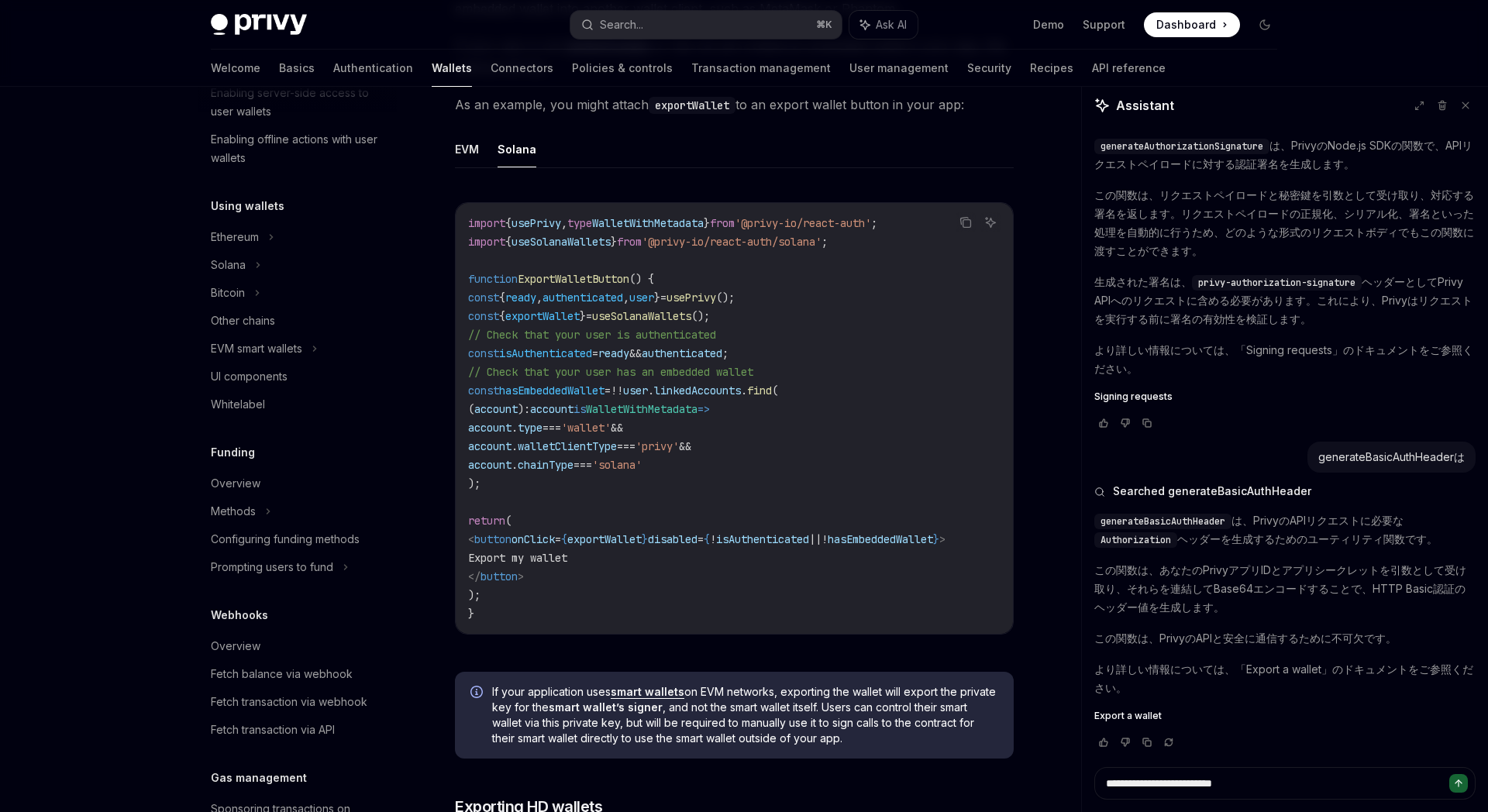
scroll to position [1157, 0]
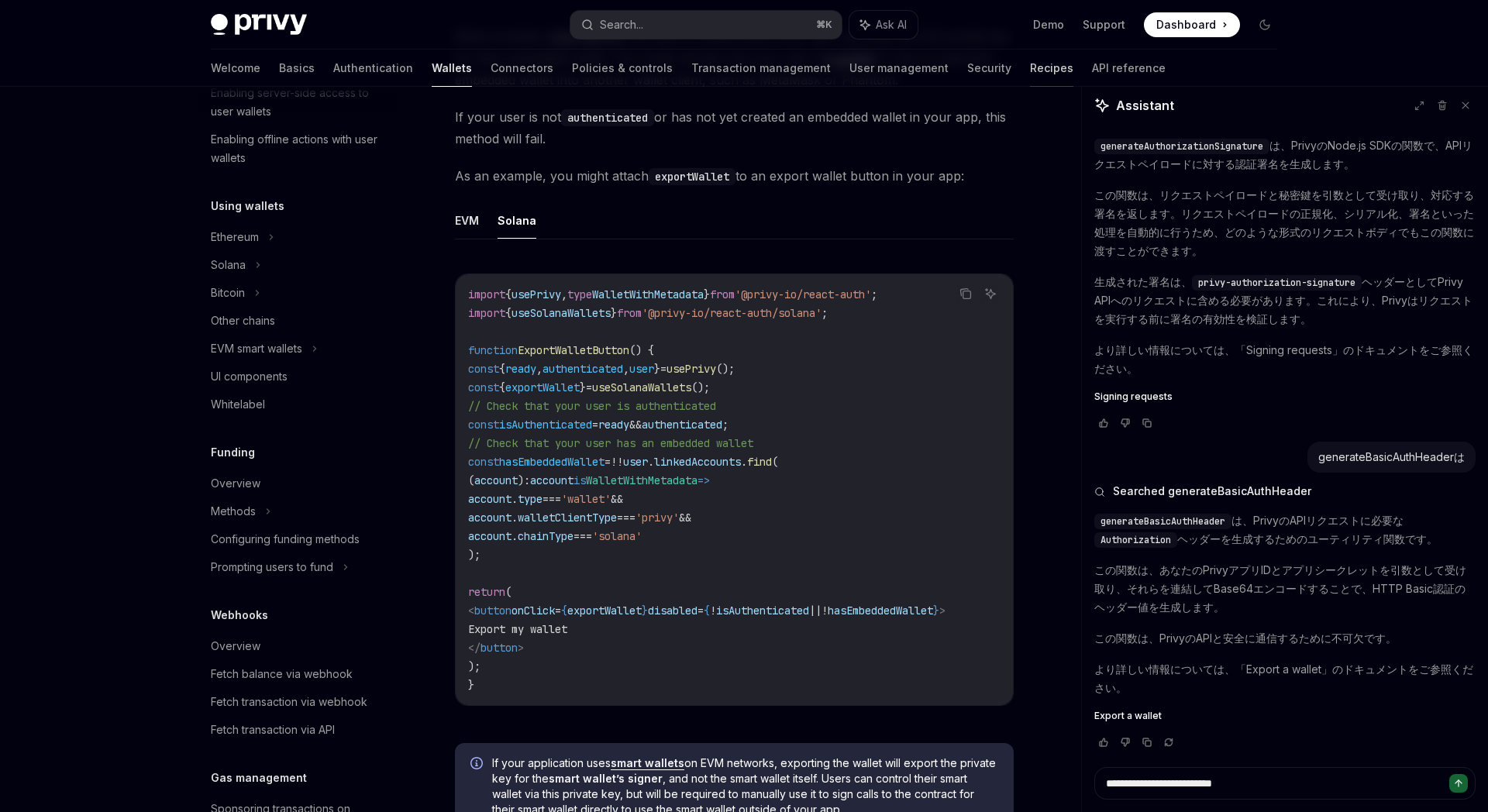
click at [1030, 71] on link "Recipes" at bounding box center [1051, 68] width 44 height 37
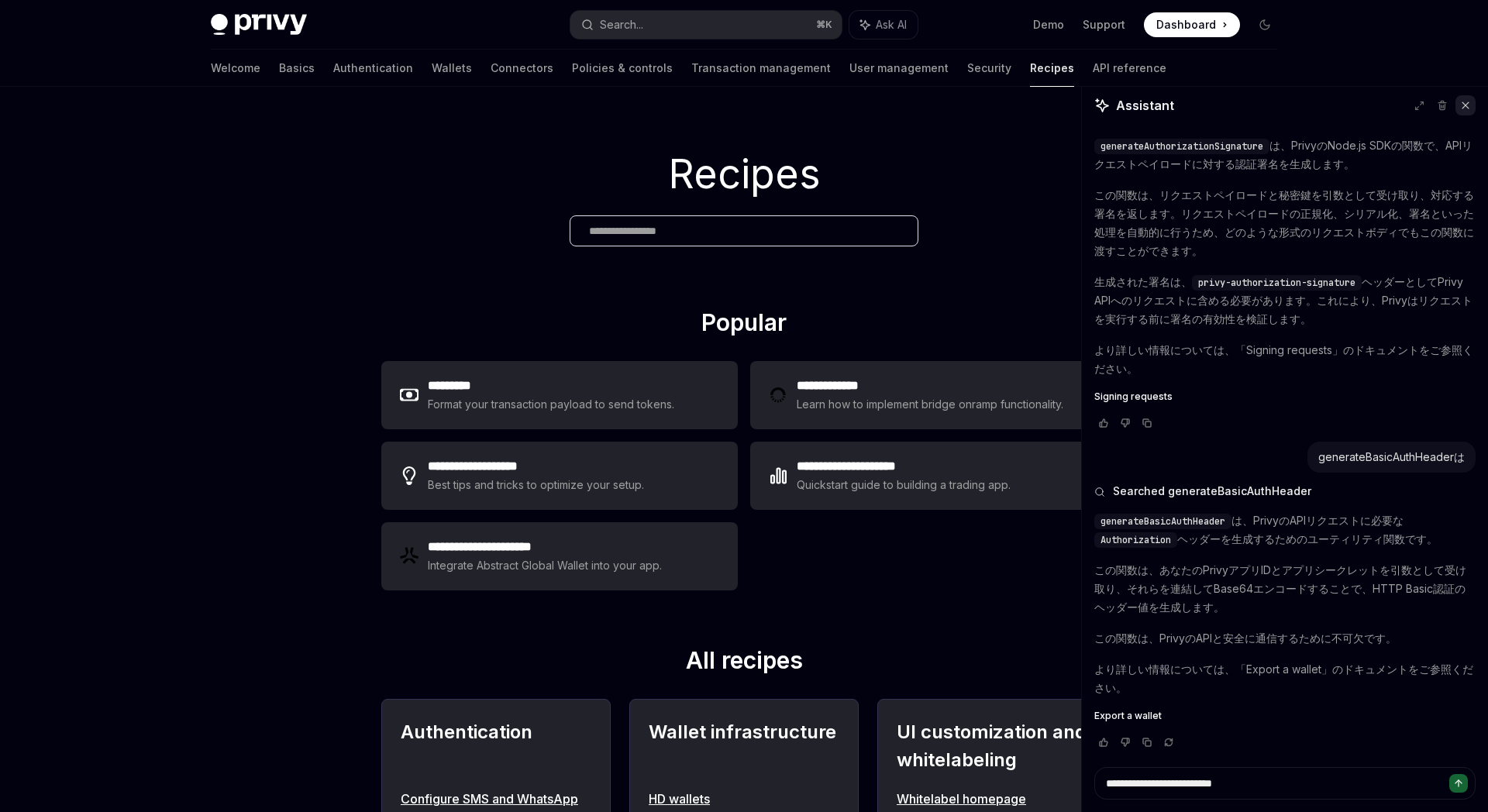
click at [1465, 113] on button at bounding box center [1466, 105] width 20 height 20
type textarea "*"
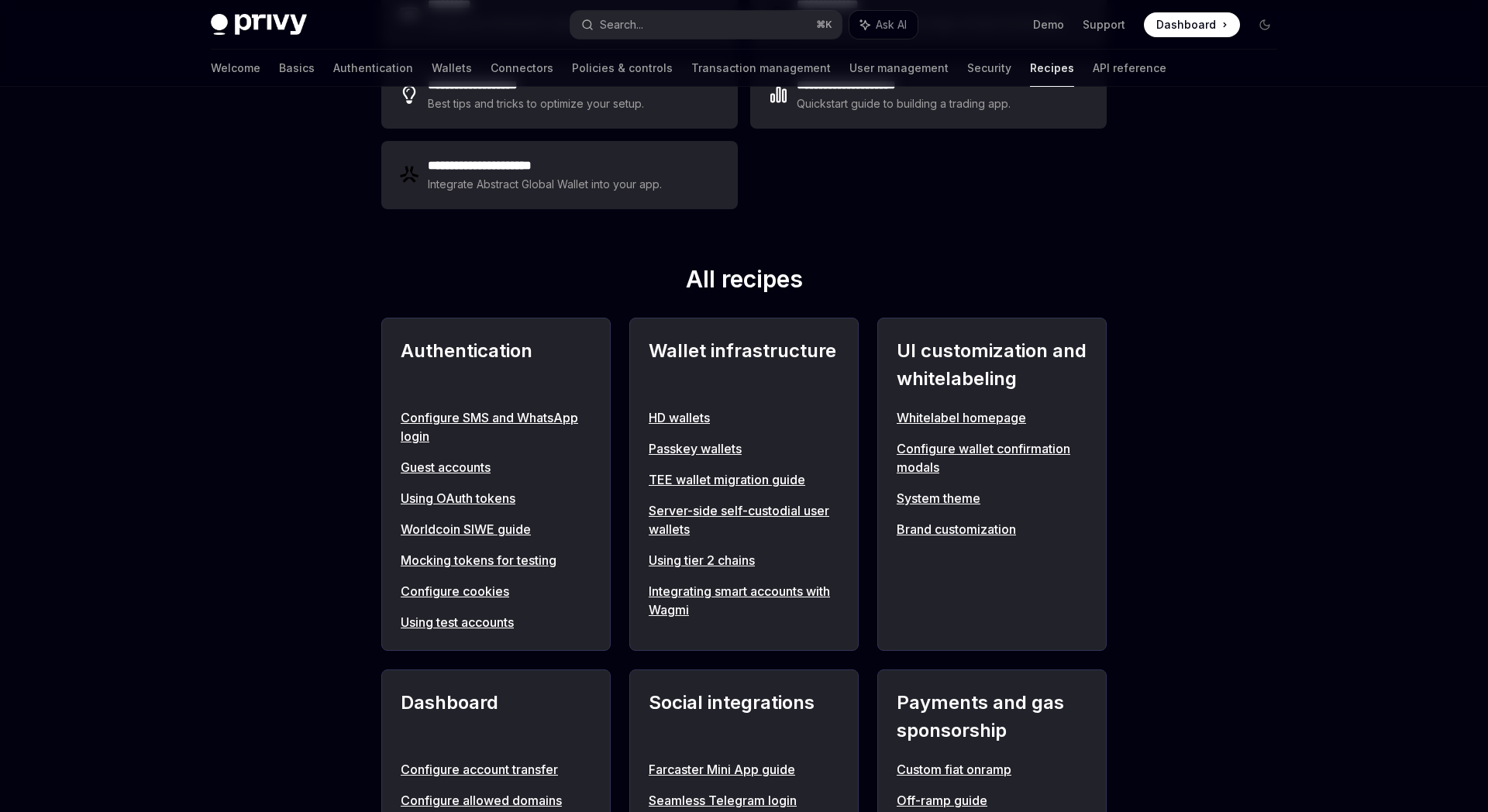
scroll to position [599, 0]
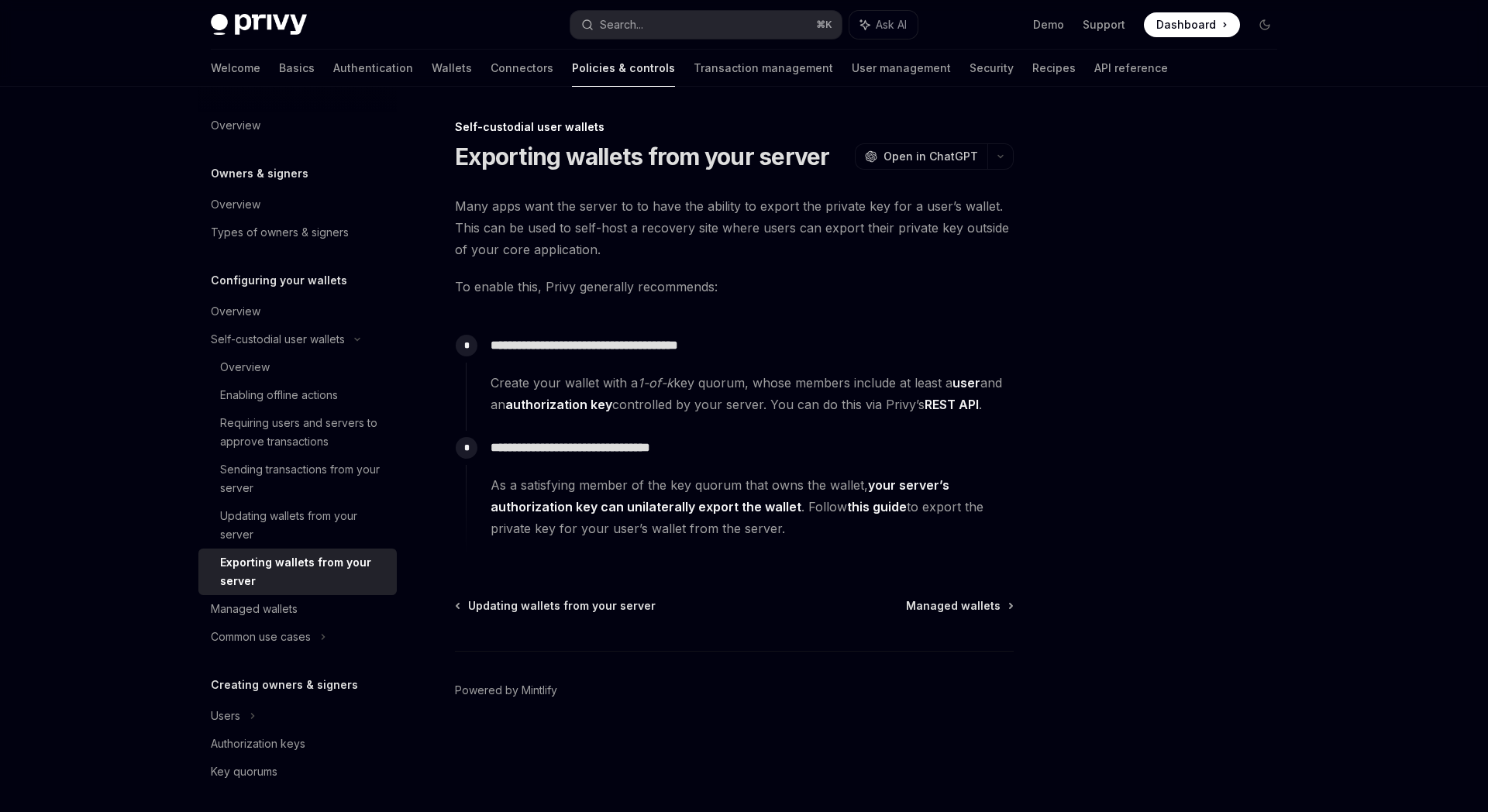
click at [875, 508] on link "this guide" at bounding box center [877, 507] width 60 height 16
click at [838, 303] on div "**********" at bounding box center [734, 375] width 559 height 359
click at [853, 508] on link "this guide" at bounding box center [877, 507] width 60 height 16
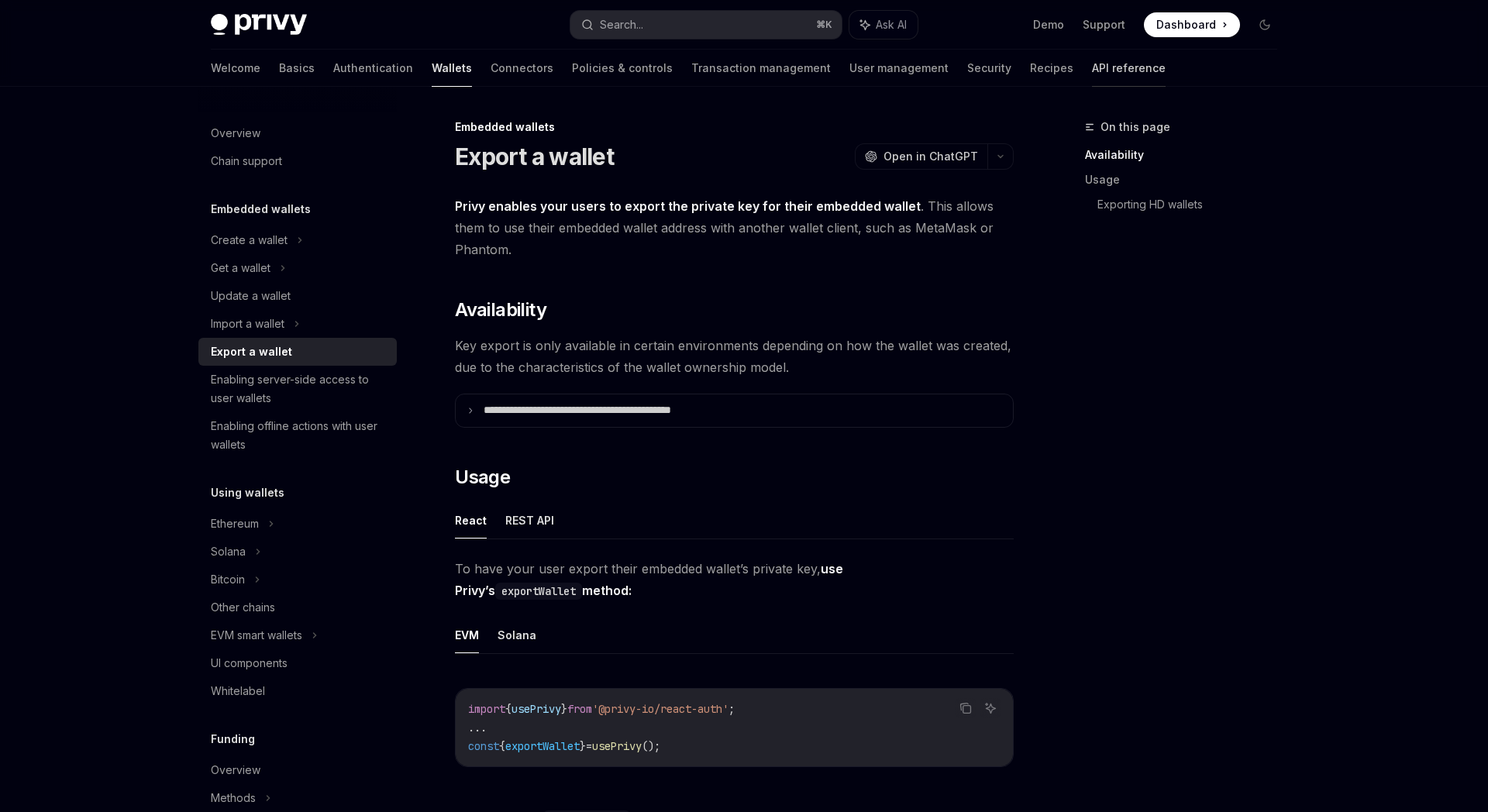
click at [1091, 74] on link "API reference" at bounding box center [1128, 68] width 74 height 37
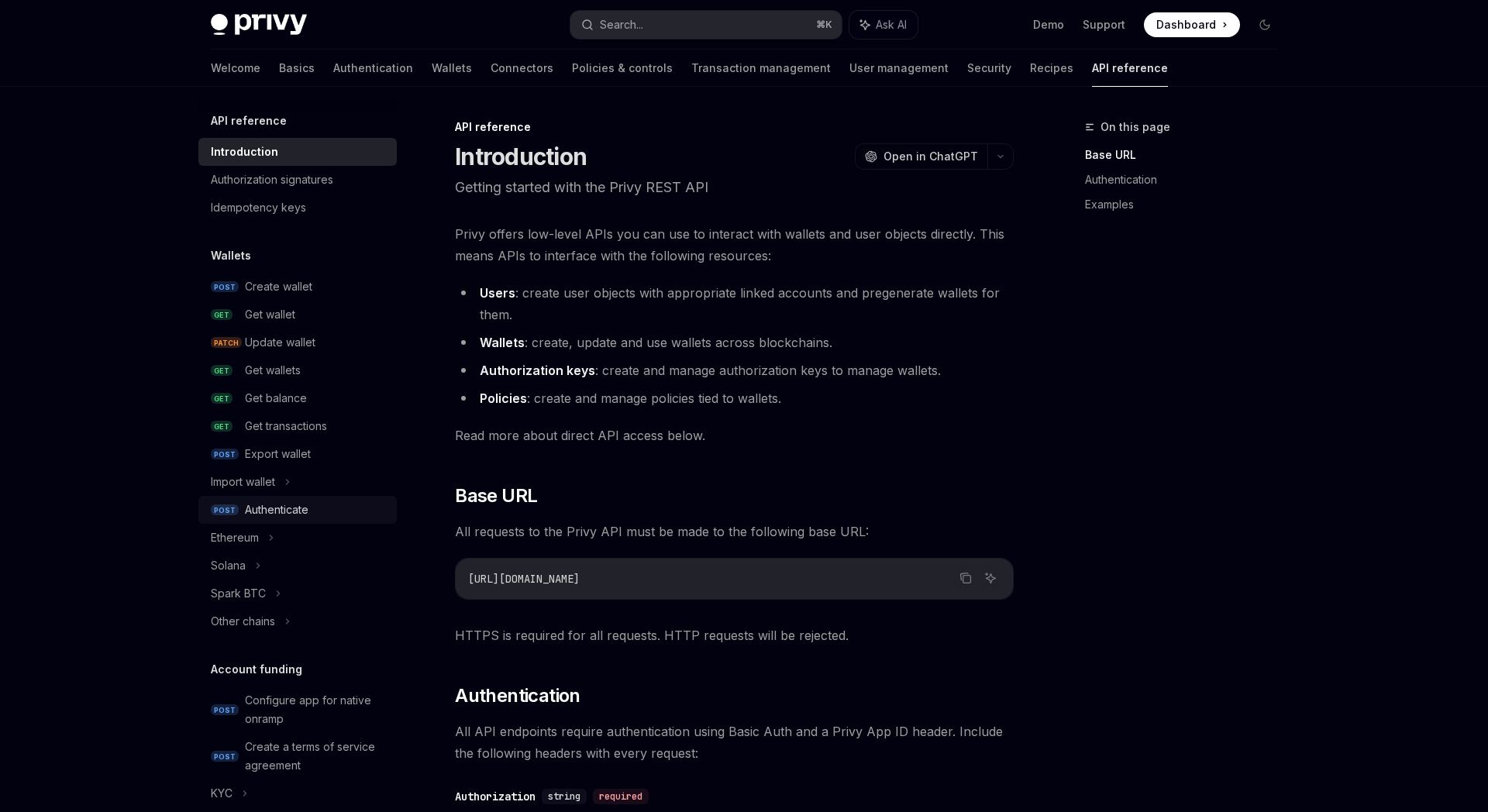
click at [284, 506] on div "Authenticate" at bounding box center [277, 510] width 63 height 19
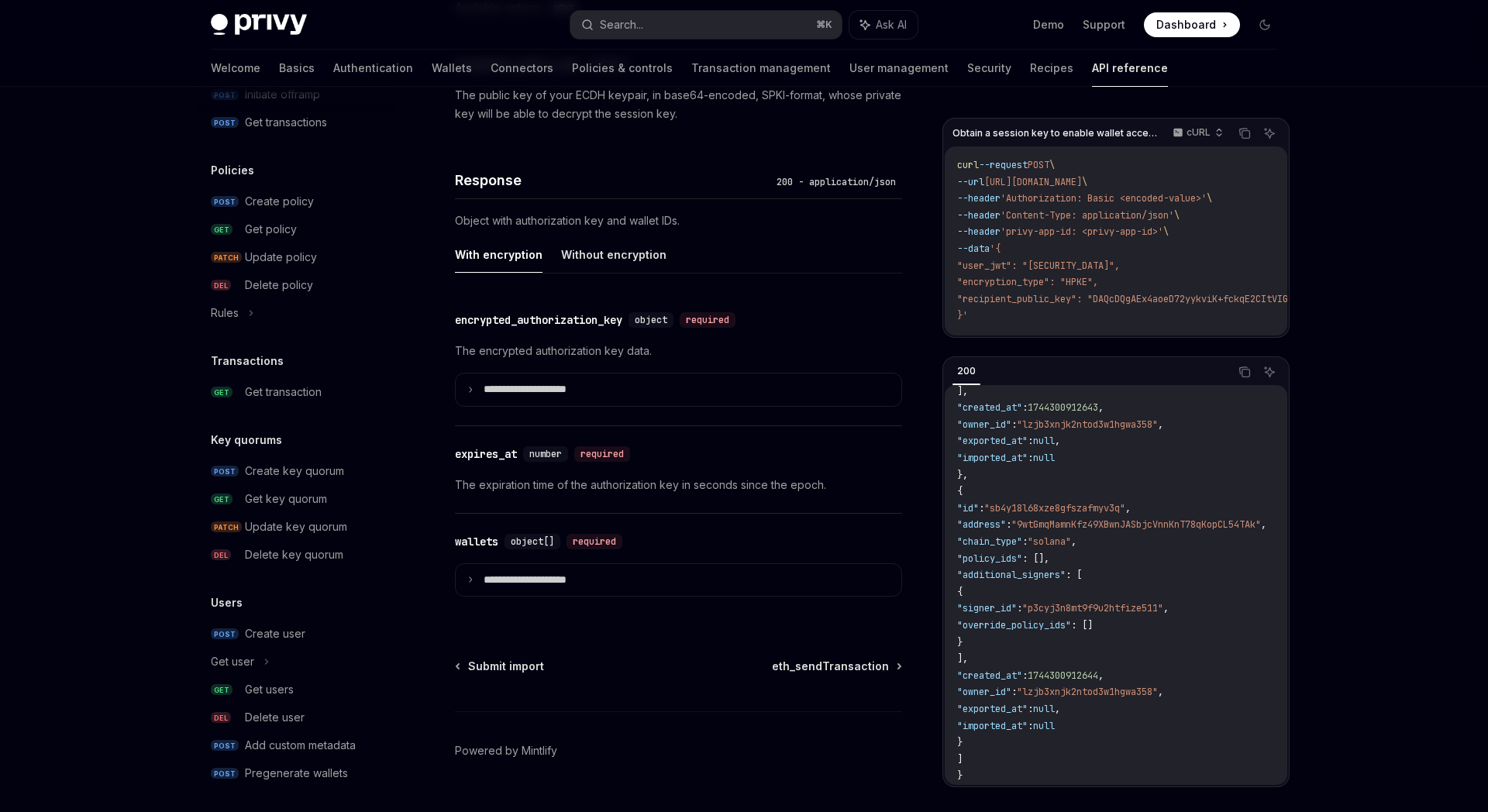
scroll to position [789, 0]
click at [298, 465] on div "Create key quorum" at bounding box center [294, 465] width 100 height 19
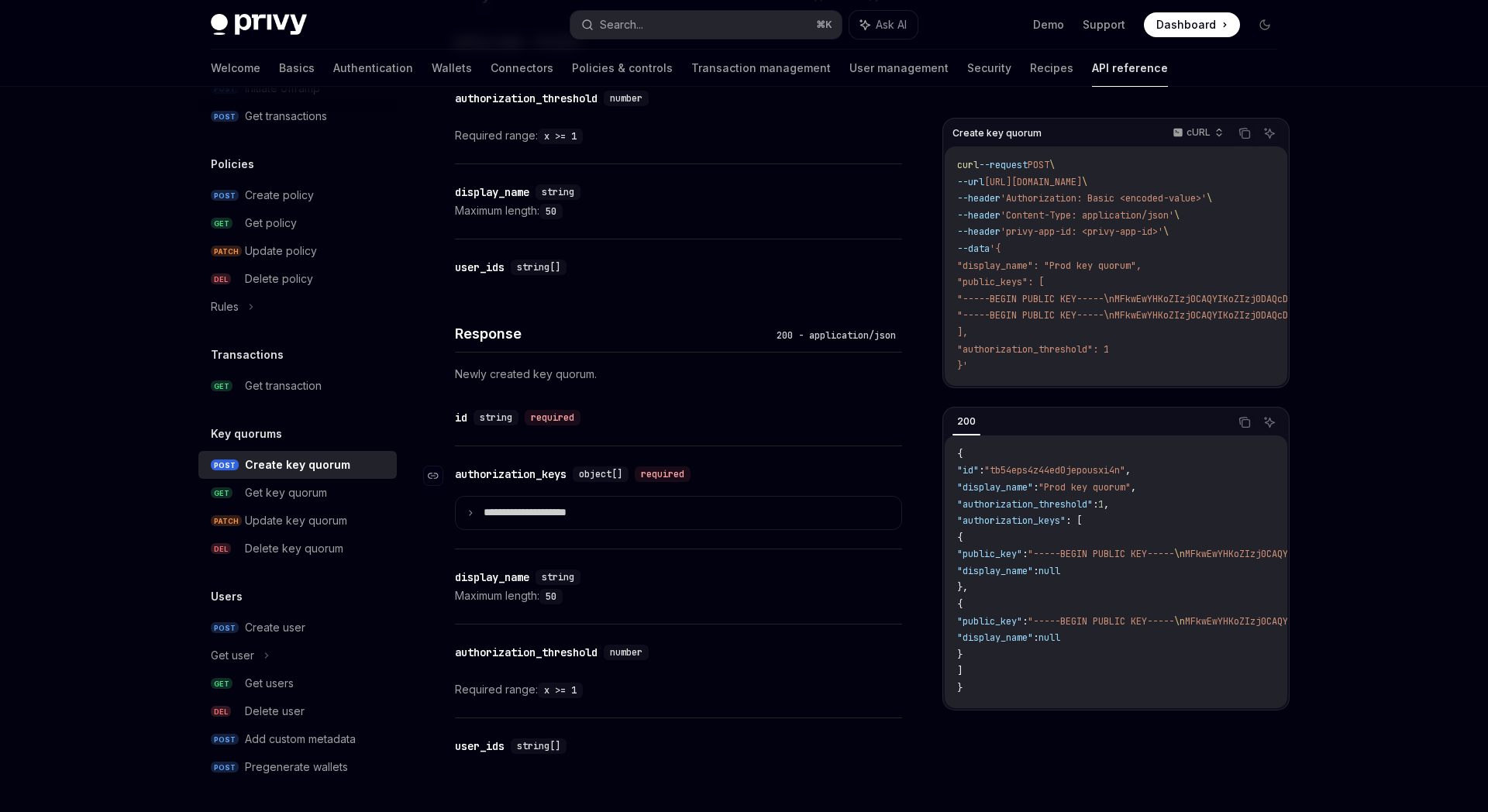
scroll to position [255, 0]
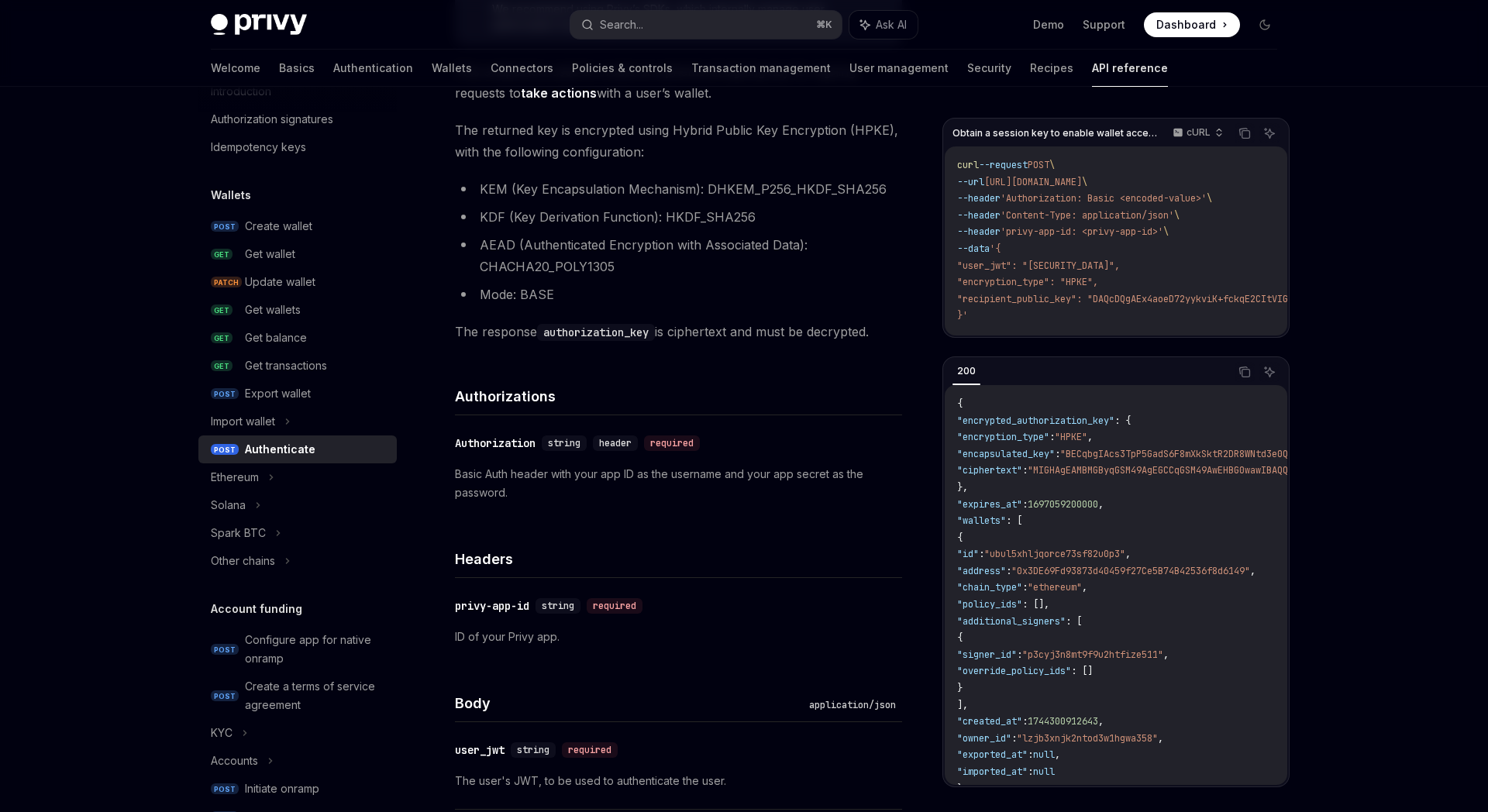
scroll to position [653, 0]
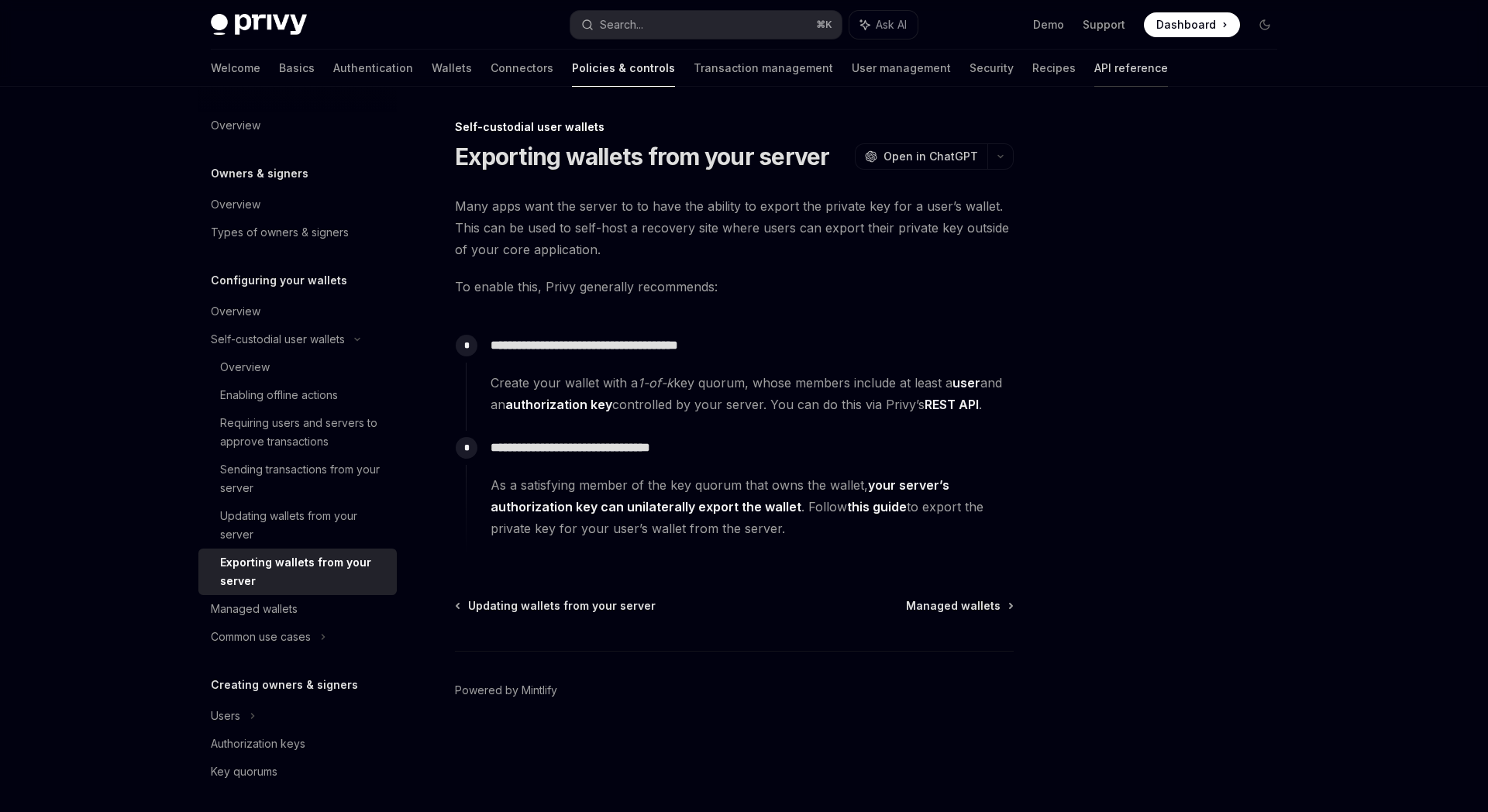
click at [1094, 64] on link "API reference" at bounding box center [1130, 68] width 74 height 37
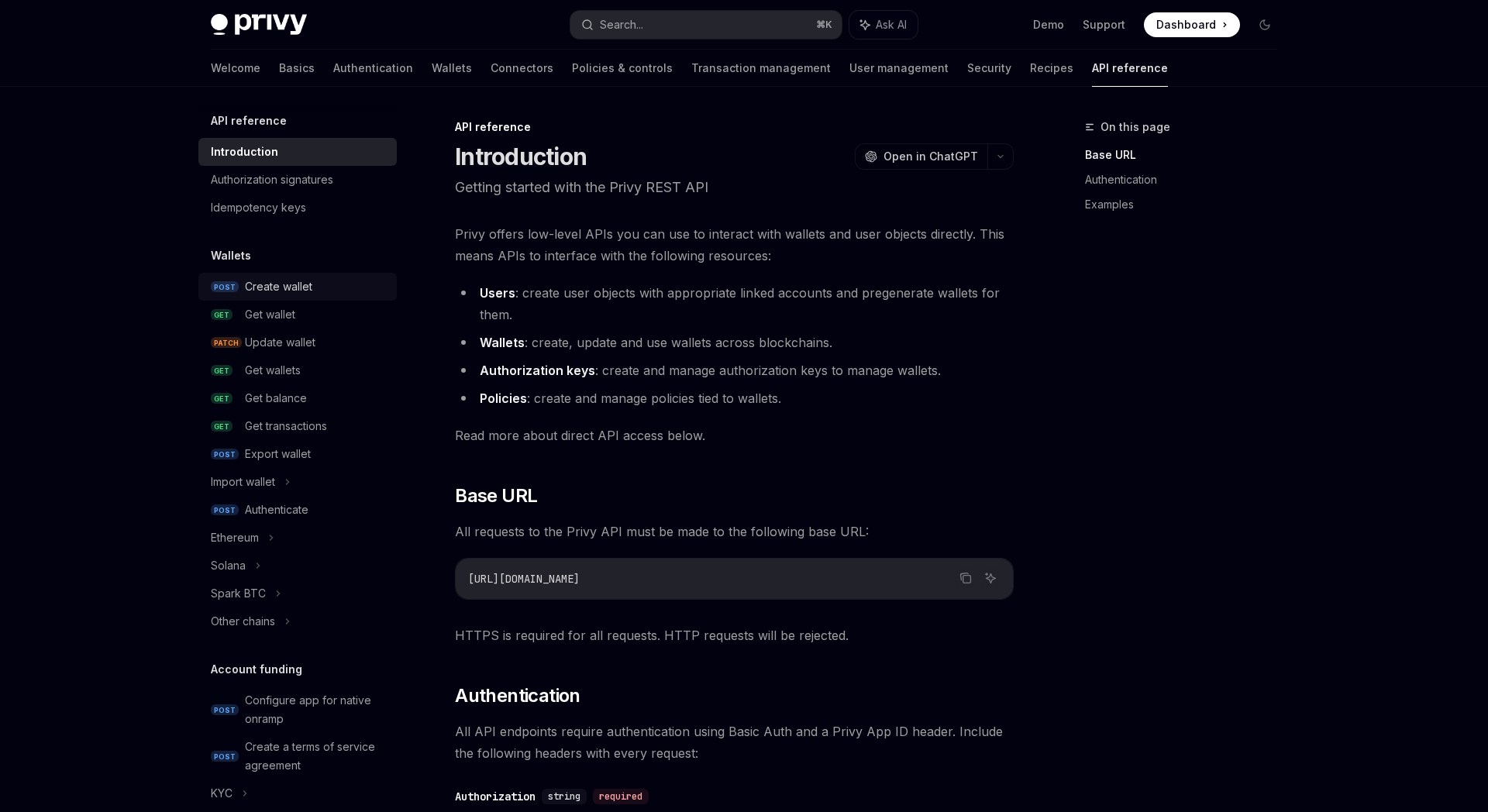
click at [276, 287] on div "Create wallet" at bounding box center [278, 287] width 67 height 19
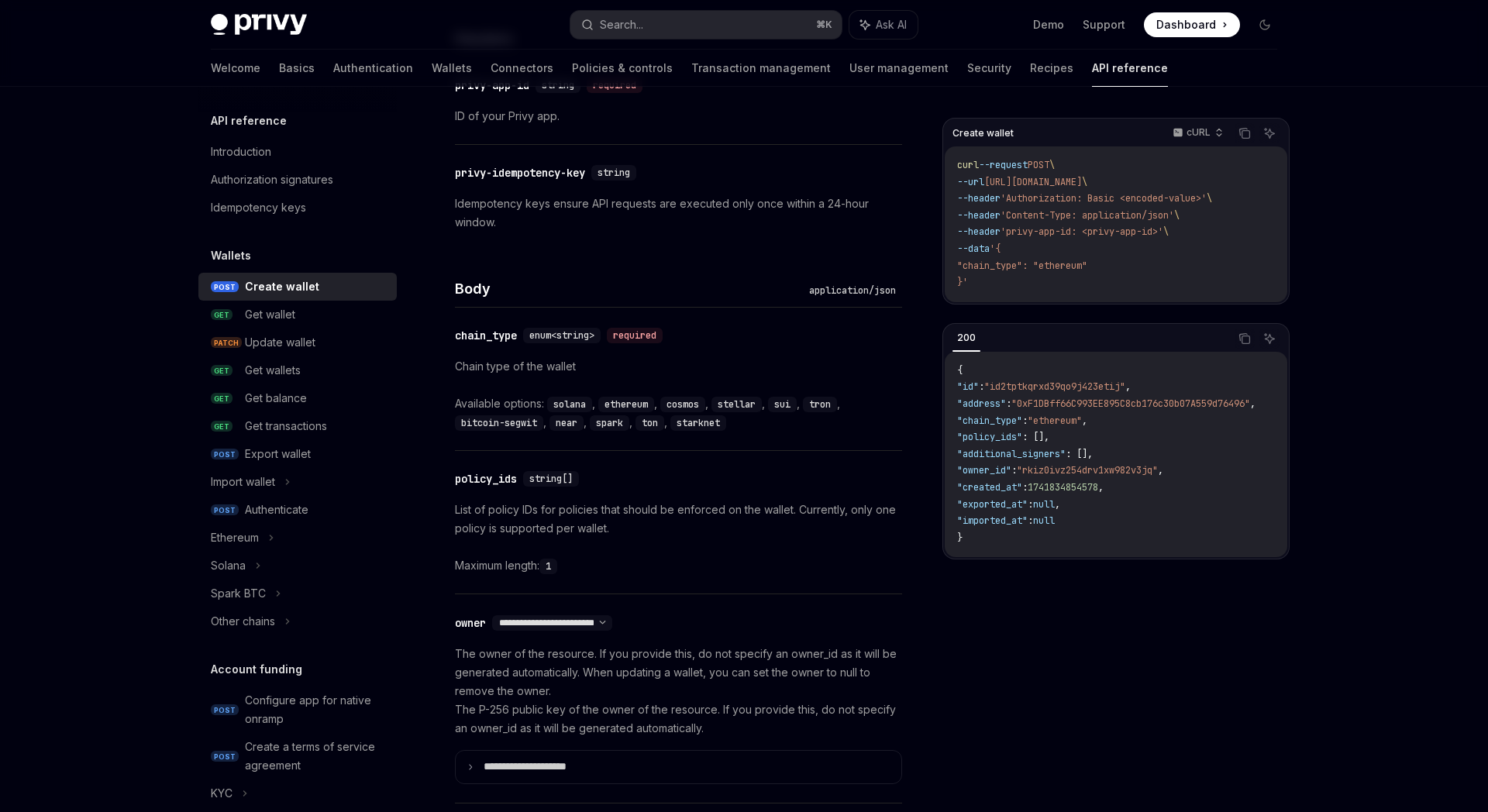
scroll to position [667, 0]
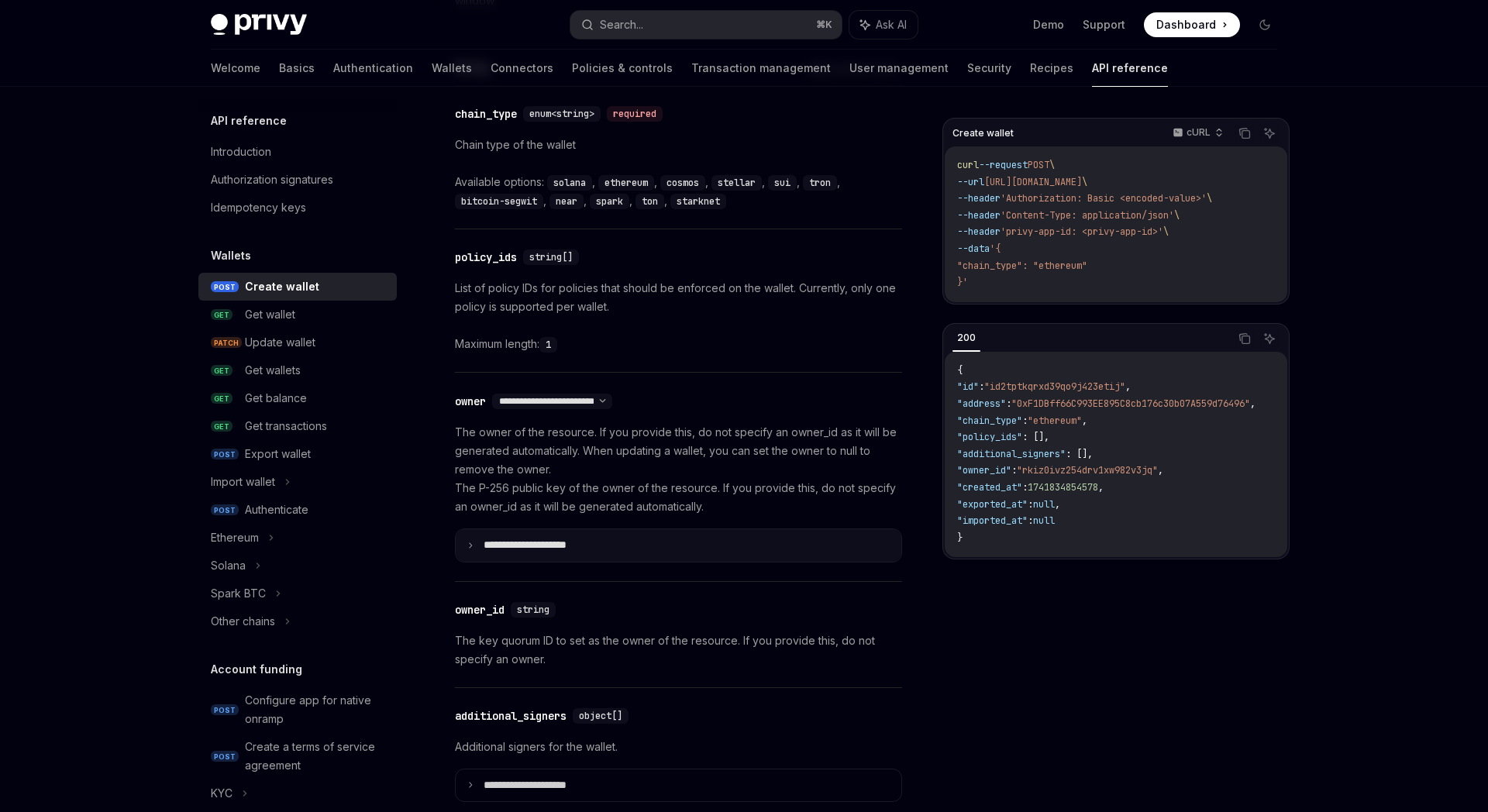
click at [556, 542] on p "**********" at bounding box center [537, 545] width 108 height 14
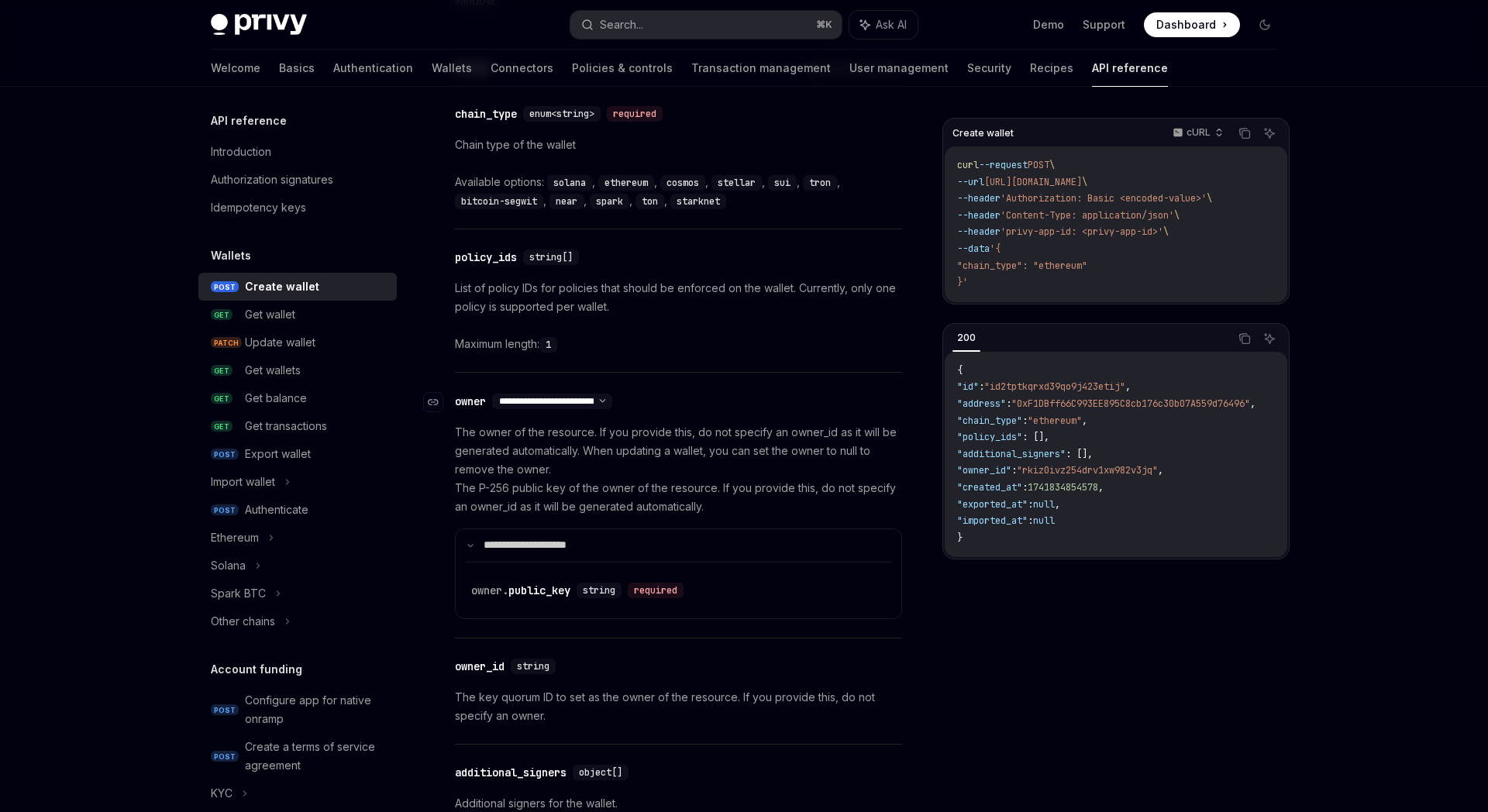
click at [612, 402] on select "**********" at bounding box center [551, 400] width 120 height 12
click at [494, 395] on select "**********" at bounding box center [551, 400] width 120 height 12
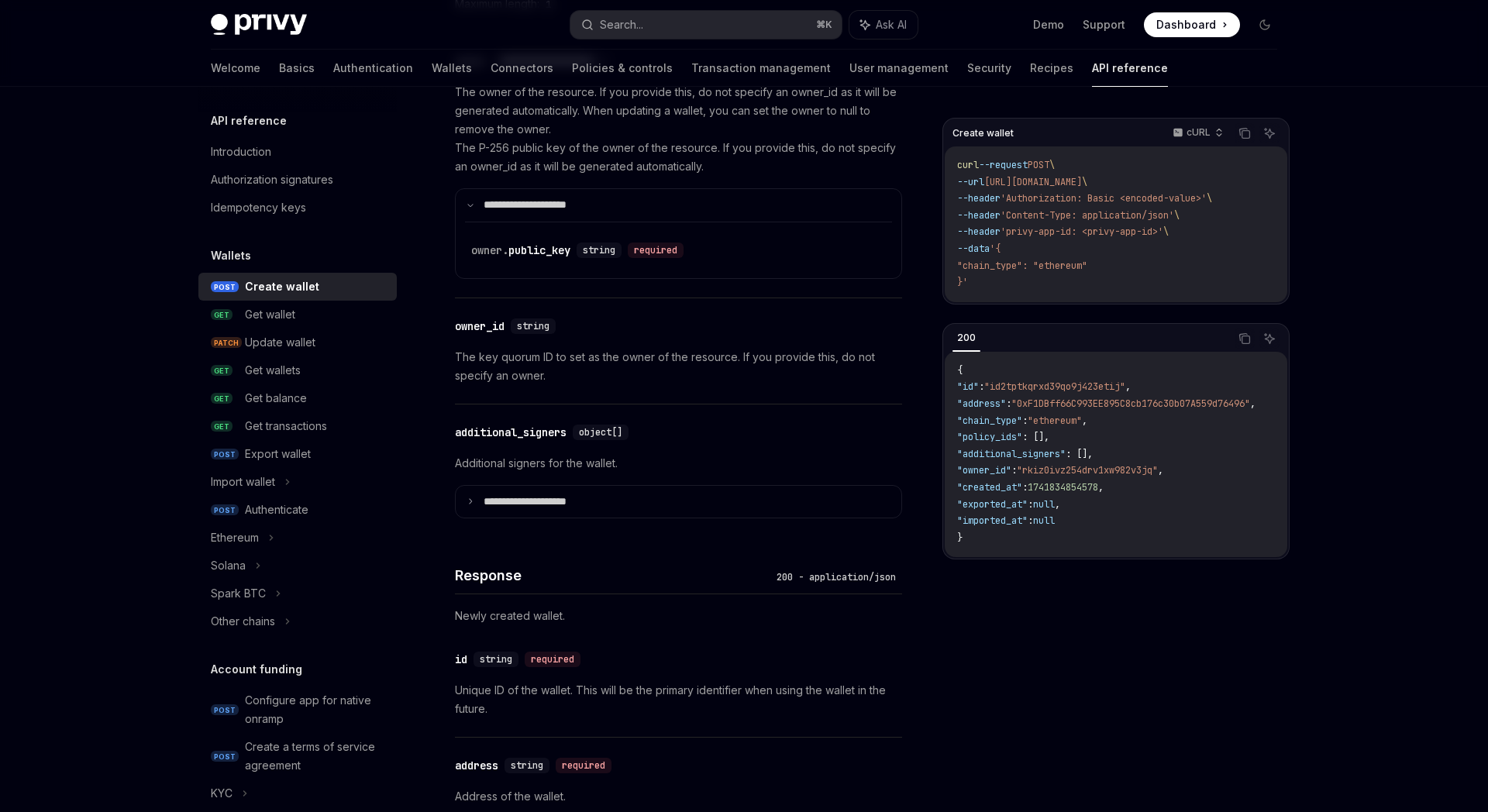
scroll to position [1017, 0]
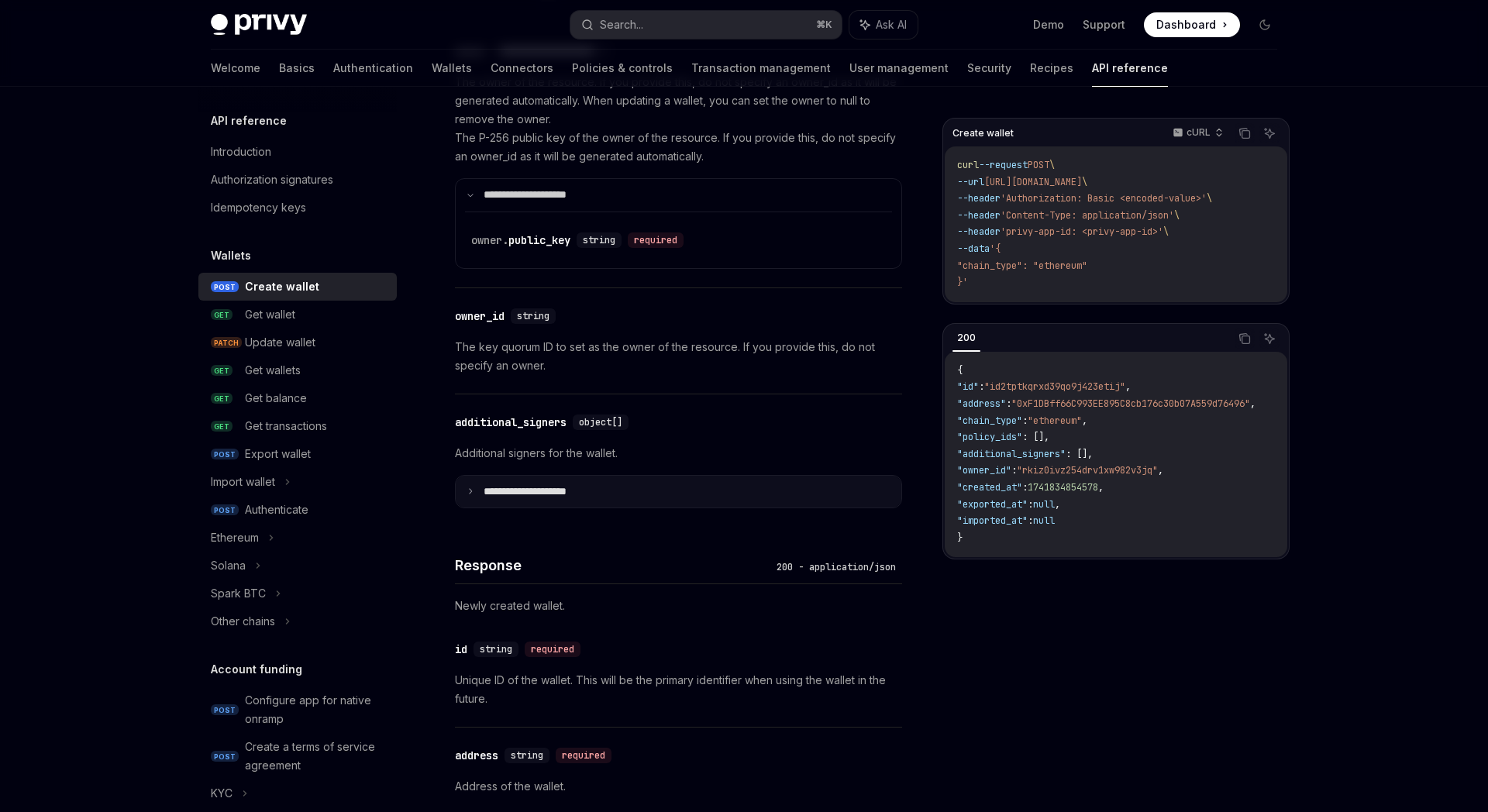
click at [469, 494] on icon at bounding box center [470, 491] width 7 height 7
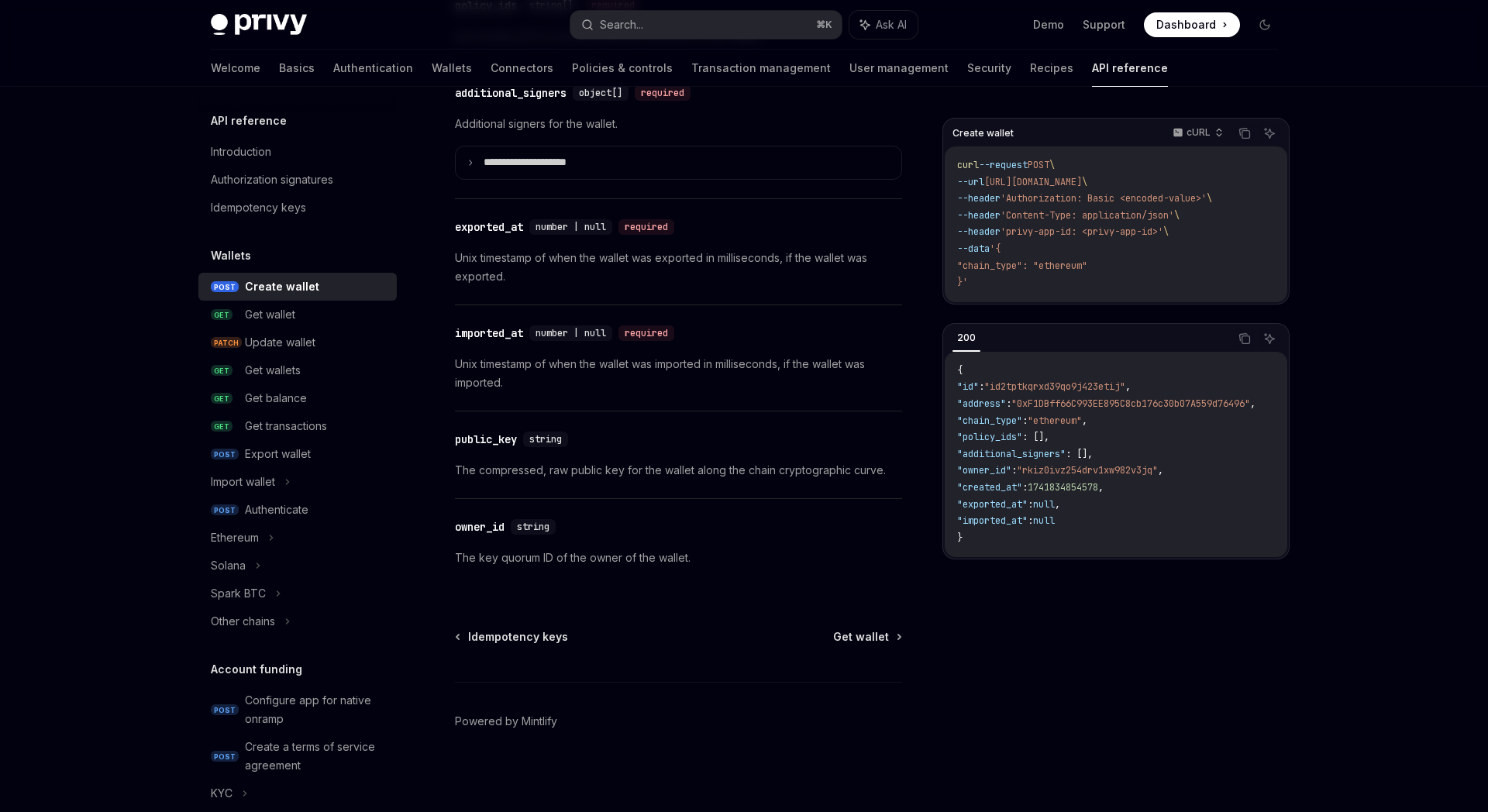
scroll to position [2031, 0]
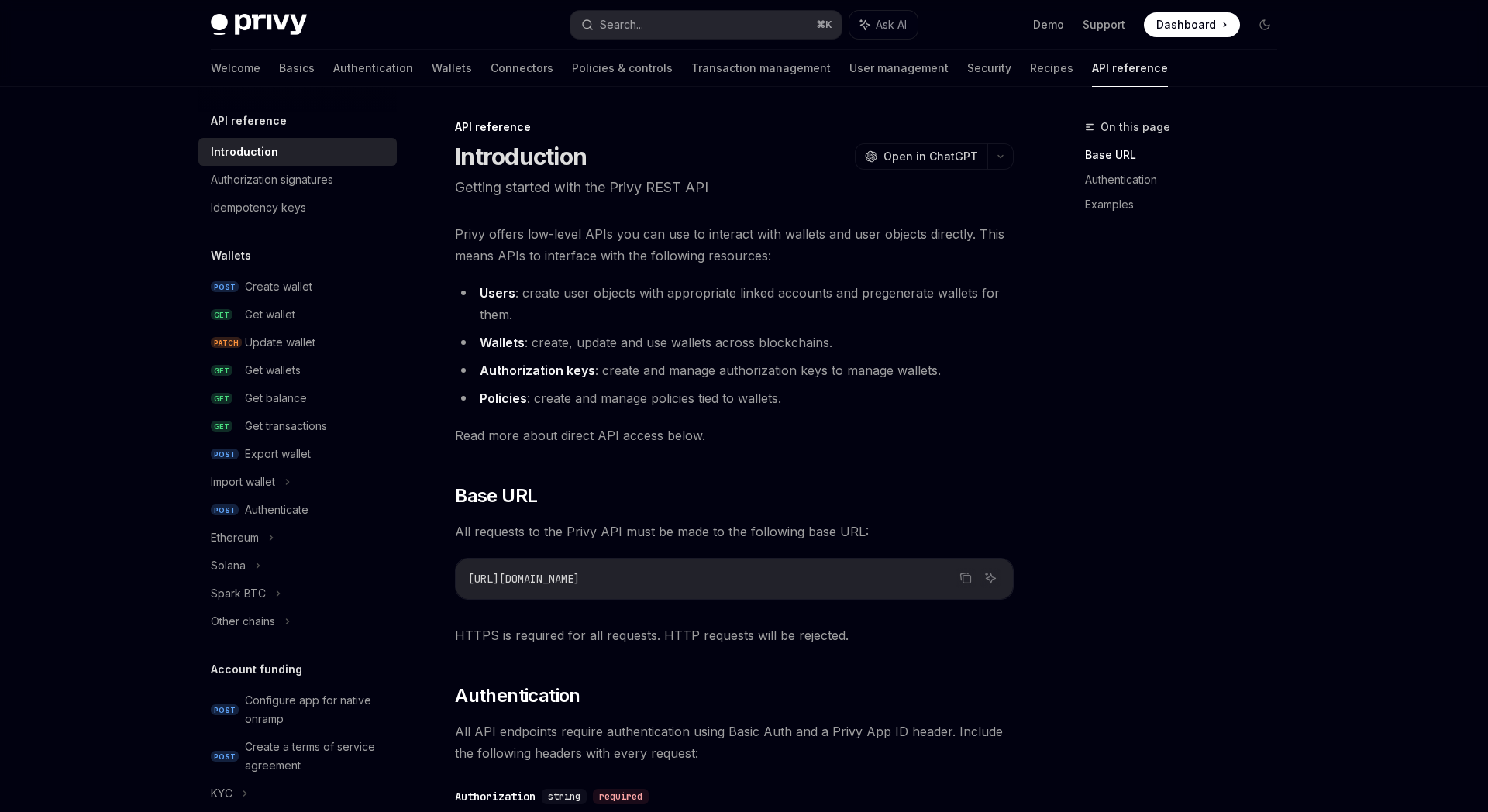
type textarea "*"
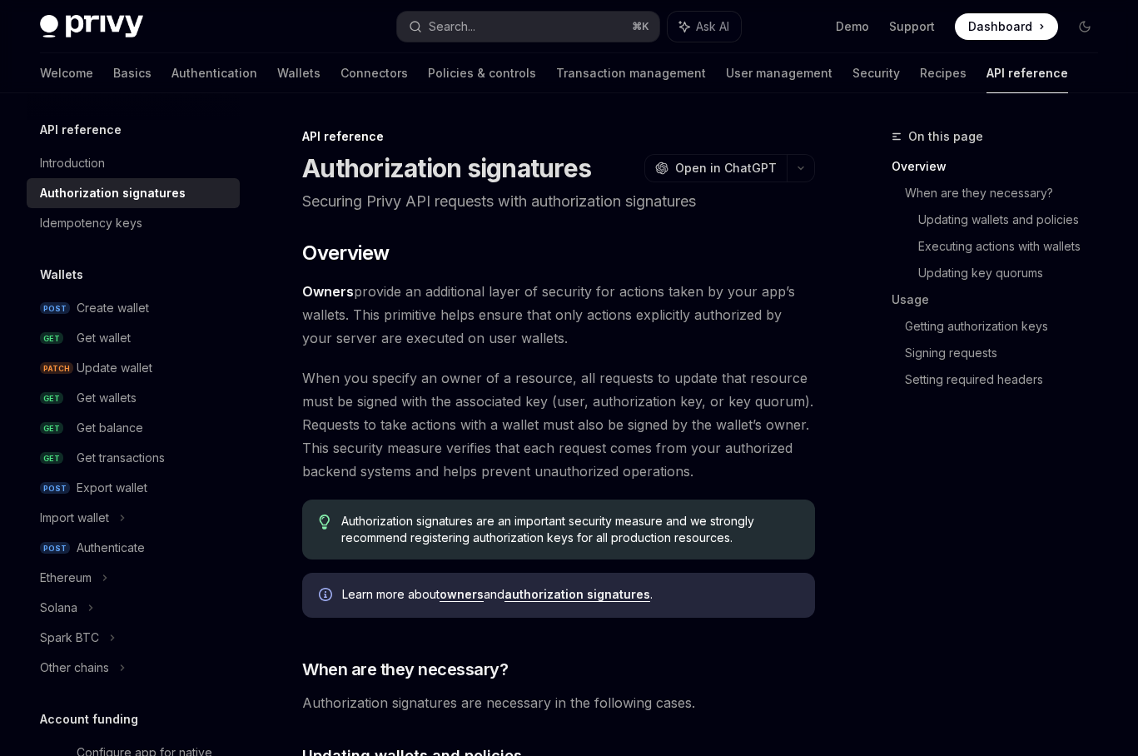
type textarea "*"
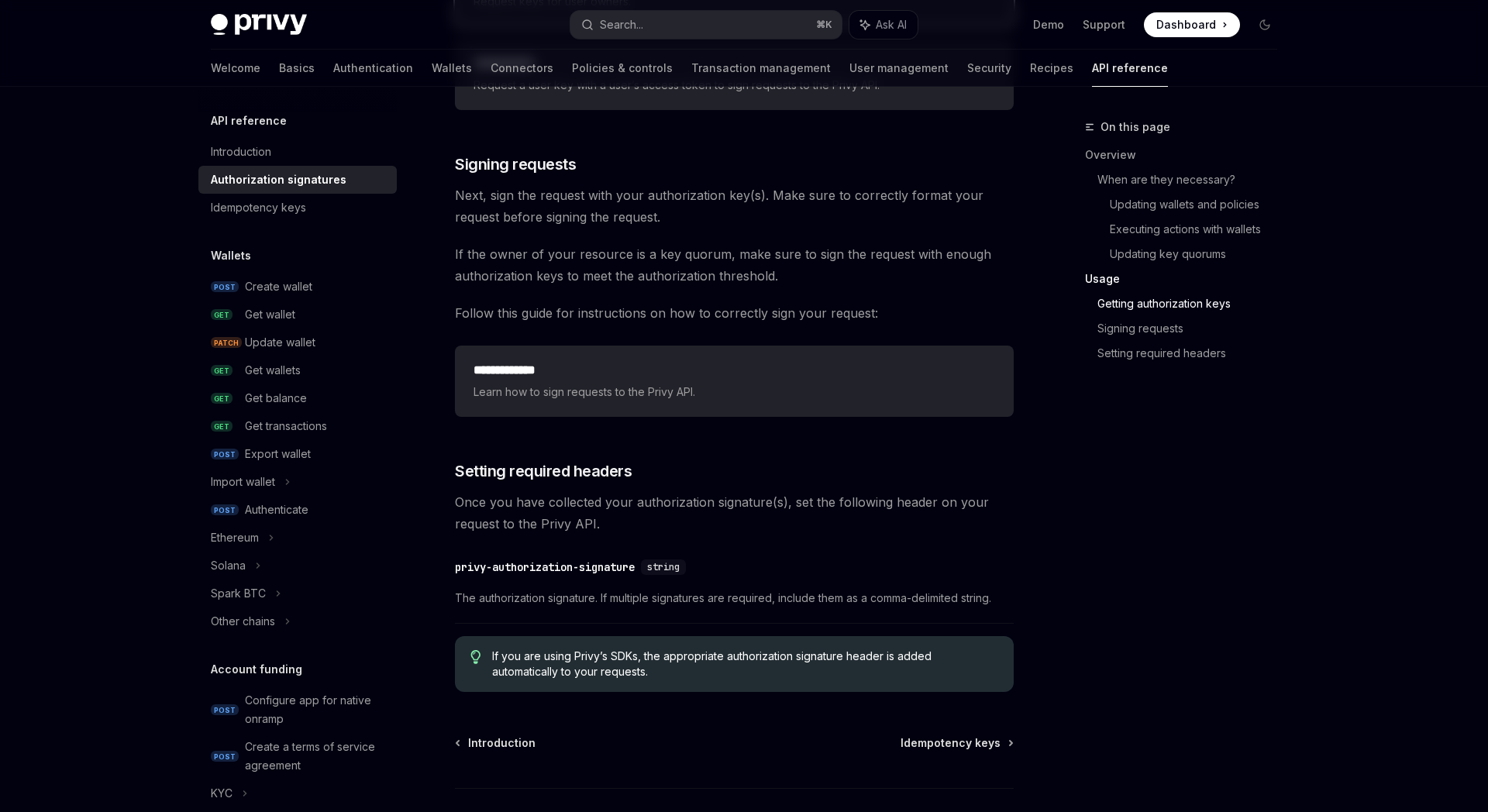
scroll to position [2329, 0]
